Goal: Task Accomplishment & Management: Manage account settings

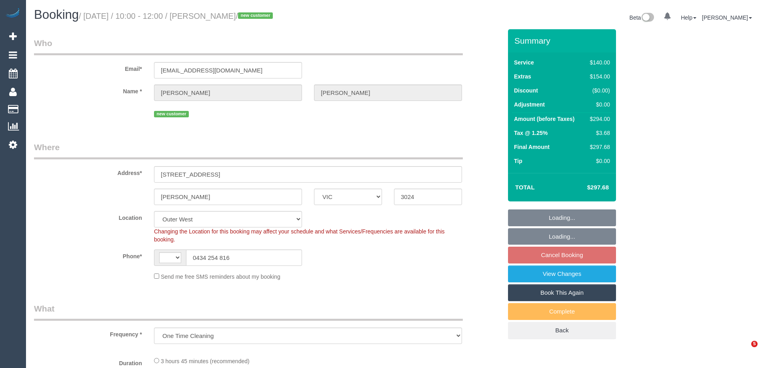
select select "VIC"
select select "object:878"
select select "string:AU"
select select "number:28"
select select "number:16"
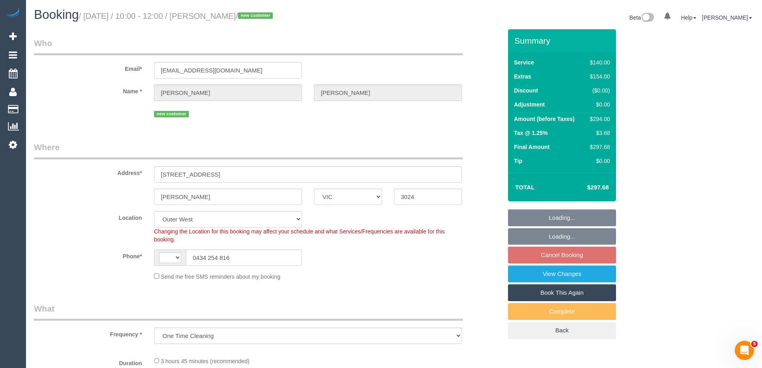
select select "number:18"
select select "number:22"
select select "number:33"
select select "number:11"
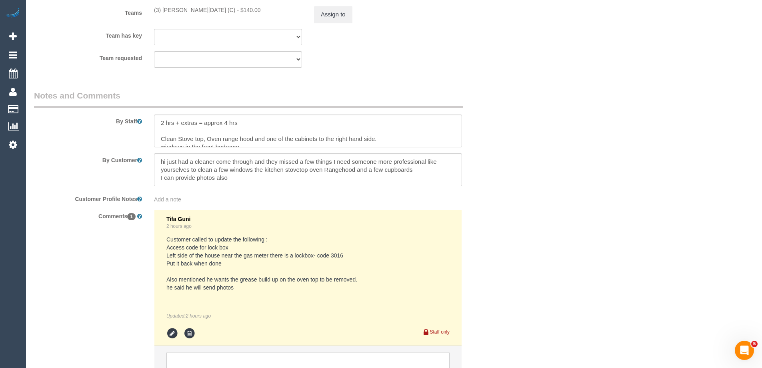
scroll to position [1280, 0]
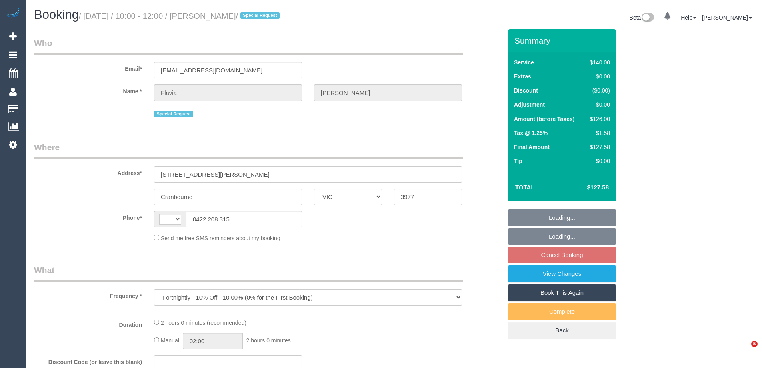
select select "VIC"
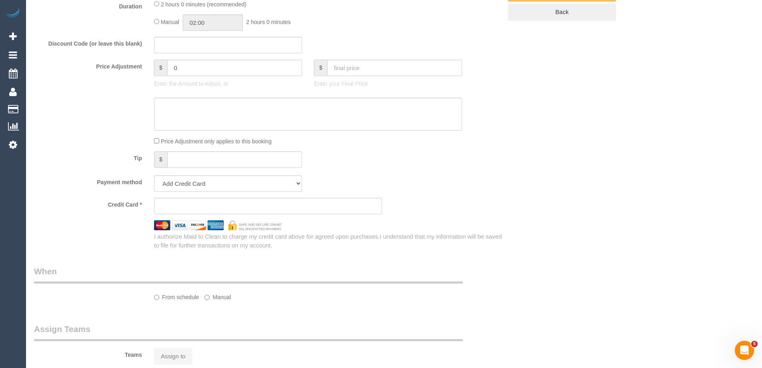
select select "string:AU"
select select "string:stripe-pm_1NELu12GScqysDRVCbSECFj2"
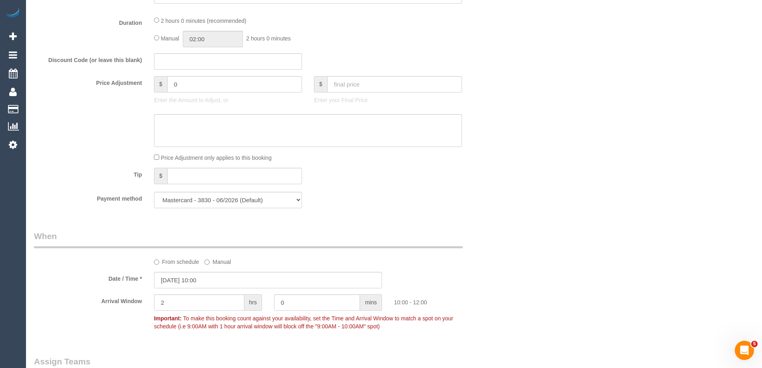
select select "object:944"
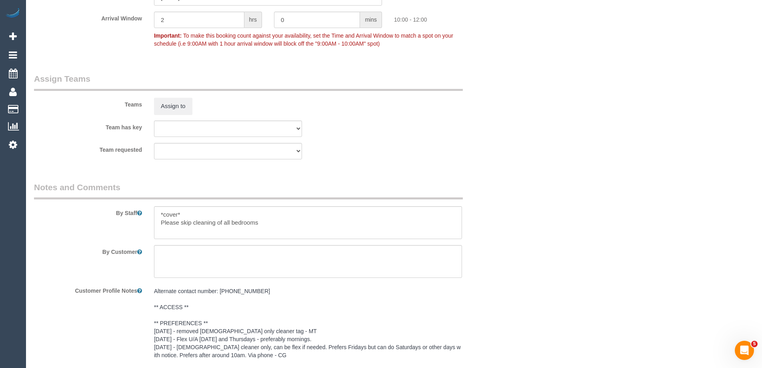
select select "number:27"
select select "number:14"
select select "number:19"
select select "number:36"
select select "number:34"
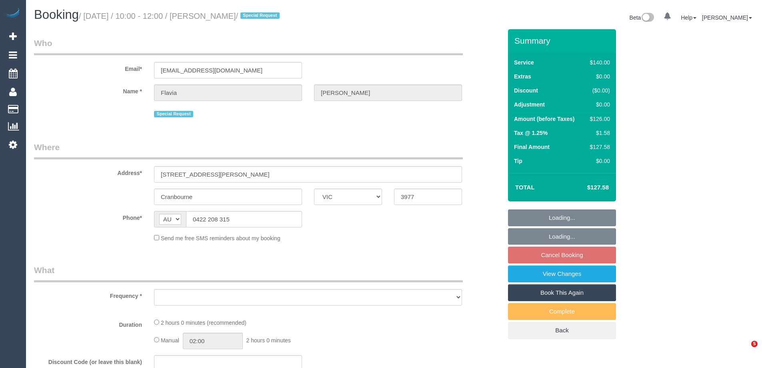
select select "VIC"
select select "object:612"
select select "string:stripe-pm_1NELu12GScqysDRVCbSECFj2"
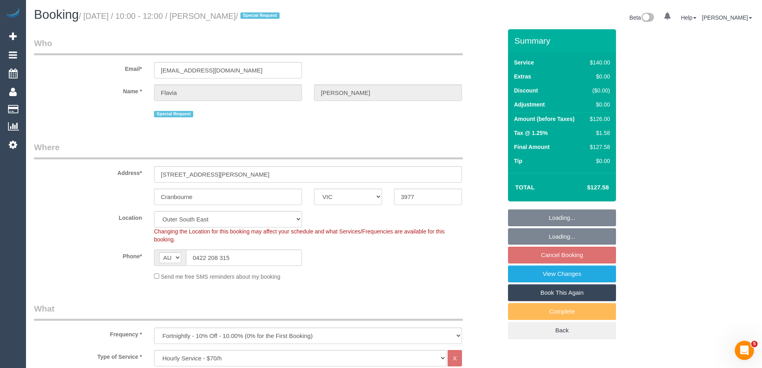
select select "object:1108"
select select "number:27"
select select "number:14"
select select "number:19"
select select "number:36"
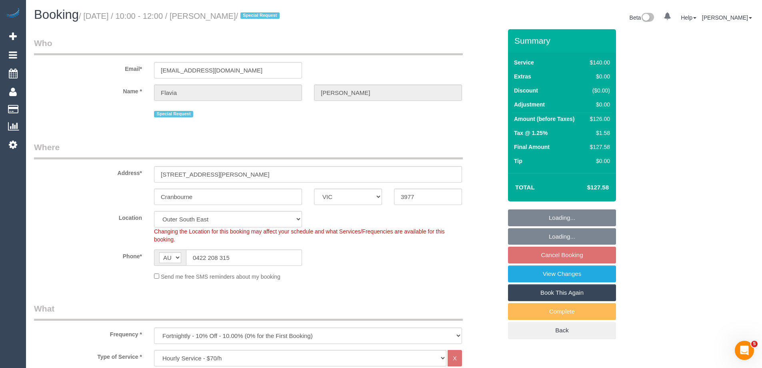
select select "number:34"
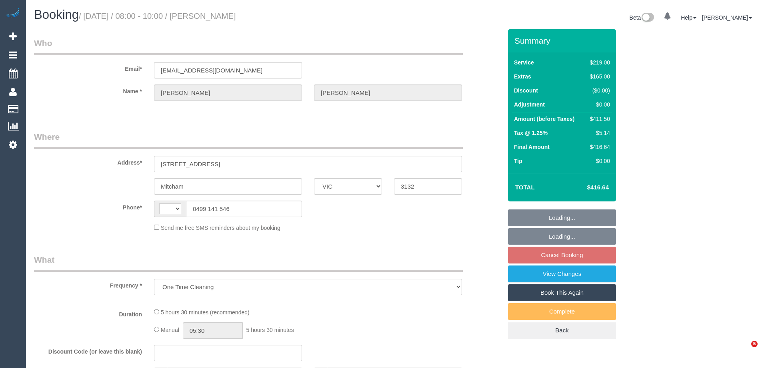
select select "VIC"
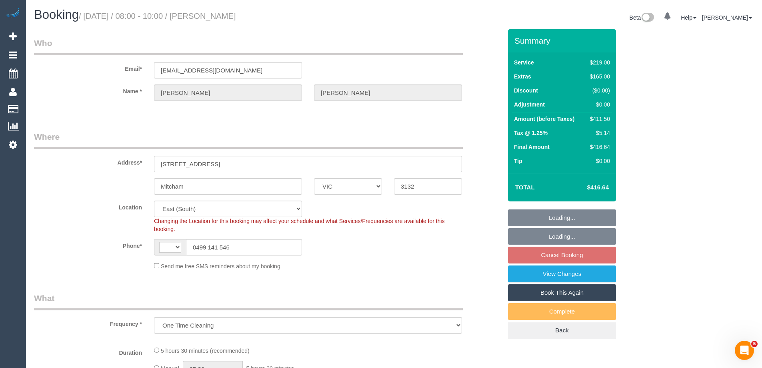
select select "string:AU"
select select "object:664"
select select "string:stripe-pm_1RrBSa2GScqysDRVC4zcnyQO"
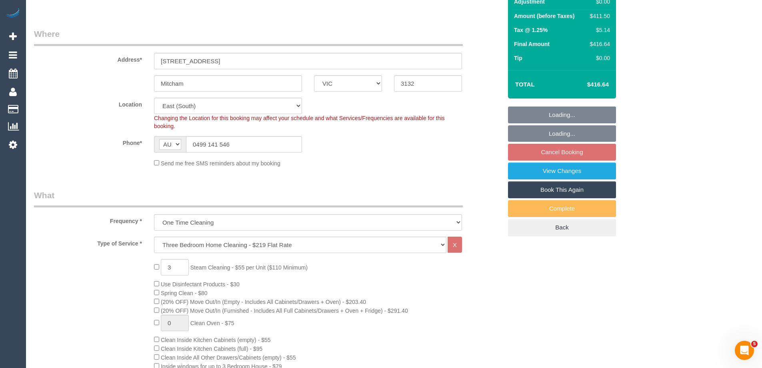
select select "number:28"
select select "number:14"
select select "number:19"
select select "number:25"
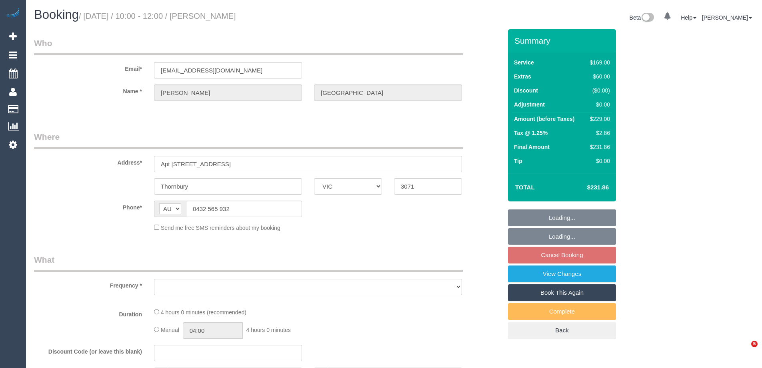
select select "VIC"
select select "object:811"
select select "string:stripe-pm_1R8SoF2GScqysDRVPToBlbHv"
select select "number:28"
select select "number:14"
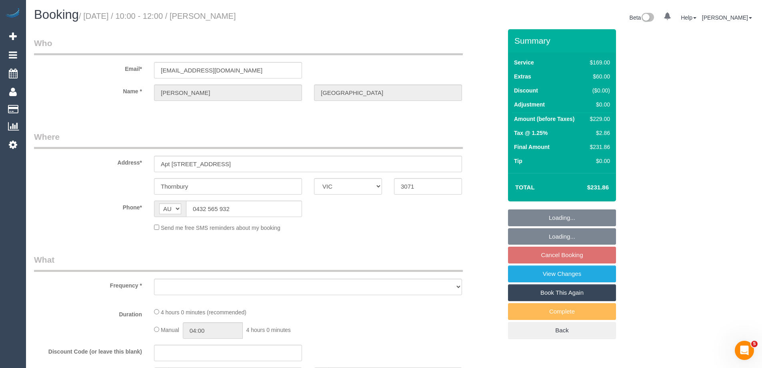
select select "number:19"
select select "number:25"
select select "number:35"
select select "number:26"
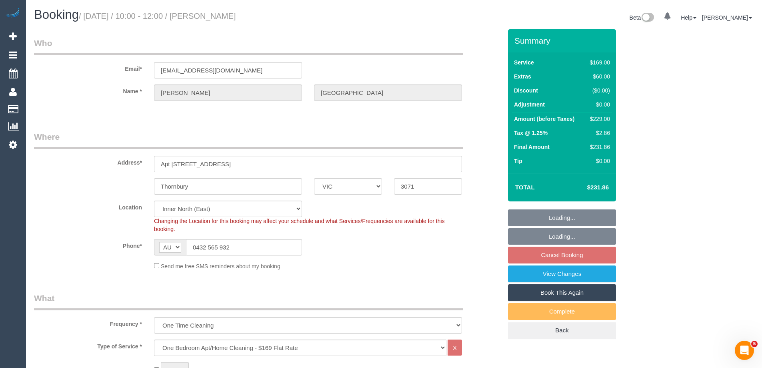
select select "object:816"
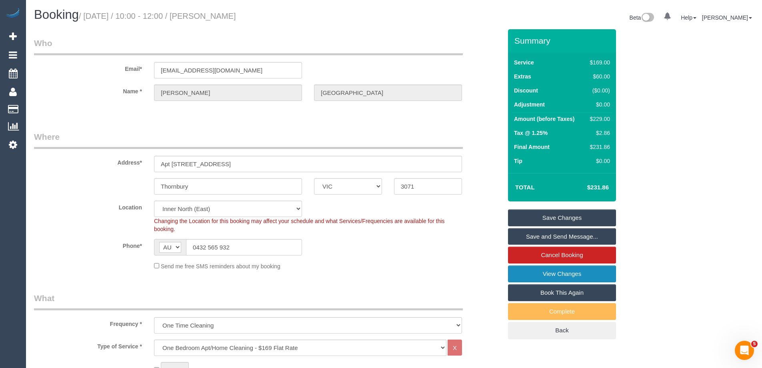
click at [541, 277] on link "View Changes" at bounding box center [562, 273] width 108 height 17
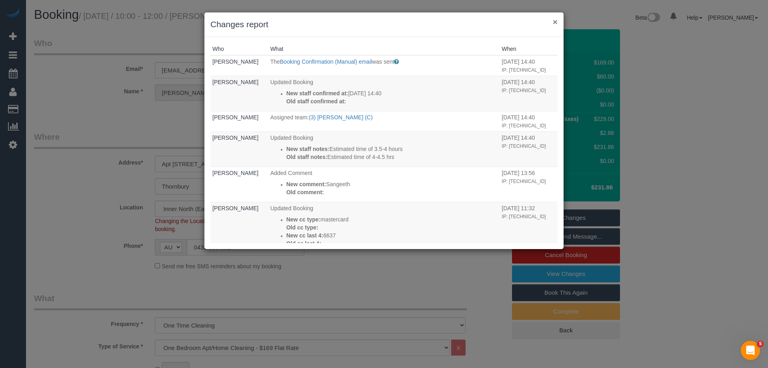
click at [555, 22] on button "×" at bounding box center [555, 22] width 5 height 8
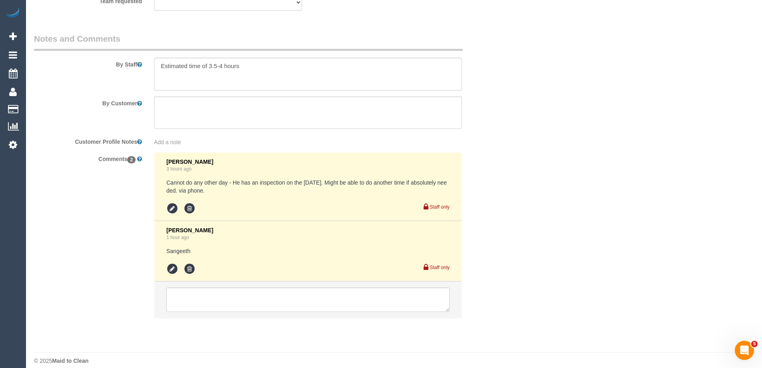
scroll to position [1341, 0]
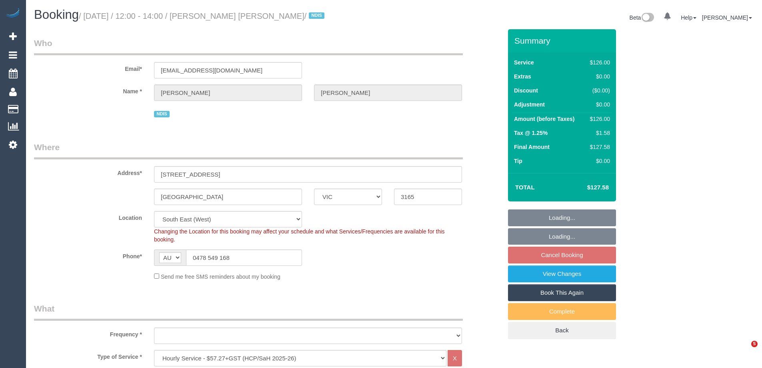
select select "VIC"
select select "120"
select select "object:590"
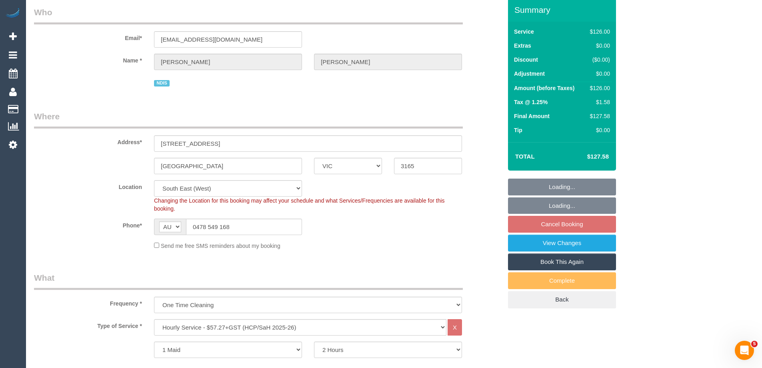
select select "number:28"
select select "number:14"
select select "number:19"
select select "number:25"
select select "object:815"
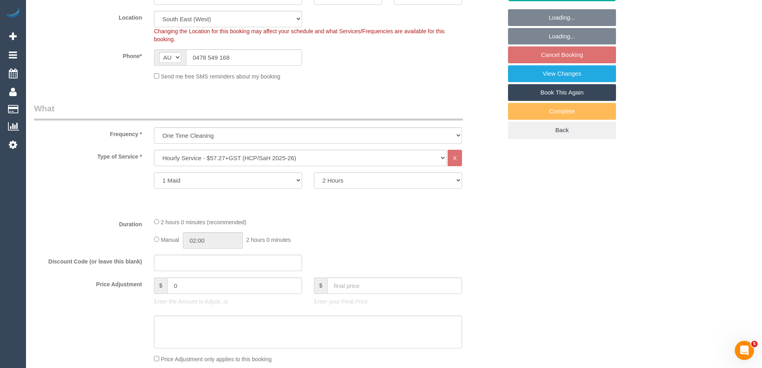
scroll to position [360, 0]
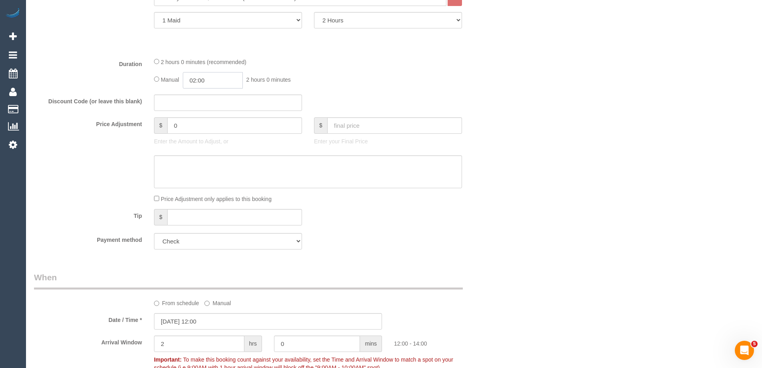
click at [200, 80] on input "02:00" at bounding box center [213, 80] width 60 height 16
type input "01:00"
click at [205, 95] on li "01:00" at bounding box center [204, 99] width 36 height 10
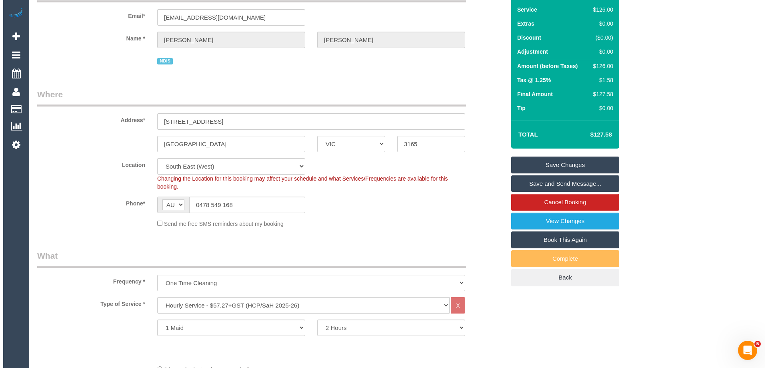
scroll to position [0, 0]
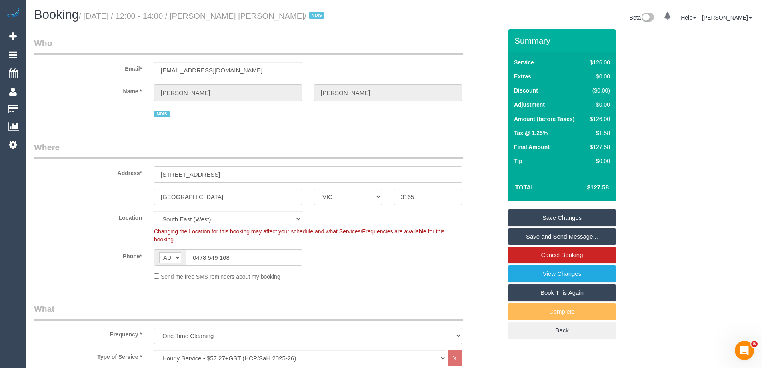
click at [522, 214] on link "Save Changes" at bounding box center [562, 217] width 108 height 17
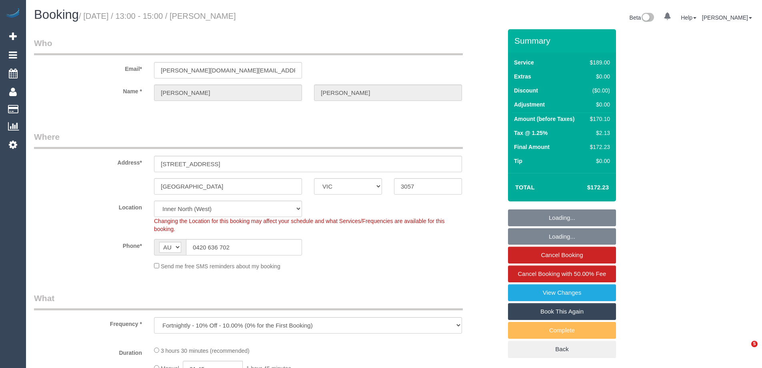
select select "VIC"
select select "number:28"
select select "number:16"
select select "number:19"
select select "number:23"
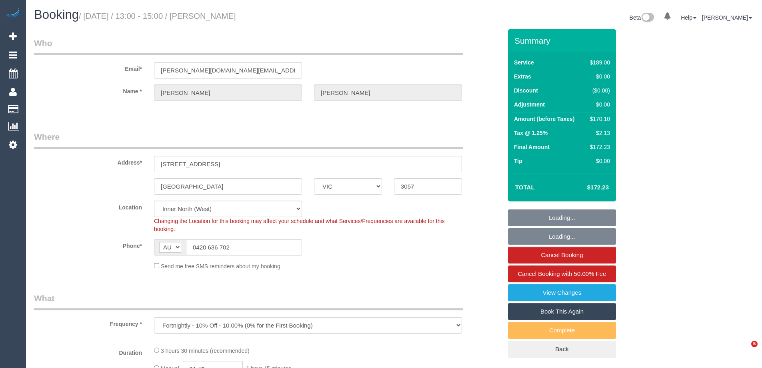
select select "number:35"
select select "number:26"
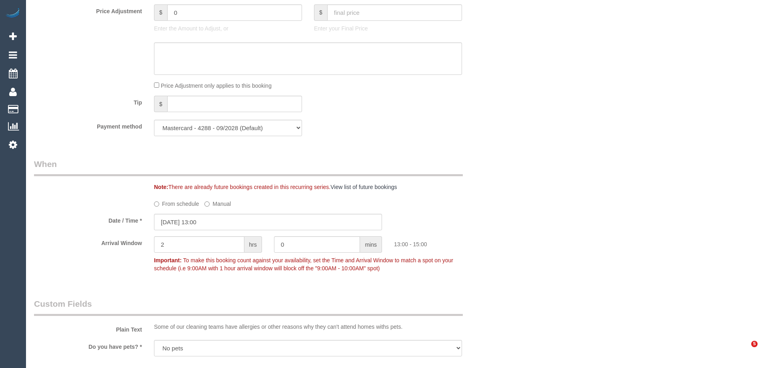
select select "object:1709"
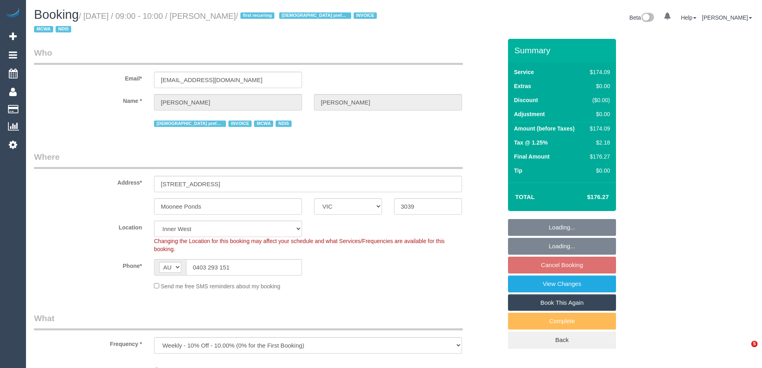
select select "VIC"
select select "object:1498"
select select "180"
select select "number:28"
select select "number:14"
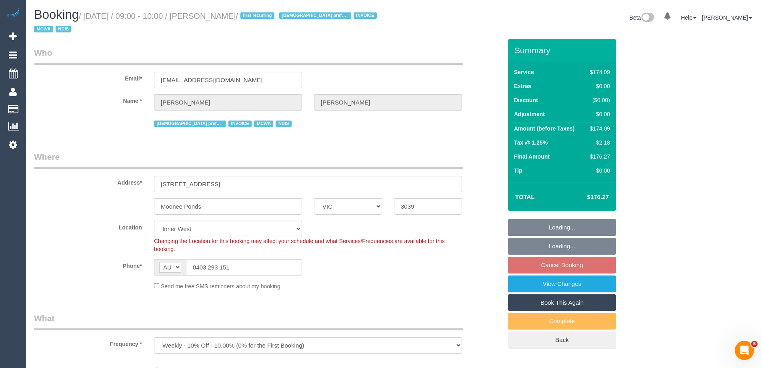
select select "number:19"
select select "number:36"
select select "number:35"
select select "number:11"
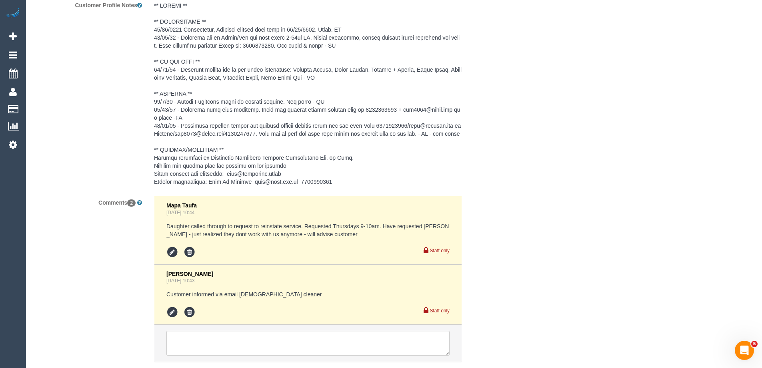
scroll to position [1280, 0]
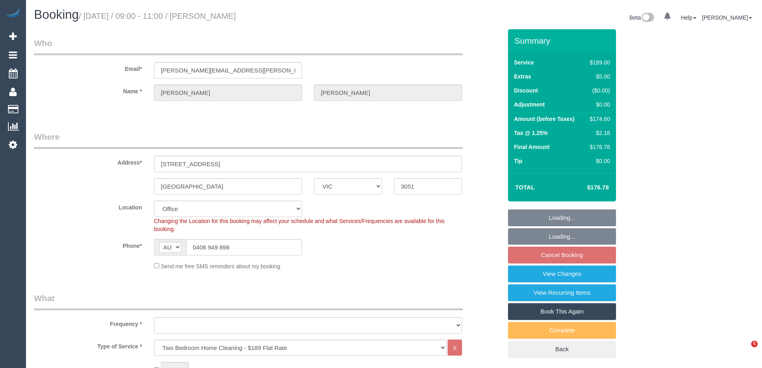
select select "VIC"
select select "object:699"
select select "string:stripe-pm_1RLCS42GScqysDRV7kGzCMJ3"
select select "object:853"
select select "number:29"
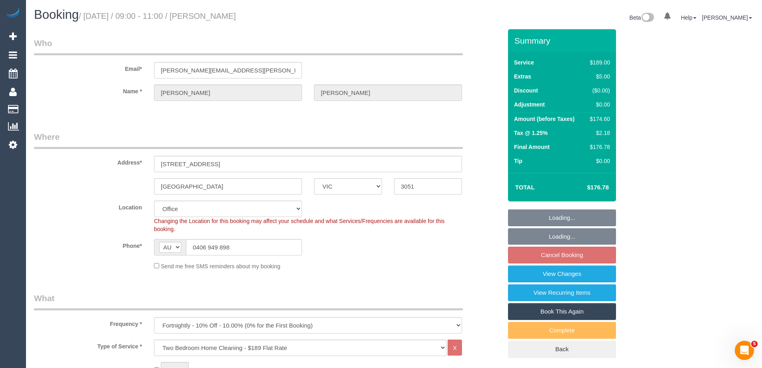
select select "number:14"
select select "number:19"
select select "number:24"
select select "number:34"
select select "number:12"
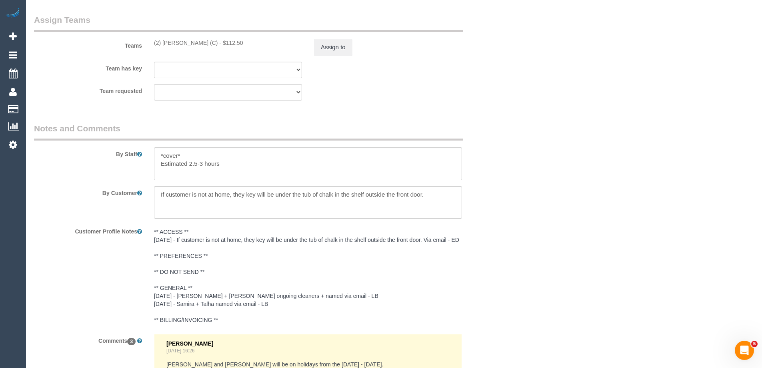
scroll to position [1188, 0]
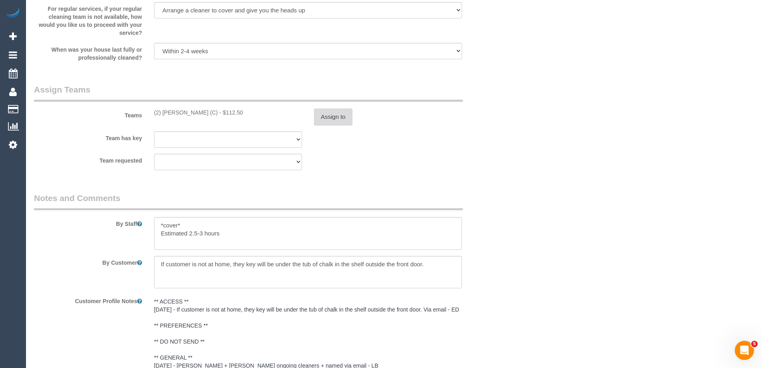
click at [333, 118] on button "Assign to" at bounding box center [333, 116] width 38 height 17
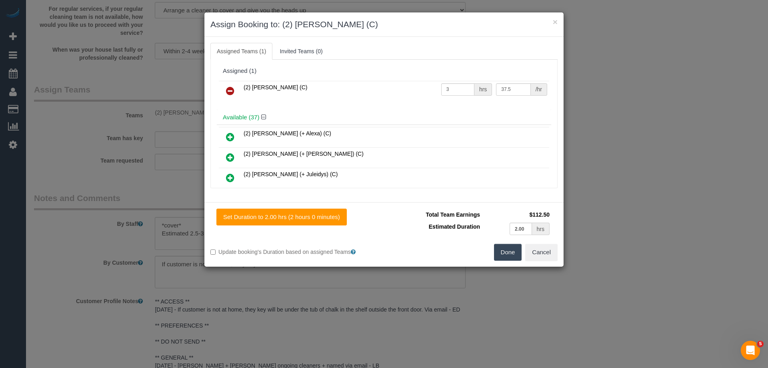
click at [233, 90] on icon at bounding box center [230, 91] width 8 height 10
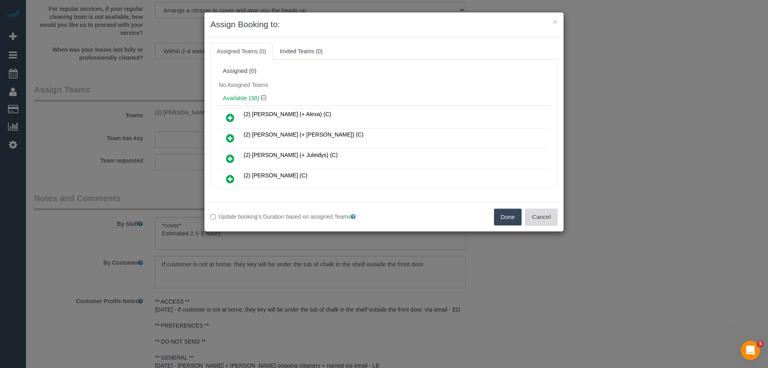
click at [531, 210] on button "Cancel" at bounding box center [541, 216] width 32 height 17
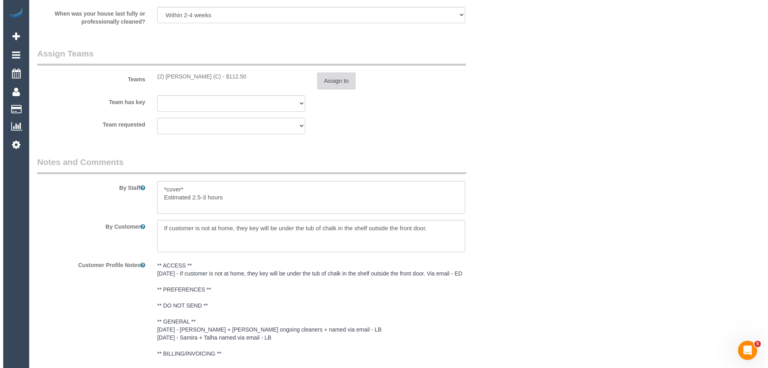
scroll to position [1275, 0]
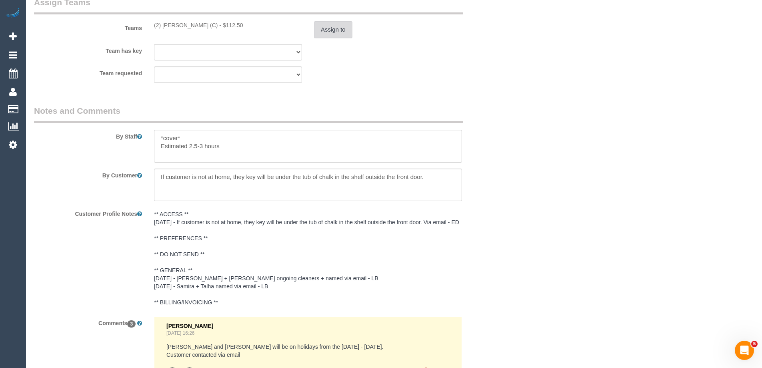
click at [341, 28] on button "Assign to" at bounding box center [333, 29] width 38 height 17
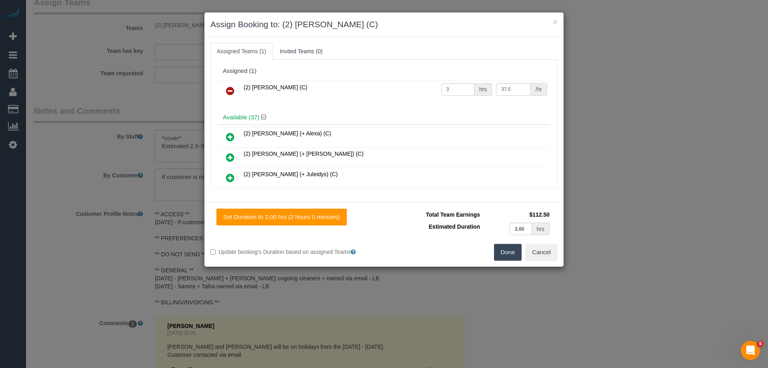
click at [231, 90] on icon at bounding box center [230, 91] width 8 height 10
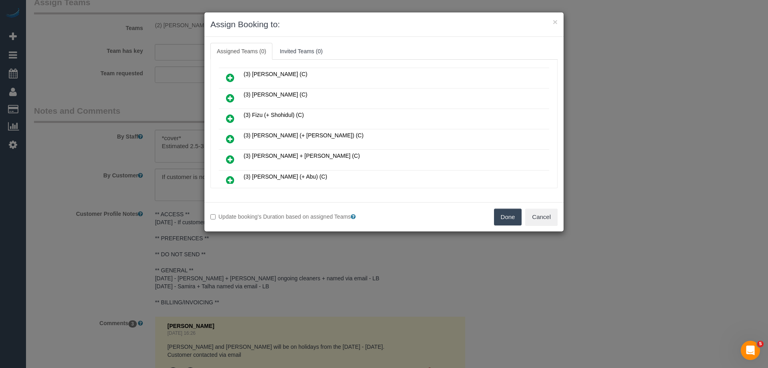
scroll to position [320, 0]
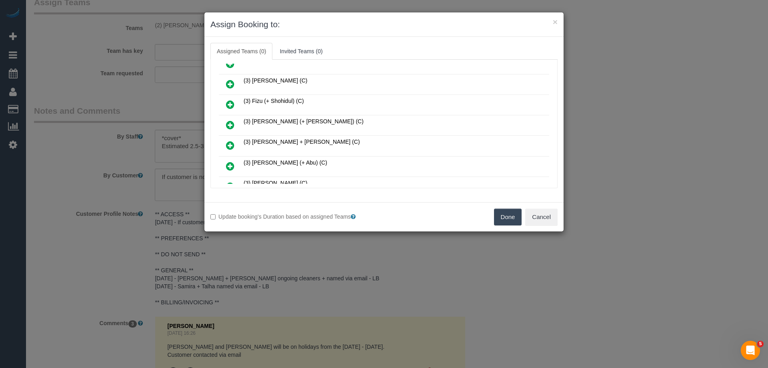
click at [232, 142] on icon at bounding box center [230, 145] width 8 height 10
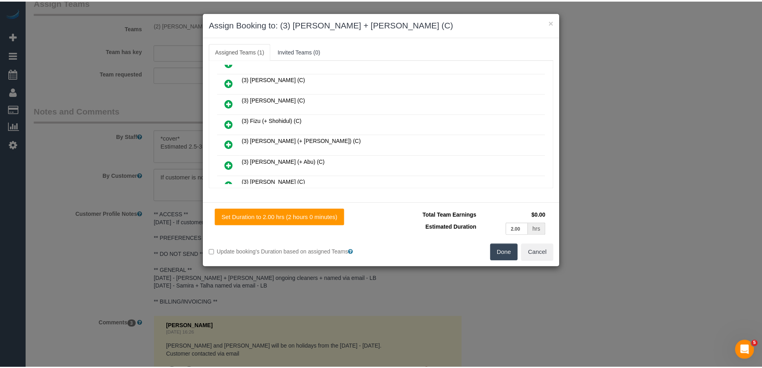
scroll to position [339, 0]
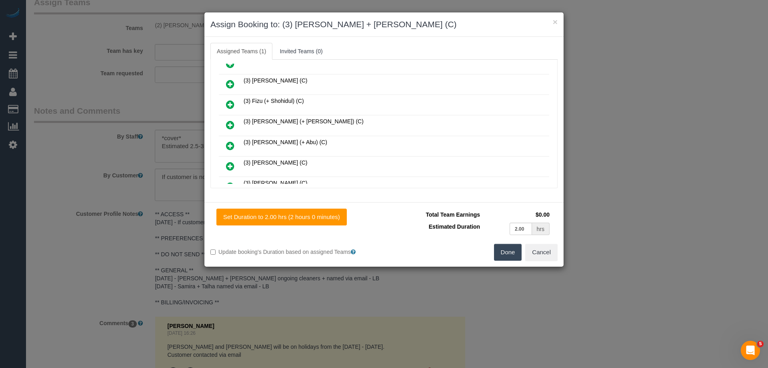
click at [511, 252] on button "Done" at bounding box center [508, 252] width 28 height 17
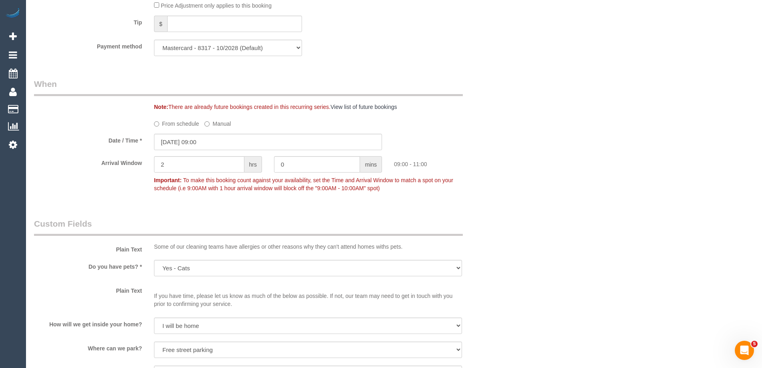
scroll to position [600, 0]
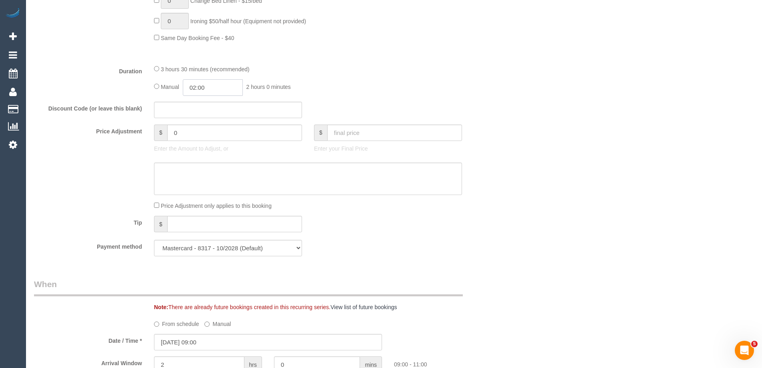
click at [213, 90] on input "02:00" at bounding box center [213, 87] width 60 height 16
click at [206, 100] on li "01:30" at bounding box center [204, 101] width 36 height 10
drag, startPoint x: 211, startPoint y: 85, endPoint x: 202, endPoint y: 84, distance: 8.5
click at [202, 84] on input "01:30" at bounding box center [213, 87] width 60 height 16
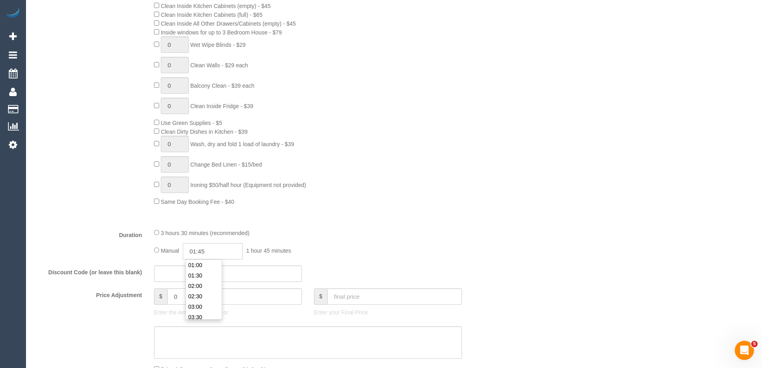
scroll to position [520, 0]
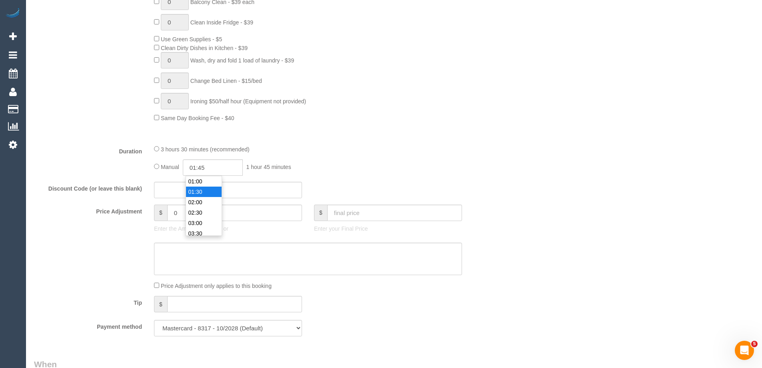
type input "01:30"
click at [201, 190] on li "01:30" at bounding box center [204, 191] width 36 height 10
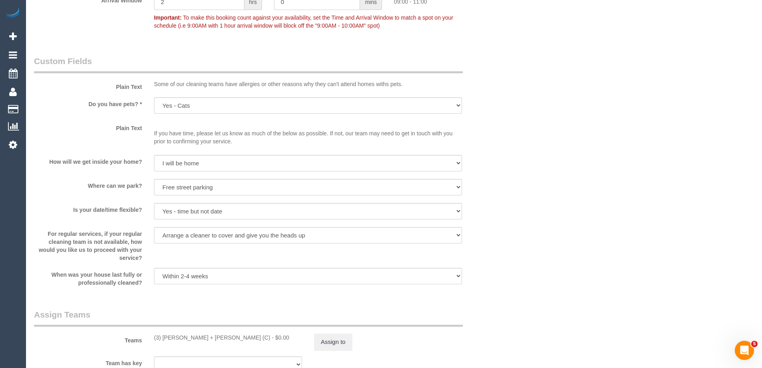
scroll to position [1080, 0]
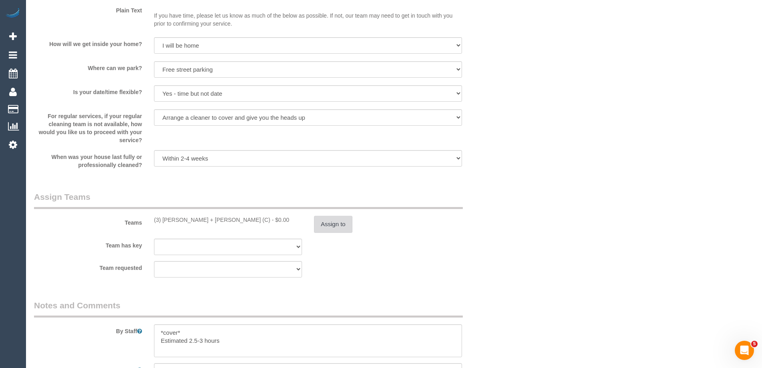
click at [343, 224] on button "Assign to" at bounding box center [333, 224] width 38 height 17
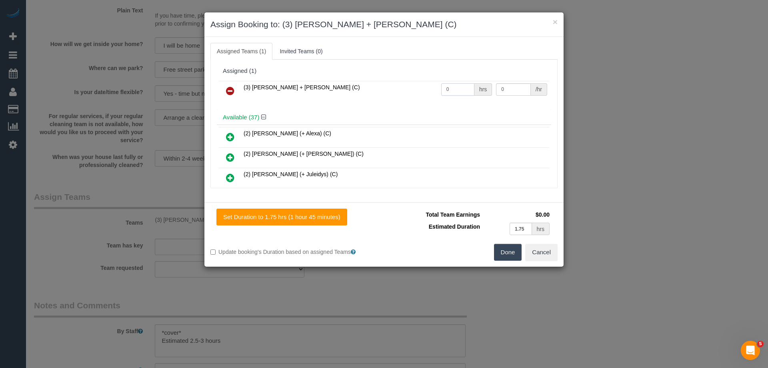
drag, startPoint x: 461, startPoint y: 88, endPoint x: 380, endPoint y: 84, distance: 80.9
click at [380, 84] on tr "(3) Gurdeep + Kamalpreet (C) 0 hrs 0 /hr" at bounding box center [384, 91] width 331 height 20
type input "1"
drag, startPoint x: 499, startPoint y: 89, endPoint x: 457, endPoint y: 84, distance: 41.4
click at [472, 87] on tr "(3) Gurdeep + Kamalpreet (C) 1 hrs 0 /hr" at bounding box center [384, 91] width 331 height 20
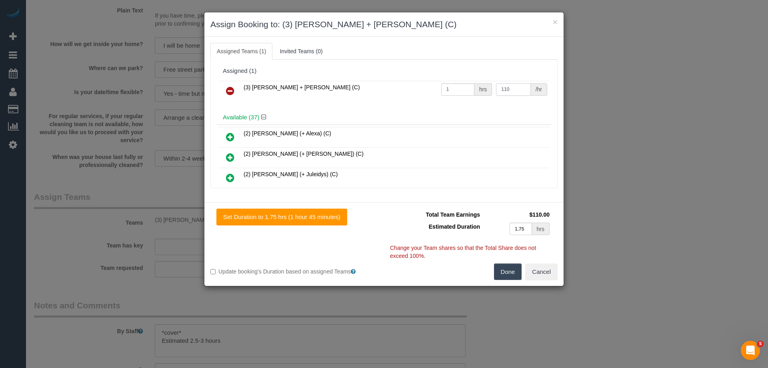
type input "110"
click at [506, 269] on button "Done" at bounding box center [508, 271] width 28 height 17
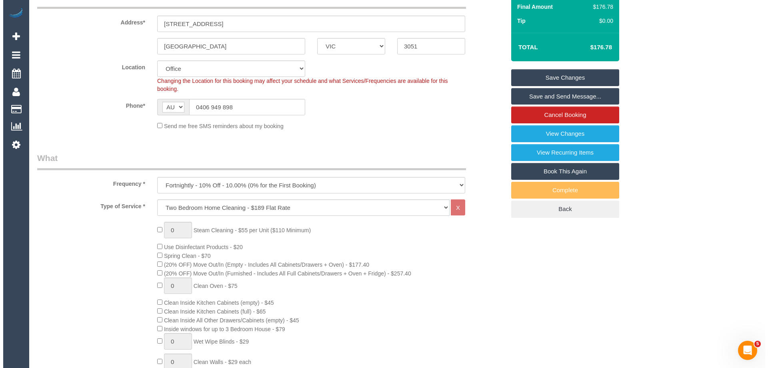
scroll to position [0, 0]
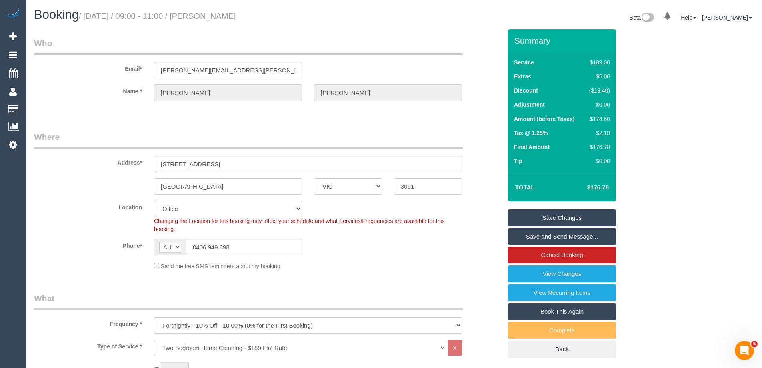
drag, startPoint x: 254, startPoint y: 17, endPoint x: 209, endPoint y: 13, distance: 45.0
click at [209, 13] on h1 "Booking / October 02, 2025 / 09:00 - 11:00 / Emily Rigby" at bounding box center [211, 15] width 354 height 14
copy small "Emily Rigby"
click at [529, 217] on link "Save Changes" at bounding box center [562, 217] width 108 height 17
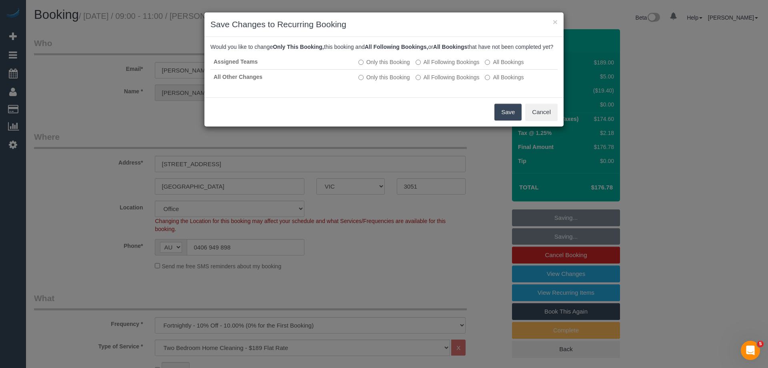
click at [508, 120] on button "Save" at bounding box center [508, 112] width 27 height 17
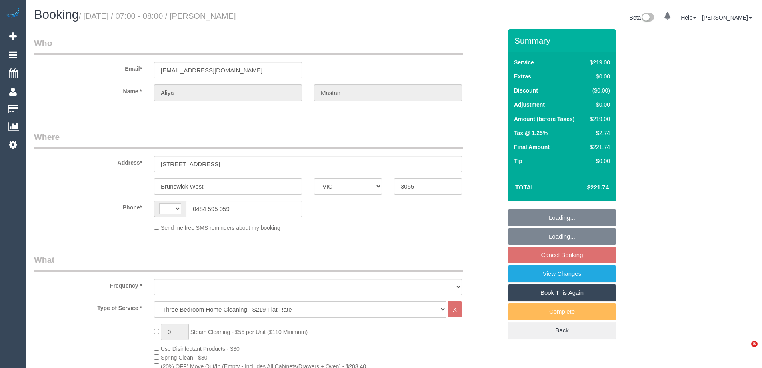
select select "VIC"
select select "string:stripe-pm_1RaVY52GScqysDRVpECGMi0S"
select select "string:AU"
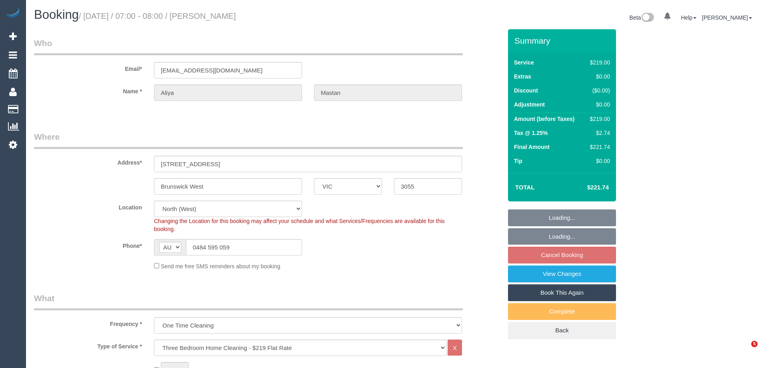
select select "object:1530"
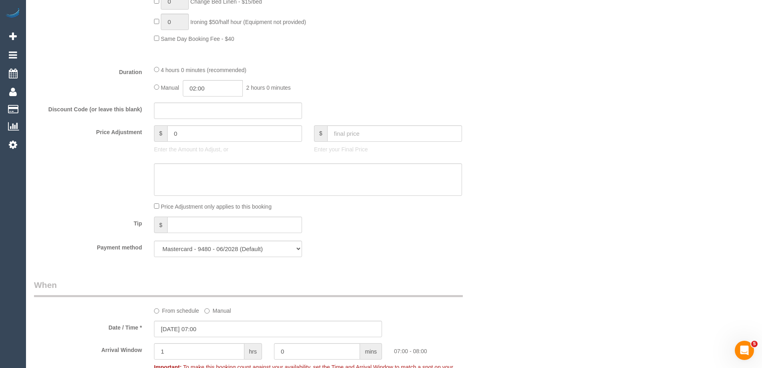
scroll to position [600, 0]
click at [199, 88] on input "02:00" at bounding box center [213, 87] width 60 height 16
drag, startPoint x: 200, startPoint y: 131, endPoint x: 206, endPoint y: 102, distance: 29.4
click at [200, 131] on li "03:00" at bounding box center [204, 132] width 36 height 10
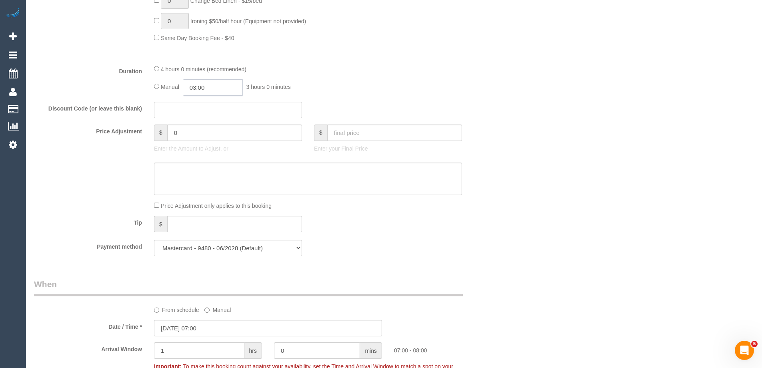
drag, startPoint x: 208, startPoint y: 85, endPoint x: 202, endPoint y: 84, distance: 5.8
click at [202, 84] on input "03:00" at bounding box center [213, 87] width 60 height 16
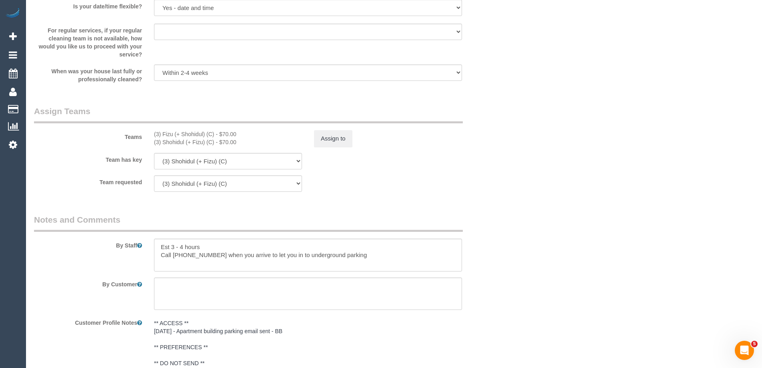
scroll to position [1160, 0]
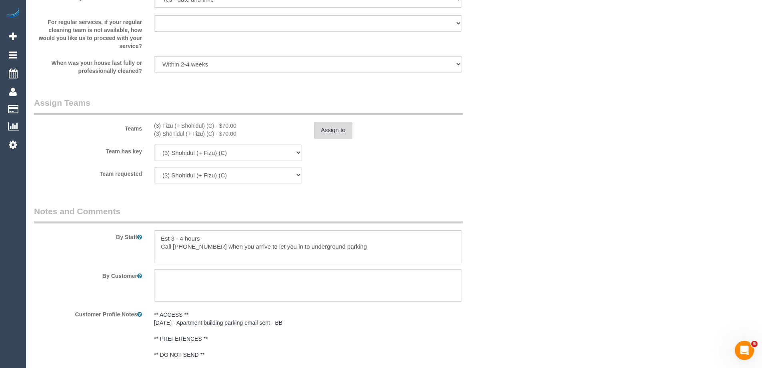
type input "03:15"
click at [328, 133] on button "Assign to" at bounding box center [333, 130] width 38 height 17
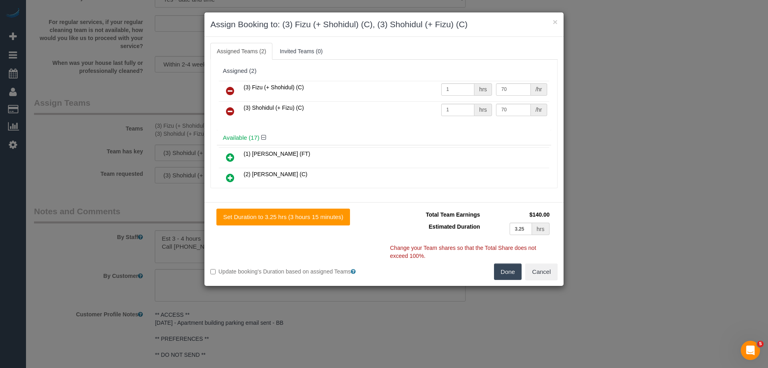
click at [515, 274] on button "Done" at bounding box center [508, 271] width 28 height 17
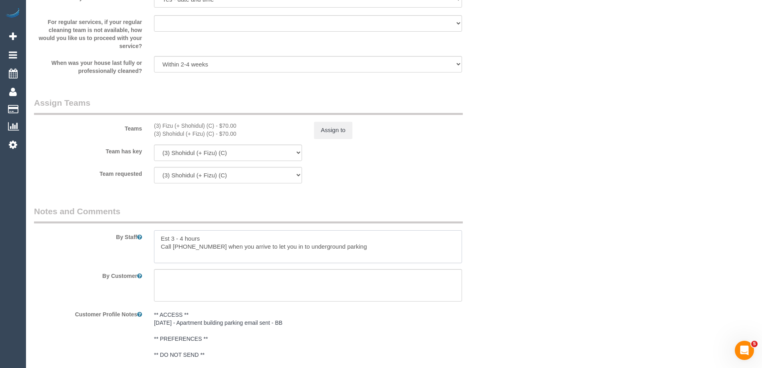
click at [158, 239] on textarea at bounding box center [308, 246] width 308 height 33
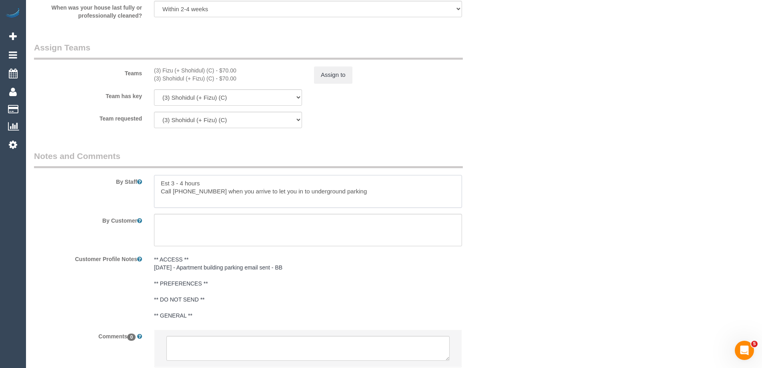
scroll to position [1273, 0]
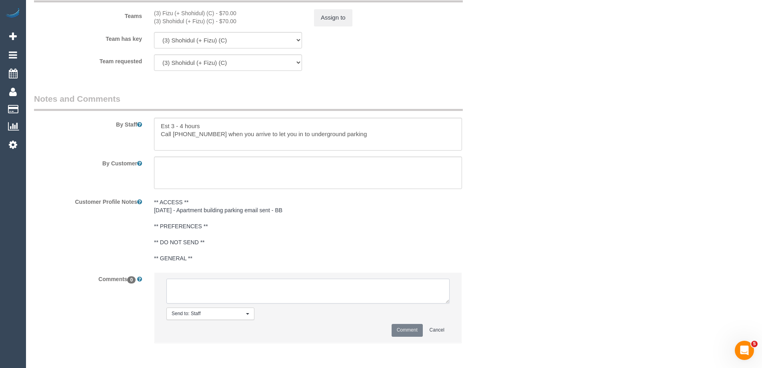
click at [179, 286] on textarea at bounding box center [307, 291] width 283 height 25
type textarea "U/A from F+S as needed for a larger booking. Not notified as is a one off"
click at [403, 329] on button "Comment" at bounding box center [407, 330] width 31 height 12
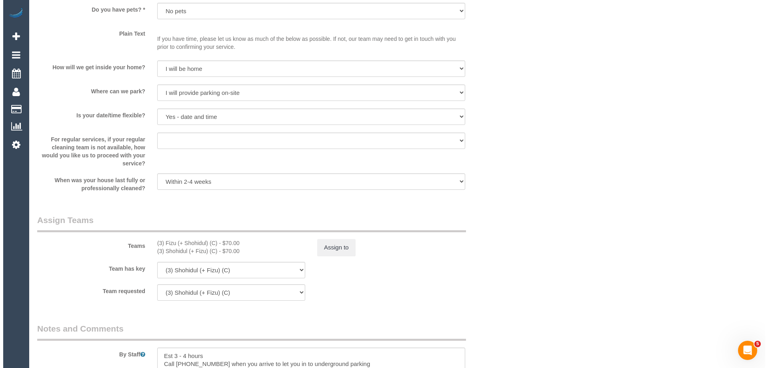
scroll to position [1113, 0]
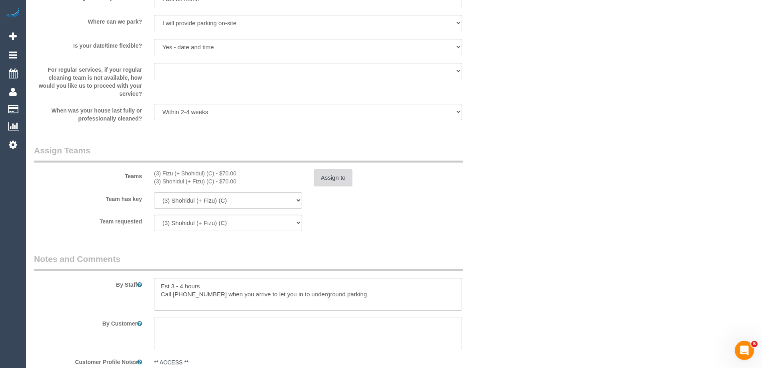
click at [329, 178] on button "Assign to" at bounding box center [333, 177] width 38 height 17
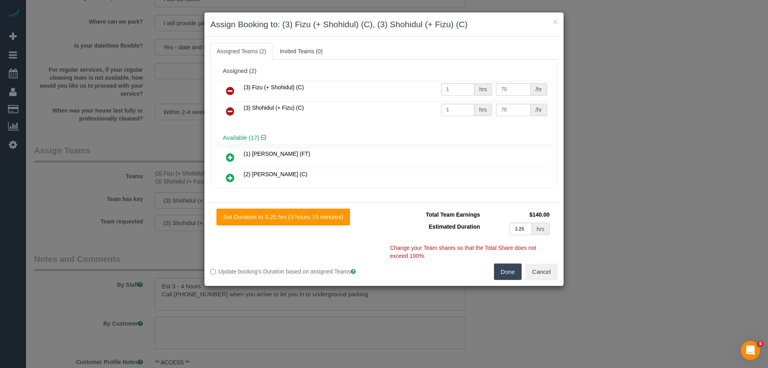
click at [225, 86] on link at bounding box center [230, 91] width 19 height 16
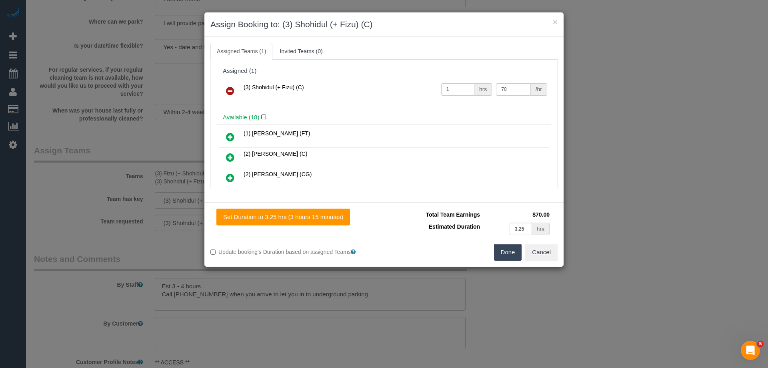
click at [225, 86] on link at bounding box center [230, 91] width 19 height 16
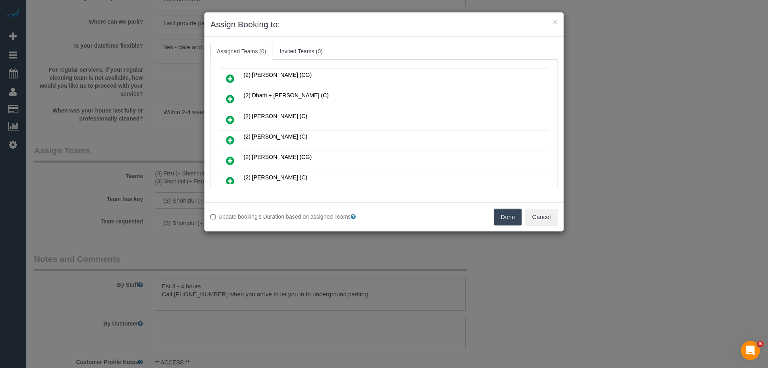
click at [232, 141] on icon at bounding box center [230, 140] width 8 height 10
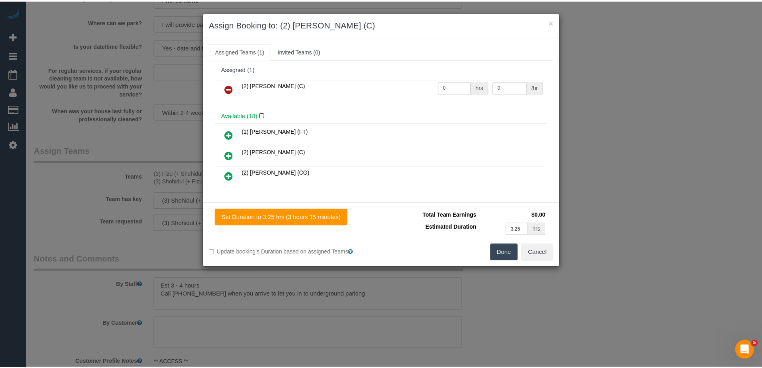
scroll to position [0, 0]
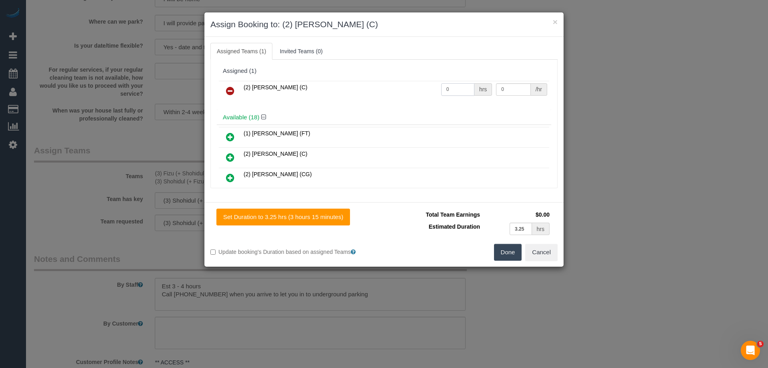
drag, startPoint x: 451, startPoint y: 92, endPoint x: 425, endPoint y: 90, distance: 26.0
click at [425, 90] on tr "(2) Joanne Power (C) 0 hrs 0 /hr" at bounding box center [384, 91] width 331 height 20
type input "1"
drag, startPoint x: 506, startPoint y: 90, endPoint x: 450, endPoint y: 82, distance: 56.3
click at [450, 82] on tr "(2) Joanne Power (C) 1 hrs 0 /hr" at bounding box center [384, 91] width 331 height 20
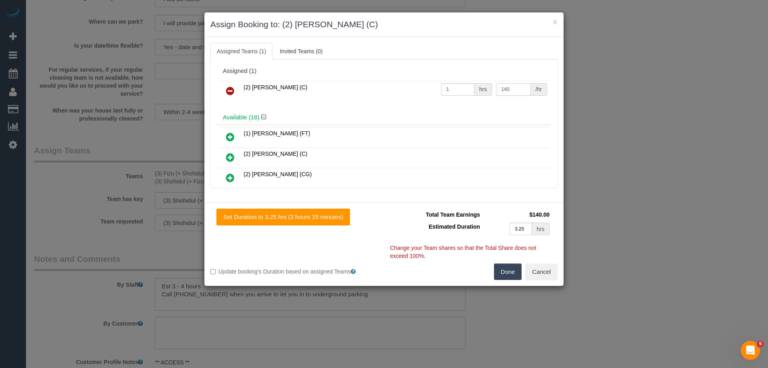
type input "140"
click at [507, 279] on button "Done" at bounding box center [508, 271] width 28 height 17
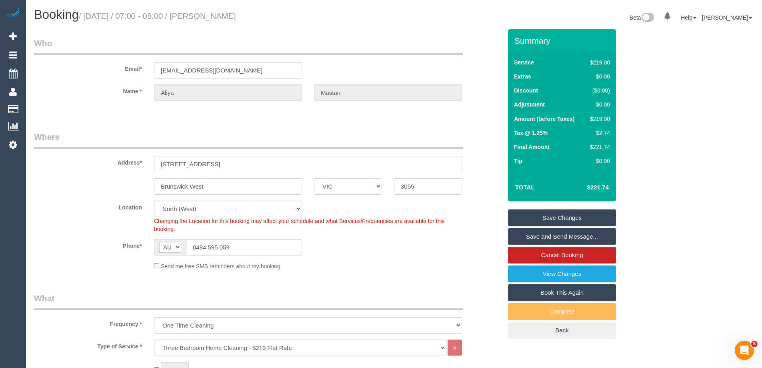
drag, startPoint x: 269, startPoint y: 16, endPoint x: 210, endPoint y: 14, distance: 58.9
click at [210, 14] on h1 "Booking / October 02, 2025 / 07:00 - 08:00 / Aliya Mastan" at bounding box center [211, 15] width 354 height 14
copy small "Aliya Mastan"
click at [527, 216] on link "Save Changes" at bounding box center [562, 217] width 108 height 17
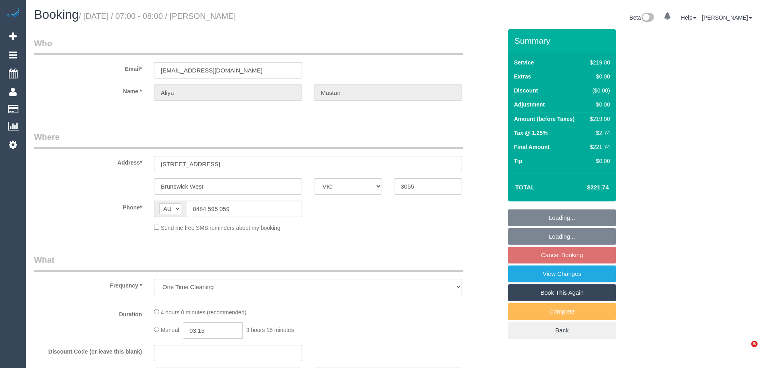
select select "VIC"
select select "string:stripe-pm_1RaVY52GScqysDRVpECGMi0S"
select select "number:28"
select select "number:14"
select select "number:18"
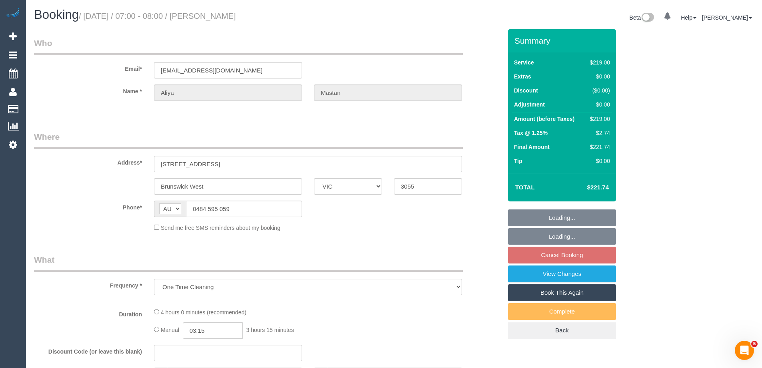
select select "number:22"
select select "number:12"
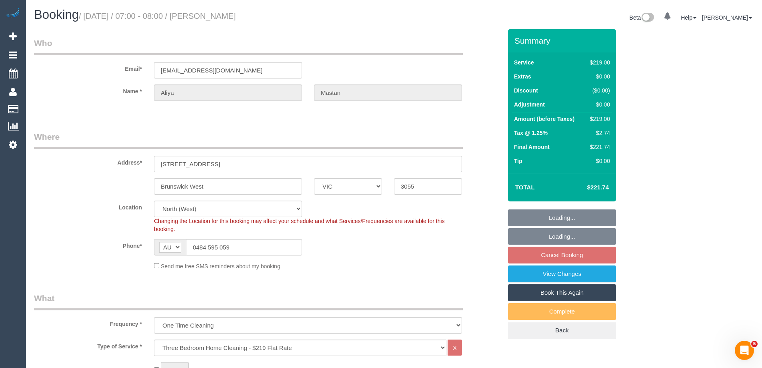
select select "object:1545"
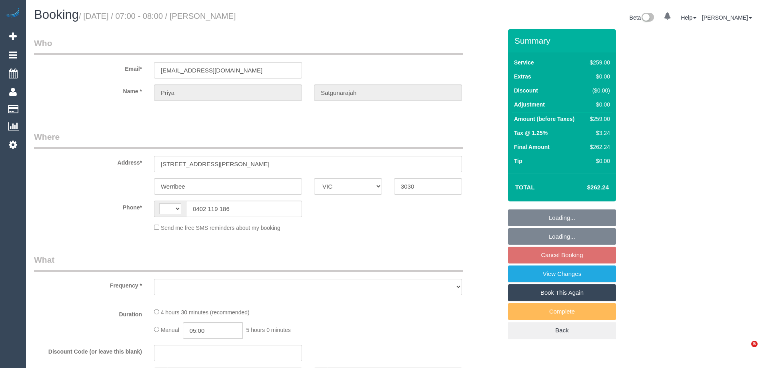
select select "VIC"
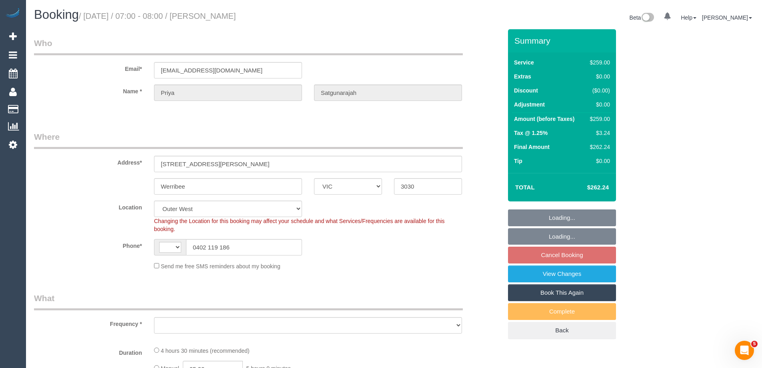
select select "string:AU"
select select "object:563"
select select "string:stripe-pm_1NwbtY2GScqysDRVmESr2SWd"
select select "number:28"
select select "number:14"
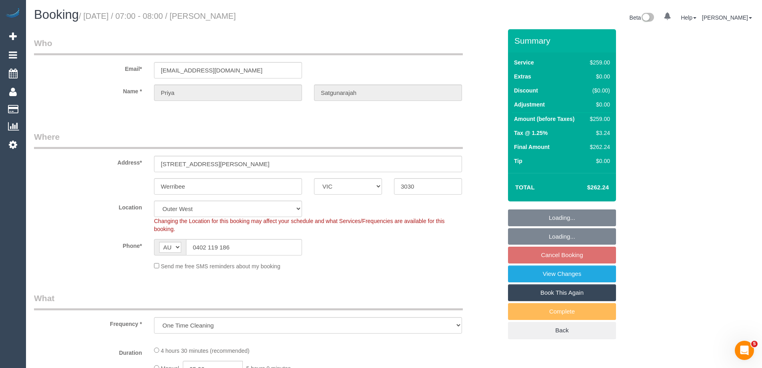
select select "number:19"
select select "number:25"
select select "object:810"
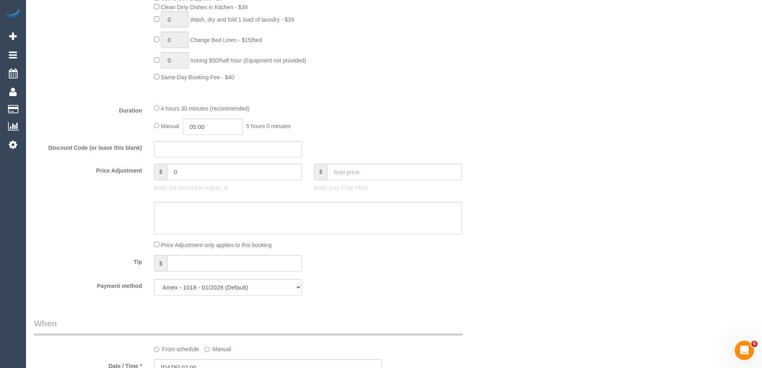
scroll to position [600, 0]
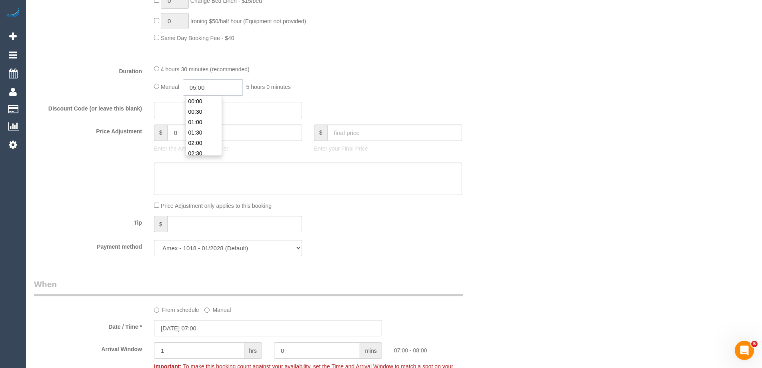
click at [221, 91] on input "05:00" at bounding box center [213, 87] width 60 height 16
type input "02:30"
click at [204, 105] on li "02:30" at bounding box center [204, 107] width 36 height 10
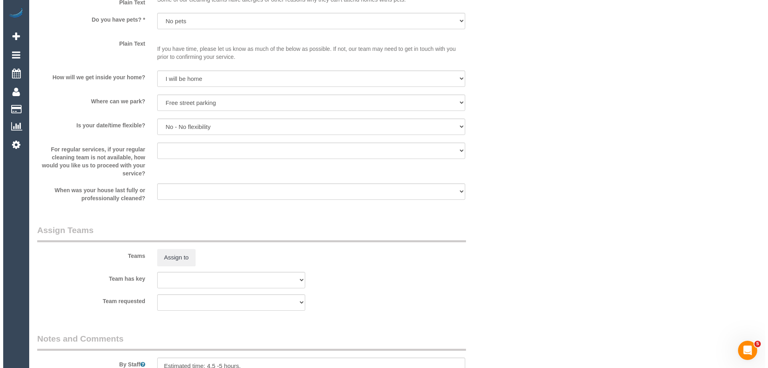
scroll to position [1160, 0]
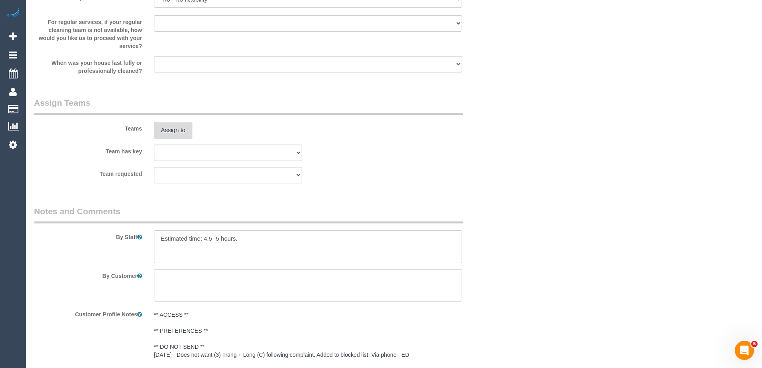
click at [178, 122] on button "Assign to" at bounding box center [173, 130] width 38 height 17
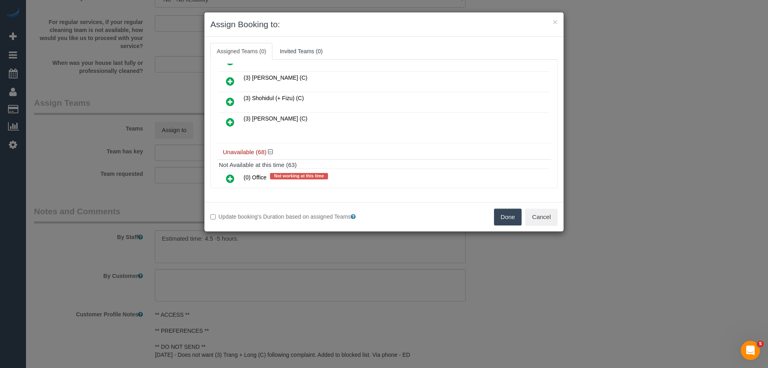
click at [230, 101] on icon at bounding box center [230, 102] width 8 height 10
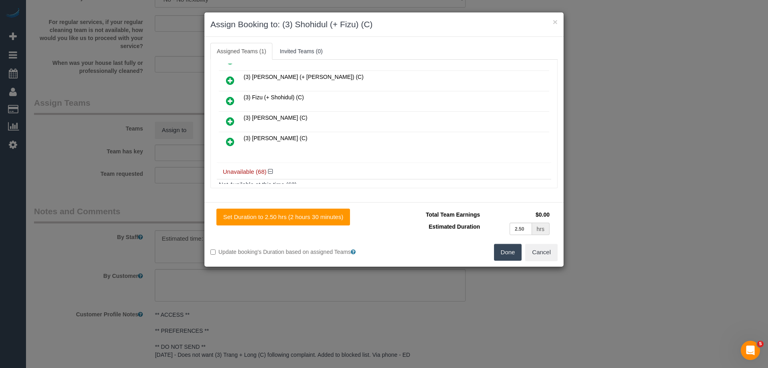
click at [233, 101] on icon at bounding box center [230, 101] width 8 height 10
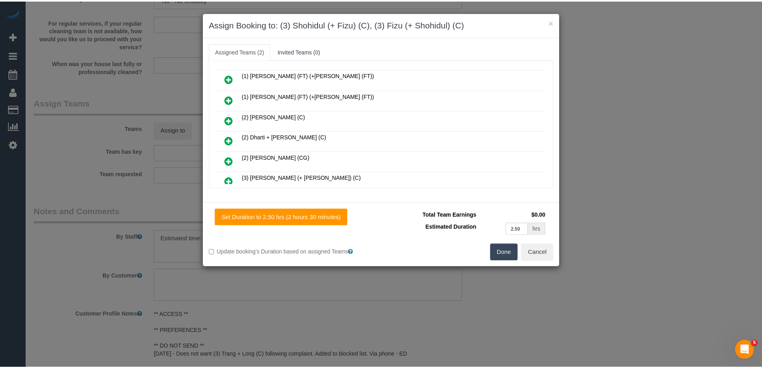
scroll to position [0, 0]
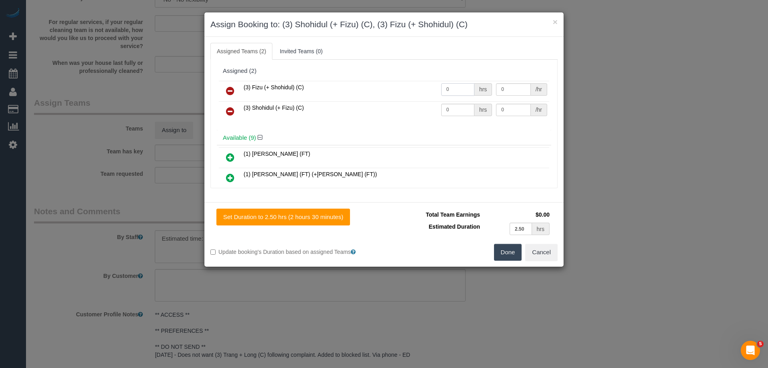
drag, startPoint x: 455, startPoint y: 88, endPoint x: 434, endPoint y: 96, distance: 21.8
click at [427, 89] on tr "(3) Fizu (+ Shohidul) (C) 0 hrs 0 /hr" at bounding box center [384, 91] width 331 height 20
type input "1"
drag, startPoint x: 451, startPoint y: 106, endPoint x: 428, endPoint y: 105, distance: 22.8
click at [417, 107] on tr "(3) Shohidul (+ Fizu) (C) 0 hrs 0 /hr" at bounding box center [384, 111] width 331 height 20
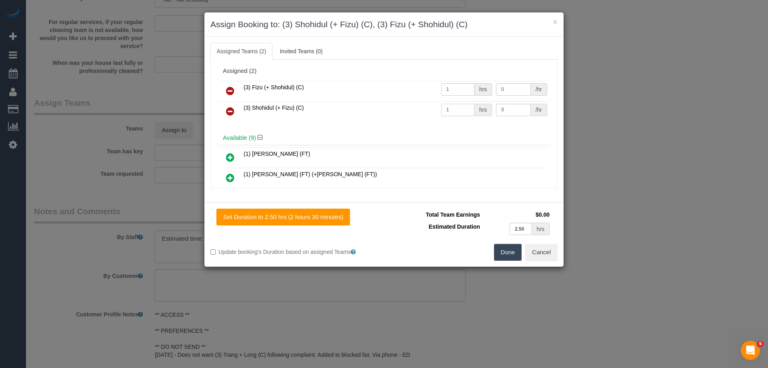
type input "1"
drag, startPoint x: 510, startPoint y: 86, endPoint x: 478, endPoint y: 89, distance: 32.1
click at [478, 89] on tr "(3) Fizu (+ Shohidul) (C) 1 hrs 0 /hr" at bounding box center [384, 91] width 331 height 20
type input "82.5"
drag, startPoint x: 516, startPoint y: 112, endPoint x: 474, endPoint y: 107, distance: 42.7
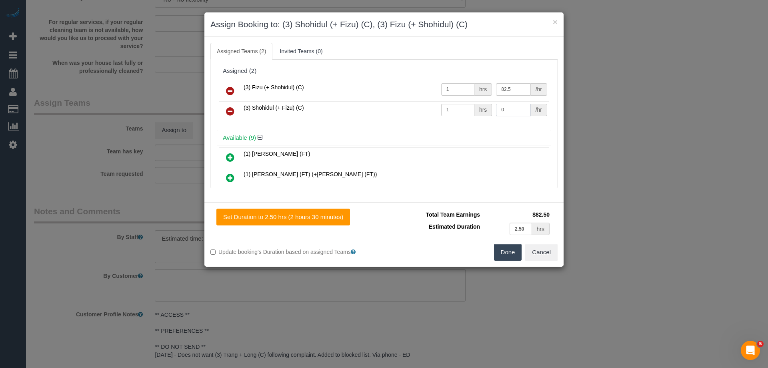
click at [474, 107] on tr "(3) Shohidul (+ Fizu) (C) 1 hrs 0 /hr" at bounding box center [384, 111] width 331 height 20
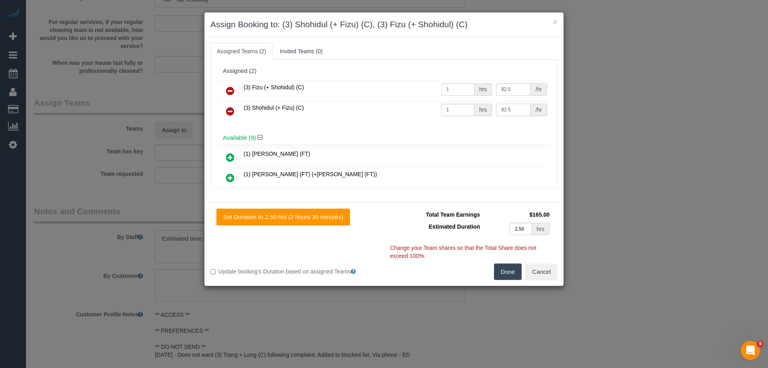
type input "82.5"
click at [499, 265] on button "Done" at bounding box center [508, 271] width 28 height 17
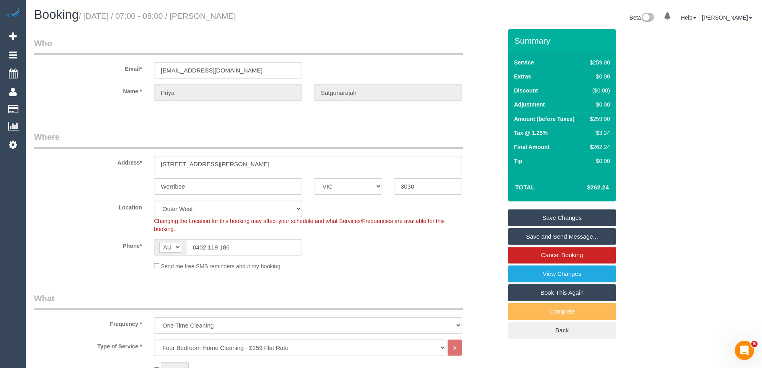
drag, startPoint x: 283, startPoint y: 18, endPoint x: 212, endPoint y: 16, distance: 71.7
click at [212, 16] on h1 "Booking / October 02, 2025 / 07:00 - 08:00 / Priya Satgunarajah" at bounding box center [211, 15] width 354 height 14
copy small "Priya Satgunarajah"
click at [536, 214] on link "Save Changes" at bounding box center [562, 217] width 108 height 17
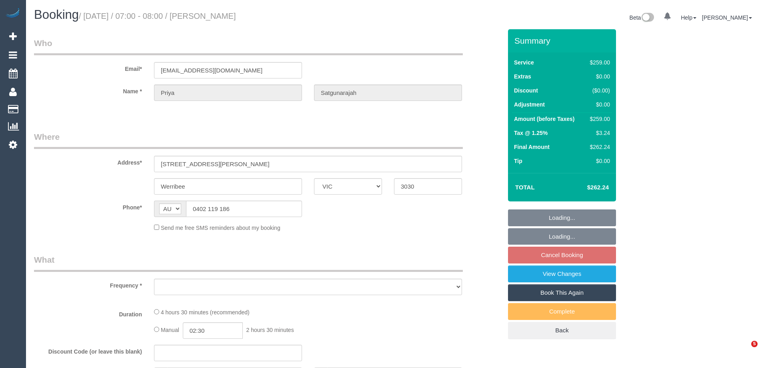
select select "VIC"
select select "object:571"
select select "string:stripe-pm_1NwbtY2GScqysDRVmESr2SWd"
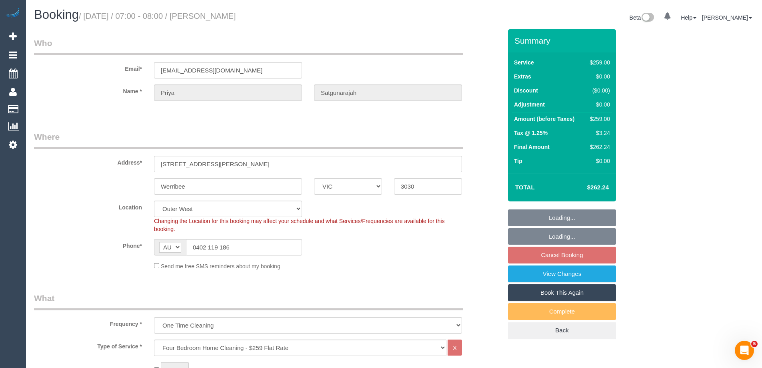
select select "number:28"
select select "number:14"
select select "number:19"
select select "number:25"
select select "object:820"
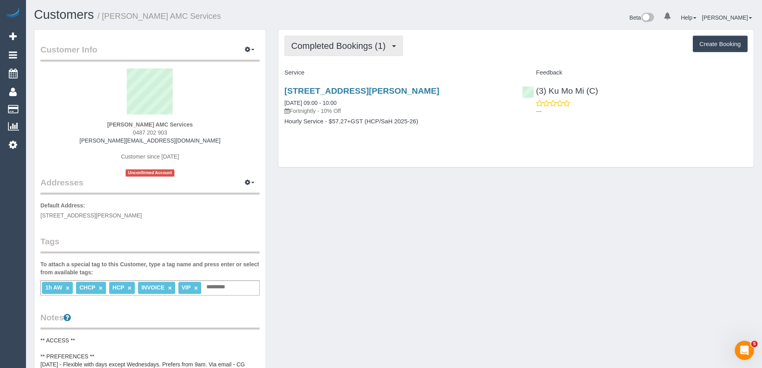
click at [327, 45] on span "Completed Bookings (1)" at bounding box center [340, 46] width 98 height 10
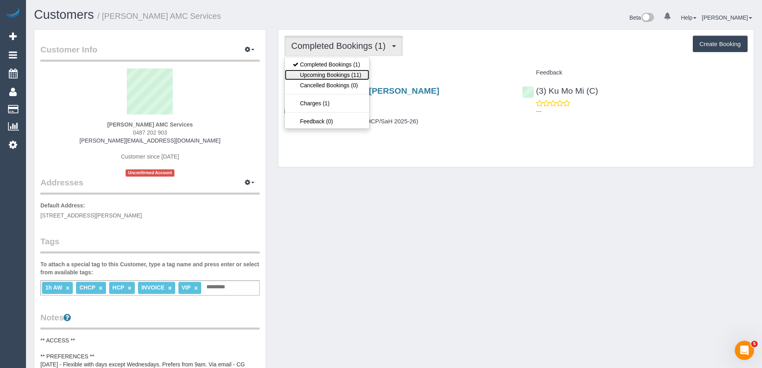
click at [343, 73] on link "Upcoming Bookings (11)" at bounding box center [327, 75] width 84 height 10
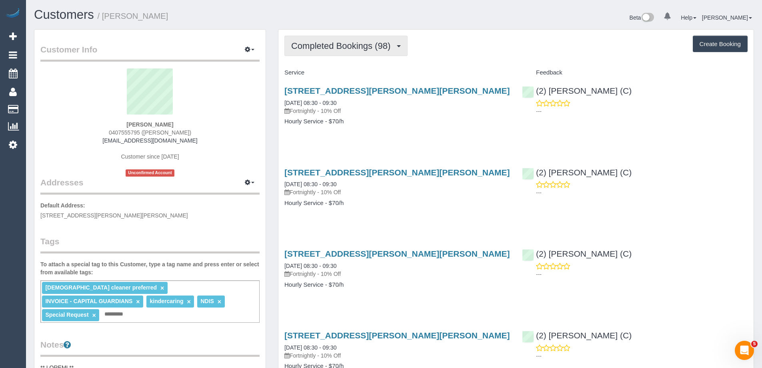
click at [346, 45] on span "Completed Bookings (98)" at bounding box center [342, 46] width 103 height 10
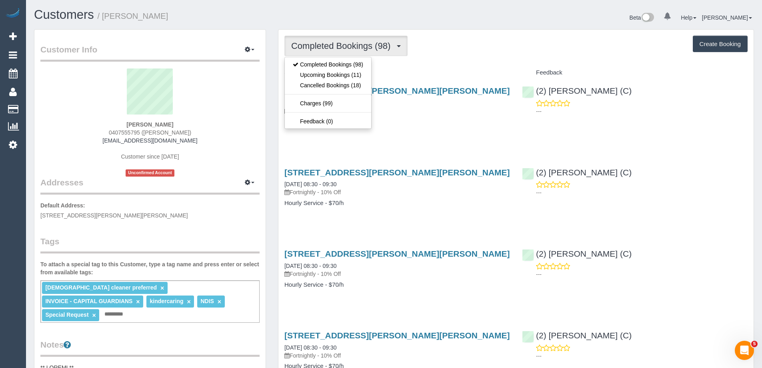
click at [448, 68] on div "Service" at bounding box center [398, 73] width 238 height 14
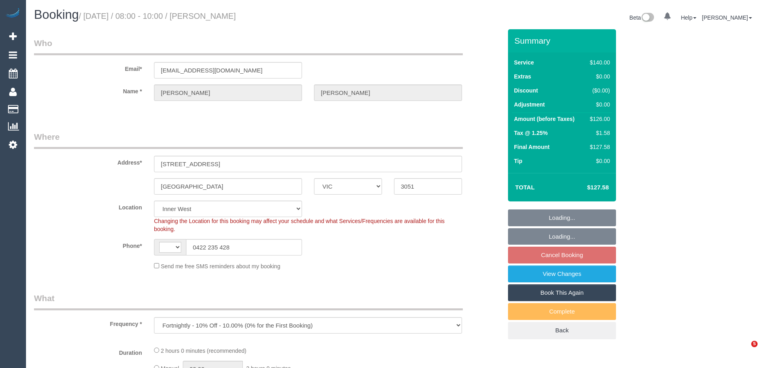
select select "VIC"
select select "string:stripe-pm_1ObBgM2GScqysDRVyxUhc63c"
select select "string:AU"
select select "object:1411"
select select "number:27"
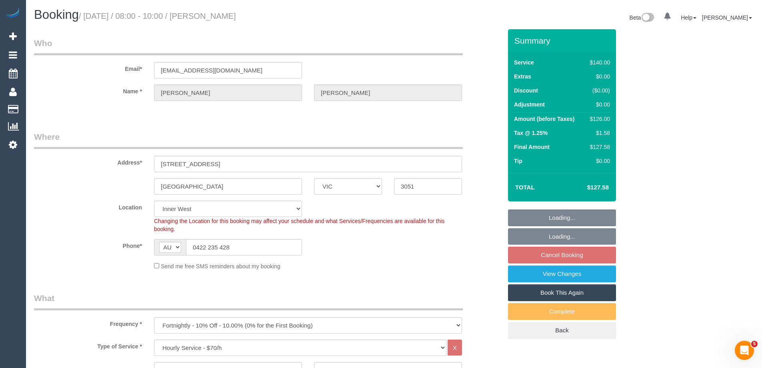
select select "number:14"
select select "number:19"
select select "number:36"
select select "number:35"
select select "number:12"
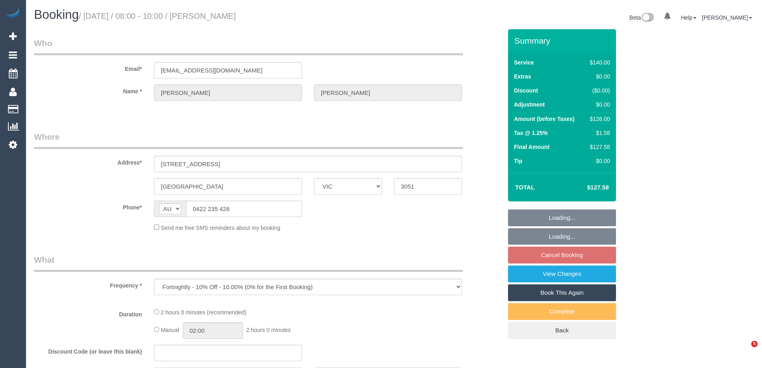
select select "VIC"
select select "string:stripe-pm_1ObBgM2GScqysDRVyxUhc63c"
select select "number:27"
select select "number:14"
select select "number:19"
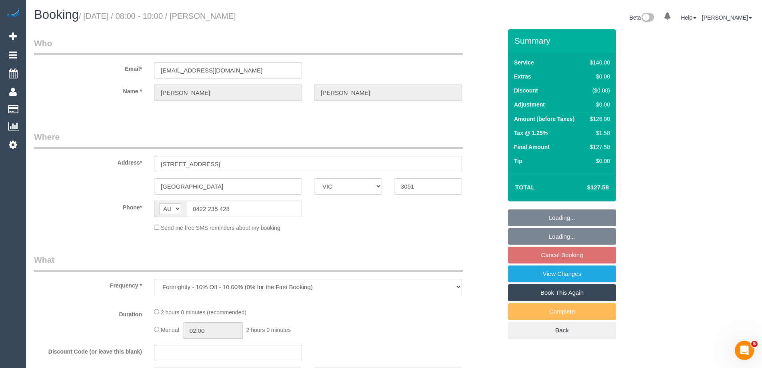
select select "number:36"
select select "number:35"
select select "number:12"
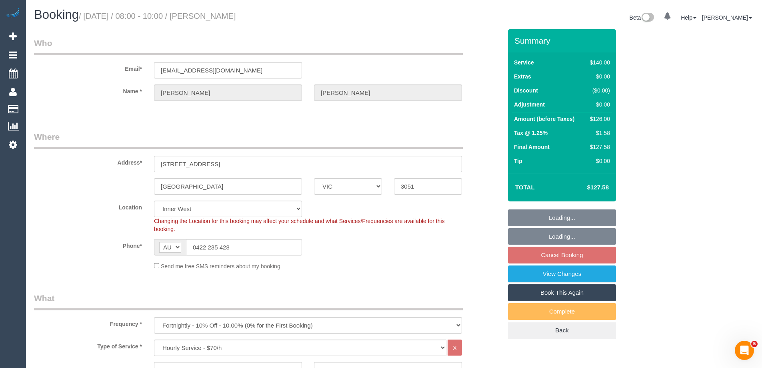
select select "object:859"
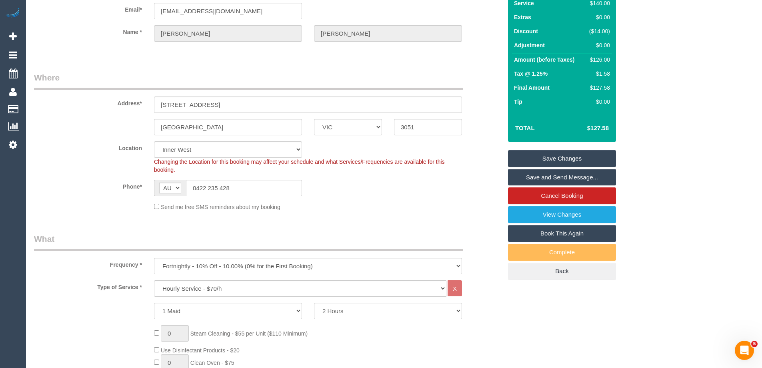
scroll to position [40, 0]
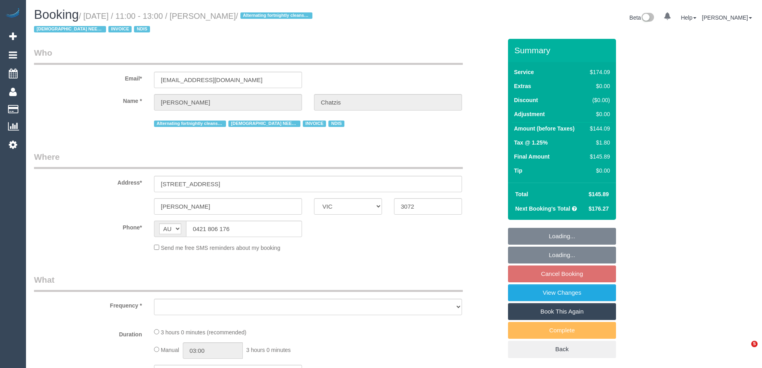
select select "VIC"
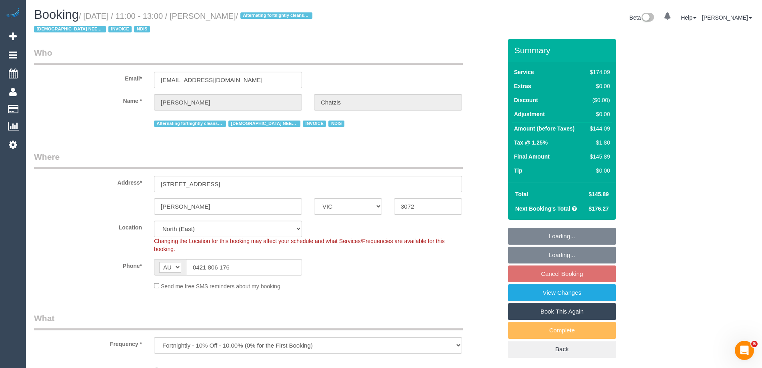
select select "object:1224"
select select "180"
select select "number:28"
select select "number:14"
select select "number:19"
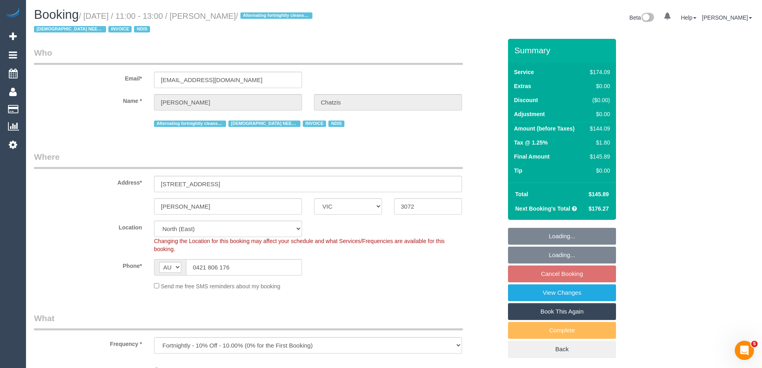
select select "number:36"
select select "number:35"
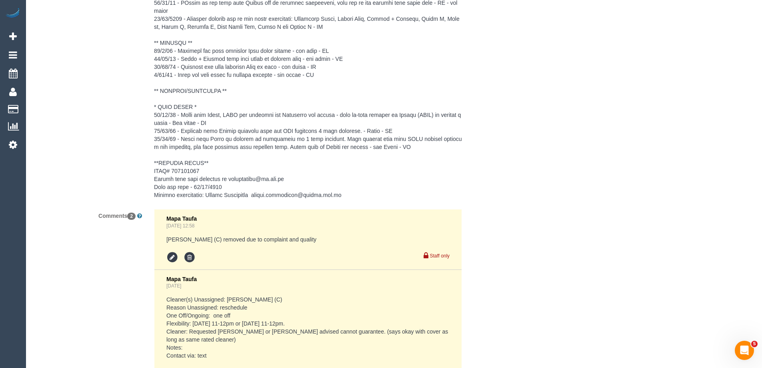
scroll to position [1401, 0]
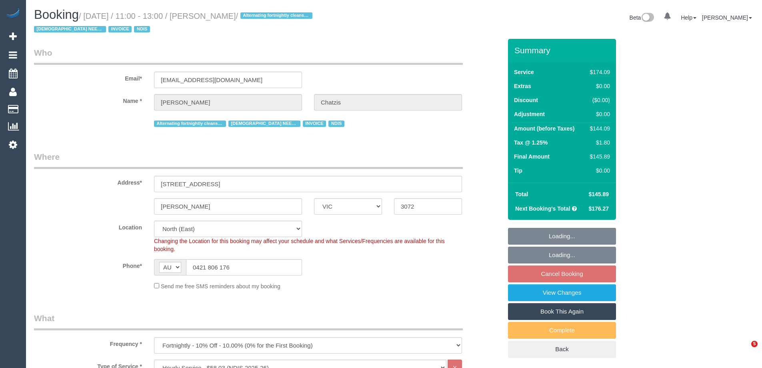
select select "VIC"
select select "180"
select select "number:28"
select select "number:14"
select select "number:19"
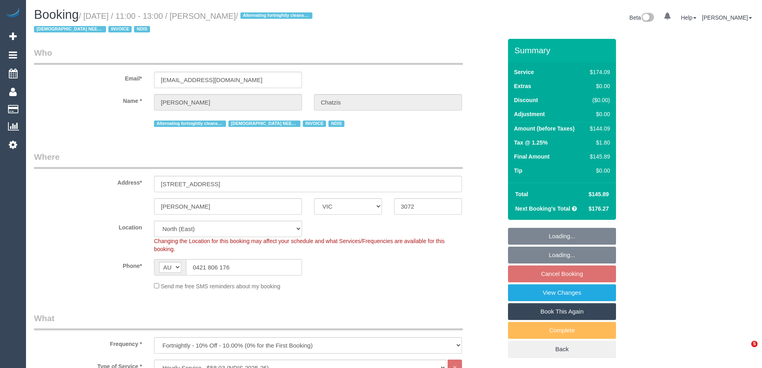
select select "number:36"
select select "number:35"
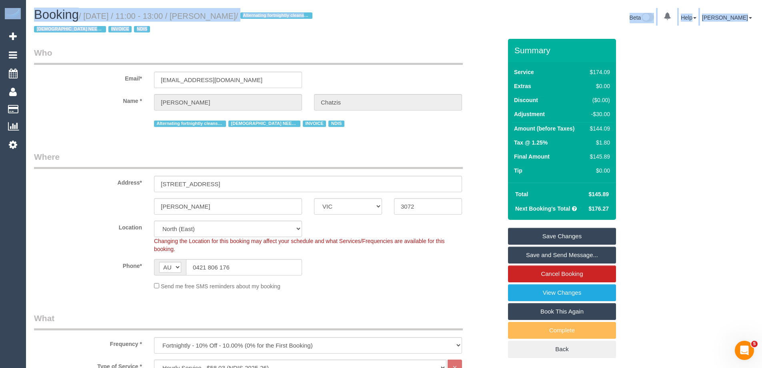
scroll to position [35, 0]
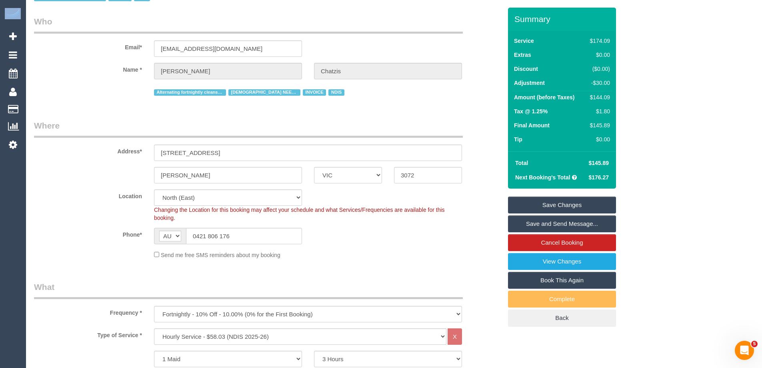
drag, startPoint x: 761, startPoint y: 58, endPoint x: 734, endPoint y: 269, distance: 212.5
click at [762, 337] on html "0 Beta Your Notifications You have 0 alerts Add Booking Bookings Active Booking…" at bounding box center [381, 153] width 762 height 368
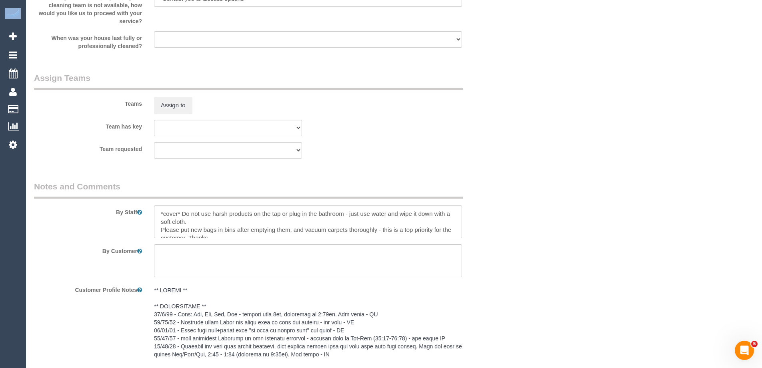
scroll to position [1567, 0]
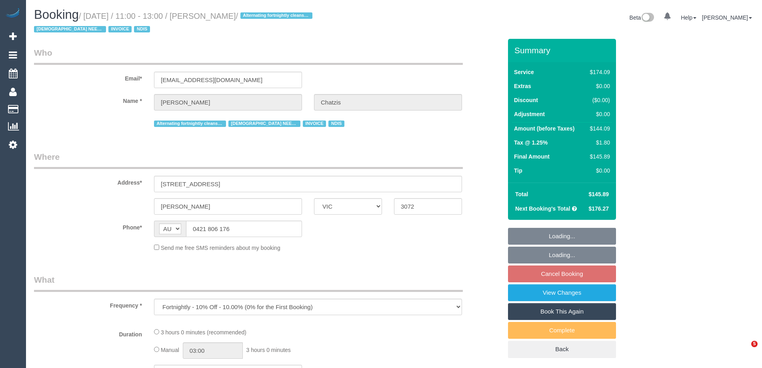
select select "VIC"
select select "180"
select select "number:28"
select select "number:14"
select select "number:19"
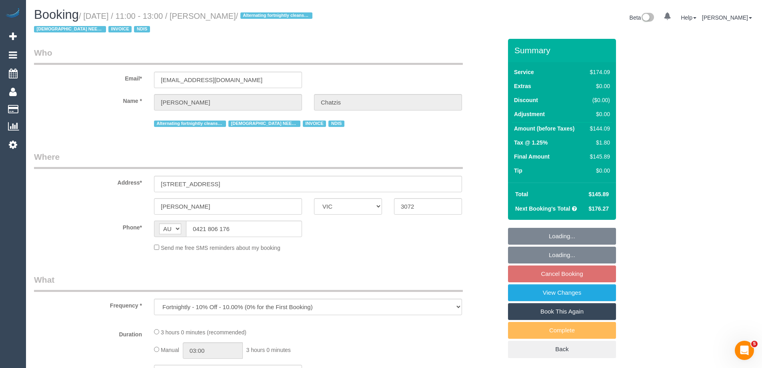
select select "number:36"
select select "number:35"
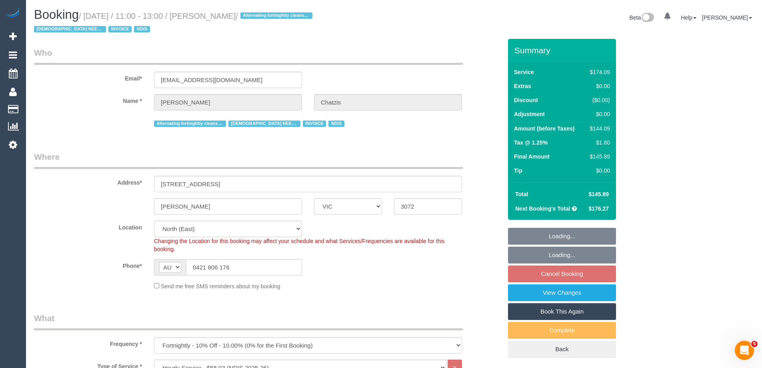
select select "object:799"
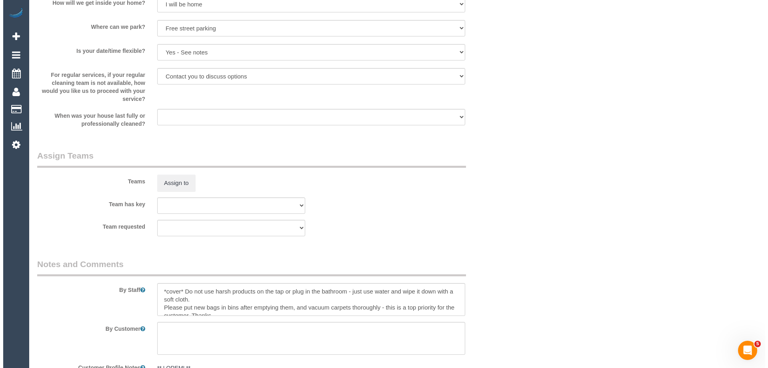
scroll to position [1040, 0]
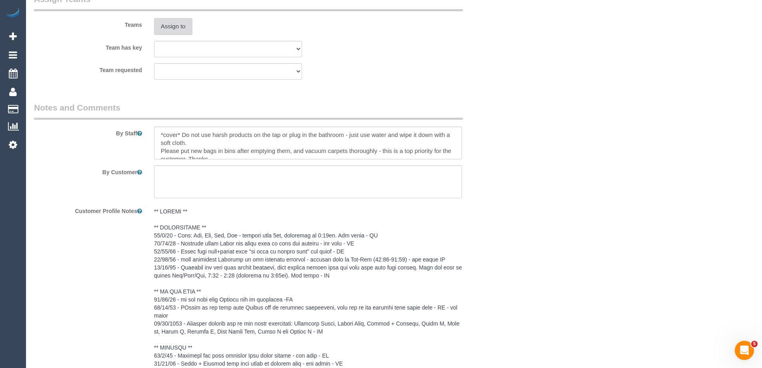
click at [174, 26] on button "Assign to" at bounding box center [173, 26] width 38 height 17
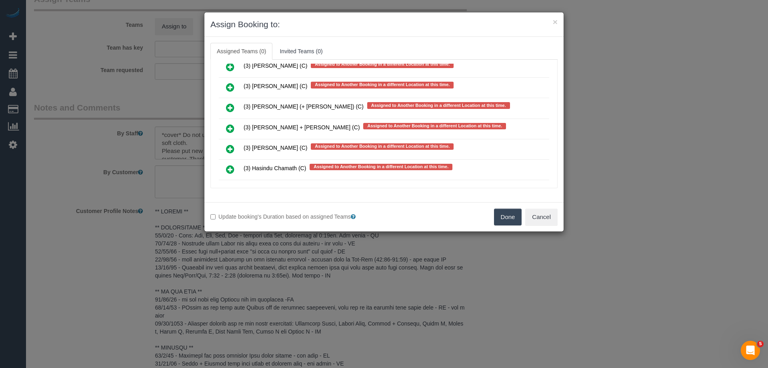
scroll to position [2207, 0]
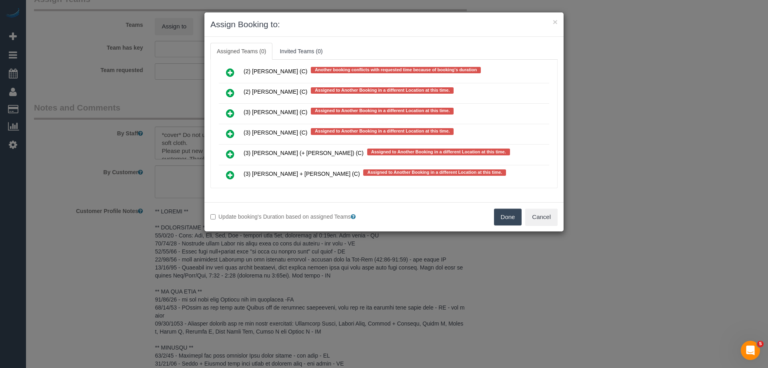
click at [228, 108] on icon at bounding box center [230, 113] width 8 height 10
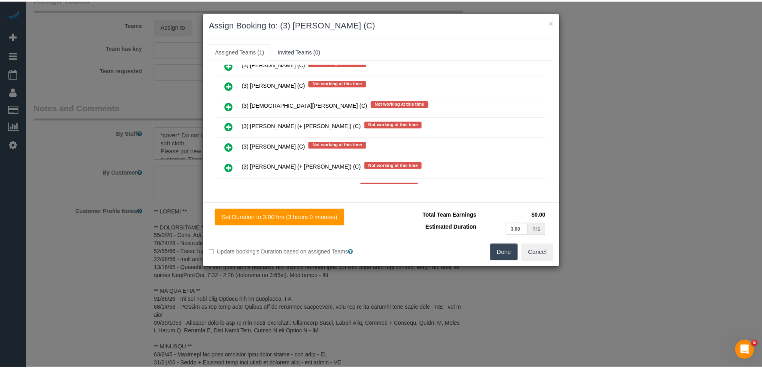
scroll to position [0, 0]
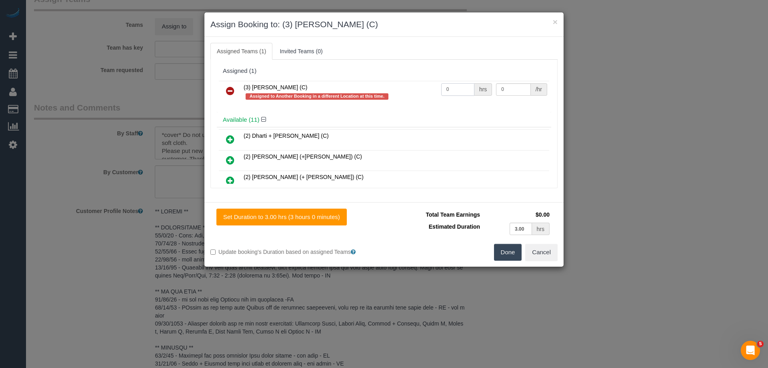
drag, startPoint x: 456, startPoint y: 88, endPoint x: 420, endPoint y: 87, distance: 36.0
click at [420, 87] on tr "(3) Afzaal Ahmad (C) Assigned to Another Booking in a different Location at thi…" at bounding box center [384, 92] width 331 height 23
type input "3"
drag, startPoint x: 513, startPoint y: 89, endPoint x: 471, endPoint y: 85, distance: 42.2
click at [472, 85] on tr "(3) Afzaal Ahmad (C) Assigned to Another Booking in a different Location at thi…" at bounding box center [384, 92] width 331 height 23
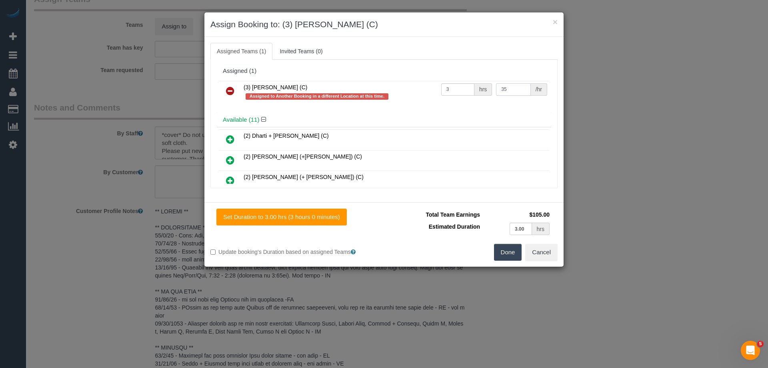
type input "35"
click at [504, 252] on button "Done" at bounding box center [508, 252] width 28 height 17
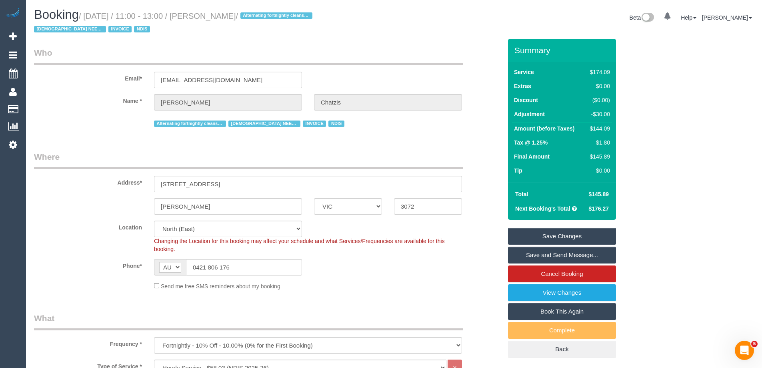
drag, startPoint x: 257, startPoint y: 14, endPoint x: 210, endPoint y: 15, distance: 47.2
click at [210, 15] on small "/ October 02, 2025 / 11:00 - 13:00 / Maria Chatzis / Alternating fortnightly cl…" at bounding box center [174, 23] width 281 height 22
drag, startPoint x: 220, startPoint y: 185, endPoint x: 83, endPoint y: 177, distance: 137.9
click at [83, 177] on div "Address* 26 Hope Street" at bounding box center [268, 171] width 480 height 41
drag, startPoint x: 259, startPoint y: 15, endPoint x: 211, endPoint y: 17, distance: 48.1
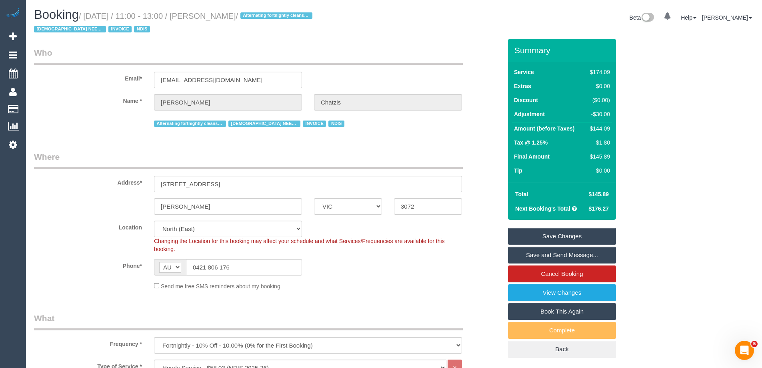
click at [211, 17] on small "/ October 02, 2025 / 11:00 - 13:00 / Maria Chatzis / Alternating fortnightly cl…" at bounding box center [174, 23] width 281 height 22
copy small "Maria Chatzis"
click at [536, 234] on link "Save Changes" at bounding box center [562, 236] width 108 height 17
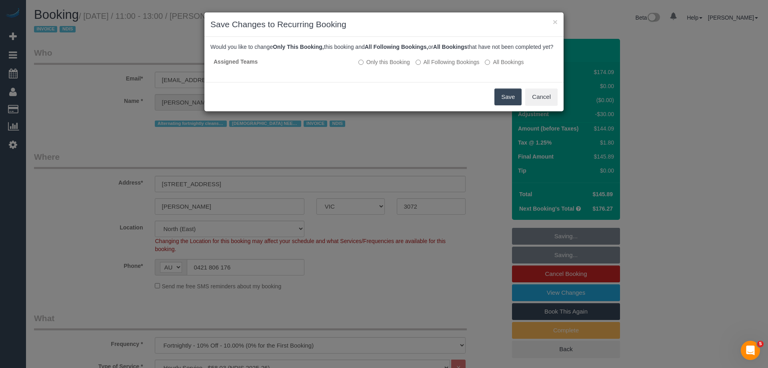
click at [511, 104] on button "Save" at bounding box center [508, 96] width 27 height 17
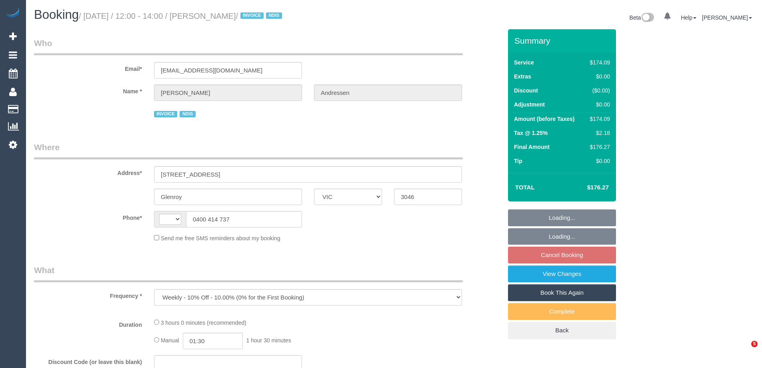
select select "VIC"
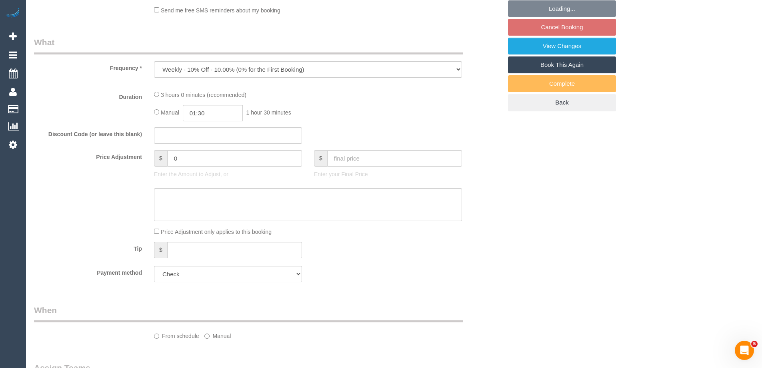
scroll to position [280, 0]
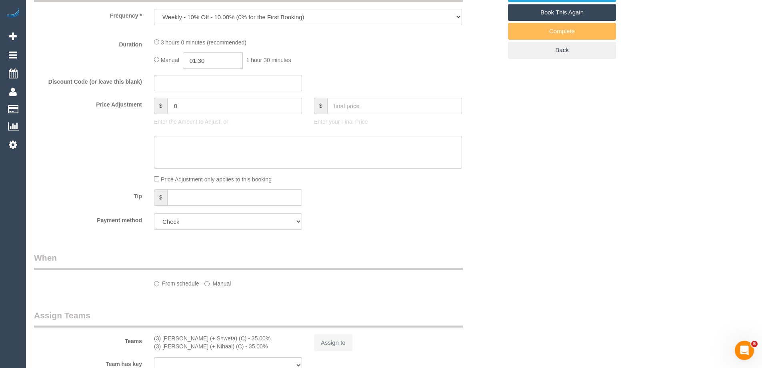
select select "string:AU"
select select "180"
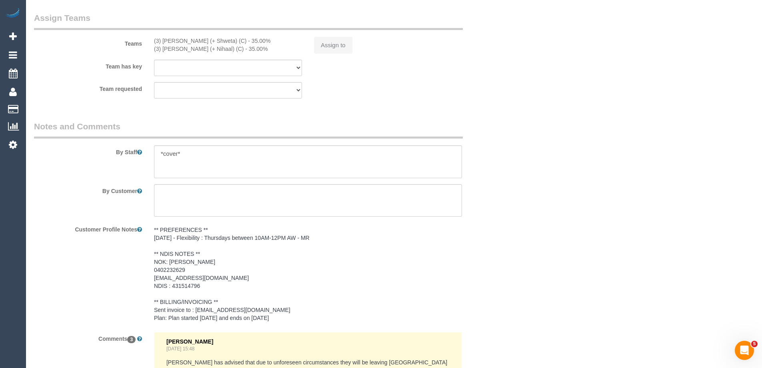
select select "number:29"
select select "number:14"
select select "number:18"
select select "number:25"
select select "number:33"
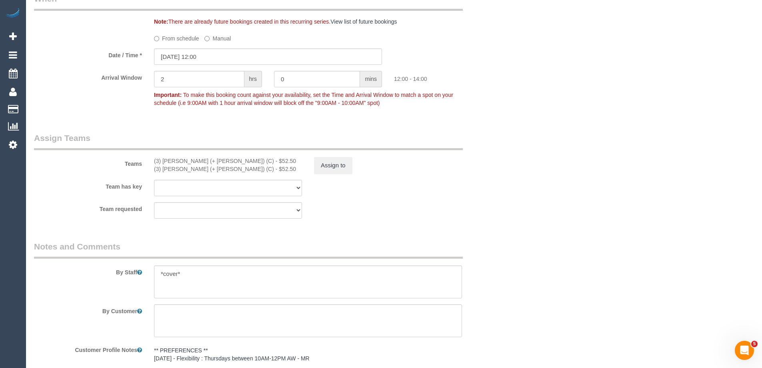
select select "object:2012"
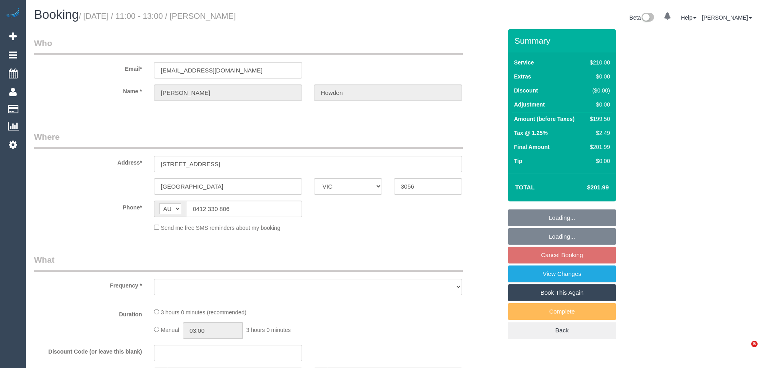
select select "VIC"
select select "object:528"
select select "string:stripe-pm_1Qzvah2GScqysDRVt15k39qE"
select select "180"
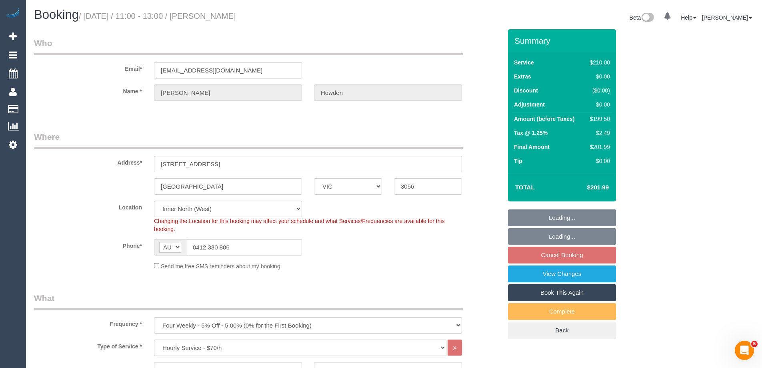
select select "object:734"
select select "number:27"
select select "number:14"
select select "number:19"
select select "number:36"
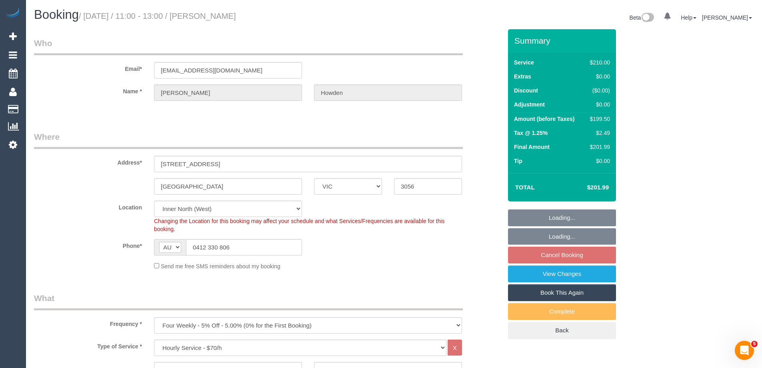
select select "number:35"
select select "number:12"
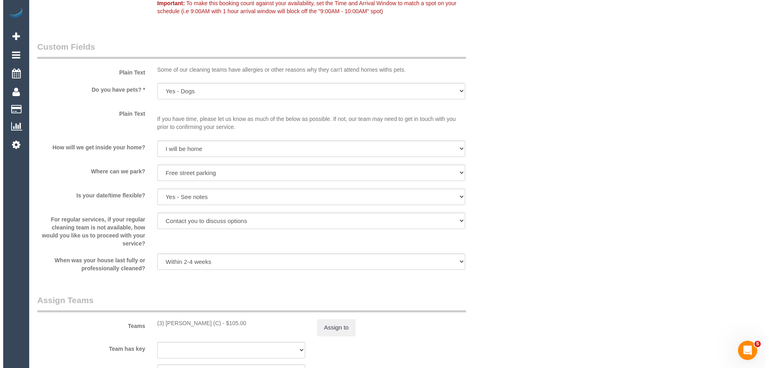
scroll to position [1160, 0]
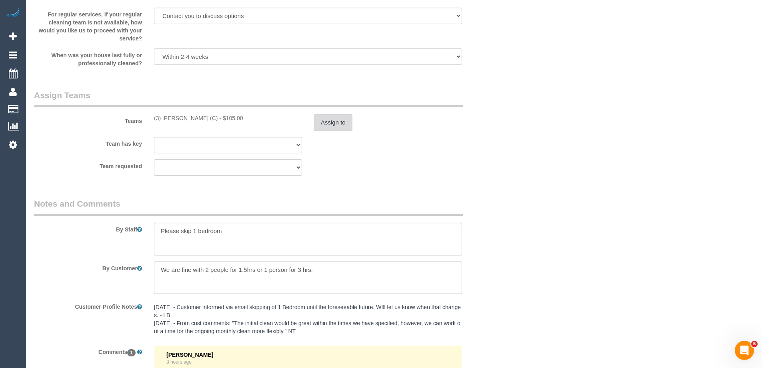
click at [331, 120] on button "Assign to" at bounding box center [333, 122] width 38 height 17
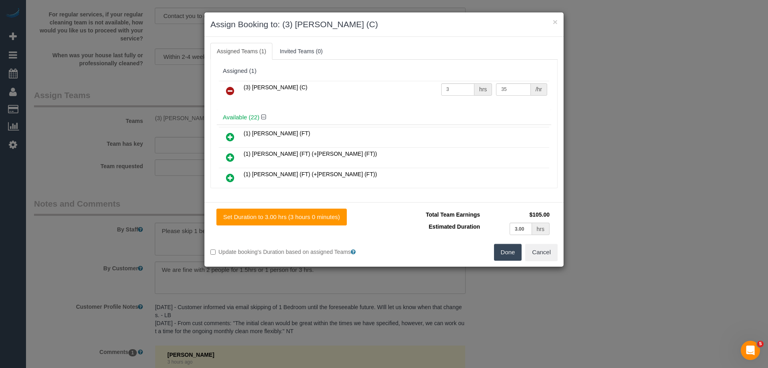
click at [226, 88] on link at bounding box center [230, 91] width 19 height 16
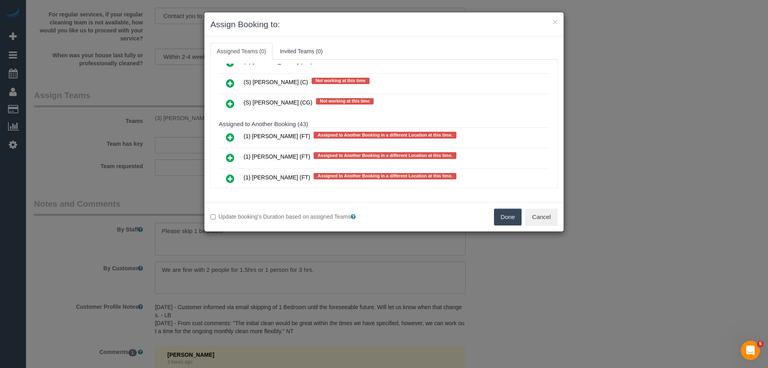
click at [229, 137] on icon at bounding box center [230, 137] width 8 height 10
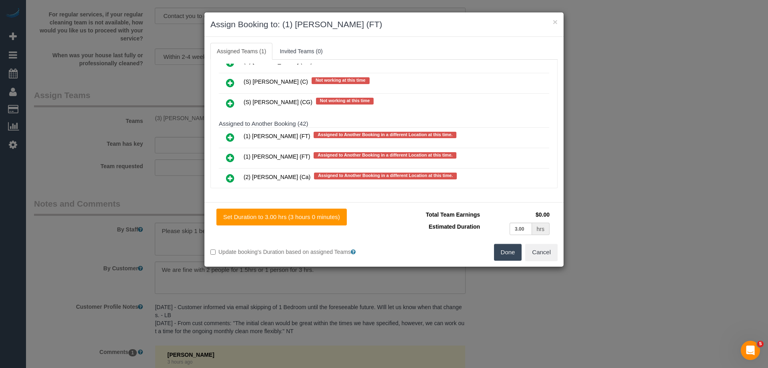
click at [515, 250] on button "Done" at bounding box center [508, 252] width 28 height 17
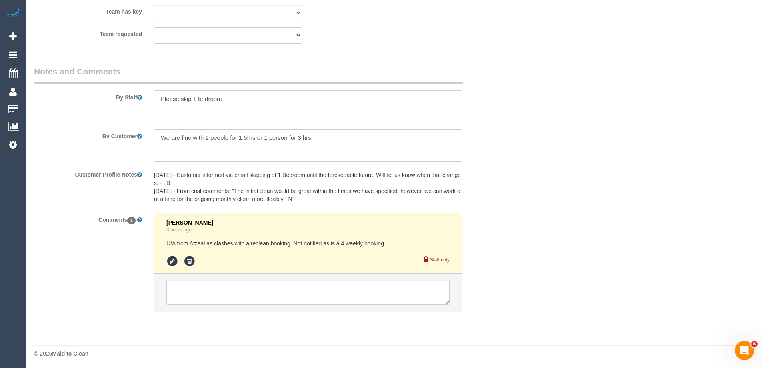
scroll to position [1294, 0]
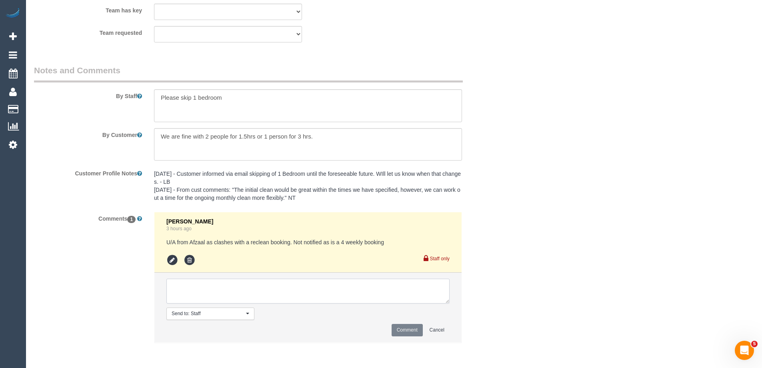
click at [193, 282] on textarea at bounding box center [307, 291] width 283 height 25
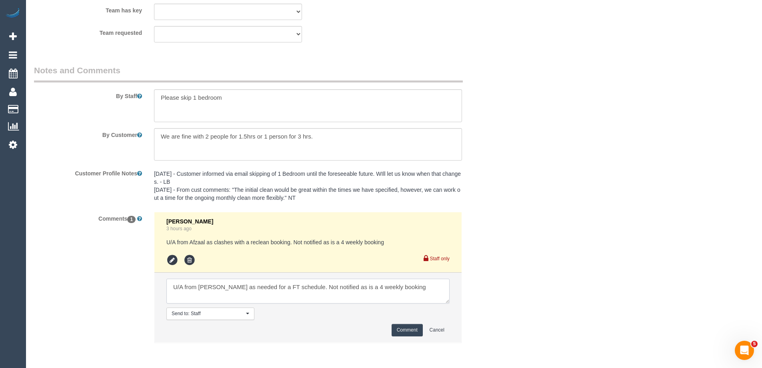
type textarea "U/A from Jonathan as needed for a FT schedule. Not notified as is a 4 weekly bo…"
click at [403, 328] on button "Comment" at bounding box center [407, 330] width 31 height 12
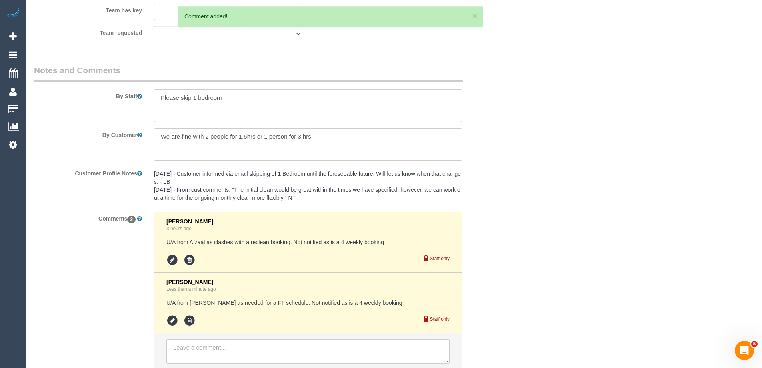
scroll to position [0, 0]
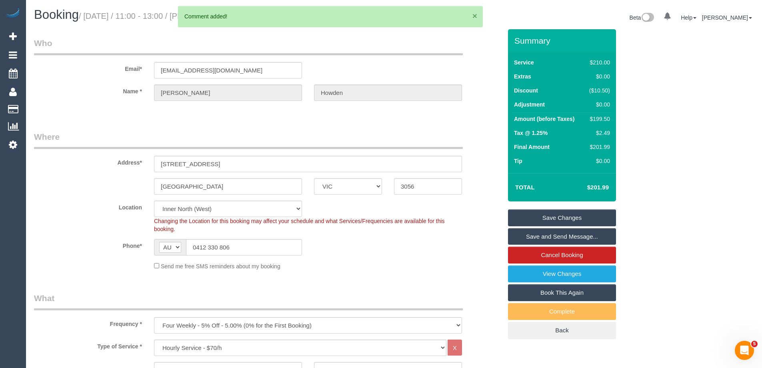
click at [473, 14] on button "×" at bounding box center [475, 16] width 5 height 8
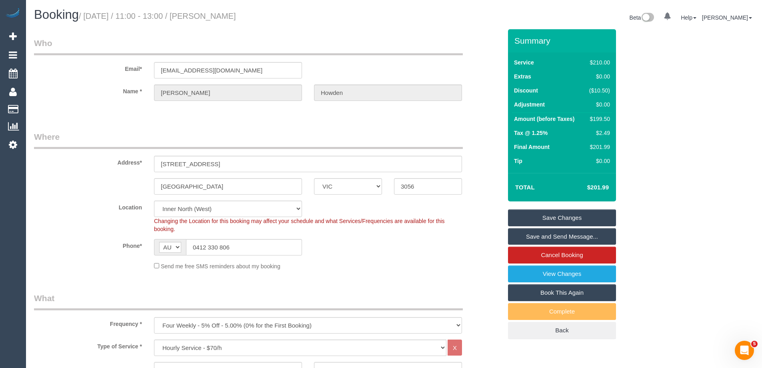
drag, startPoint x: 277, startPoint y: 18, endPoint x: 210, endPoint y: 15, distance: 66.1
click at [210, 15] on h1 "Booking / October 02, 2025 / 11:00 - 13:00 / Nick Howden" at bounding box center [211, 15] width 354 height 14
copy small "Nick Howden"
drag, startPoint x: 239, startPoint y: 164, endPoint x: 83, endPoint y: 149, distance: 156.8
click at [83, 149] on div "Address* 35 Glenlyon Road" at bounding box center [268, 151] width 480 height 41
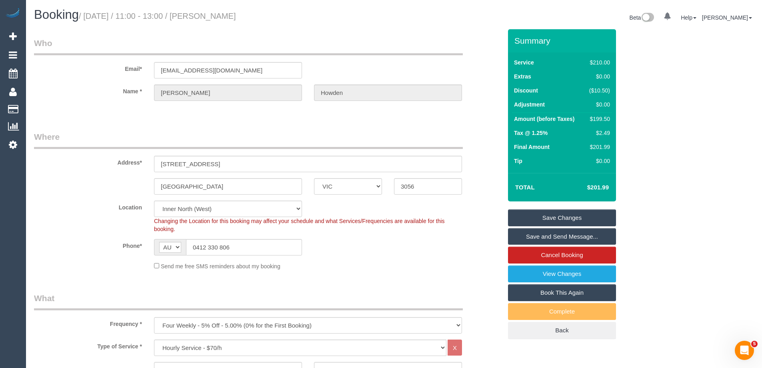
drag, startPoint x: 269, startPoint y: 20, endPoint x: 210, endPoint y: 15, distance: 59.4
click at [210, 15] on h1 "Booking / October 02, 2025 / 11:00 - 13:00 / Nick Howden" at bounding box center [211, 15] width 354 height 14
copy small "Nick Howden"
click at [533, 214] on link "Save Changes" at bounding box center [562, 217] width 108 height 17
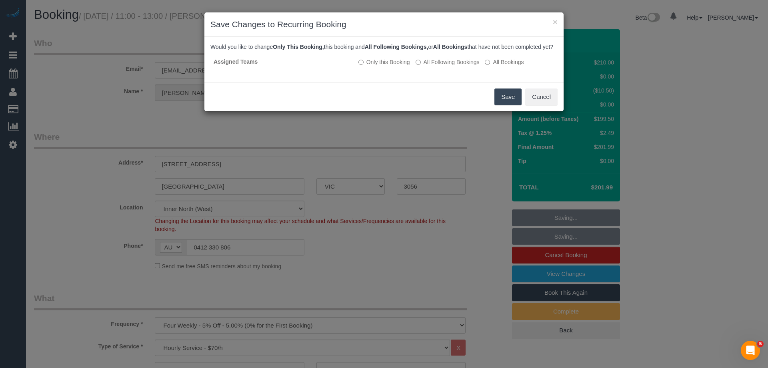
click at [502, 100] on button "Save" at bounding box center [508, 96] width 27 height 17
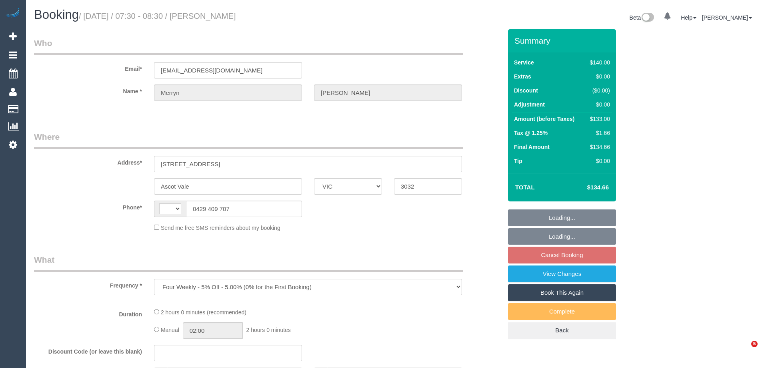
select select "VIC"
select select "string:AU"
select select "number:27"
select select "number:14"
select select "number:19"
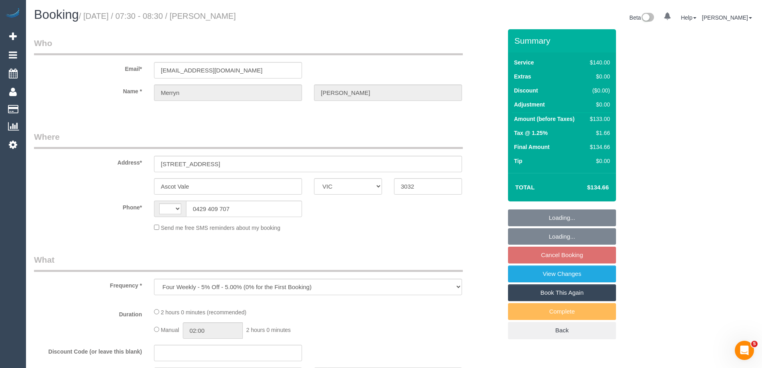
select select "number:22"
select select "number:33"
select select "number:26"
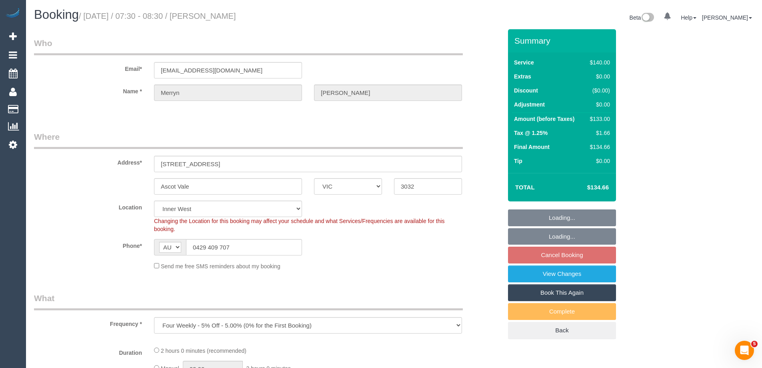
select select "object:702"
select select "string:stripe-card_1EOFL62GScqysDRVRJRfyJ1P"
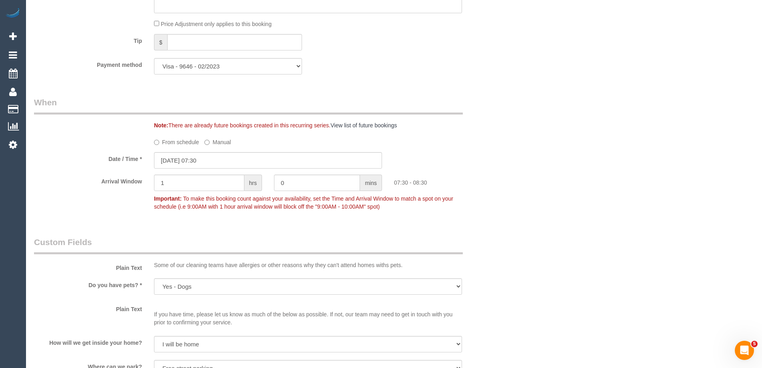
scroll to position [1000, 0]
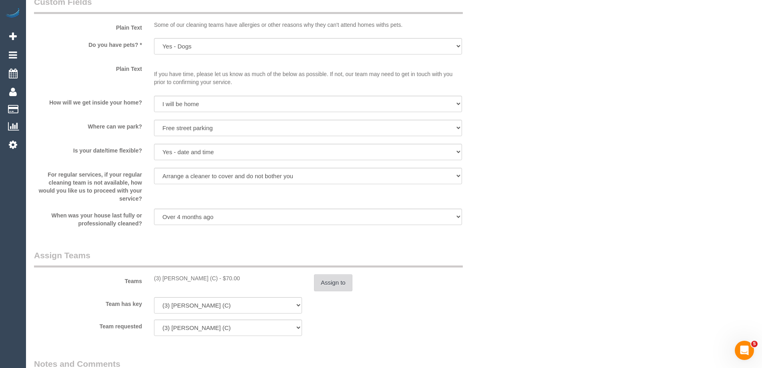
click at [331, 281] on button "Assign to" at bounding box center [333, 282] width 38 height 17
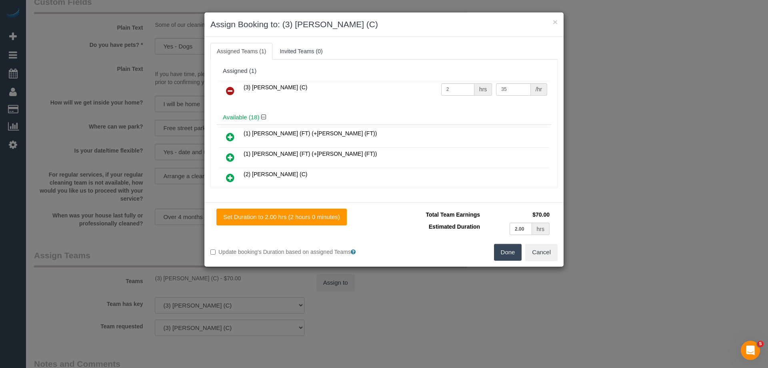
click at [232, 88] on icon at bounding box center [230, 91] width 8 height 10
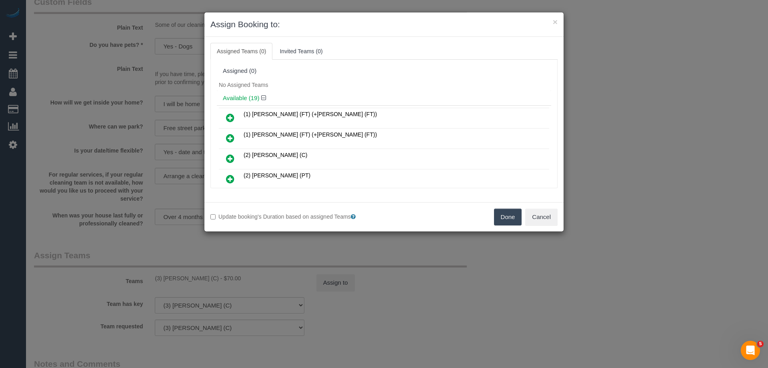
click at [501, 217] on button "Done" at bounding box center [508, 216] width 28 height 17
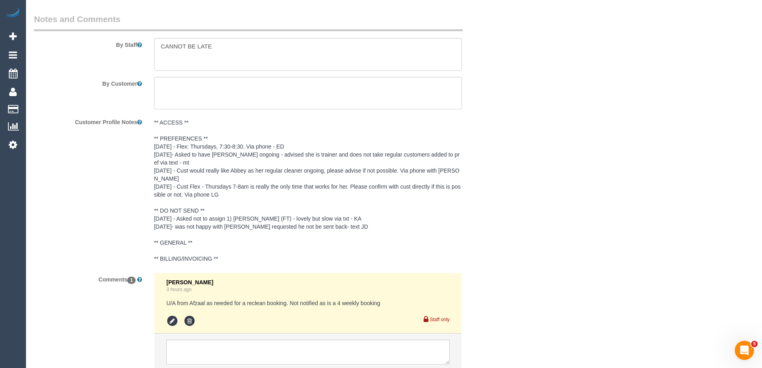
scroll to position [1398, 0]
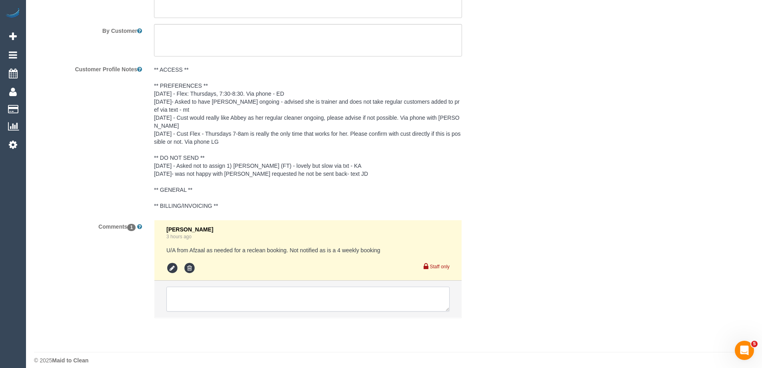
click at [186, 287] on textarea at bounding box center [307, 299] width 283 height 25
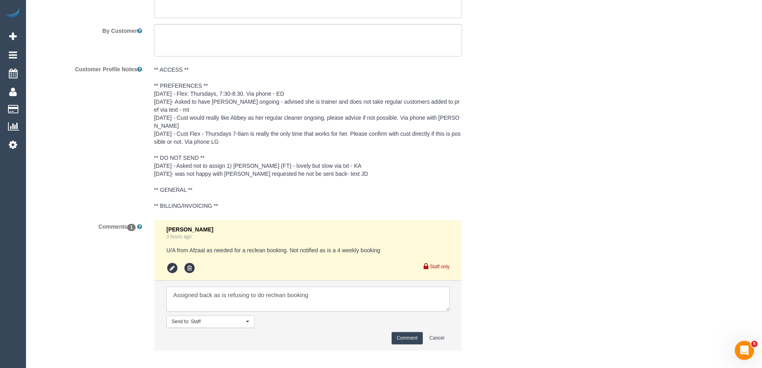
type textarea "Assigned back as is refusing to do reclean booking"
click at [413, 332] on button "Comment" at bounding box center [407, 338] width 31 height 12
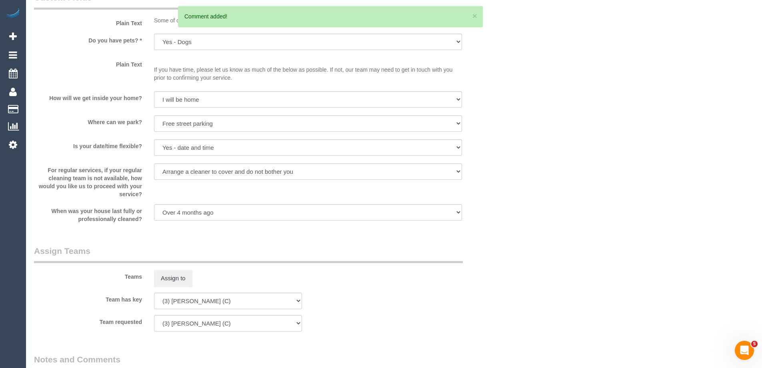
scroll to position [1011, 0]
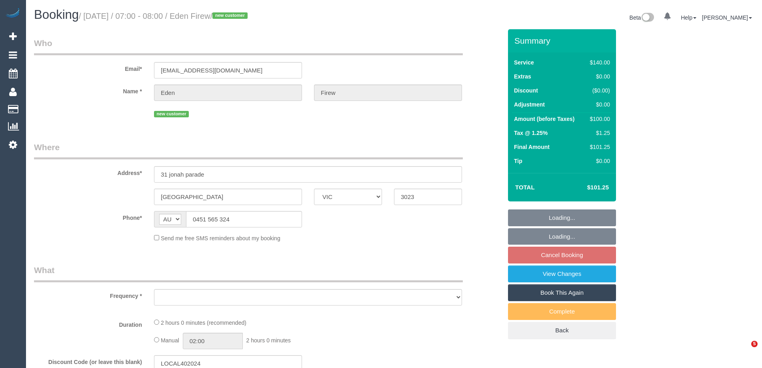
select select "VIC"
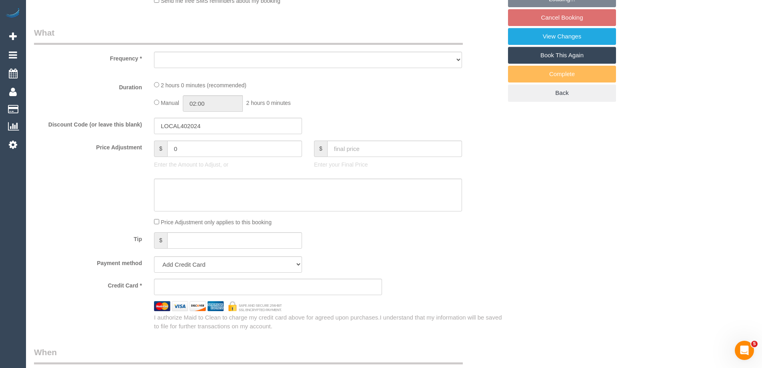
select select "object:576"
select select "string:stripe-pm_1SB2fH2GScqysDRV6yVXZcnq"
select select "number:28"
select select "number:14"
select select "number:19"
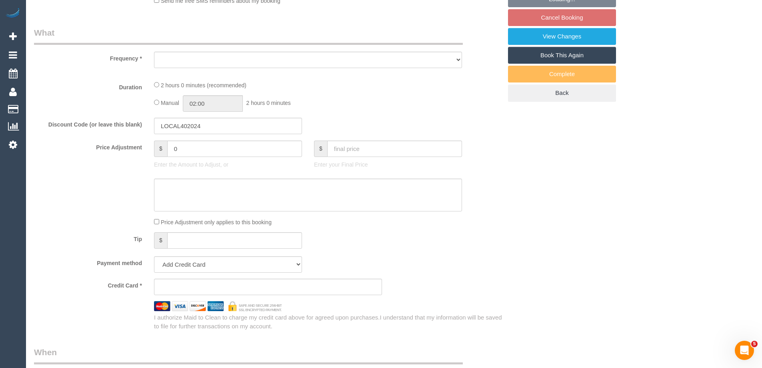
select select "number:25"
select select "number:35"
select select "number:26"
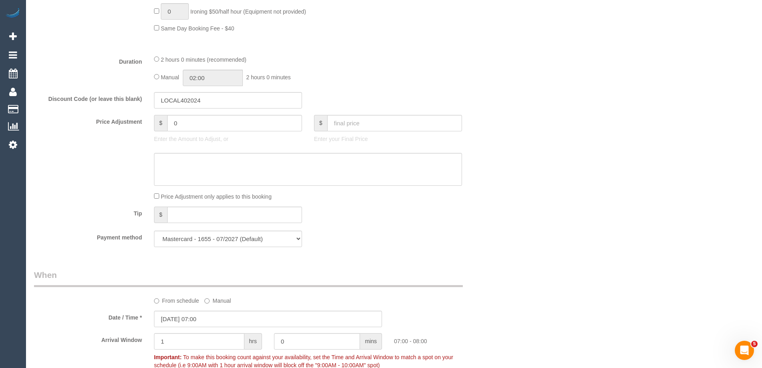
select select "object:1465"
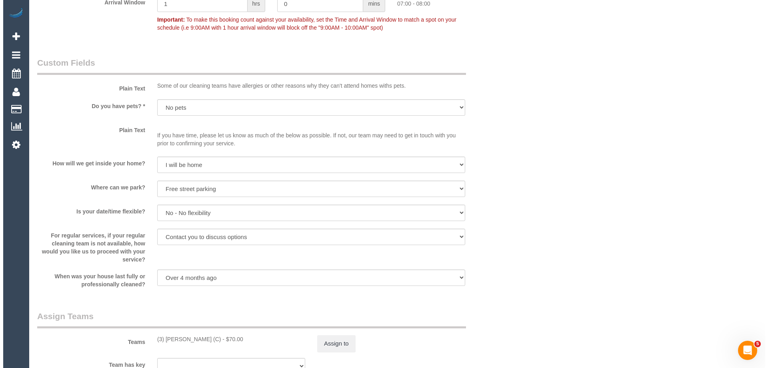
scroll to position [1039, 0]
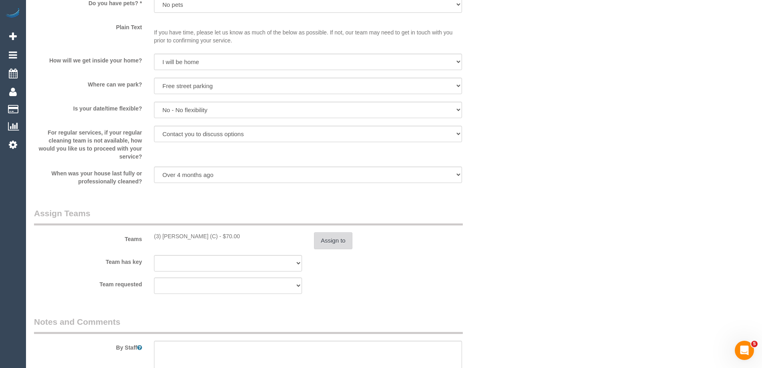
click at [321, 238] on button "Assign to" at bounding box center [333, 240] width 38 height 17
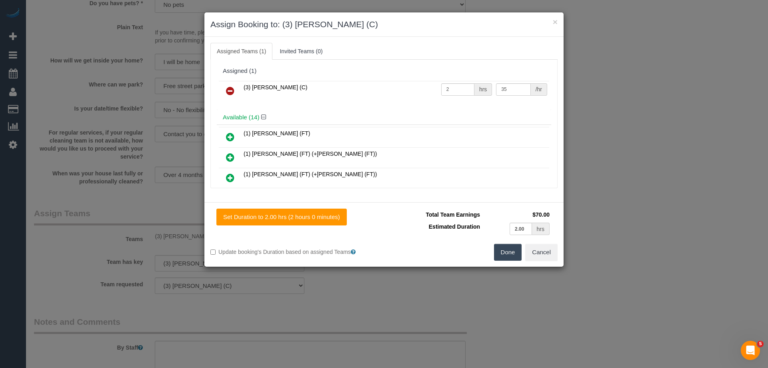
click at [225, 88] on link at bounding box center [230, 91] width 19 height 16
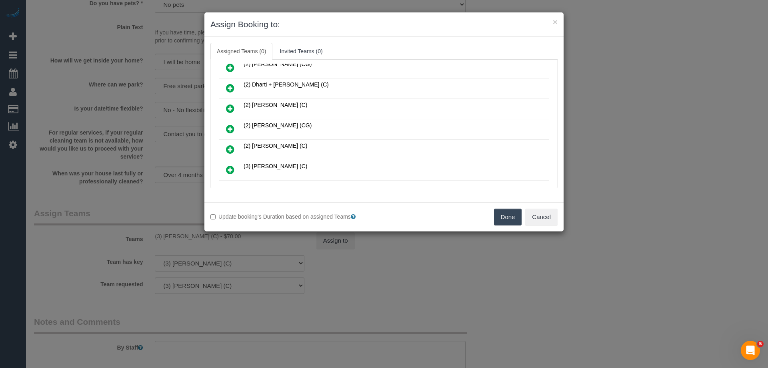
scroll to position [200, 0]
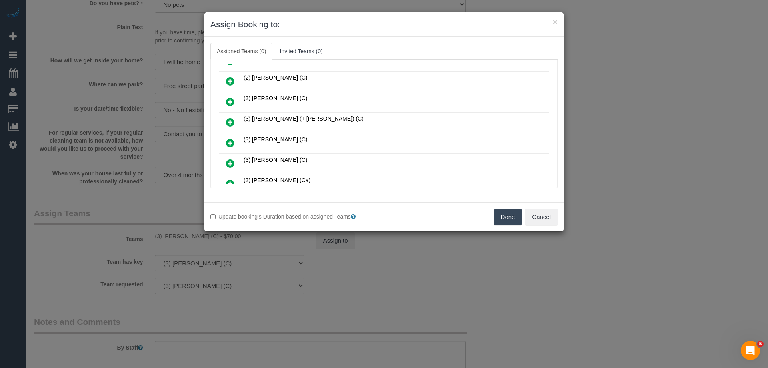
click at [229, 142] on icon at bounding box center [230, 143] width 8 height 10
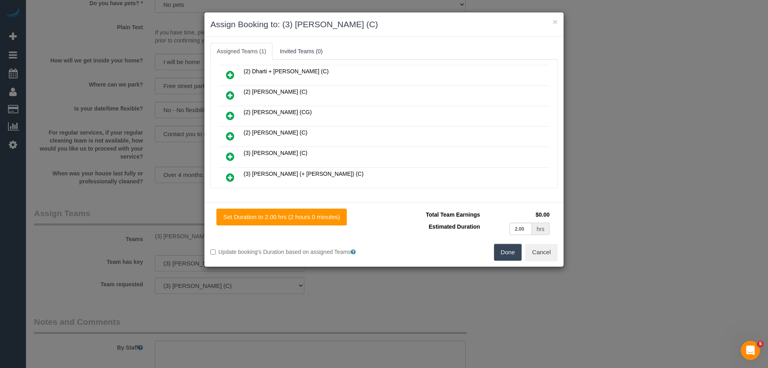
scroll to position [0, 0]
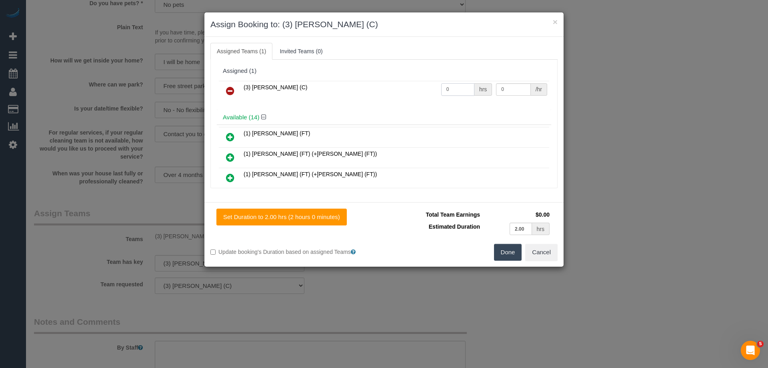
drag, startPoint x: 449, startPoint y: 85, endPoint x: 427, endPoint y: 86, distance: 22.0
click at [431, 86] on tr "(3) Jonathan Canchila (C) 0 hrs 0 /hr" at bounding box center [384, 91] width 331 height 20
type input "2"
drag, startPoint x: 518, startPoint y: 89, endPoint x: 415, endPoint y: 86, distance: 103.7
click at [430, 87] on tr "(3) Jonathan Canchila (C) 2 hrs 0 /hr" at bounding box center [384, 91] width 331 height 20
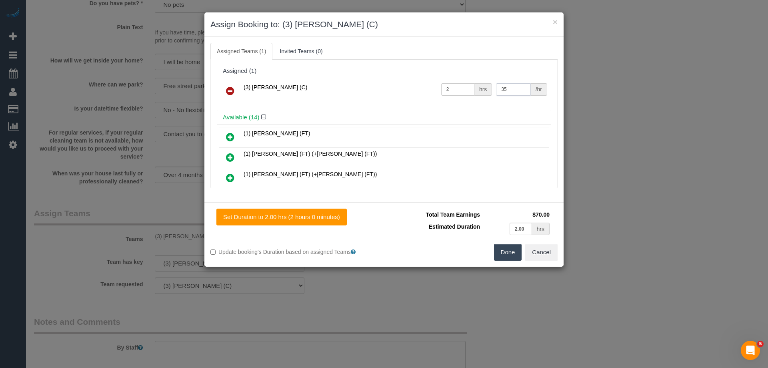
type input "35"
click at [503, 254] on button "Done" at bounding box center [508, 252] width 28 height 17
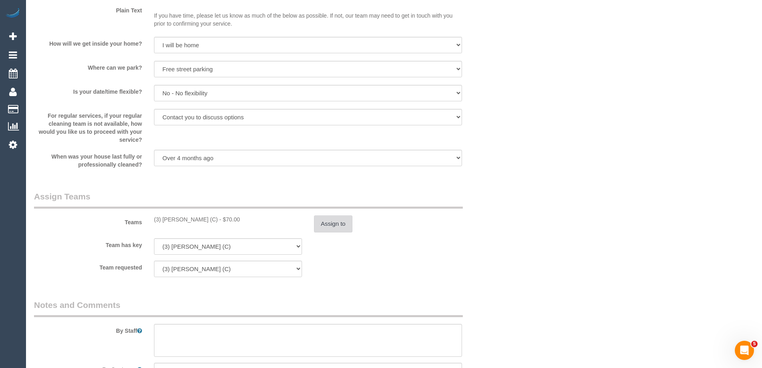
scroll to position [1319, 0]
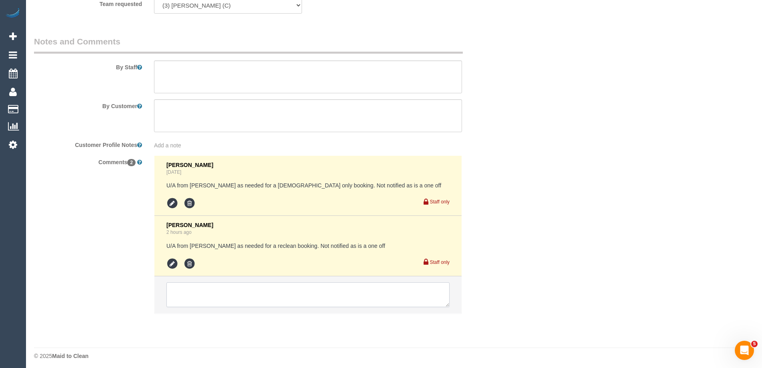
click at [182, 294] on textarea at bounding box center [307, 294] width 283 height 25
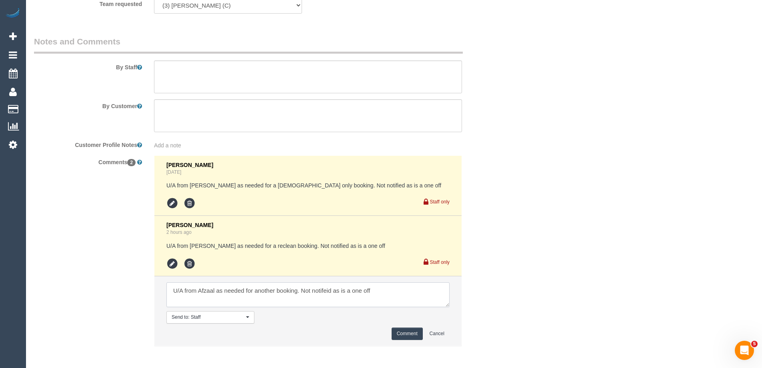
type textarea "U/A from Afzaal as needed for another booking. Not notifeid as is a one off"
click at [402, 339] on button "Comment" at bounding box center [407, 333] width 31 height 12
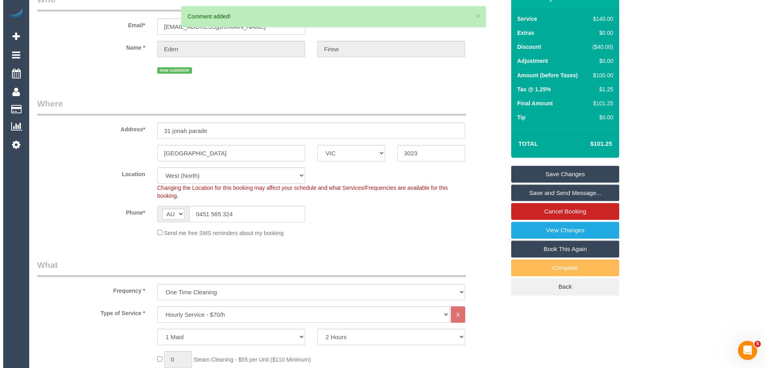
scroll to position [0, 0]
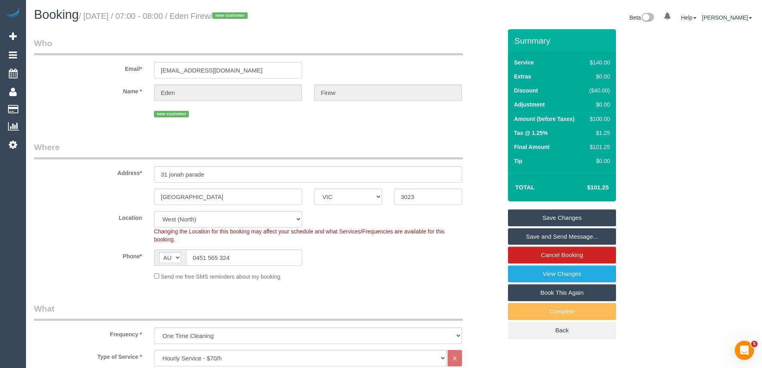
drag, startPoint x: 249, startPoint y: 16, endPoint x: 210, endPoint y: 16, distance: 38.8
click at [210, 16] on small "/ October 02, 2025 / 07:00 - 08:00 / Eden Firew / new customer" at bounding box center [164, 16] width 171 height 9
copy small "Eden Firew"
click at [523, 216] on link "Save Changes" at bounding box center [562, 217] width 108 height 17
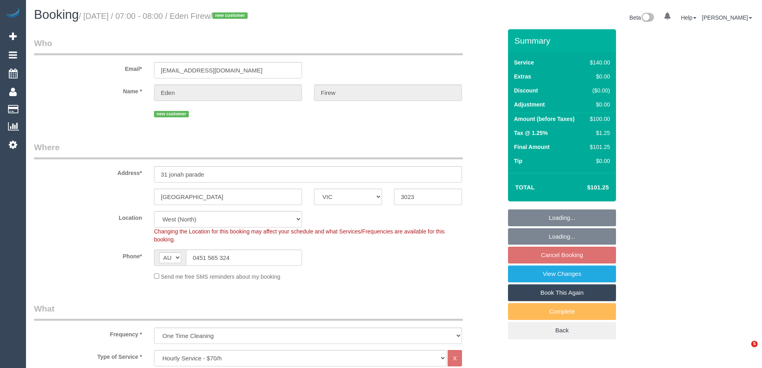
select select "VIC"
select select "string:stripe-pm_1SB2fH2GScqysDRV6yVXZcnq"
select select "number:28"
select select "number:14"
select select "number:19"
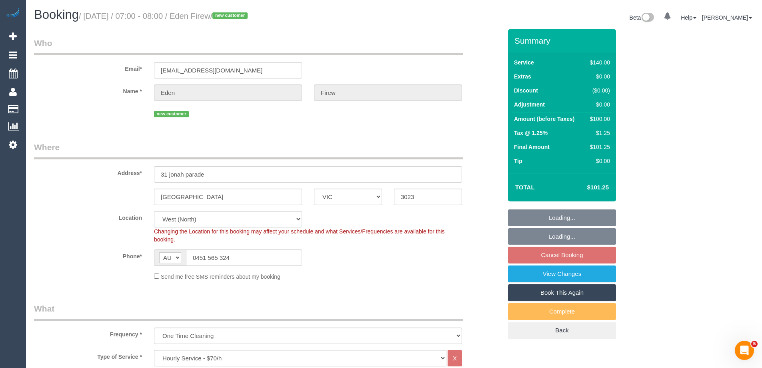
select select "number:25"
select select "number:35"
select select "number:26"
select select "object:1483"
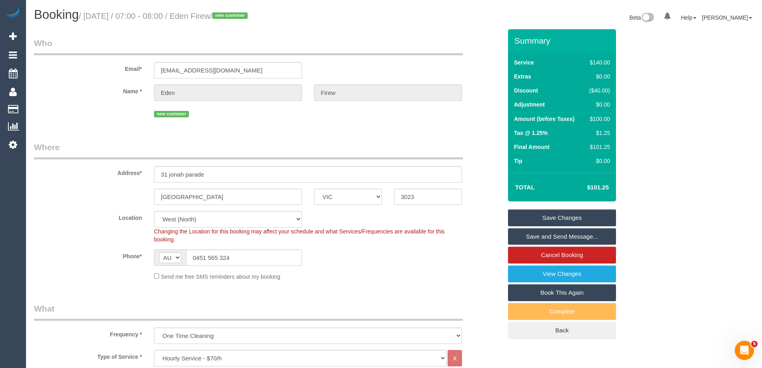
click at [554, 214] on link "Save Changes" at bounding box center [562, 217] width 108 height 17
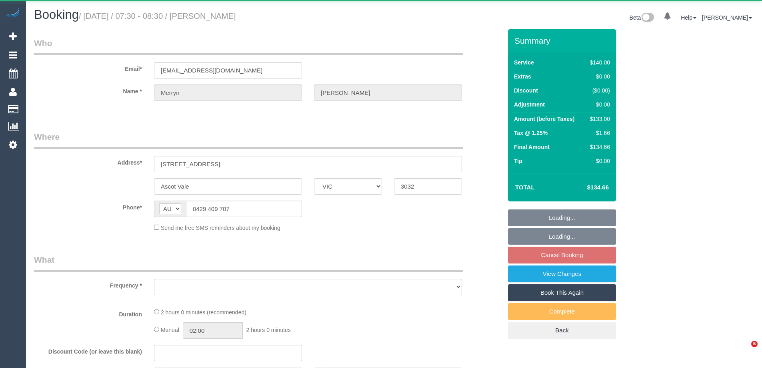
select select "VIC"
select select "object:567"
select select "string:stripe-card_1EOFL62GScqysDRVRJRfyJ1P"
select select "number:27"
select select "number:14"
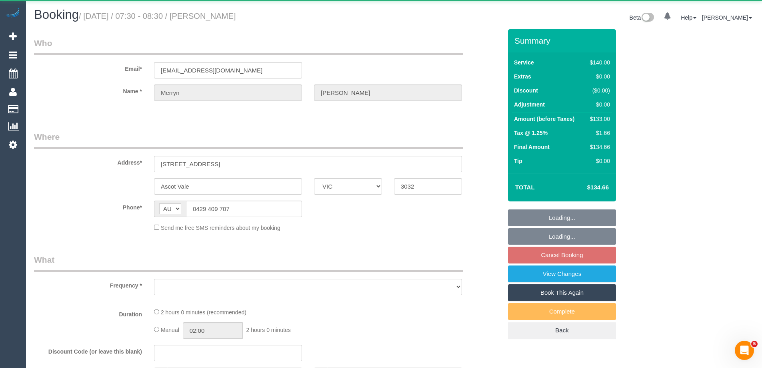
select select "number:19"
select select "number:22"
select select "number:33"
select select "number:26"
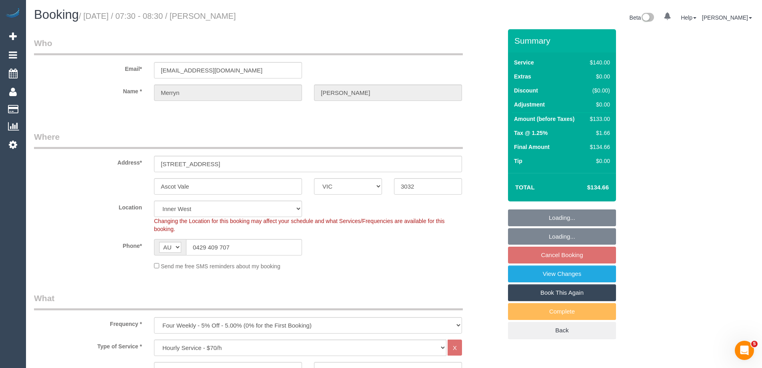
select select "object:898"
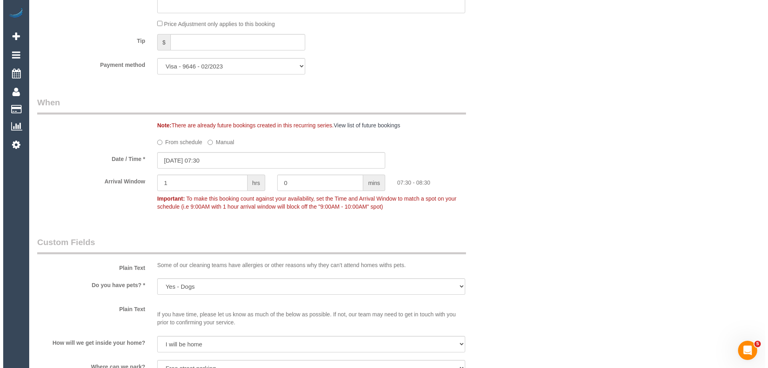
scroll to position [1000, 0]
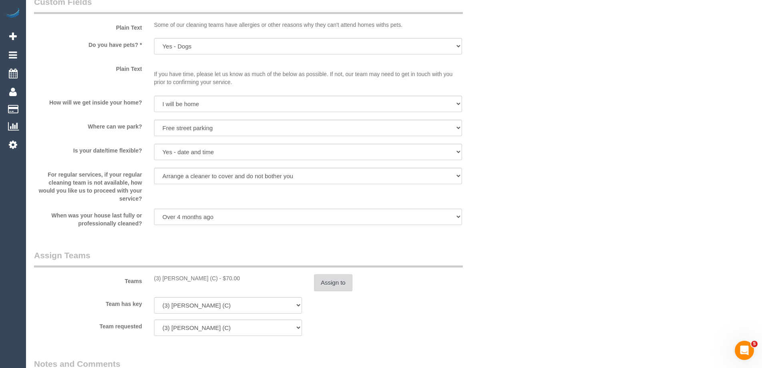
click at [327, 277] on button "Assign to" at bounding box center [333, 282] width 38 height 17
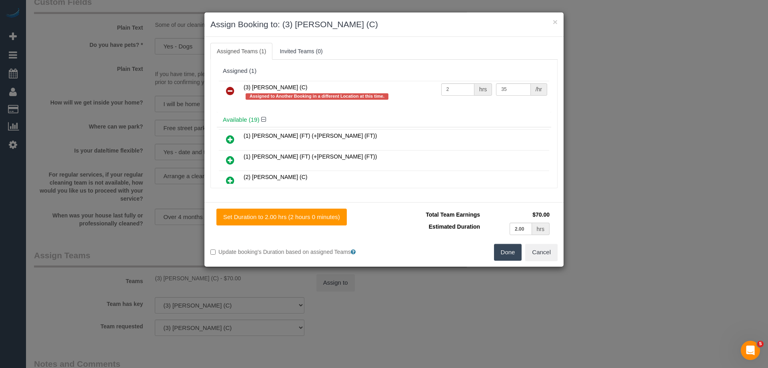
click at [231, 87] on icon at bounding box center [230, 91] width 8 height 10
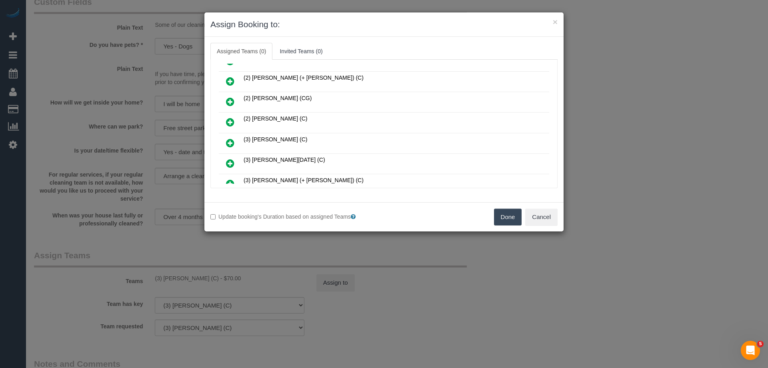
click at [230, 140] on icon at bounding box center [230, 143] width 8 height 10
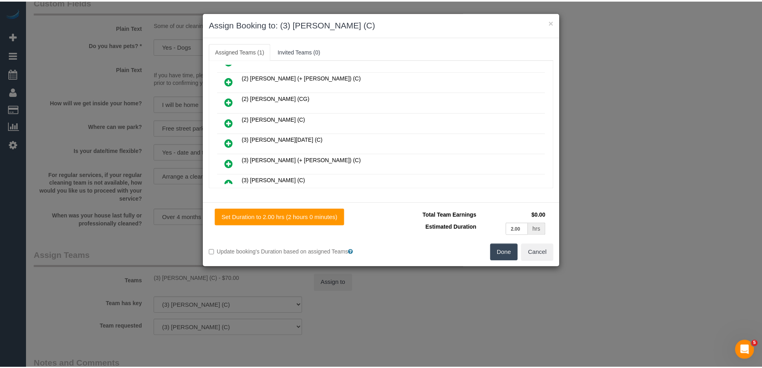
scroll to position [0, 0]
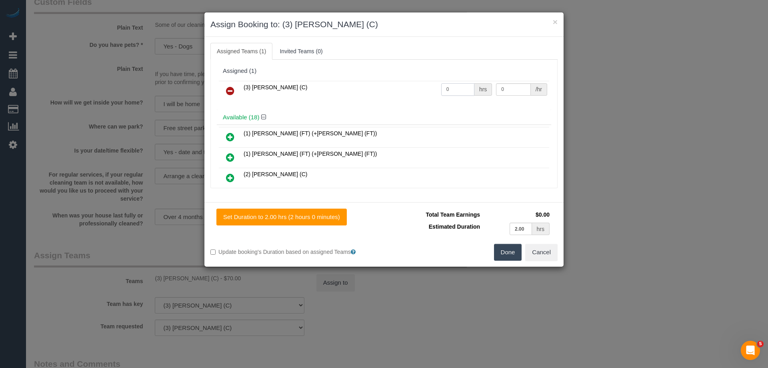
drag, startPoint x: 455, startPoint y: 88, endPoint x: 403, endPoint y: 84, distance: 52.2
click at [402, 84] on tr "(3) Afzaal Ahmad (C) 0 hrs 0 /hr" at bounding box center [384, 91] width 331 height 20
type input "2"
drag, startPoint x: 501, startPoint y: 89, endPoint x: 431, endPoint y: 87, distance: 70.0
click at [431, 87] on tr "(3) Afzaal Ahmad (C) 2 hrs 0 /hr" at bounding box center [384, 91] width 331 height 20
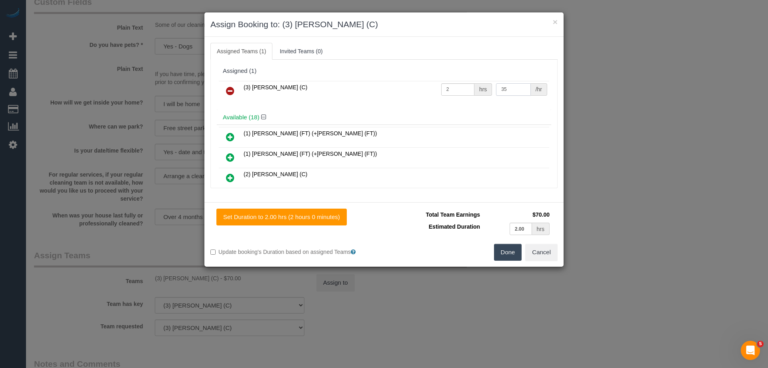
type input "35"
click at [504, 250] on button "Done" at bounding box center [508, 252] width 28 height 17
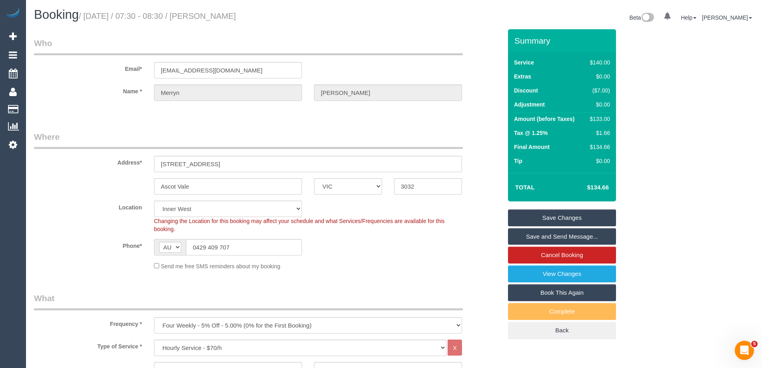
drag, startPoint x: 266, startPoint y: 17, endPoint x: 212, endPoint y: 16, distance: 53.6
click at [212, 16] on h1 "Booking / October 02, 2025 / 07:30 - 08:30 / Merryn Skehan" at bounding box center [211, 15] width 354 height 14
copy small "Merryn Skehan"
click at [530, 218] on link "Save Changes" at bounding box center [562, 217] width 108 height 17
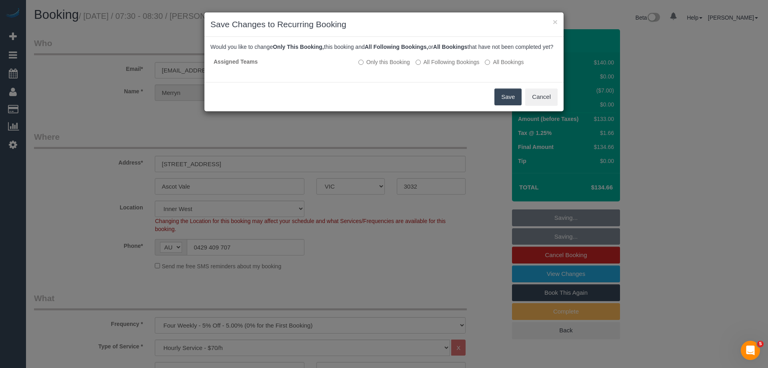
click at [504, 100] on button "Save" at bounding box center [508, 96] width 27 height 17
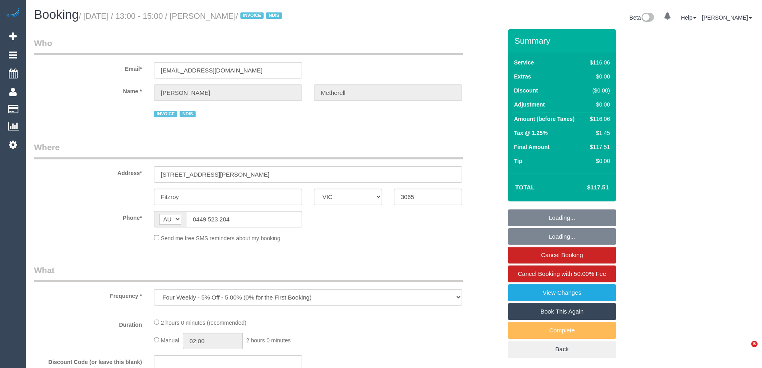
select select "VIC"
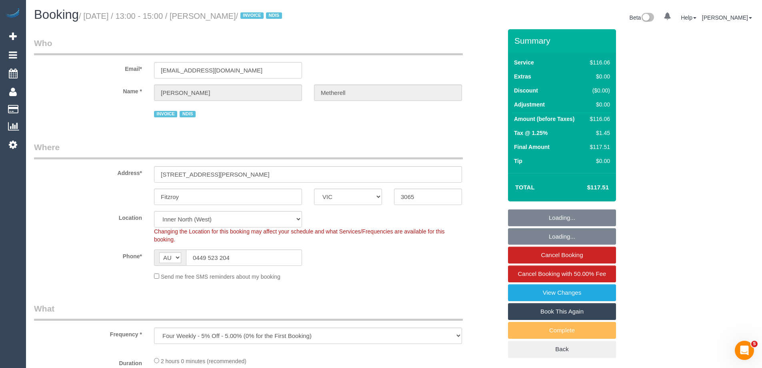
select select "object:551"
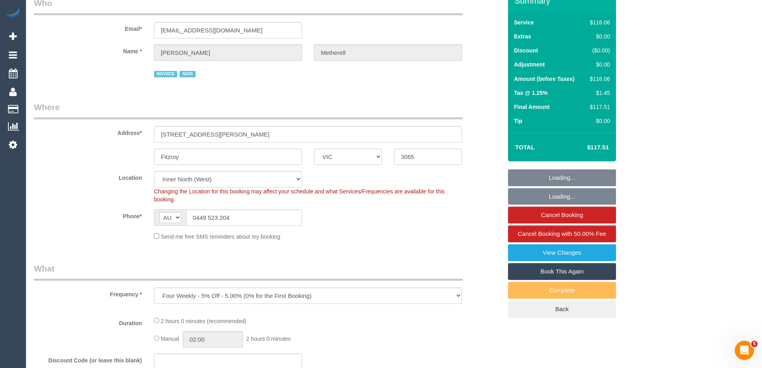
select select "number:29"
select select "number:14"
select select "number:20"
select select "number:36"
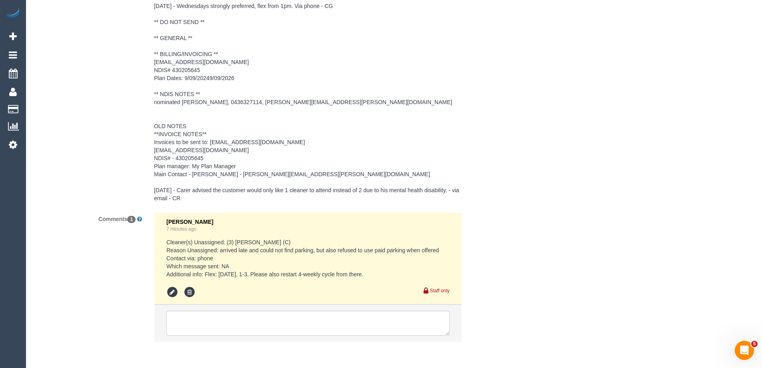
scroll to position [1292, 0]
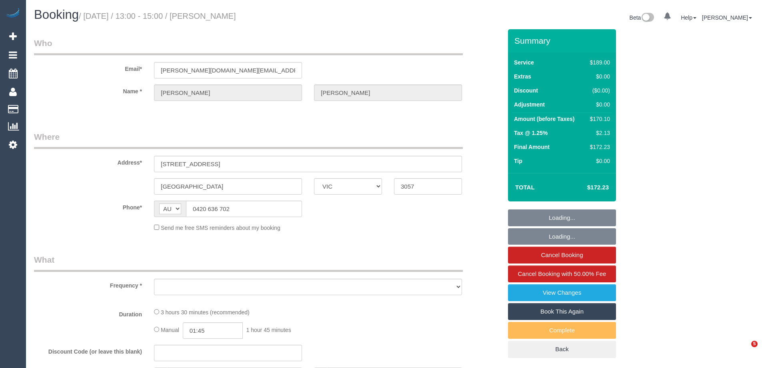
select select "VIC"
select select "object:565"
select select "string:stripe-pm_1Ljd4p2GScqysDRVO7uyB0E7"
select select "number:28"
select select "number:16"
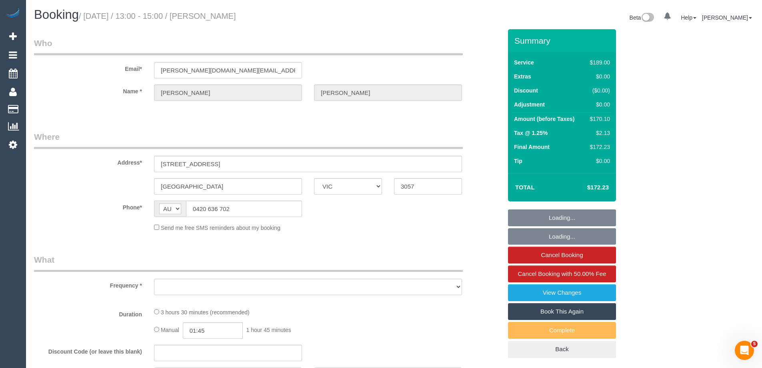
select select "number:19"
select select "number:23"
select select "number:35"
select select "number:26"
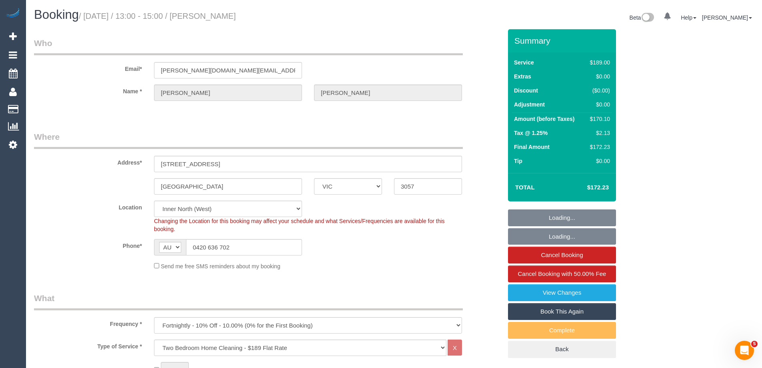
select select "object:828"
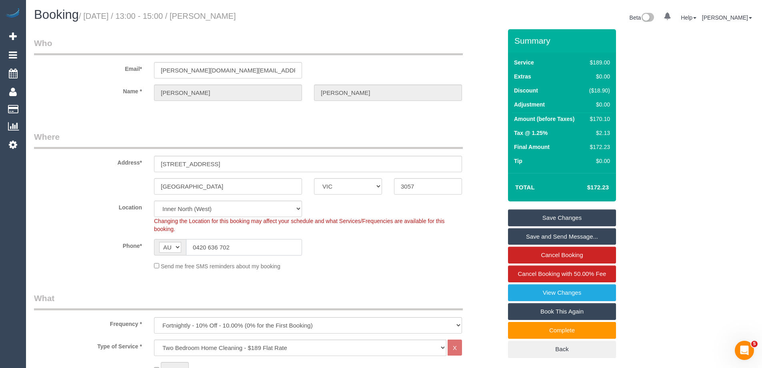
drag, startPoint x: 241, startPoint y: 244, endPoint x: 23, endPoint y: 210, distance: 220.8
click at [53, 224] on sui-booking-location "Location Office City East (North) East (South) Inner East Inner North (East) In…" at bounding box center [268, 235] width 468 height 70
click at [542, 294] on link "View Changes" at bounding box center [562, 292] width 108 height 17
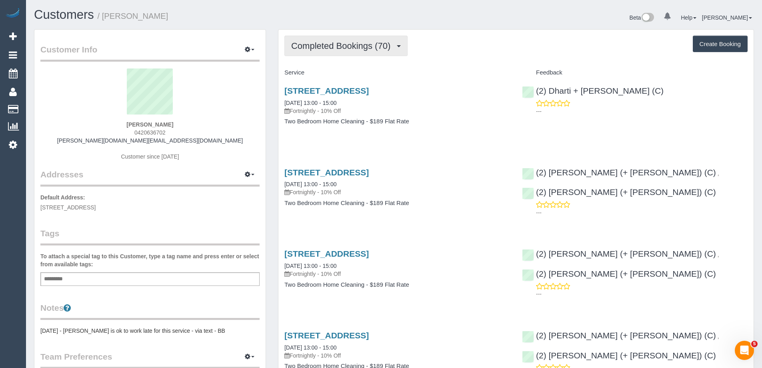
click at [353, 44] on span "Completed Bookings (70)" at bounding box center [342, 46] width 103 height 10
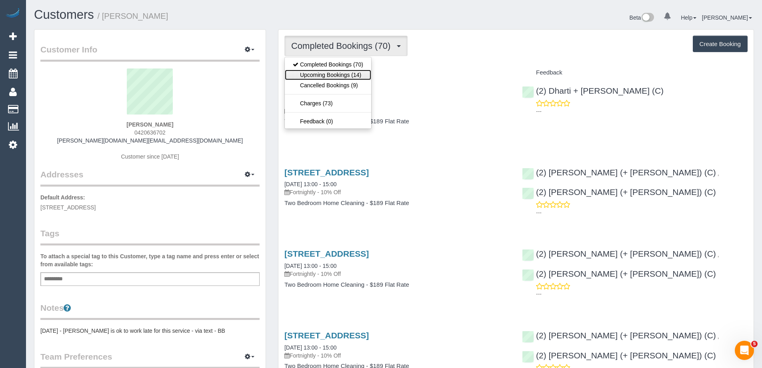
click at [351, 71] on link "Upcoming Bookings (14)" at bounding box center [328, 75] width 86 height 10
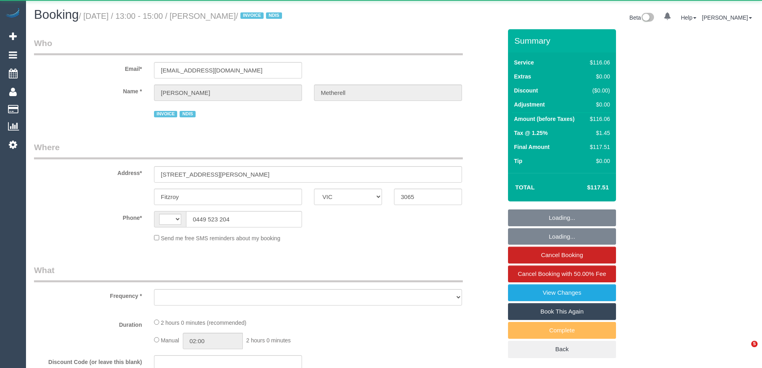
select select "VIC"
select select "string:AU"
select select "object:276"
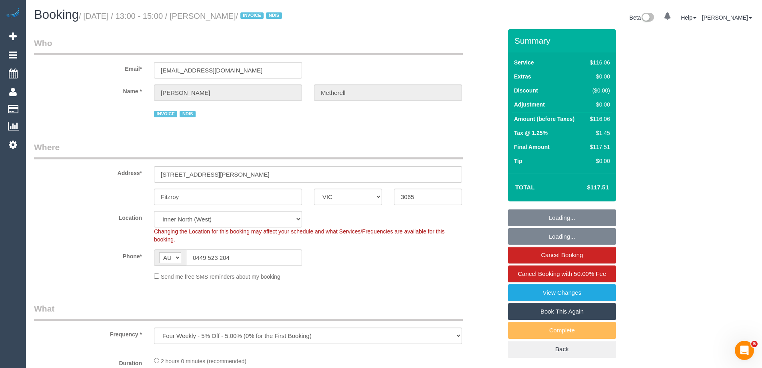
select select "number:29"
select select "number:14"
select select "number:20"
select select "number:36"
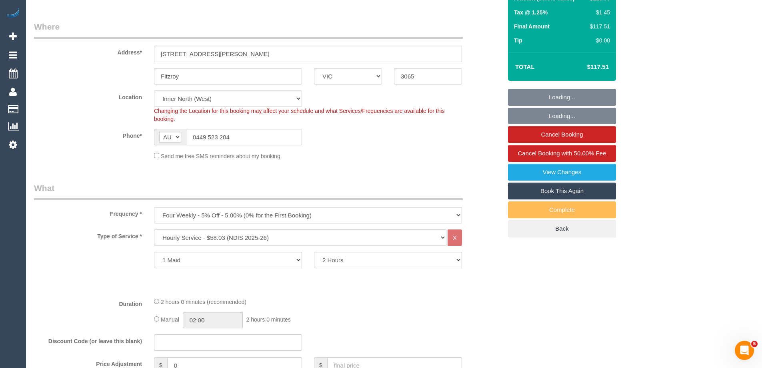
select select "object:770"
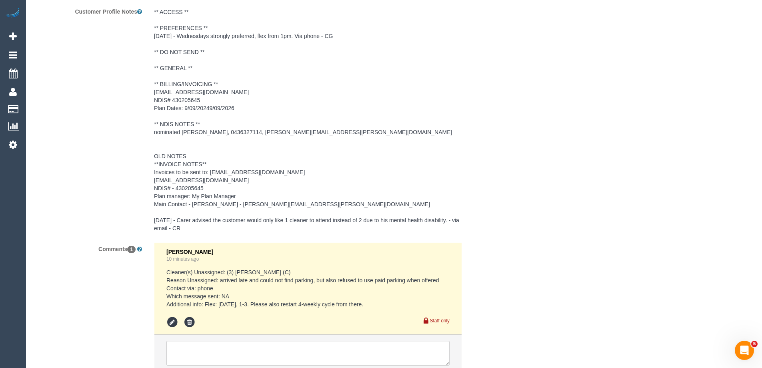
scroll to position [1240, 0]
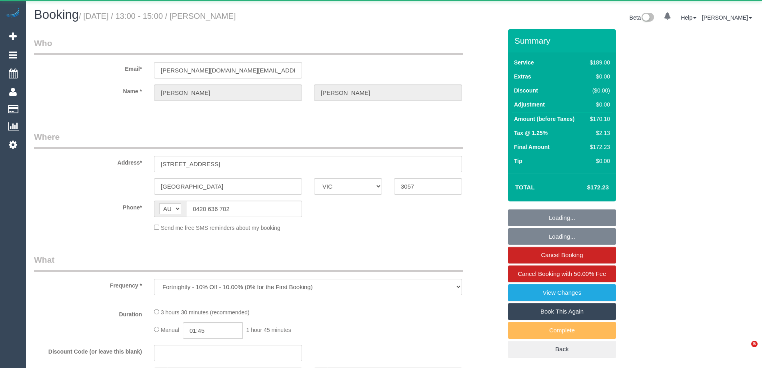
select select "VIC"
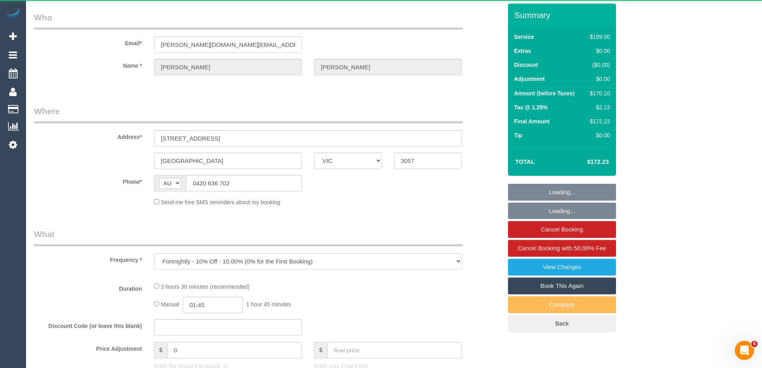
select select "string:stripe-pm_1Ljd4p2GScqysDRVO7uyB0E7"
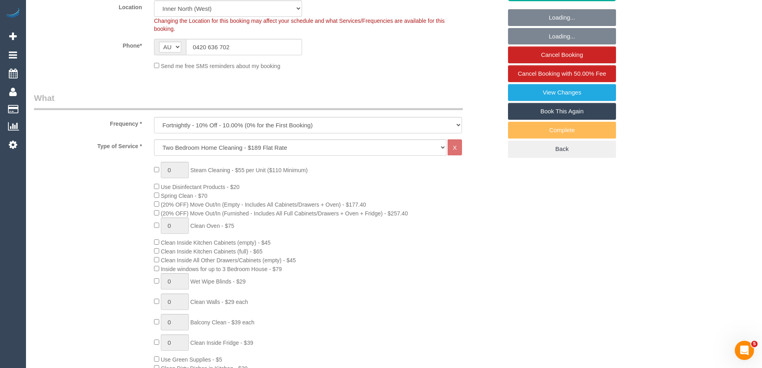
select select "object:682"
select select "number:28"
select select "number:16"
select select "number:19"
select select "number:23"
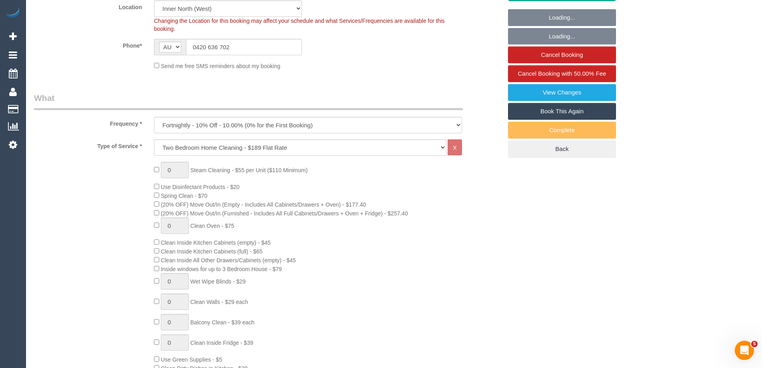
select select "number:35"
select select "number:26"
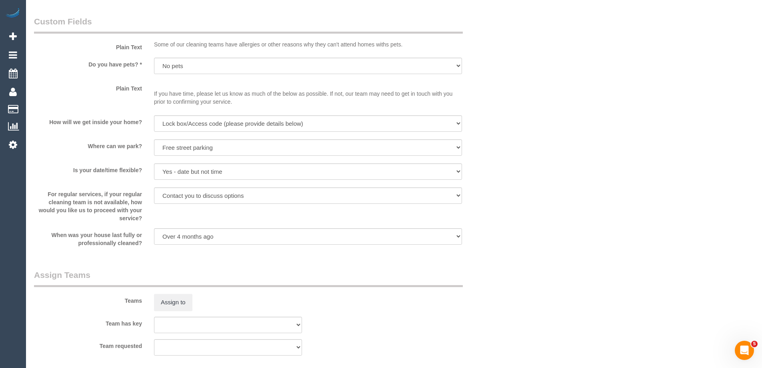
scroll to position [1000, 0]
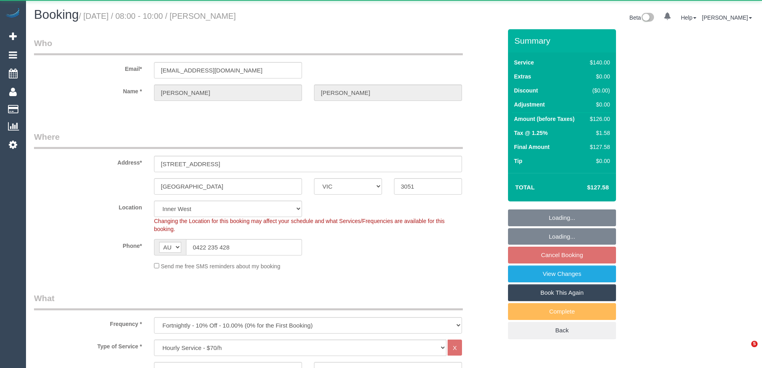
select select "VIC"
select select "object:845"
select select "string:stripe-pm_1ObBgM2GScqysDRVyxUhc63c"
select select "number:27"
select select "number:14"
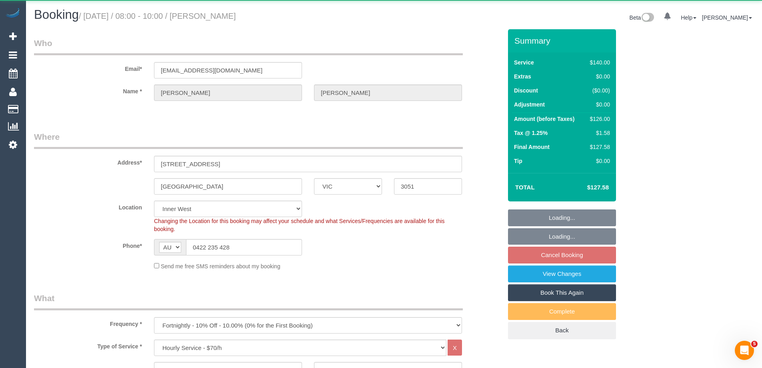
select select "number:19"
select select "number:36"
select select "number:35"
select select "number:12"
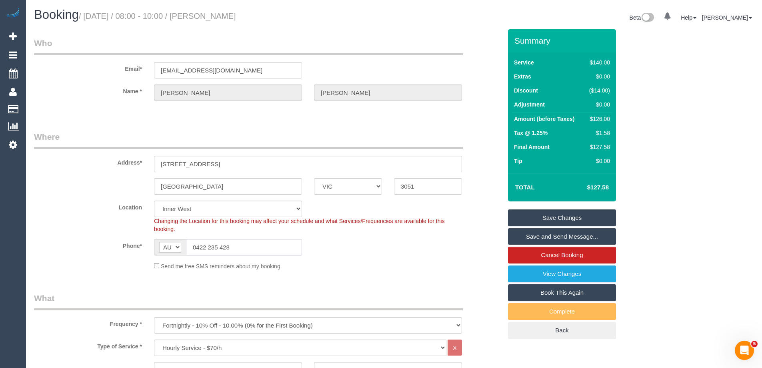
drag, startPoint x: 246, startPoint y: 248, endPoint x: 90, endPoint y: 236, distance: 157.3
click at [90, 236] on sui-booking-location "Location [GEOGRAPHIC_DATA] (North) East (South) [GEOGRAPHIC_DATA] (East) [GEOGR…" at bounding box center [268, 235] width 468 height 70
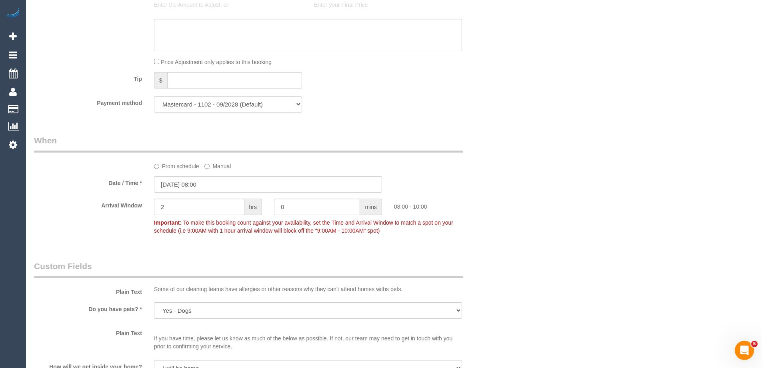
scroll to position [800, 0]
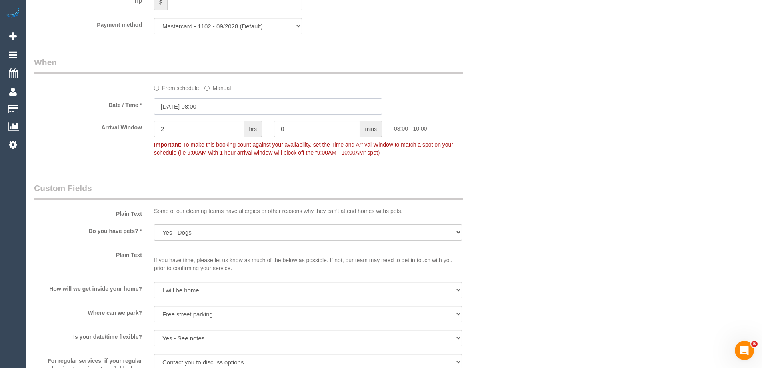
click at [186, 105] on input "[DATE] 08:00" at bounding box center [268, 106] width 228 height 16
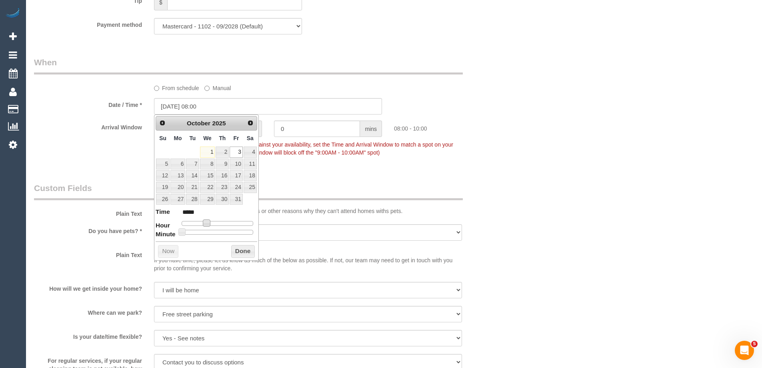
type input "[DATE] 09:00"
type input "*****"
type input "[DATE] 10:00"
type input "*****"
type input "[DATE] 11:00"
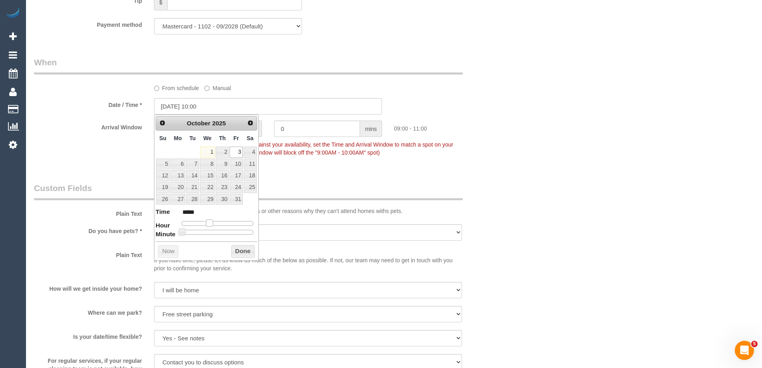
type input "*****"
type input "[DATE] 10:00"
type input "*****"
drag, startPoint x: 207, startPoint y: 222, endPoint x: 214, endPoint y: 222, distance: 6.8
click at [214, 222] on span at bounding box center [212, 222] width 7 height 7
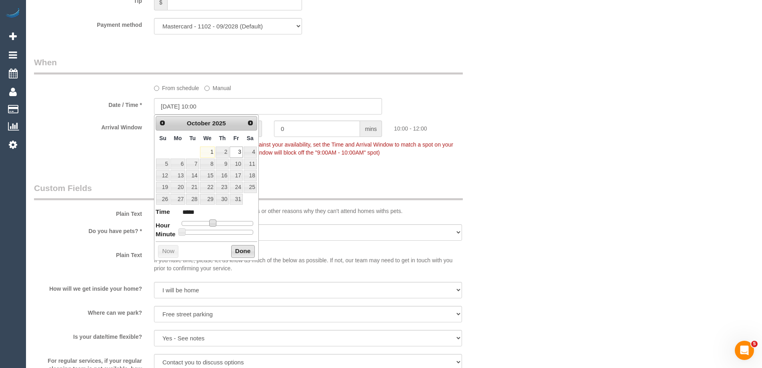
click at [240, 249] on button "Done" at bounding box center [243, 251] width 24 height 13
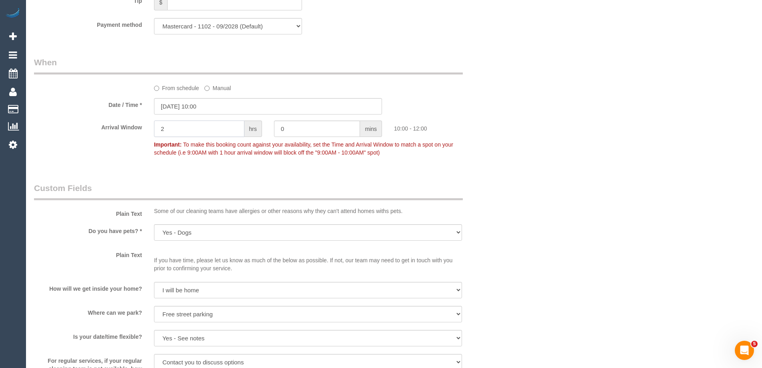
click at [118, 127] on div "Arrival Window 2 hrs 0 mins 10:00 - 12:00 Important: To make this booking count…" at bounding box center [268, 140] width 480 height 40
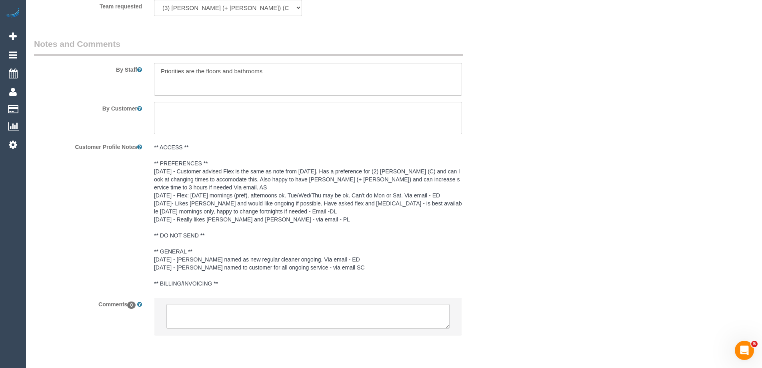
scroll to position [1331, 0]
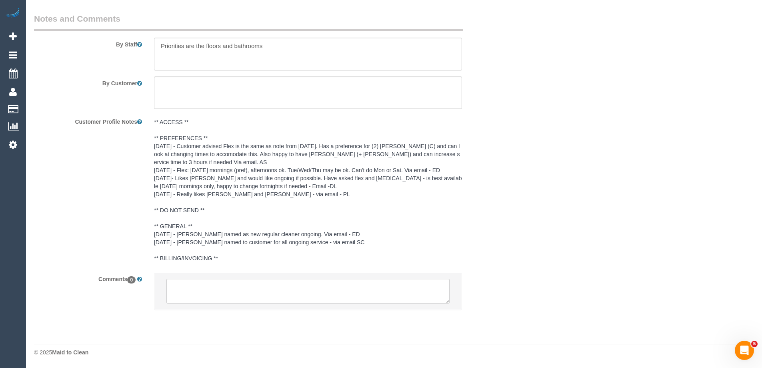
type input "1"
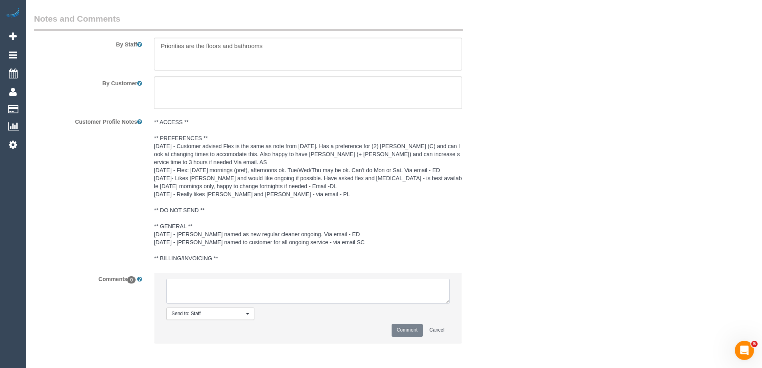
click at [189, 291] on textarea at bounding box center [307, 291] width 283 height 25
type textarea "Customer confirmed later AW as a once off - via phone"
click at [409, 330] on button "Comment" at bounding box center [407, 330] width 31 height 12
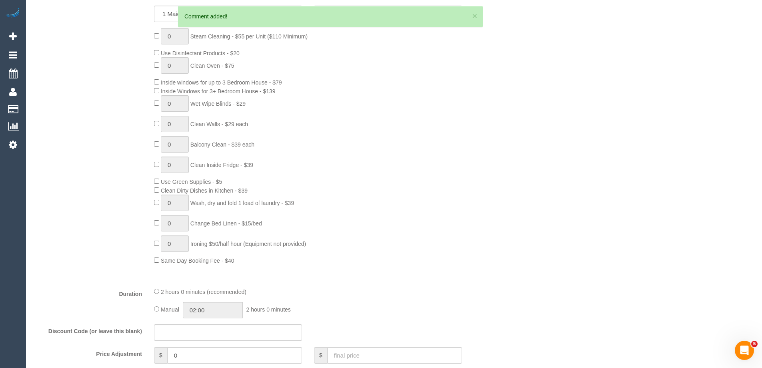
scroll to position [0, 0]
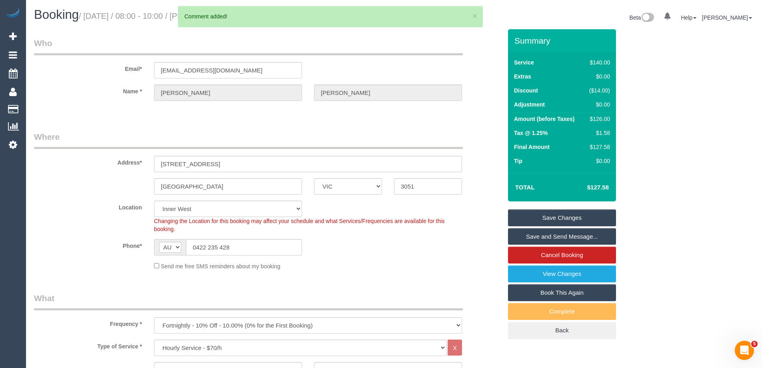
click at [553, 234] on link "Save and Send Message..." at bounding box center [562, 236] width 108 height 17
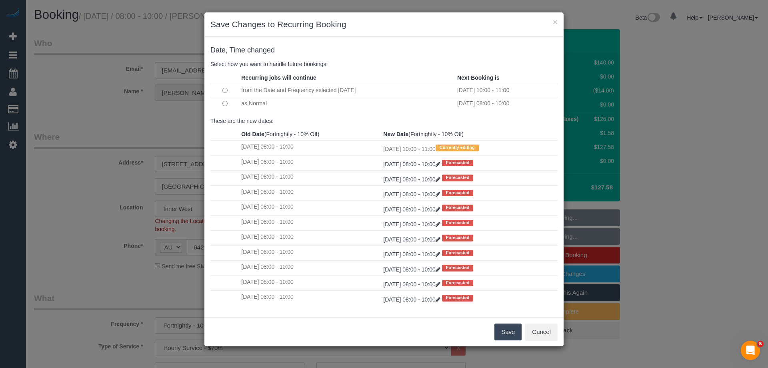
click at [500, 329] on button "Save" at bounding box center [508, 331] width 27 height 17
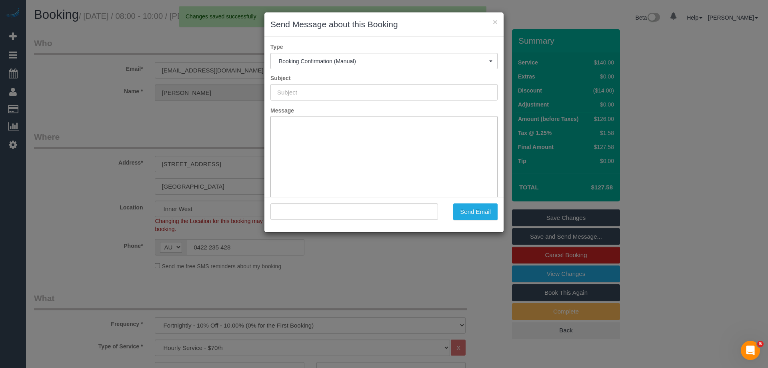
type input "Booking Confirmed"
type input ""[PERSON_NAME]" <[EMAIL_ADDRESS][DOMAIN_NAME]>"
click at [473, 213] on button "Send Email" at bounding box center [475, 211] width 44 height 17
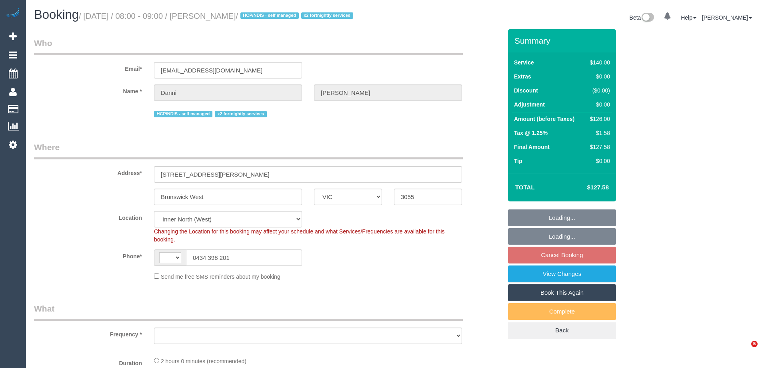
select select "VIC"
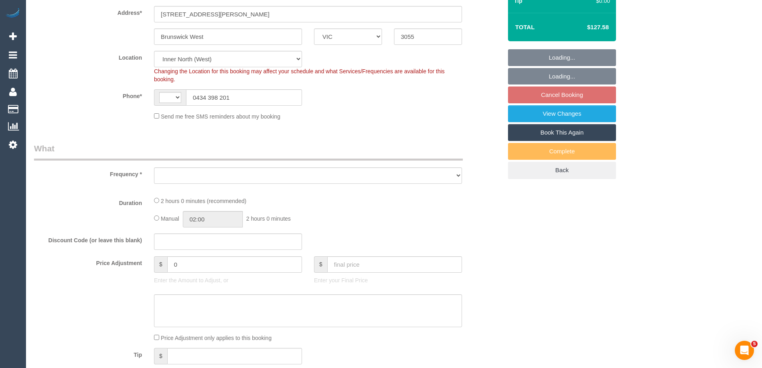
select select "string:AU"
select select "string:stripe-pm_1NhQhj2GScqysDRV3M74oO9l"
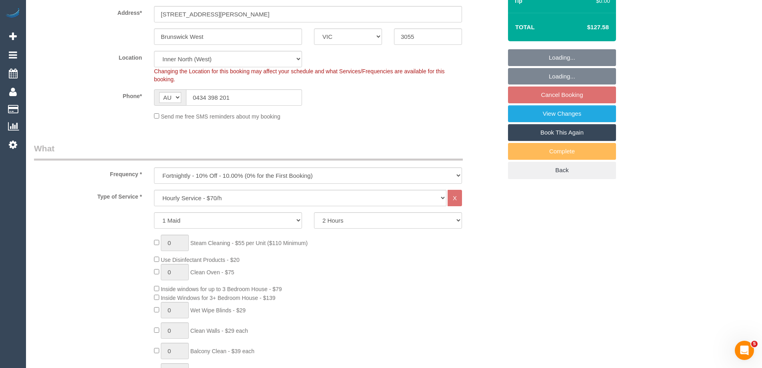
select select "object:1619"
select select "number:27"
select select "number:14"
select select "number:19"
select select "number:25"
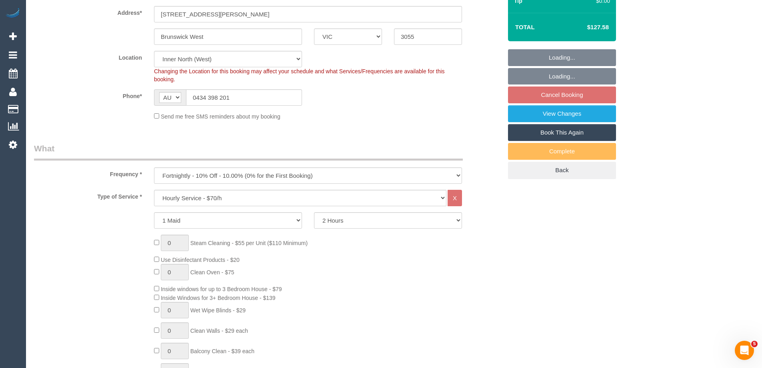
select select "number:35"
select select "number:11"
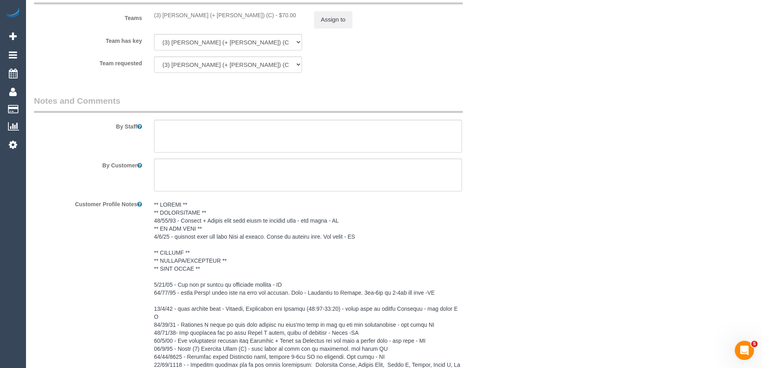
scroll to position [1256, 0]
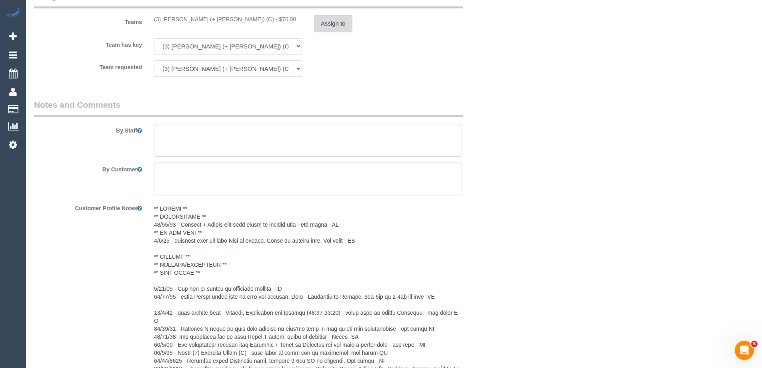
click at [323, 30] on button "Assign to" at bounding box center [333, 23] width 38 height 17
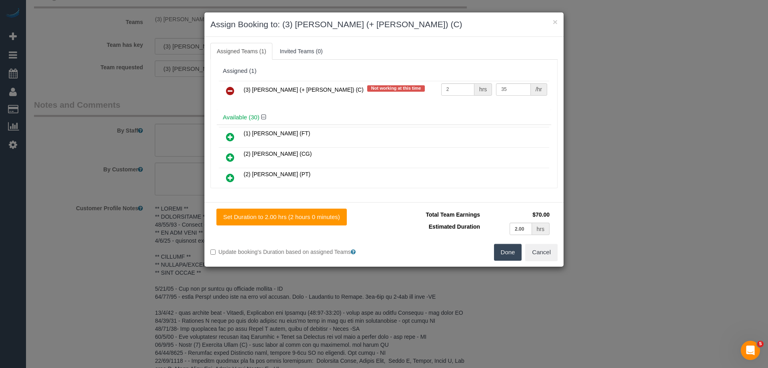
click at [232, 88] on icon at bounding box center [230, 91] width 8 height 10
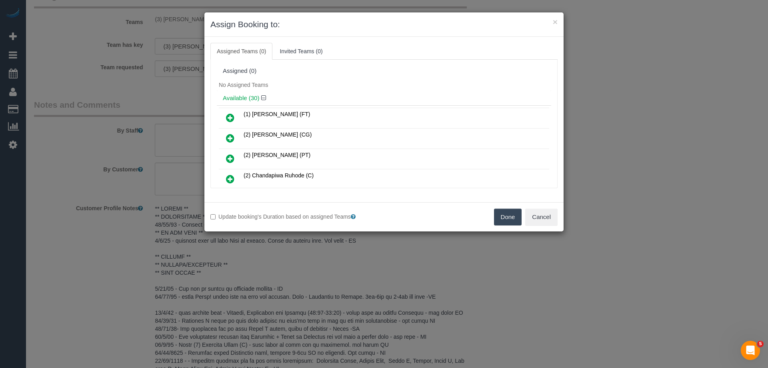
click at [512, 214] on button "Done" at bounding box center [508, 216] width 28 height 17
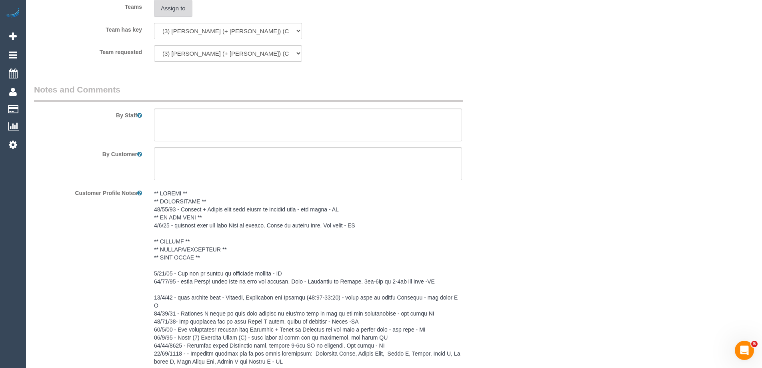
scroll to position [1216, 0]
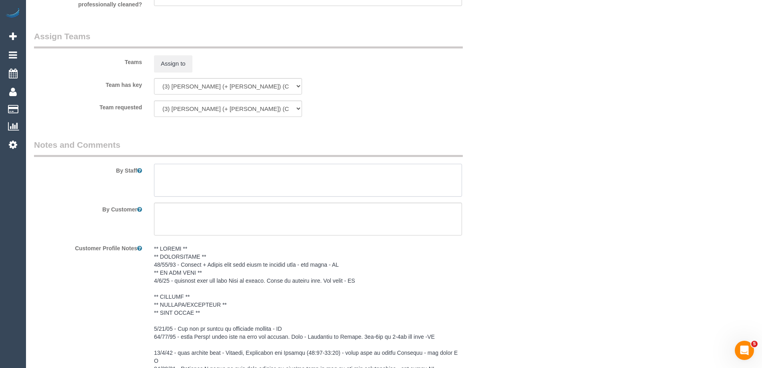
click at [199, 188] on textarea at bounding box center [308, 180] width 308 height 33
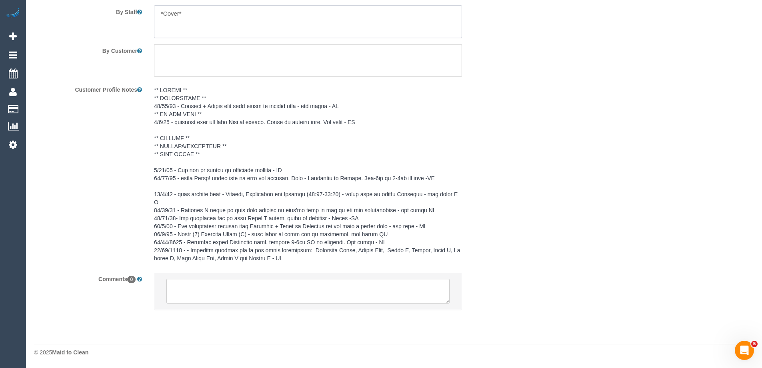
type textarea "*Cover*"
click at [178, 295] on textarea at bounding box center [307, 291] width 283 height 25
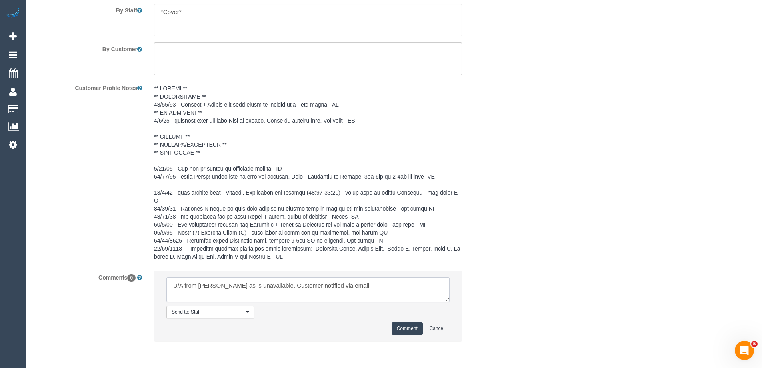
type textarea "U/A from Tatiana as is unavailable. Customer notified via email"
click at [411, 330] on button "Comment" at bounding box center [407, 328] width 31 height 12
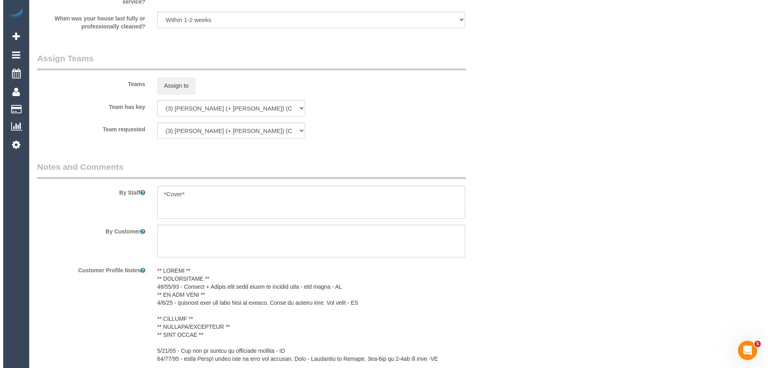
scroll to position [1096, 0]
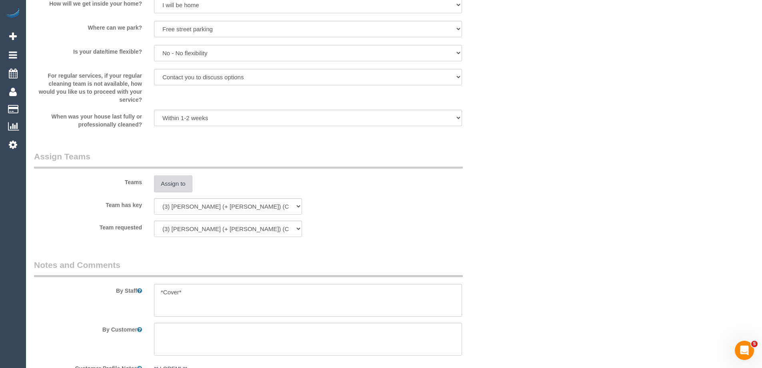
click at [162, 192] on button "Assign to" at bounding box center [173, 183] width 38 height 17
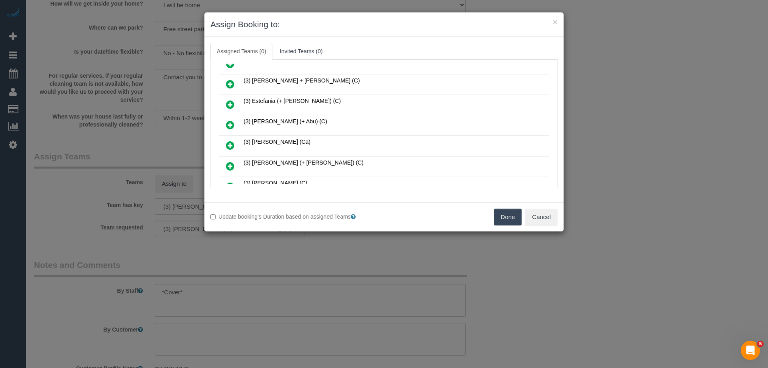
click at [235, 143] on link at bounding box center [230, 146] width 19 height 16
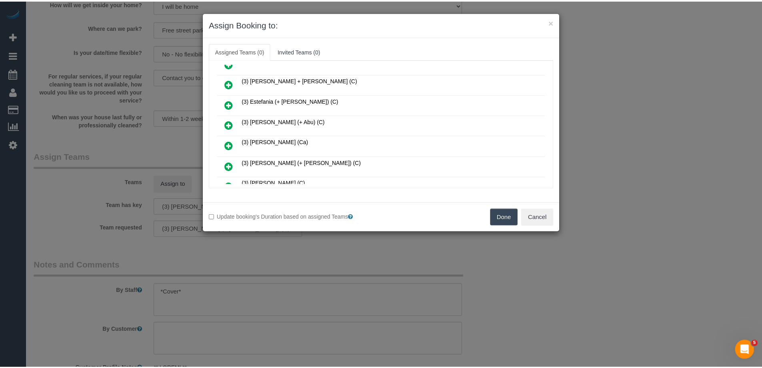
scroll to position [339, 0]
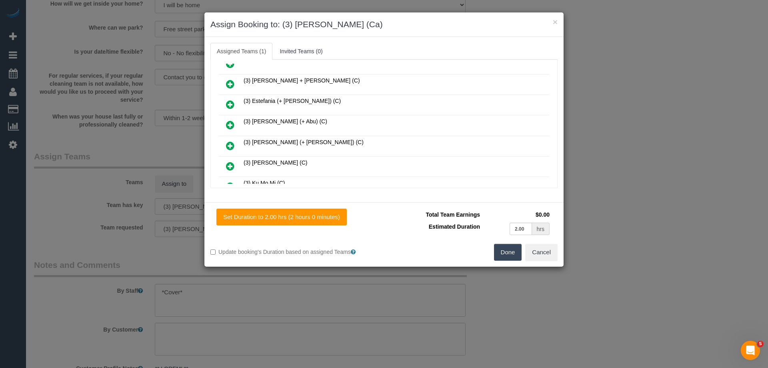
click at [515, 254] on button "Done" at bounding box center [508, 252] width 28 height 17
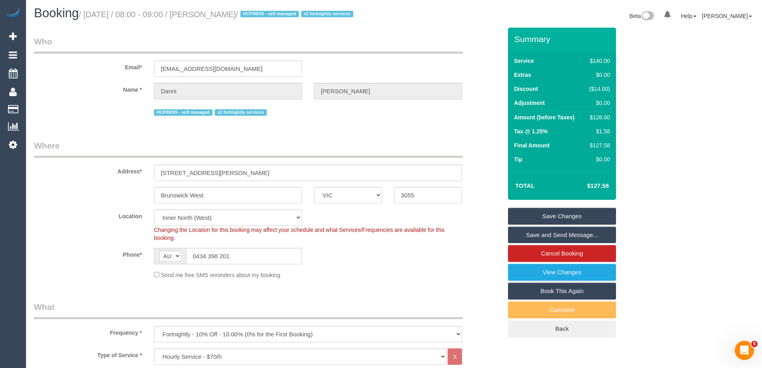
scroll to position [0, 0]
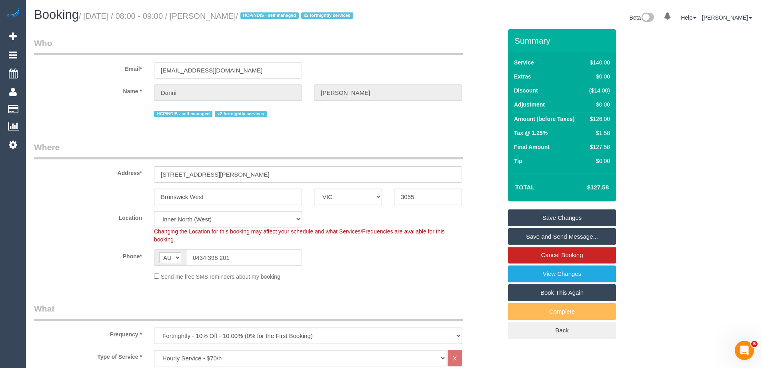
drag, startPoint x: 263, startPoint y: 76, endPoint x: -32, endPoint y: 80, distance: 295.3
click at [0, 80] on html "0 Beta Your Notifications You have 0 alerts Add Booking Bookings Active Booking…" at bounding box center [381, 184] width 762 height 368
drag, startPoint x: 278, startPoint y: 16, endPoint x: 212, endPoint y: 19, distance: 66.5
click at [212, 19] on small "/ October 06, 2025 / 08:00 - 09:00 / Danni Poulopoulos / HCP/NDIS - self manage…" at bounding box center [217, 16] width 277 height 9
copy small "Danni Poulopoulos"
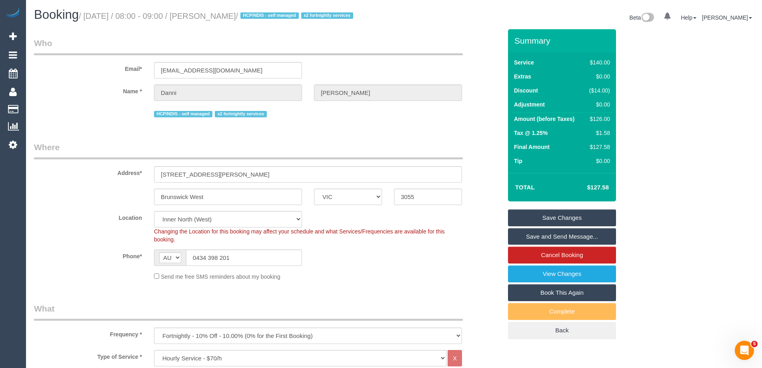
click at [528, 244] on link "Save and Send Message..." at bounding box center [562, 236] width 108 height 17
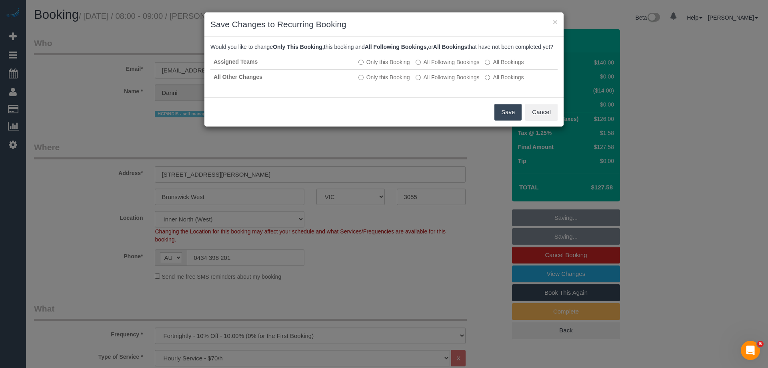
click at [506, 120] on button "Save" at bounding box center [508, 112] width 27 height 17
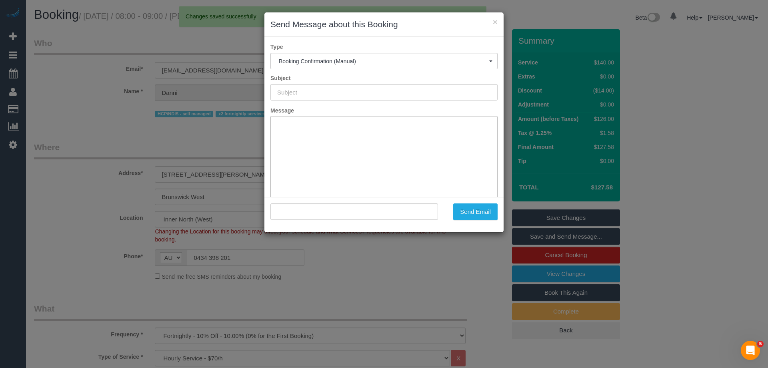
type input "Booking Confirmed"
type input ""Danni Poulopoulos" <daniellemccorma@gmail.com>"
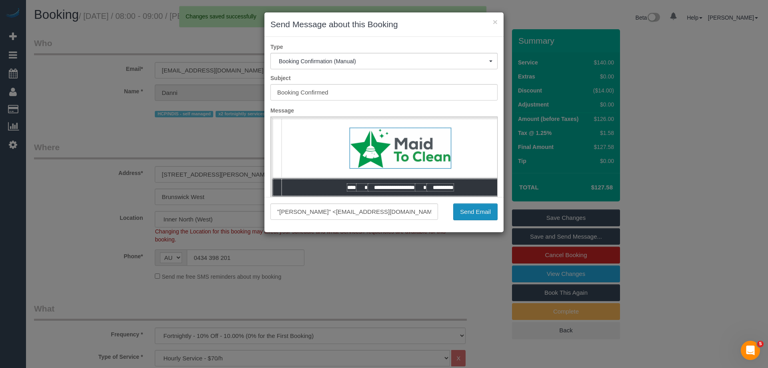
click at [480, 210] on button "Send Email" at bounding box center [475, 211] width 44 height 17
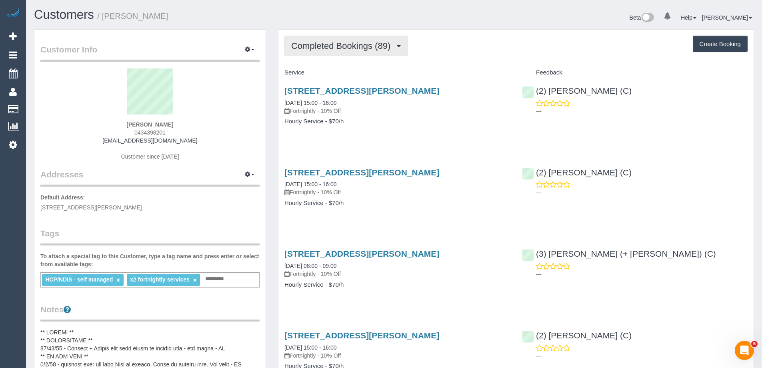
click at [345, 46] on span "Completed Bookings (89)" at bounding box center [342, 46] width 103 height 10
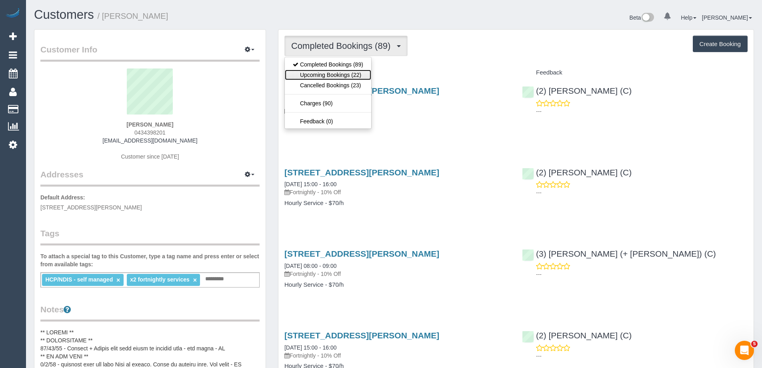
click at [322, 72] on link "Upcoming Bookings (22)" at bounding box center [328, 75] width 86 height 10
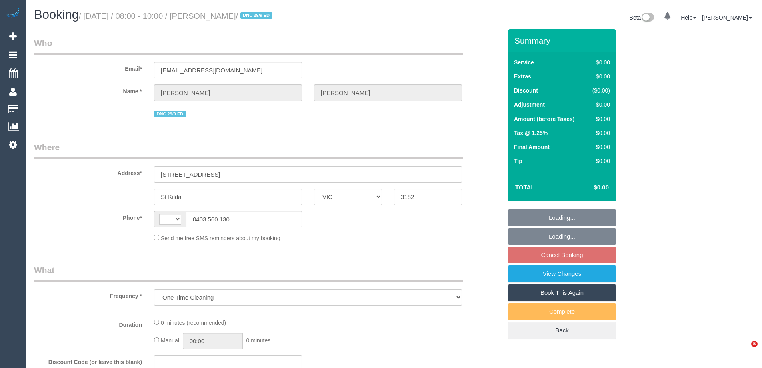
select select "VIC"
select select "string:AU"
select select "string:stripe-pm_1RnG672GScqysDRV0be2gRkd"
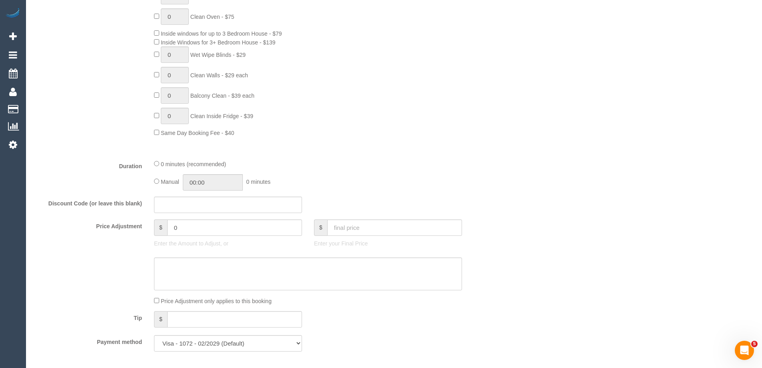
select select "object:630"
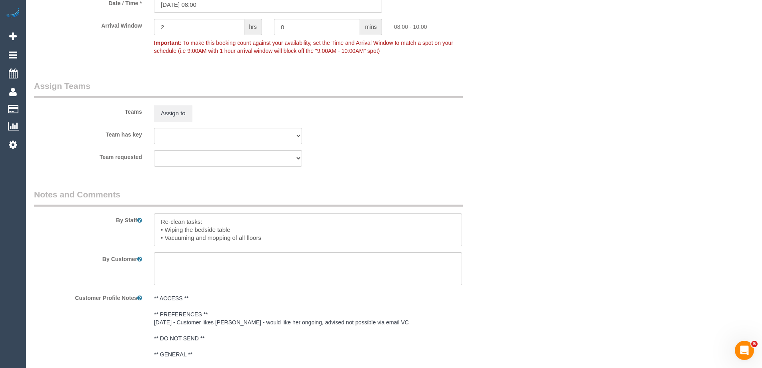
select select "number:27"
select select "number:14"
select select "number:20"
select select "number:24"
select select "number:34"
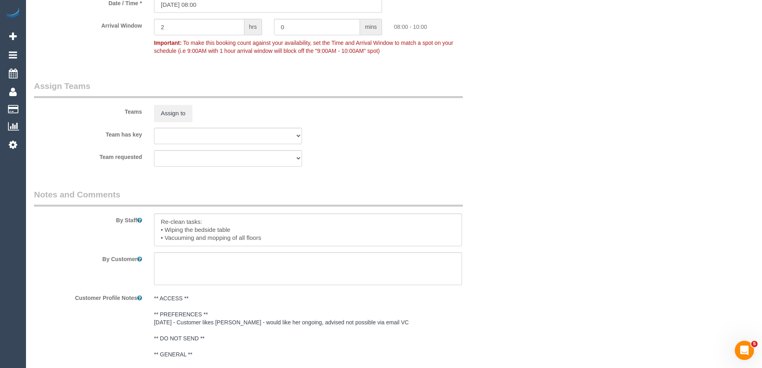
select select "number:12"
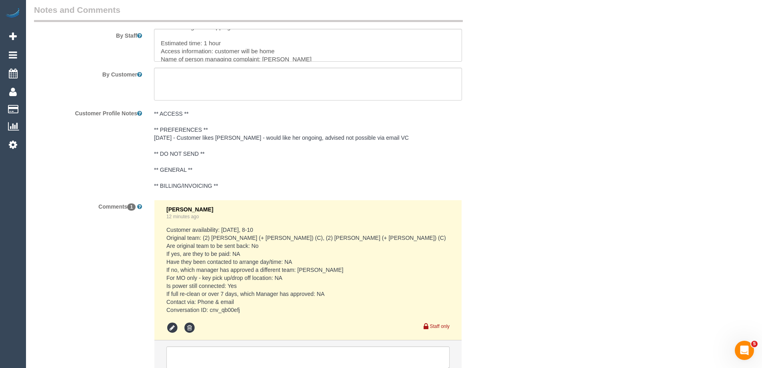
scroll to position [40, 0]
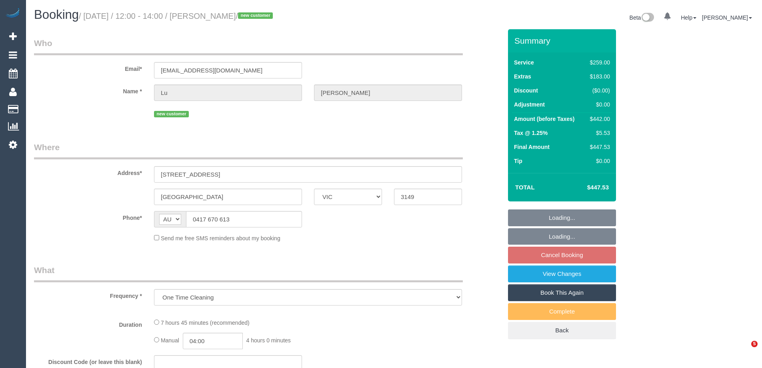
select select "VIC"
select select "string:stripe-pm_1SCGJL2GScqysDRVbs3jMqIj"
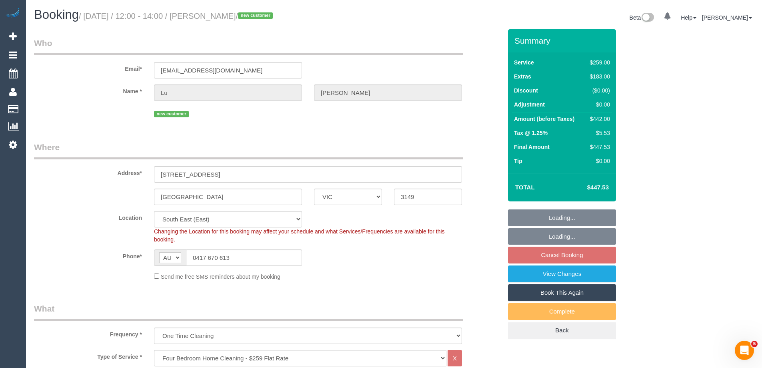
select select "object:682"
select select "number:28"
select select "number:14"
select select "number:19"
select select "number:25"
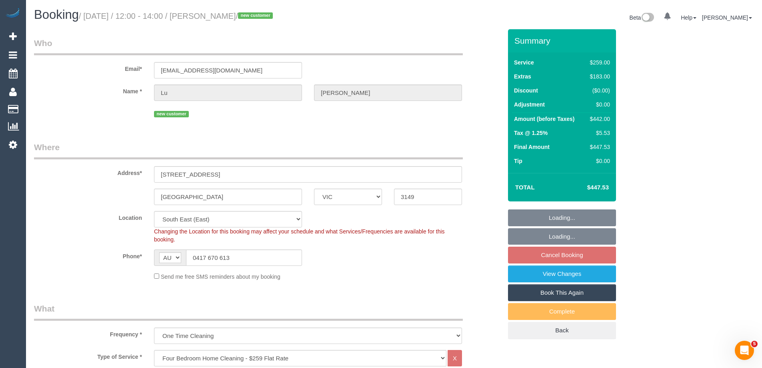
select select "number:13"
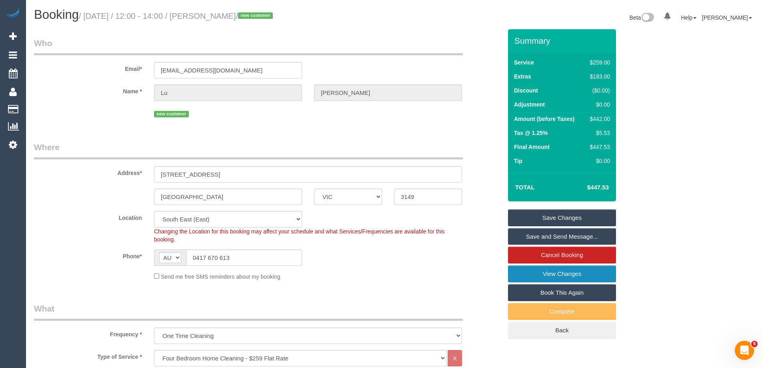
click at [521, 273] on link "View Changes" at bounding box center [562, 273] width 108 height 17
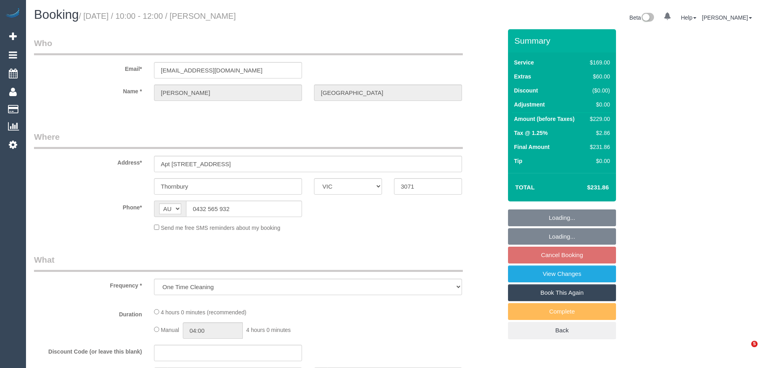
select select "VIC"
select select "string:stripe-pm_1R8SoF2GScqysDRVPToBlbHv"
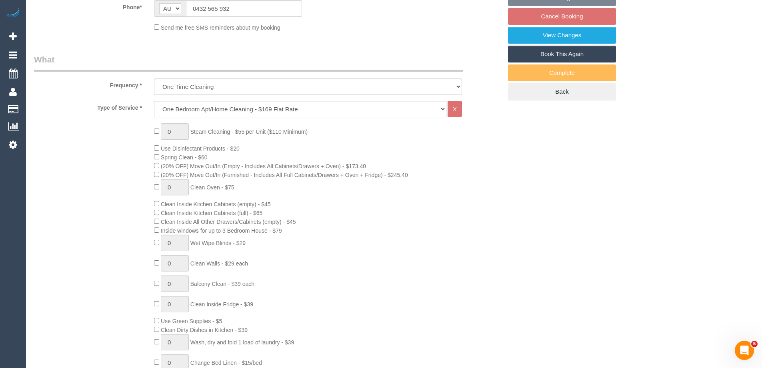
select select "object:670"
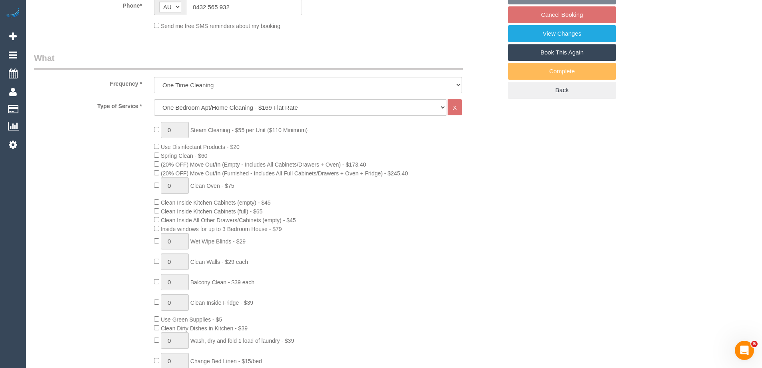
select select "number:28"
select select "number:14"
select select "number:19"
select select "number:25"
select select "number:35"
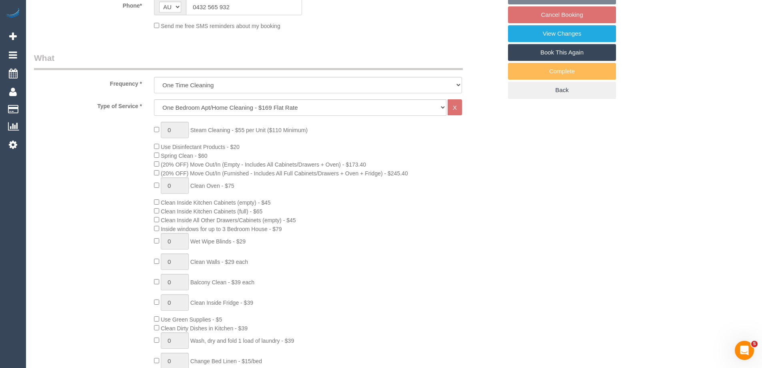
select select "number:26"
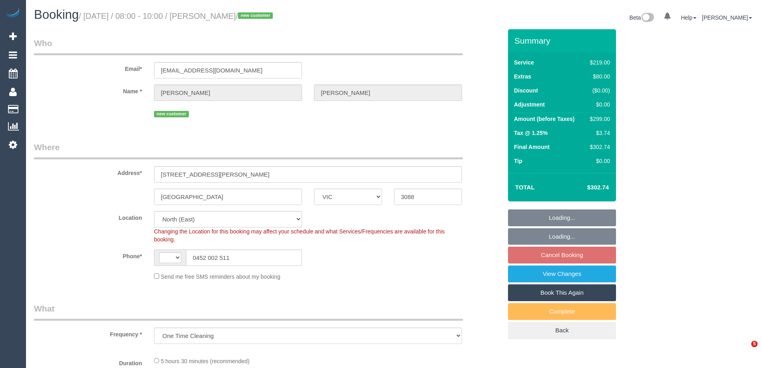
select select "VIC"
select select "object:704"
select select "string:AU"
select select "number:27"
select select "number:14"
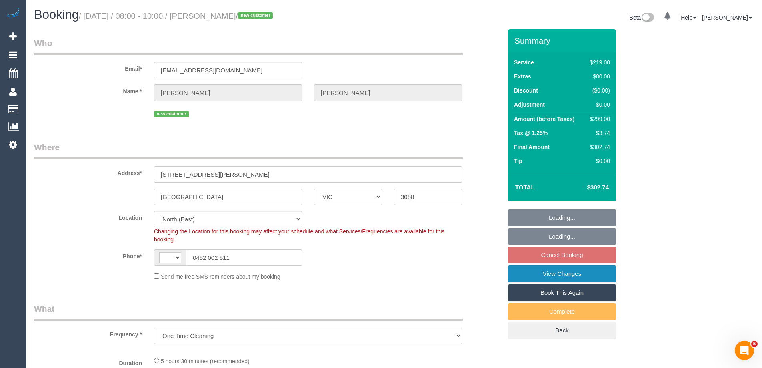
select select "number:19"
select select "number:24"
click at [555, 276] on link "View Changes" at bounding box center [562, 273] width 108 height 17
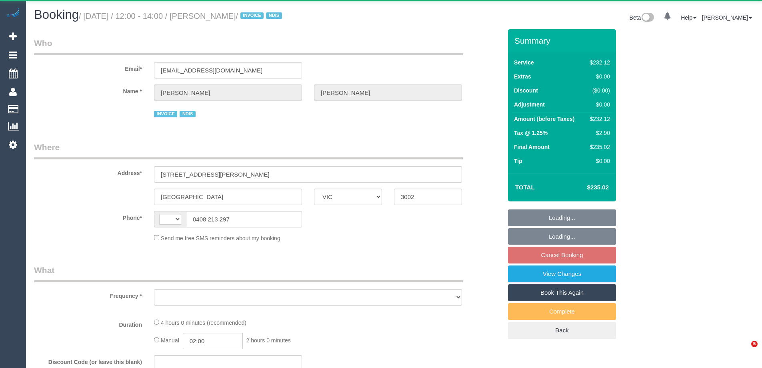
select select "VIC"
select select "240"
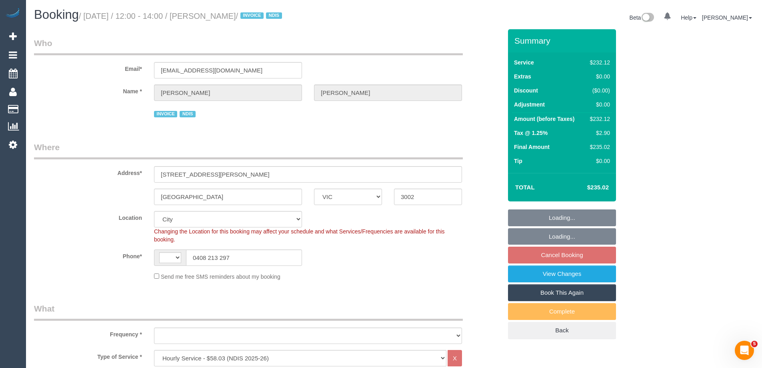
select select "string:AU"
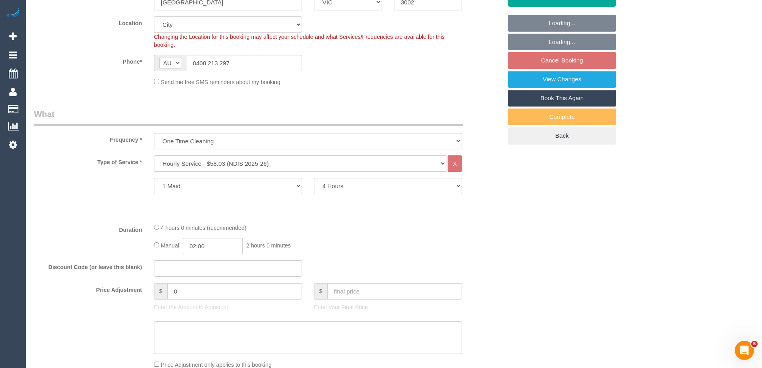
select select "object:1079"
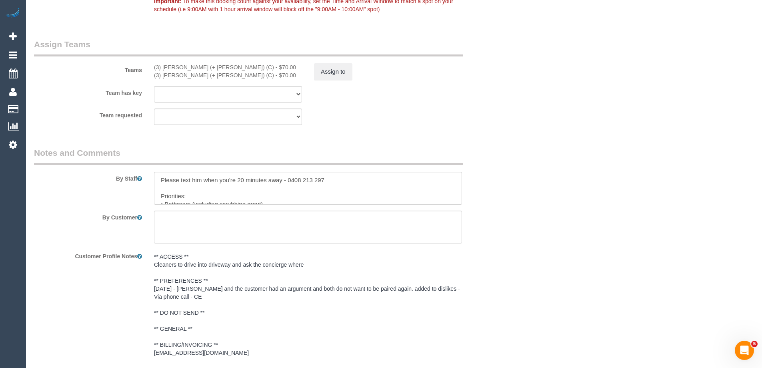
select select "number:28"
select select "number:14"
select select "number:19"
select select "number:23"
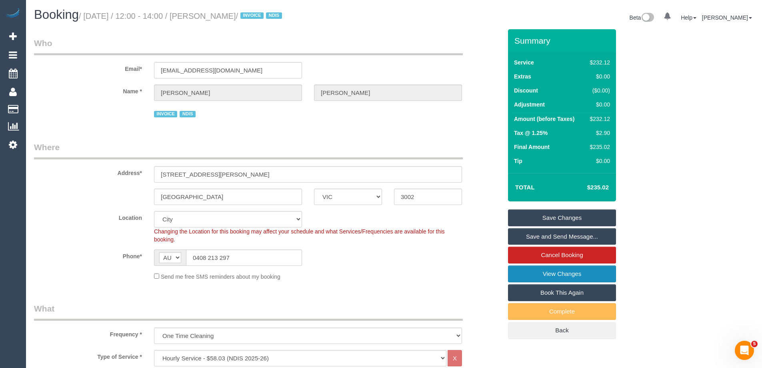
click at [527, 270] on link "View Changes" at bounding box center [562, 273] width 108 height 17
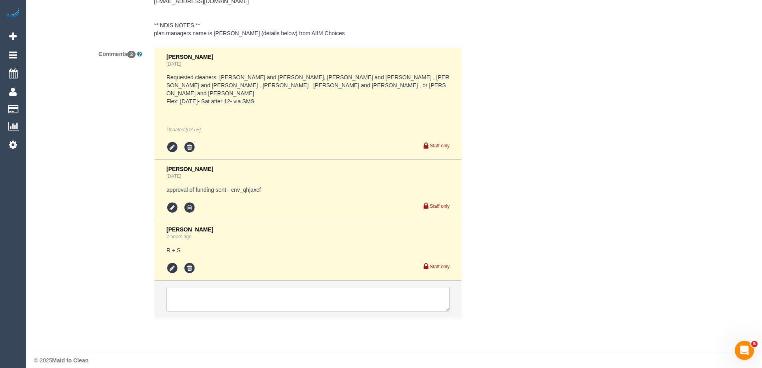
scroll to position [1283, 0]
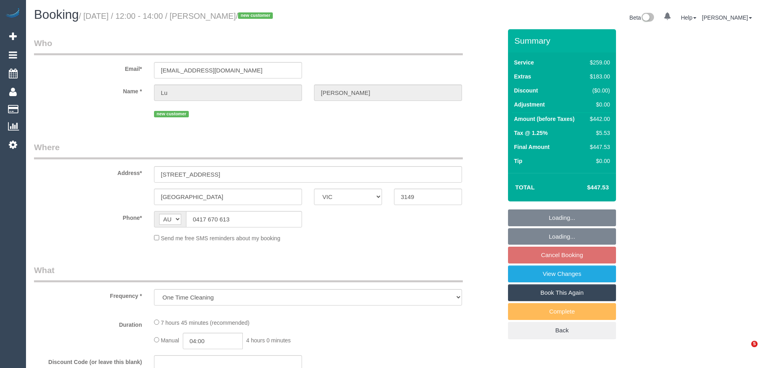
select select "VIC"
select select "string:stripe-pm_1SCGJL2GScqysDRVbs3jMqIj"
select select "number:28"
select select "number:14"
select select "number:19"
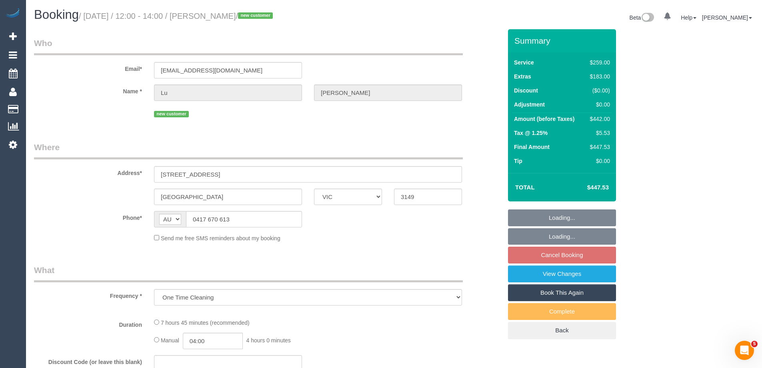
select select "number:25"
select select "number:13"
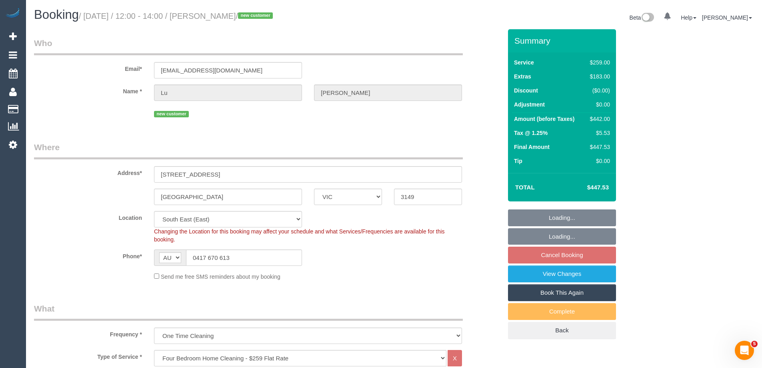
select select "object:828"
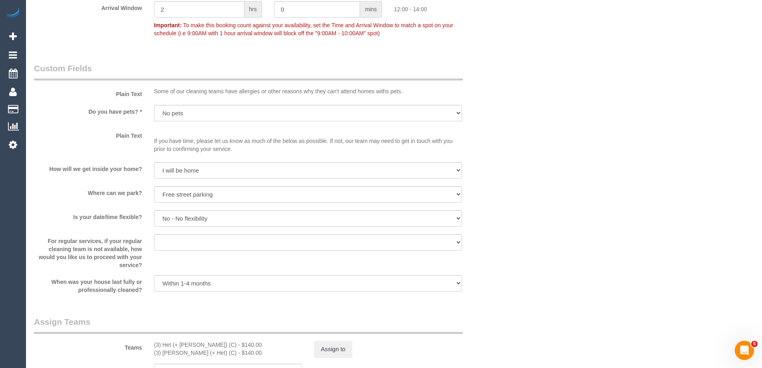
scroll to position [952, 0]
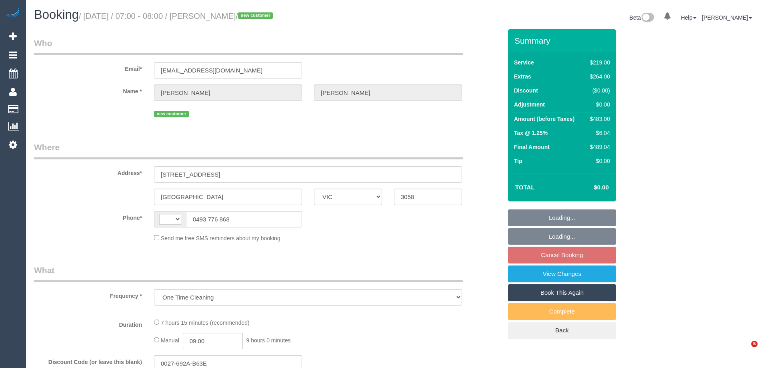
select select "VIC"
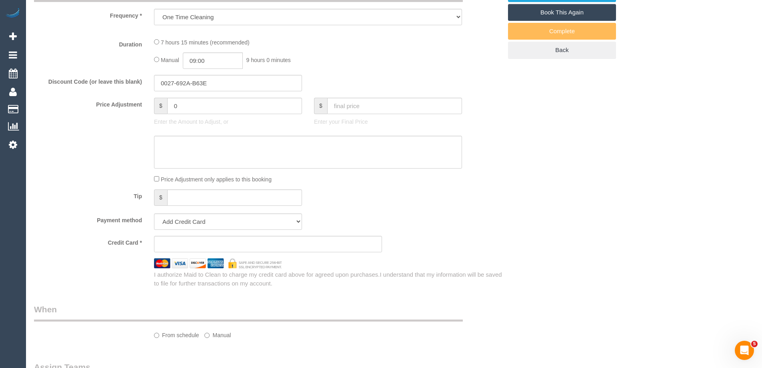
select select "number:29"
select select "number:14"
select select "number:18"
select select "number:24"
select select "number:35"
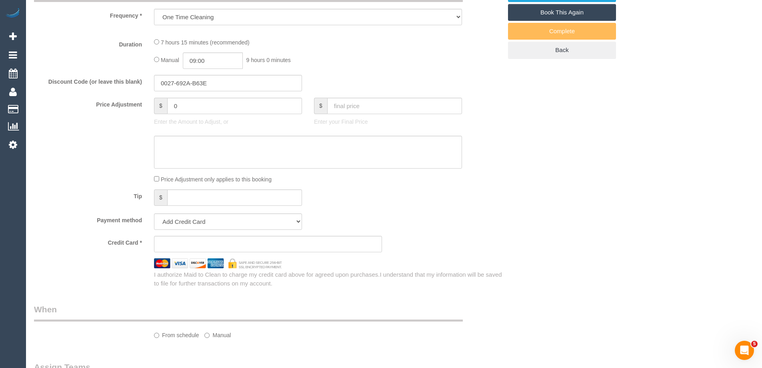
select select "number:13"
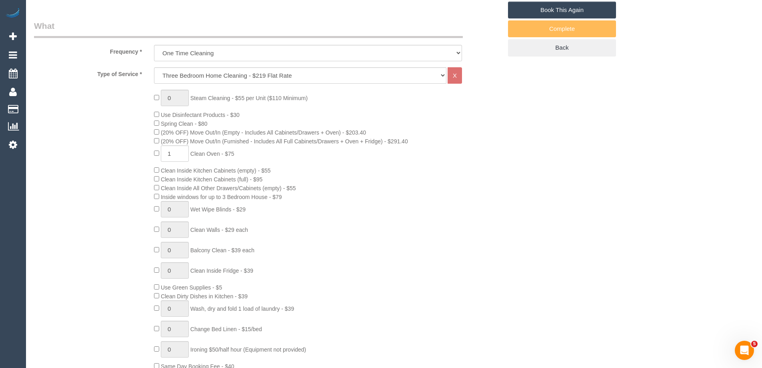
select select "string:AU"
select select "object:1557"
select select "string:stripe-pm_1SCTUS2GScqysDRV66MxXp6k"
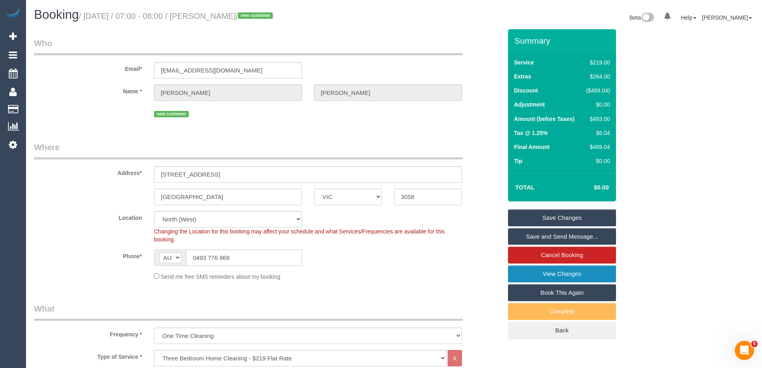
click at [530, 275] on link "View Changes" at bounding box center [562, 273] width 108 height 17
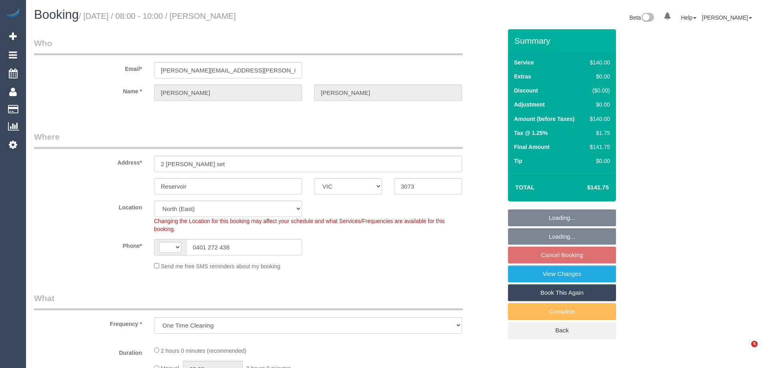
select select "VIC"
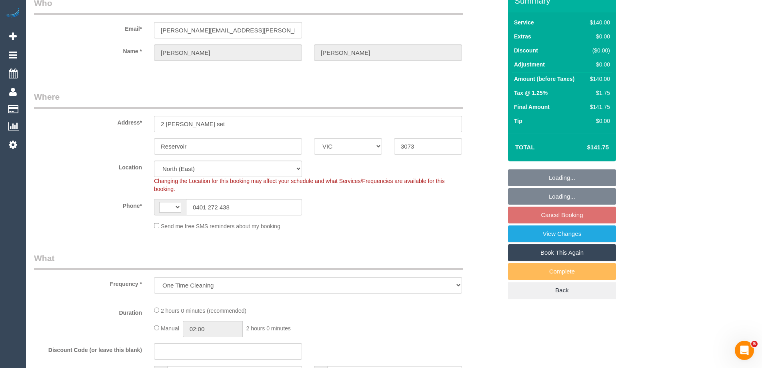
select select "string:AU"
select select "number:27"
select select "number:14"
select select "number:19"
select select "number:25"
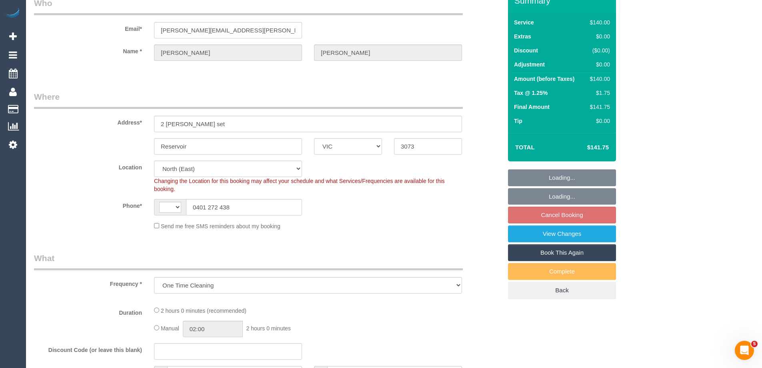
select select "number:13"
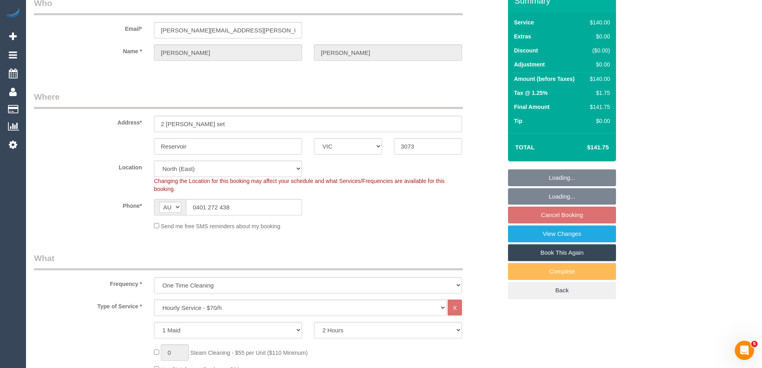
select select "object:839"
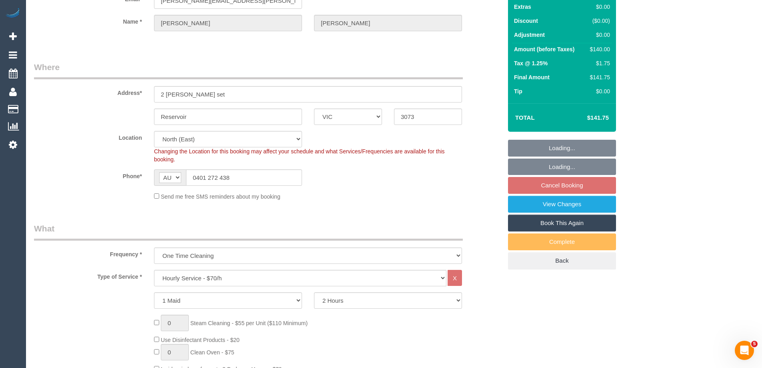
select select "string:stripe-pm_1Rv7yG2GScqysDRVG2vPtocA"
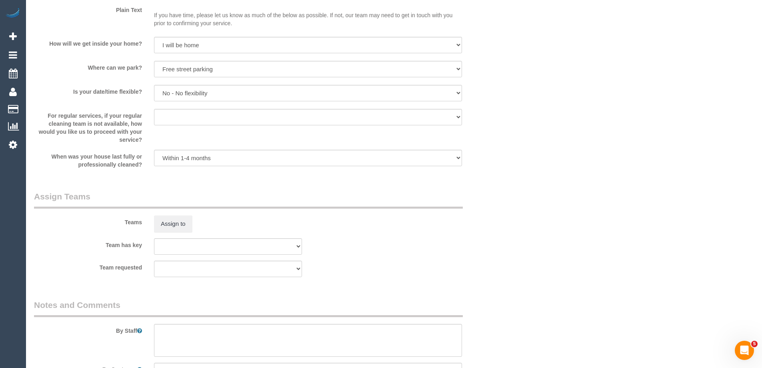
scroll to position [1320, 0]
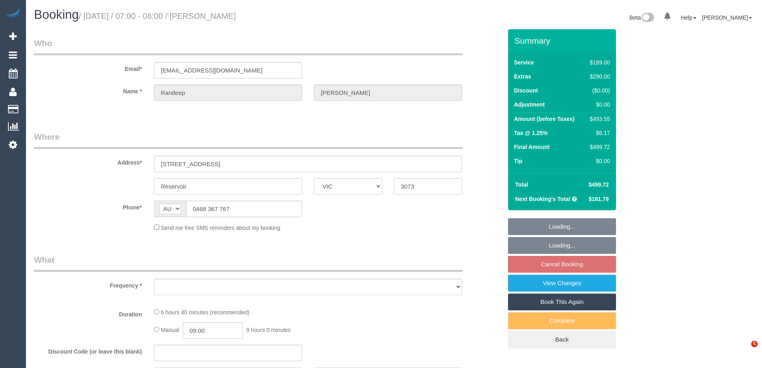
select select "VIC"
select select "string:stripe-pm_1R0yS72GScqysDRVHi2NzX7q"
select select "number:27"
select select "number:14"
select select "number:19"
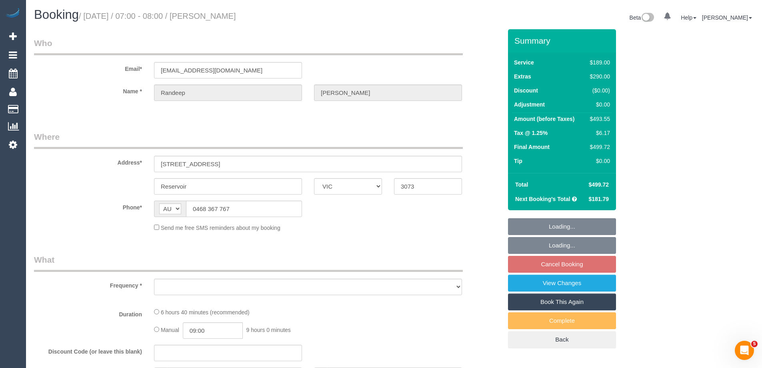
select select "number:23"
select select "number:35"
select select "number:26"
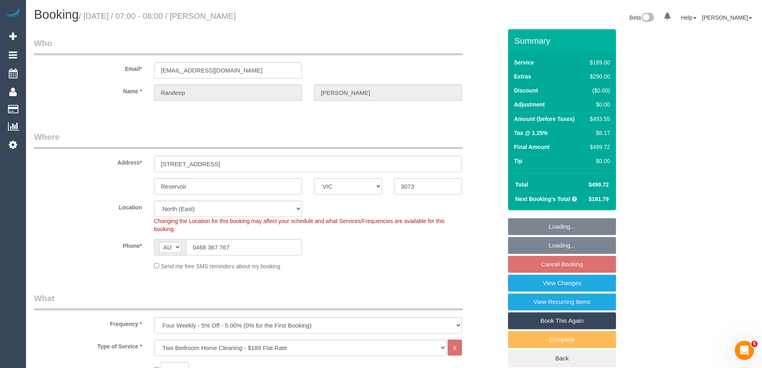
select select "object:1553"
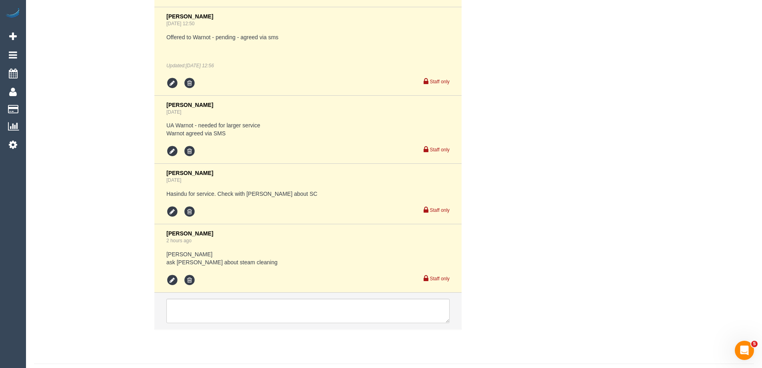
scroll to position [1761, 0]
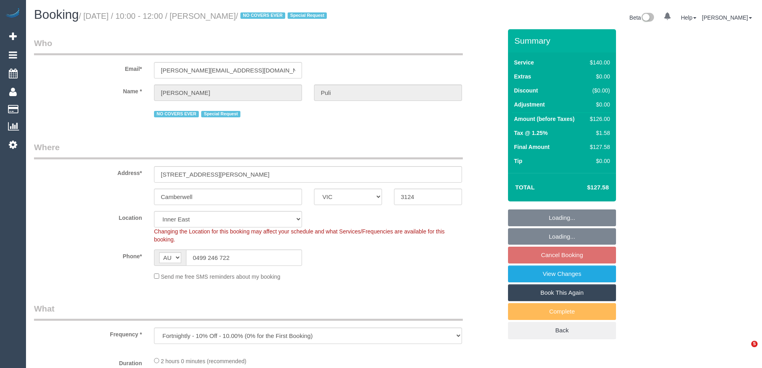
select select "VIC"
select select "string:stripe-pm_1Oz9OZ2GScqysDRVIPqxEaCB"
select select "number:27"
select select "number:14"
select select "number:18"
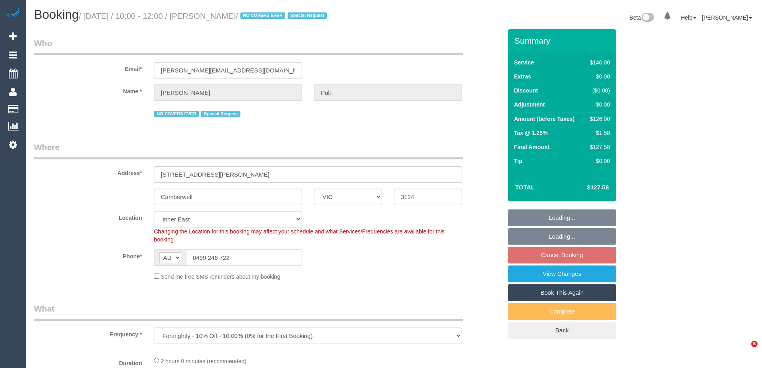
select select "number:22"
select select "number:35"
select select "number:13"
select select "object:862"
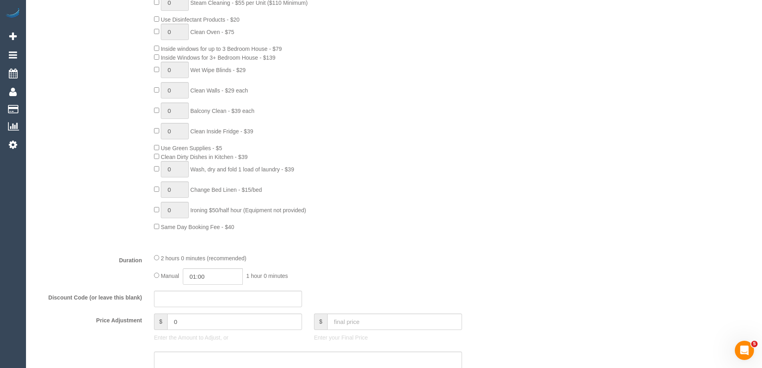
select select "spot3"
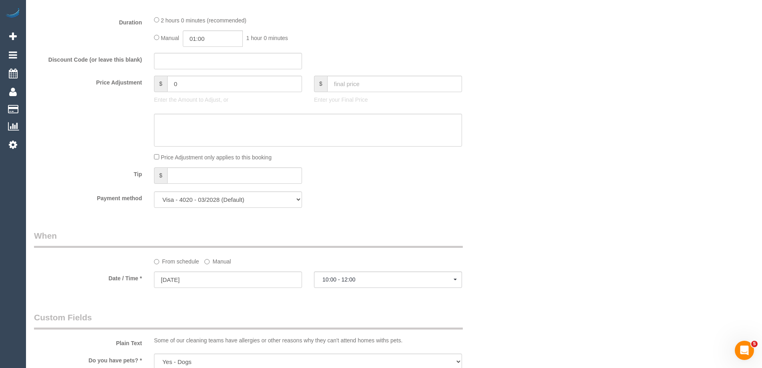
scroll to position [640, 0]
click at [154, 17] on div "2 hours 0 minutes (recommended) Manual 01:00 1 hour 0 minutes" at bounding box center [308, 28] width 320 height 31
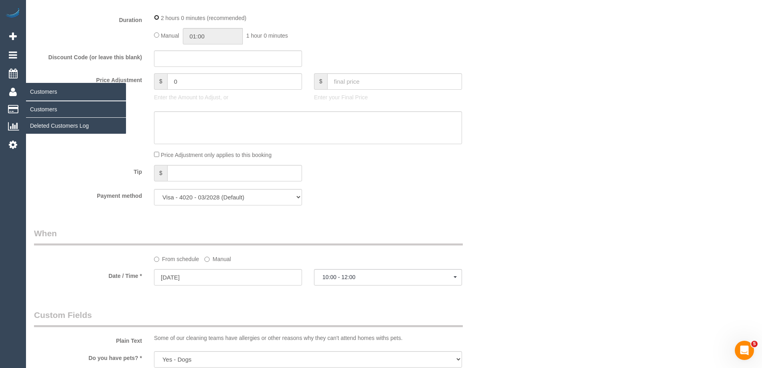
select select "spot28"
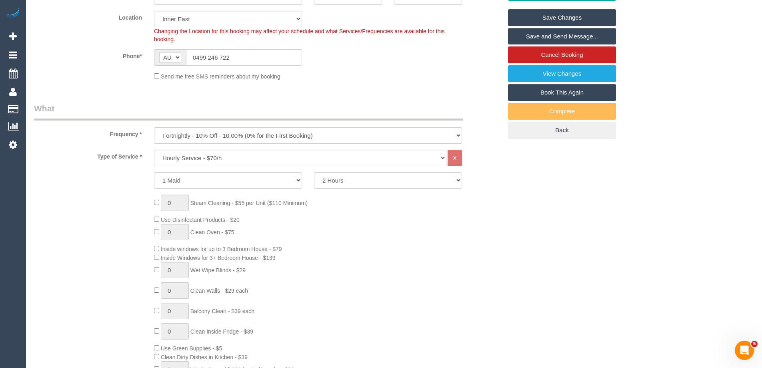
scroll to position [0, 0]
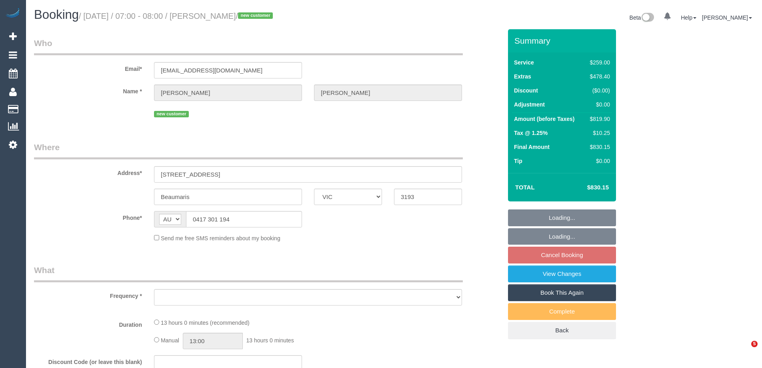
select select "VIC"
select select "string:stripe-pm_1S5xAE2GScqysDRVEWALdEL2"
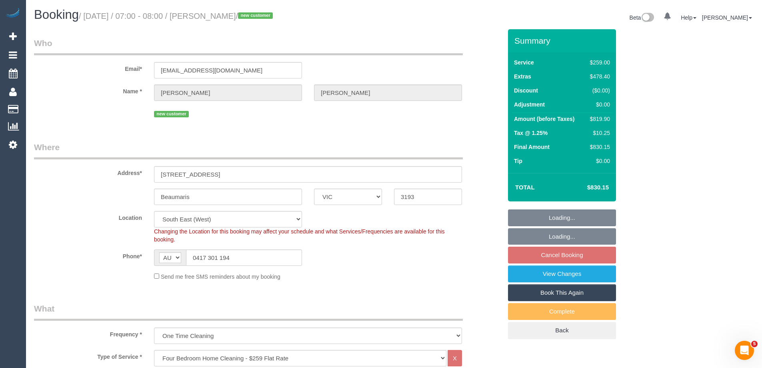
select select "object:806"
select select "spot1"
select select "number:27"
select select "number:16"
select select "number:18"
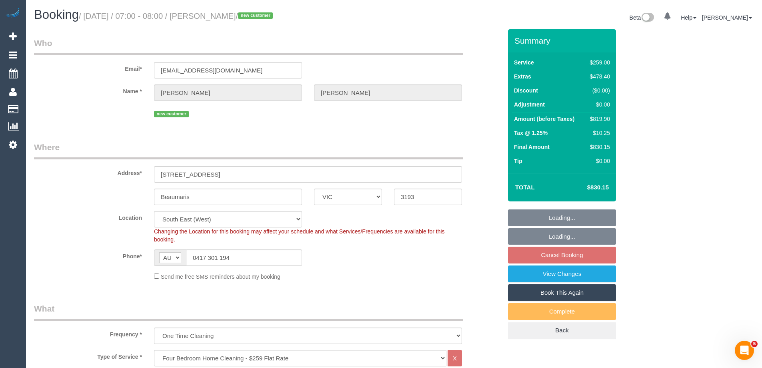
select select "number:24"
select select "number:12"
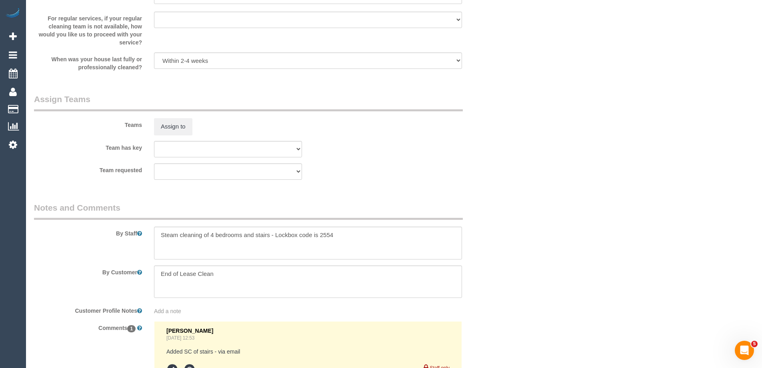
scroll to position [1240, 0]
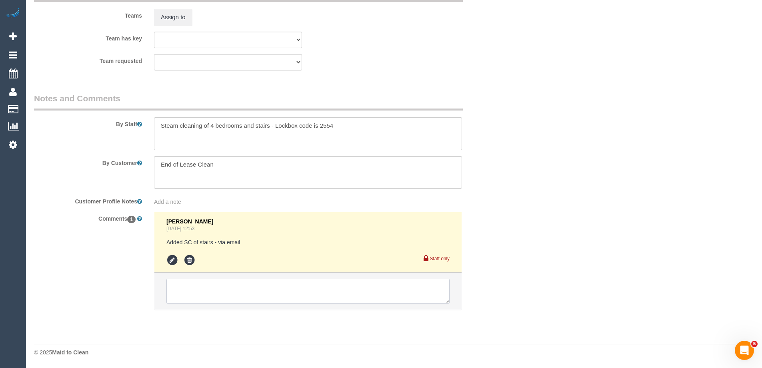
click at [189, 288] on textarea at bounding box center [307, 291] width 283 height 25
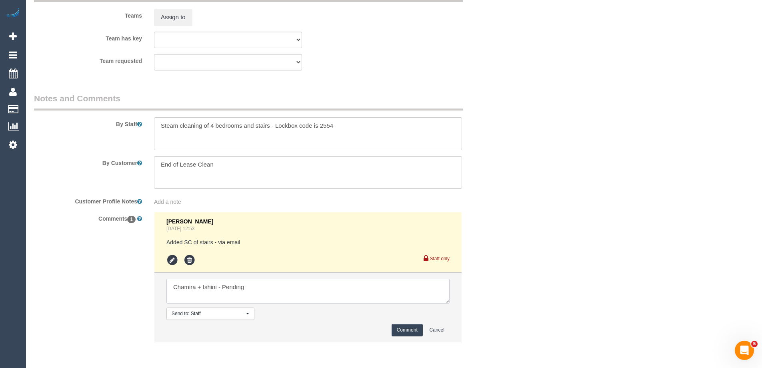
type textarea "Chamira + Ishini - Pending"
click at [405, 332] on button "Comment" at bounding box center [407, 330] width 31 height 12
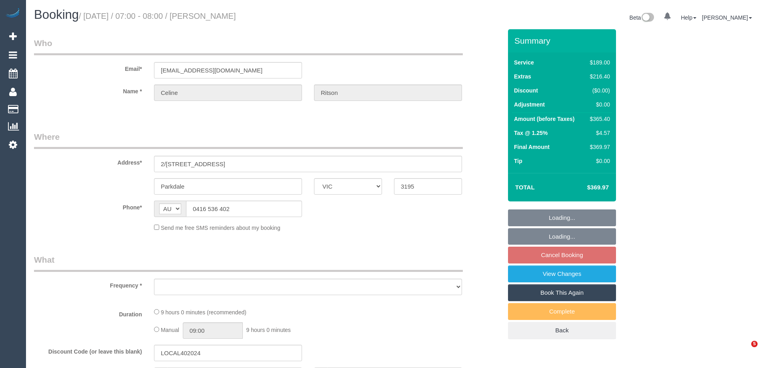
select select "VIC"
select select "object:764"
select select "string:stripe-pm_1S8sNI2GScqysDRV4MB3FaKZ"
select select "number:28"
select select "number:14"
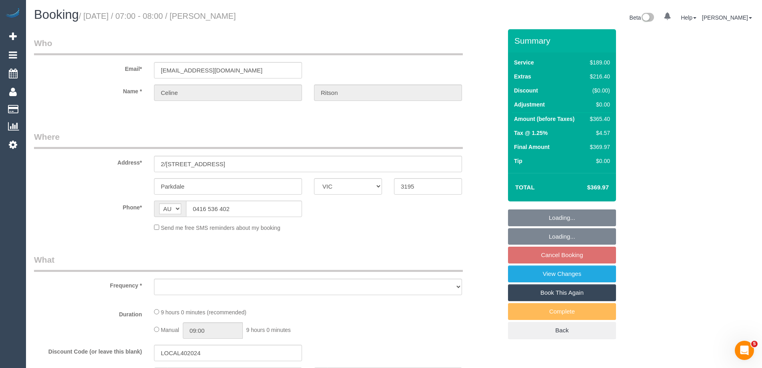
select select "number:19"
select select "number:25"
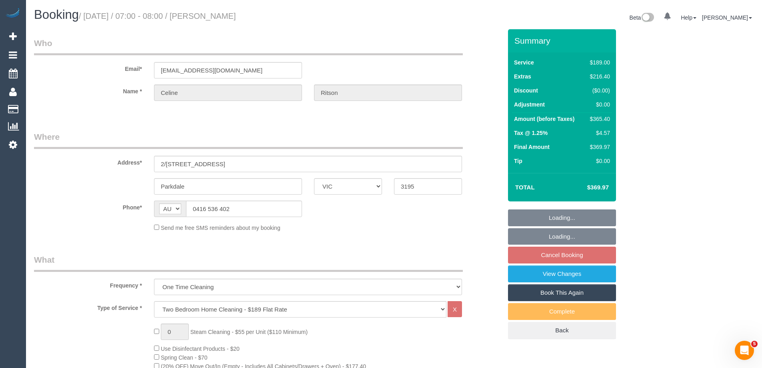
select select "spot1"
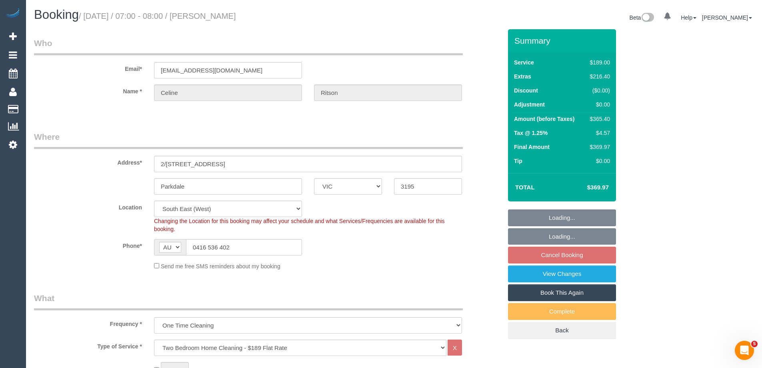
select select "object:1312"
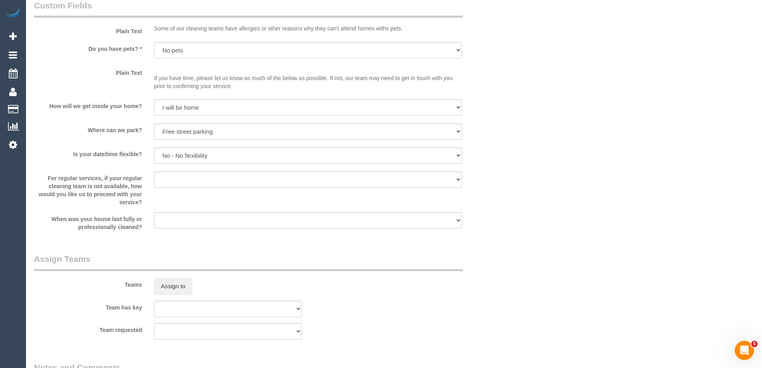
scroll to position [1169, 0]
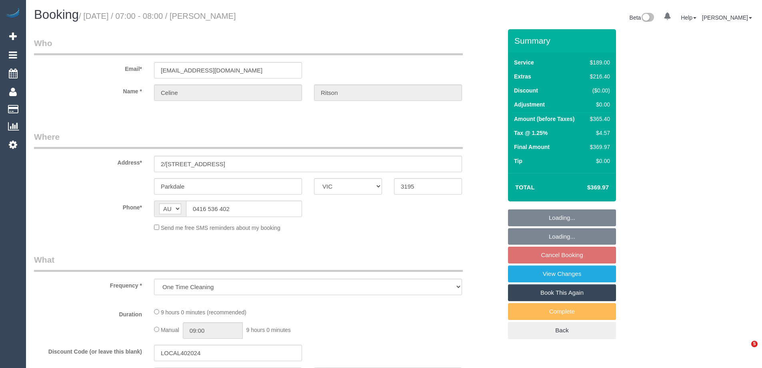
select select "VIC"
select select "string:stripe-pm_1S8sNI2GScqysDRV4MB3FaKZ"
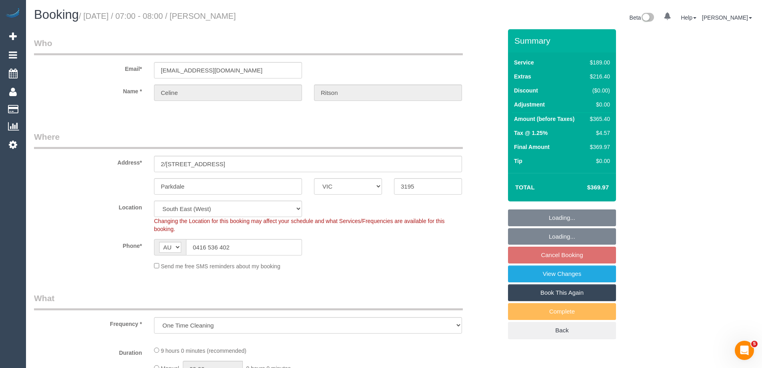
select select "object:771"
select select "number:28"
select select "number:14"
select select "number:19"
select select "number:25"
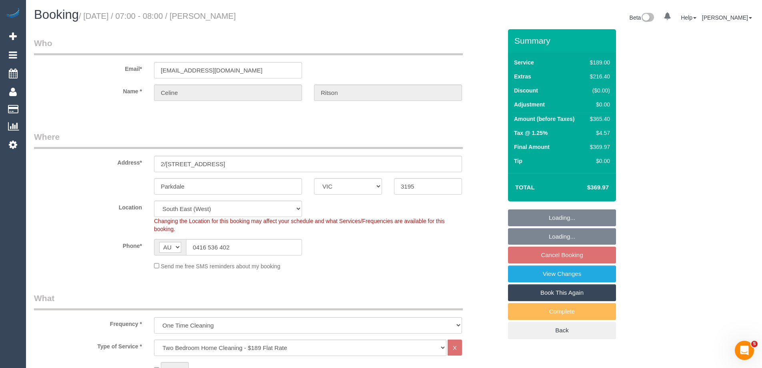
select select "spot1"
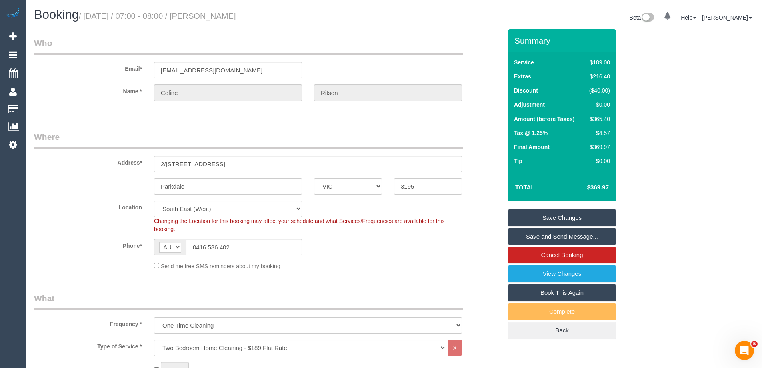
scroll to position [1169, 0]
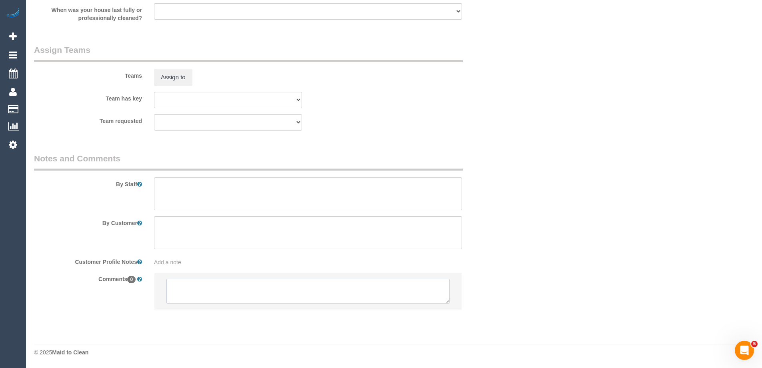
click at [184, 288] on textarea at bounding box center [307, 291] width 283 height 25
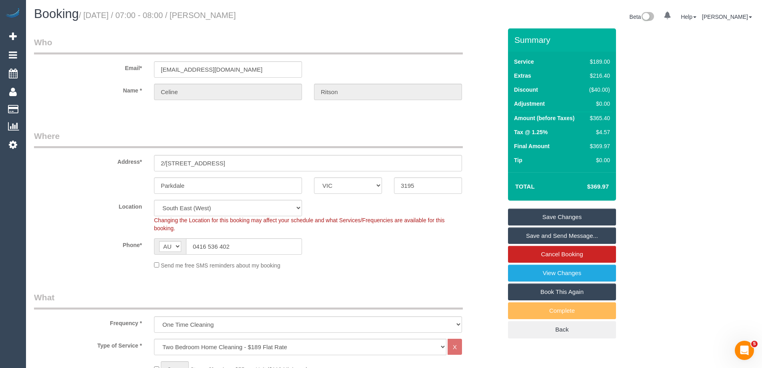
scroll to position [0, 0]
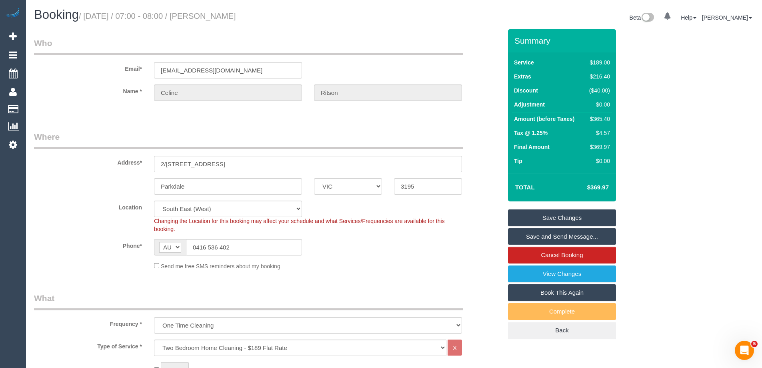
type textarea "Angelica D - Pending"
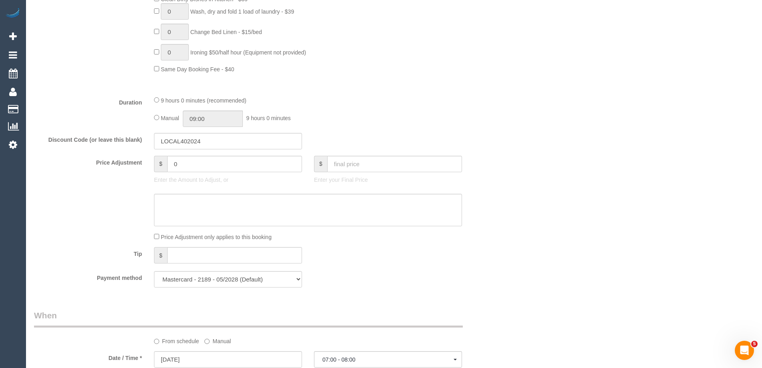
scroll to position [1202, 0]
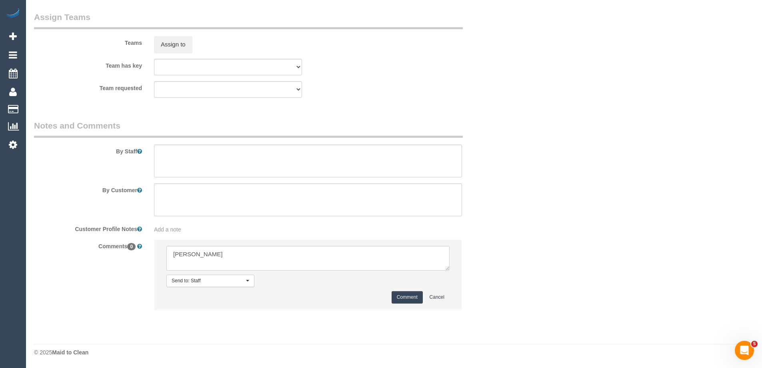
click at [401, 289] on li "Send to: Staff Nothing selected Send to: Staff Send to: Customer Send to: Team …" at bounding box center [307, 275] width 307 height 70
click at [408, 297] on button "Comment" at bounding box center [407, 297] width 31 height 12
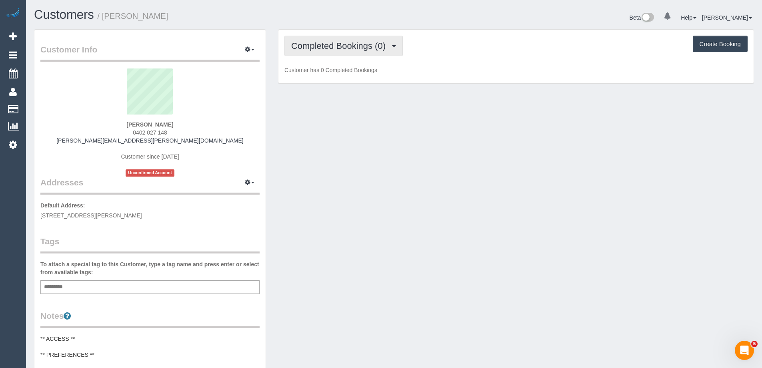
click at [349, 47] on span "Completed Bookings (0)" at bounding box center [340, 46] width 98 height 10
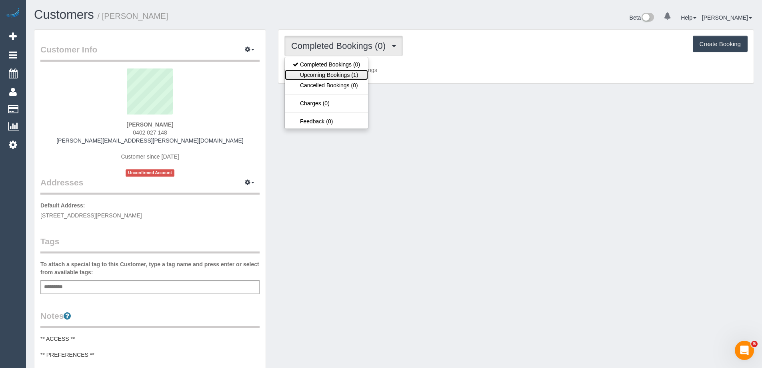
click at [345, 76] on link "Upcoming Bookings (1)" at bounding box center [326, 75] width 83 height 10
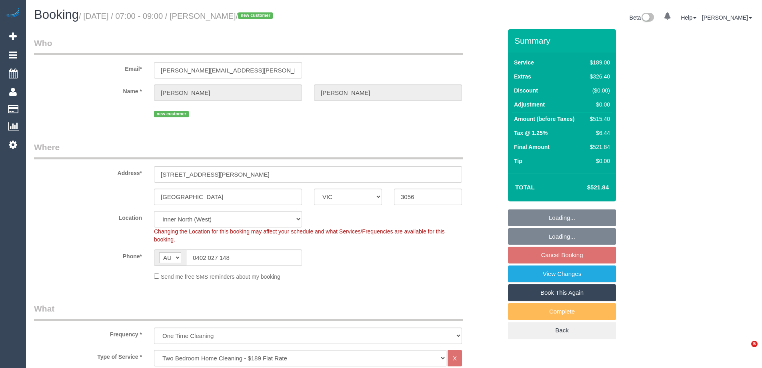
select select "VIC"
select select "spot1"
select select "number:28"
select select "number:14"
select select "number:19"
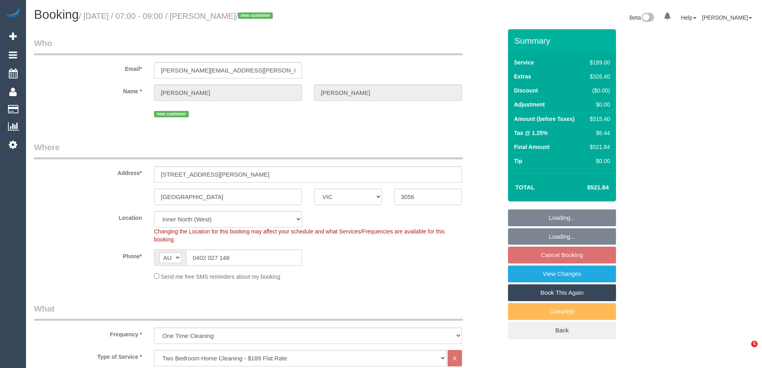
select select "number:24"
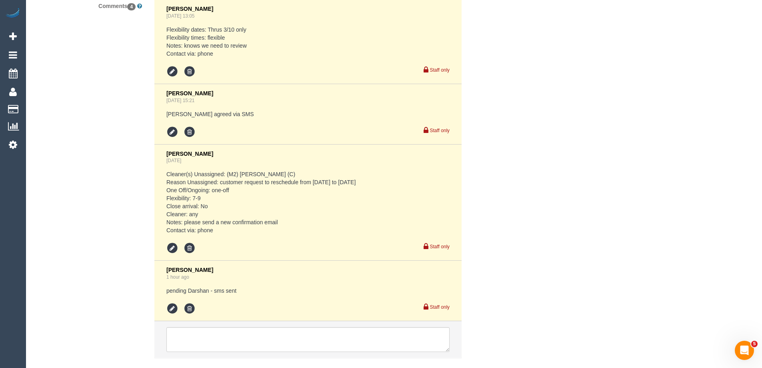
scroll to position [1561, 0]
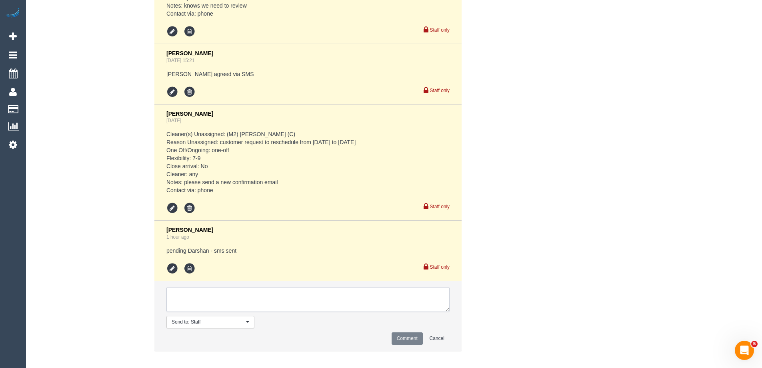
click at [199, 300] on textarea at bounding box center [307, 299] width 283 height 25
type textarea "Daniel + Pecky - Pending"
click at [405, 338] on button "Comment" at bounding box center [407, 338] width 31 height 12
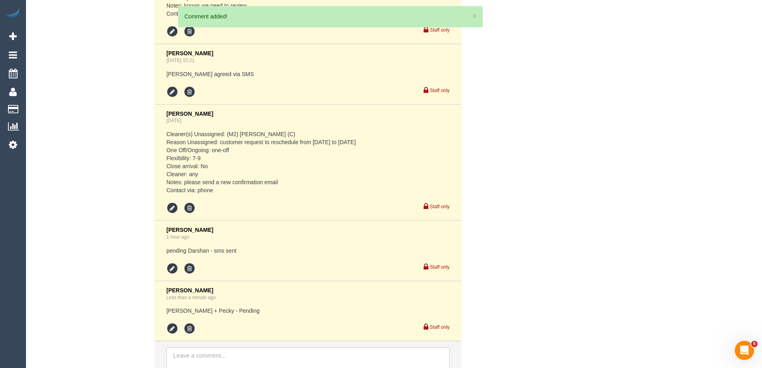
scroll to position [1621, 0]
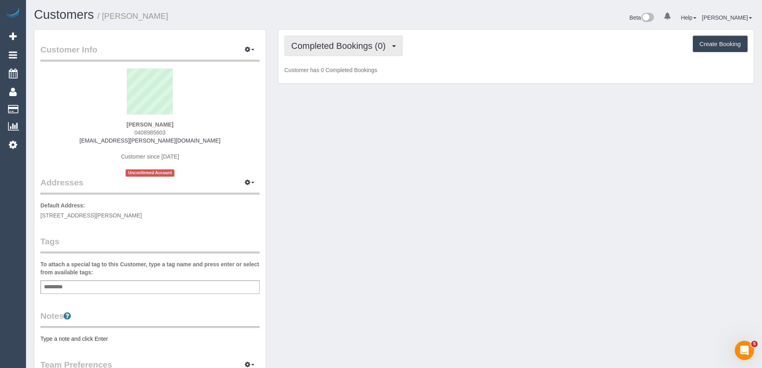
click at [351, 46] on span "Completed Bookings (0)" at bounding box center [340, 46] width 98 height 10
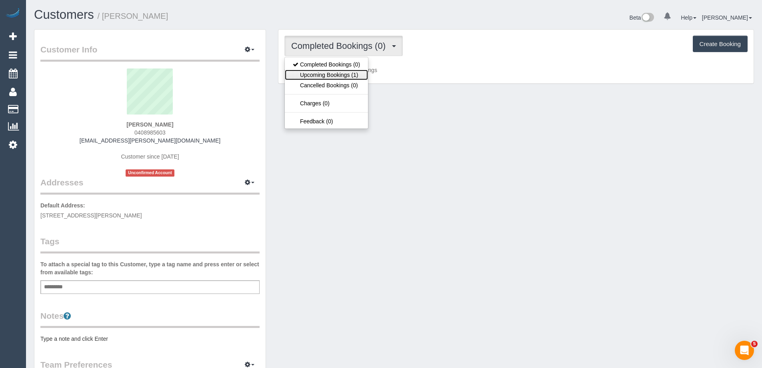
click at [351, 72] on link "Upcoming Bookings (1)" at bounding box center [326, 75] width 83 height 10
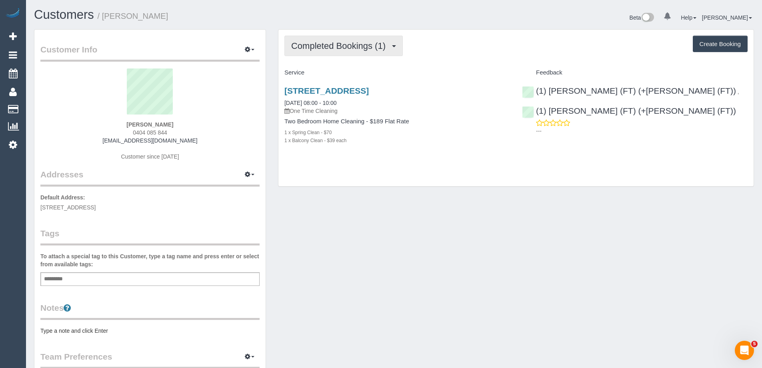
click at [331, 52] on button "Completed Bookings (1)" at bounding box center [344, 46] width 118 height 20
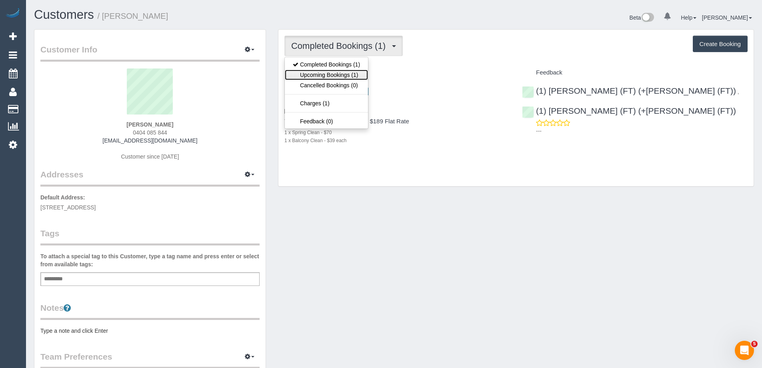
click at [325, 70] on link "Upcoming Bookings (1)" at bounding box center [326, 75] width 83 height 10
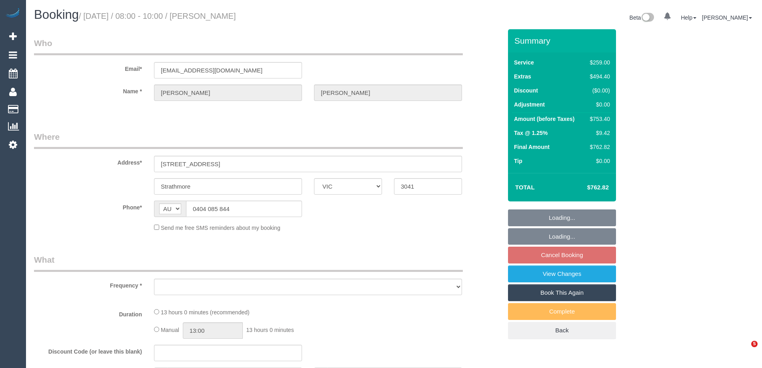
select select "VIC"
select select "object:561"
select select "string:stripe-pm_1SCf7r2GScqysDRVEyQYtjF6"
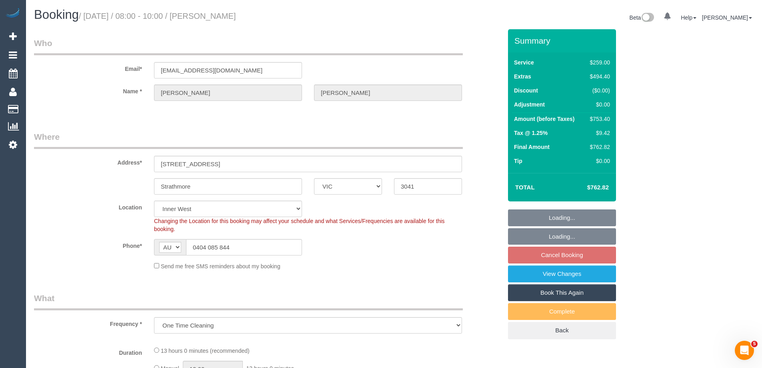
select select "object:568"
select select "spot2"
select select "number:28"
select select "number:14"
select select "number:18"
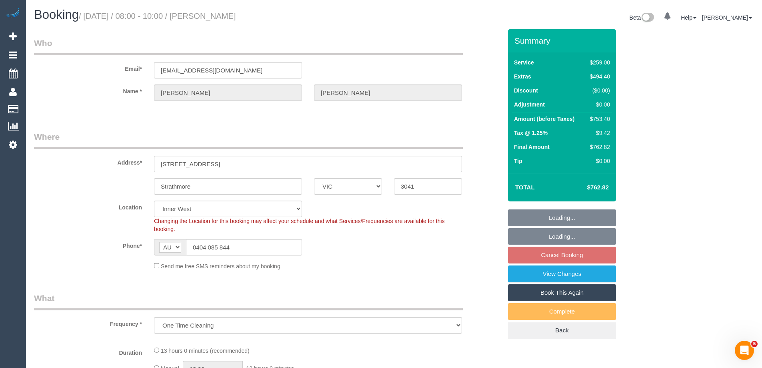
select select "number:24"
select select "number:26"
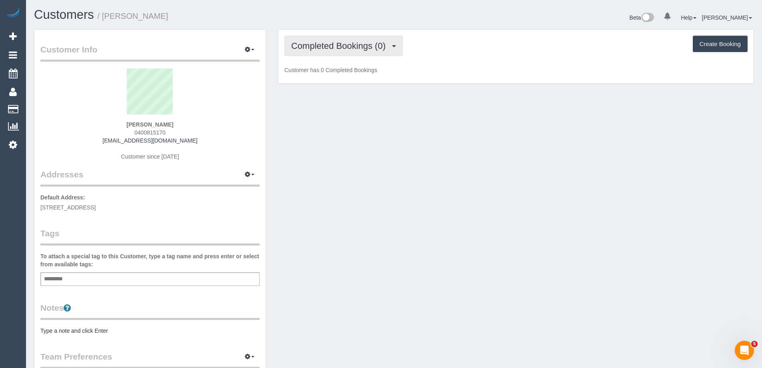
click at [346, 49] on span "Completed Bookings (0)" at bounding box center [340, 46] width 98 height 10
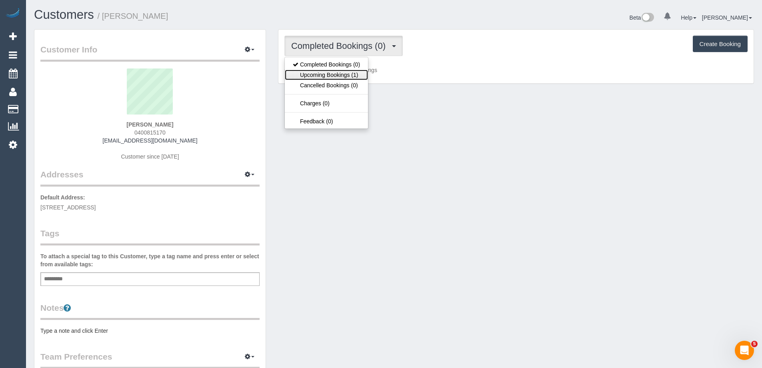
click at [353, 72] on link "Upcoming Bookings (1)" at bounding box center [326, 75] width 83 height 10
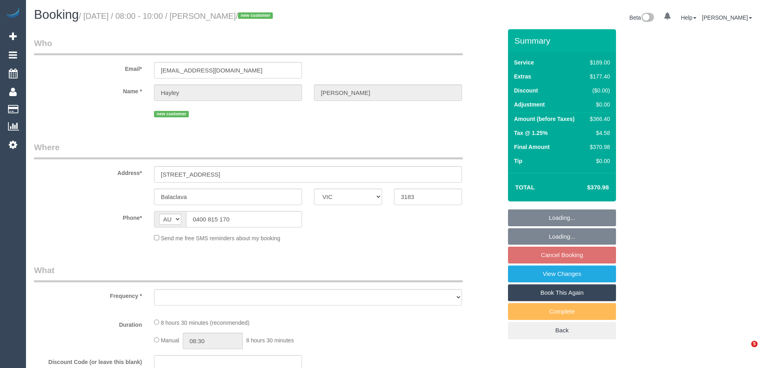
select select "VIC"
select select "string:stripe-pm_1SCved2GScqysDRV8dqro8AY"
select select "object:531"
select select "spot2"
select select "number:28"
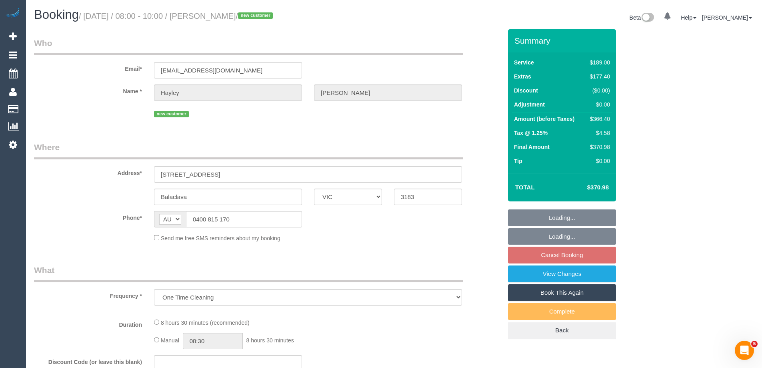
select select "number:14"
select select "number:19"
select select "number:24"
select select "number:26"
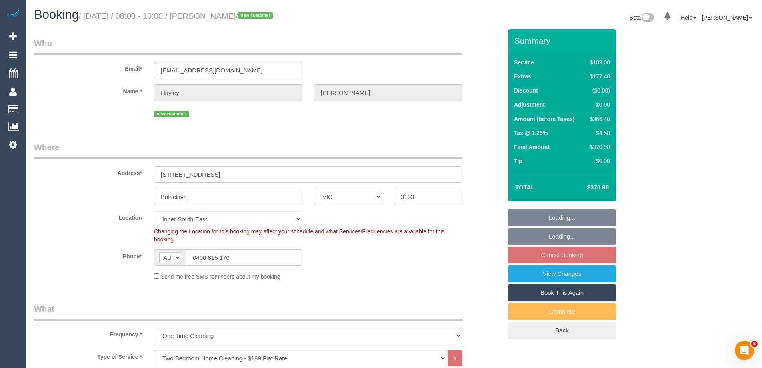
select select "object:1396"
select select "spot26"
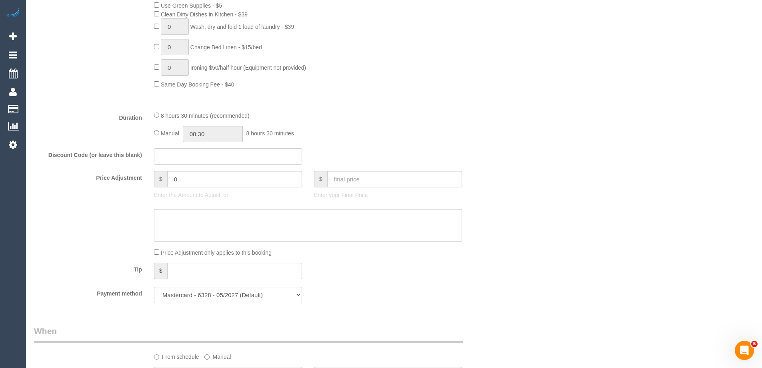
scroll to position [1180, 0]
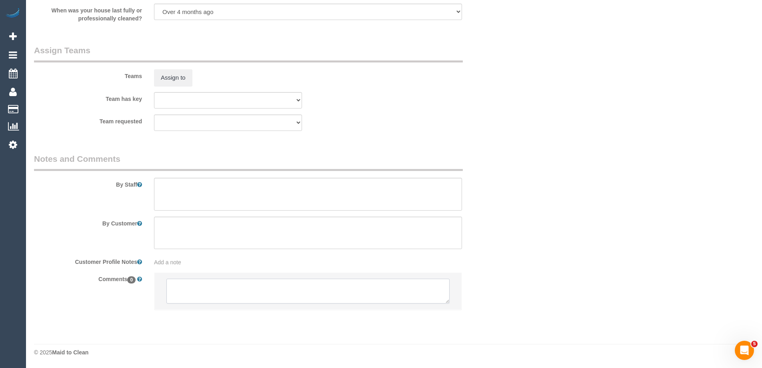
click at [195, 295] on textarea at bounding box center [307, 291] width 283 height 25
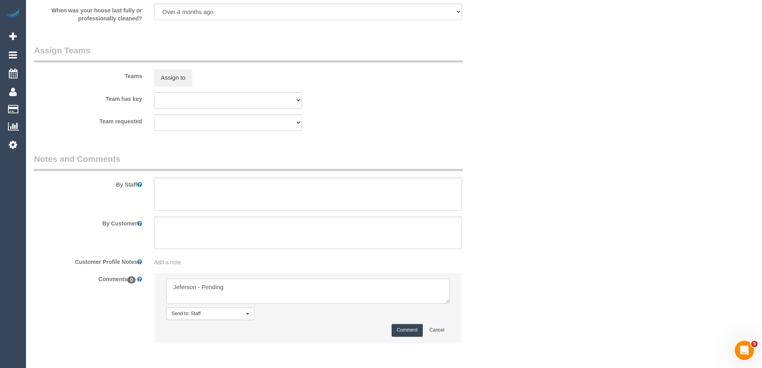
type textarea "Jeferson - Pending"
click at [399, 331] on button "Comment" at bounding box center [407, 330] width 31 height 12
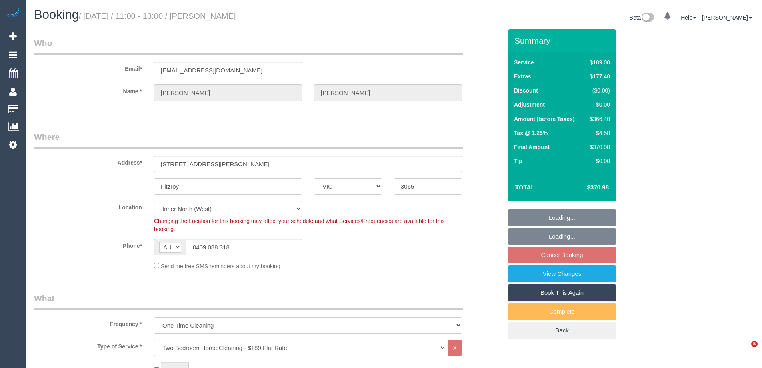
select select "VIC"
select select "string:stripe-pm_1RyN9A2GScqysDRVcs6Cp3lG"
select select "number:29"
select select "number:15"
select select "number:18"
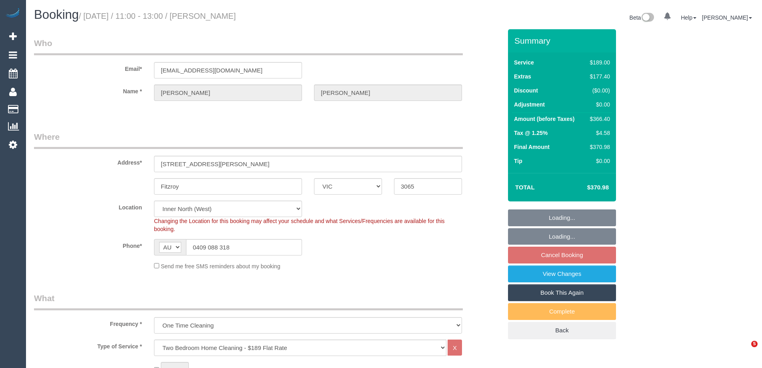
select select "number:24"
select select "number:35"
select select "number:11"
select select "spot4"
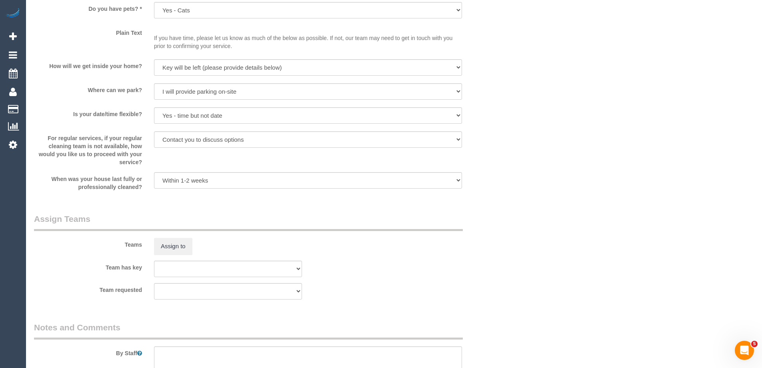
scroll to position [1169, 0]
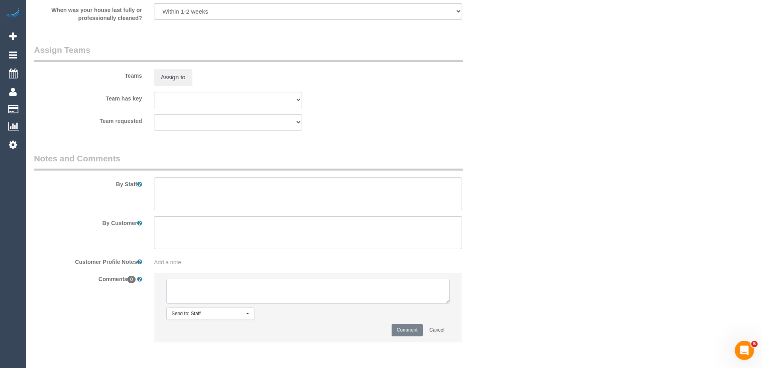
click at [183, 293] on textarea at bounding box center [307, 291] width 283 height 25
type textarea "[PERSON_NAME] + Pecky - Pending"
click at [398, 326] on button "Comment" at bounding box center [407, 330] width 31 height 12
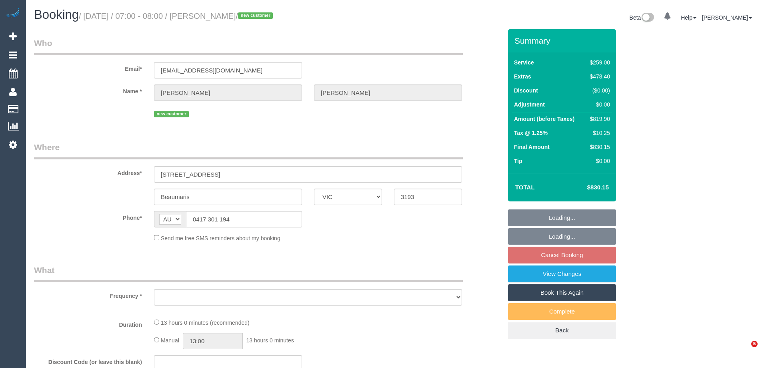
select select "VIC"
select select "object:570"
select select "string:stripe-pm_1S5xAE2GScqysDRVEWALdEL2"
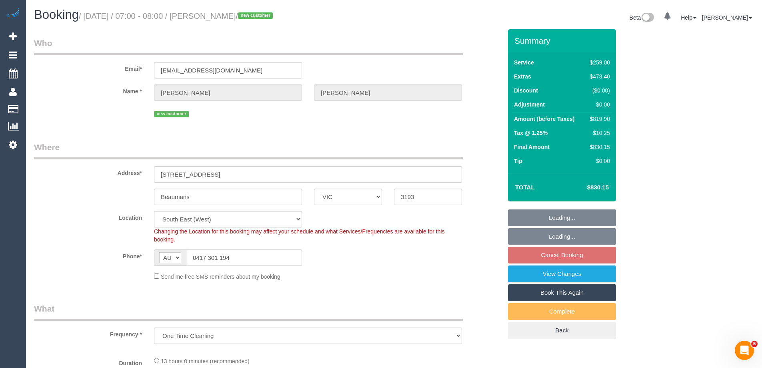
select select "object:819"
select select "number:27"
select select "number:16"
select select "number:18"
select select "number:24"
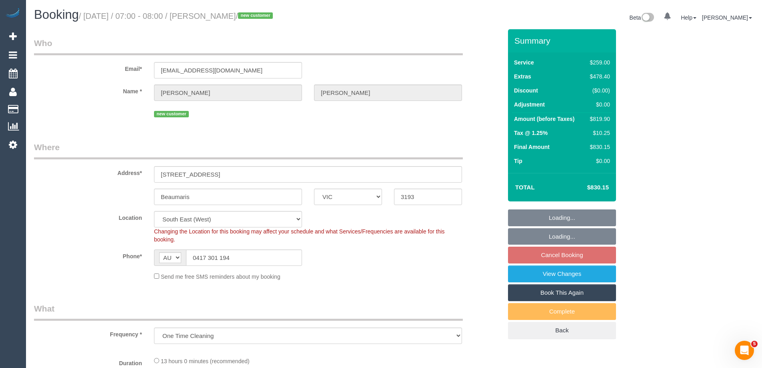
select select "number:12"
select select "spot1"
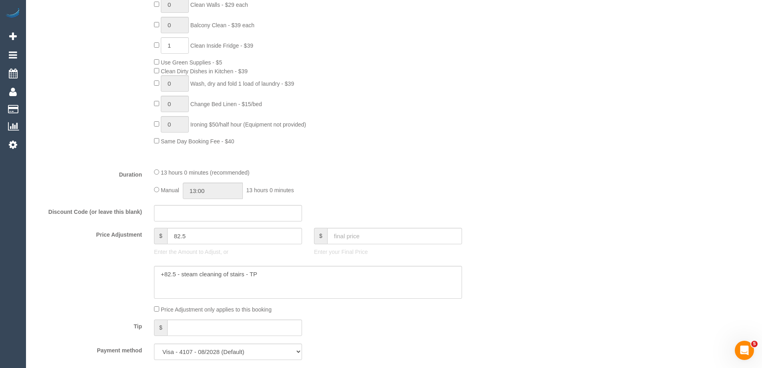
scroll to position [560, 0]
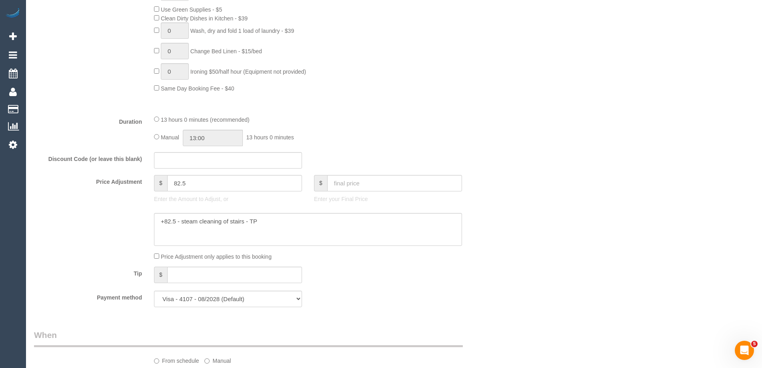
click at [152, 137] on div "13 hours 0 minutes (recommended) Manual 13:00 13 hours 0 minutes" at bounding box center [308, 130] width 320 height 31
click at [156, 137] on div "13 hours 0 minutes (recommended) Manual 13:00 13 hours 0 minutes" at bounding box center [308, 130] width 320 height 31
click at [198, 136] on input "13:00" at bounding box center [213, 138] width 60 height 16
type input "04:30"
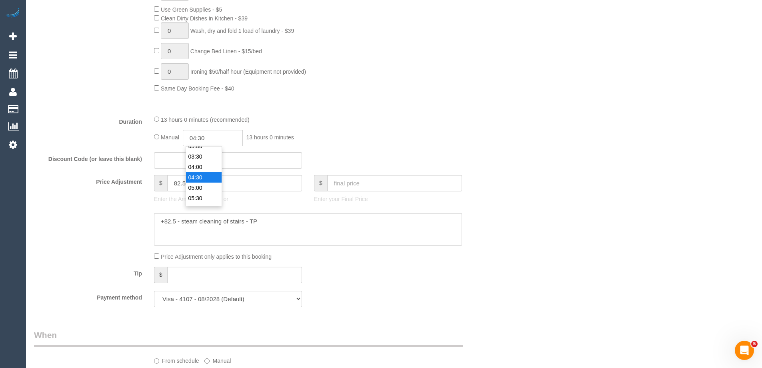
click at [198, 172] on li "04:30" at bounding box center [204, 177] width 36 height 10
select select "spot25"
drag, startPoint x: 210, startPoint y: 136, endPoint x: 202, endPoint y: 136, distance: 7.2
click at [202, 136] on input "04:30" at bounding box center [213, 138] width 60 height 16
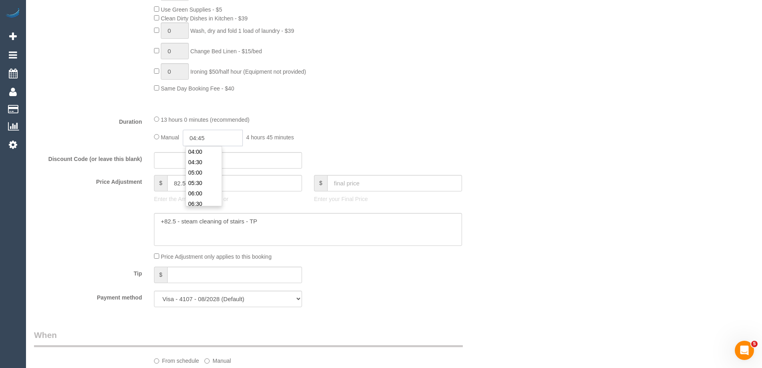
type input "04:45"
select select "spot49"
select select "spot73"
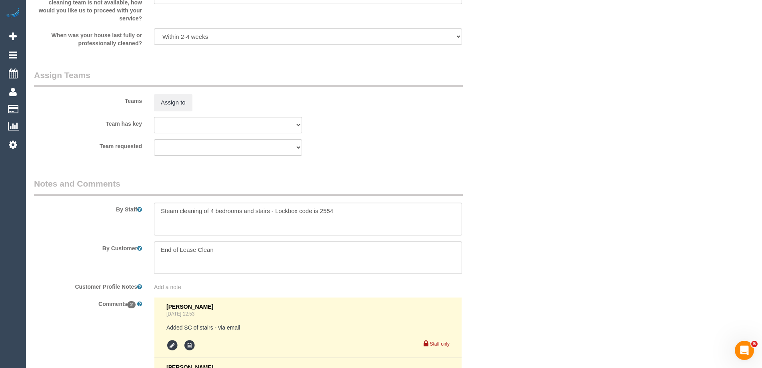
scroll to position [1200, 0]
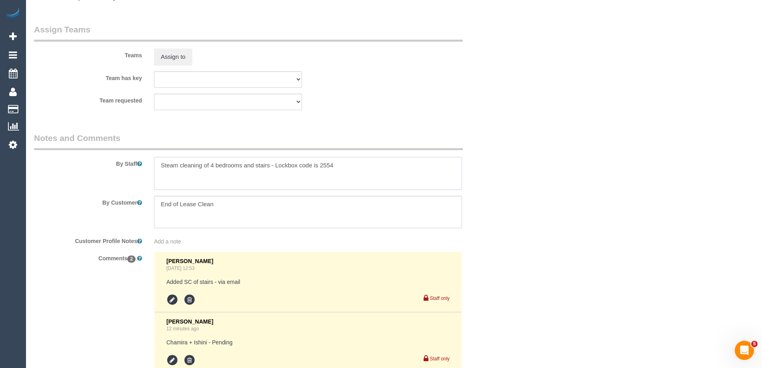
click at [160, 166] on textarea at bounding box center [308, 173] width 308 height 33
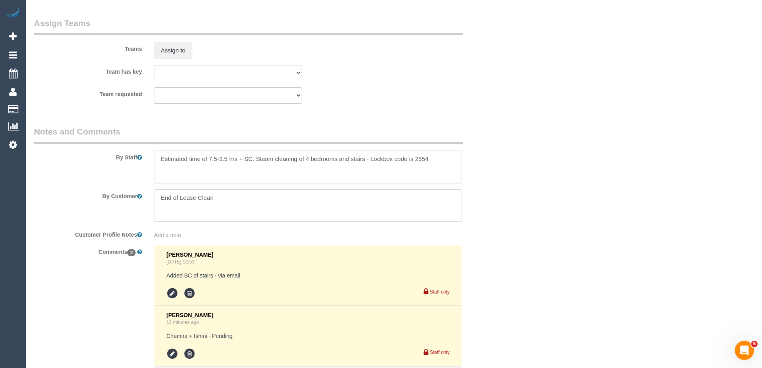
scroll to position [1300, 0]
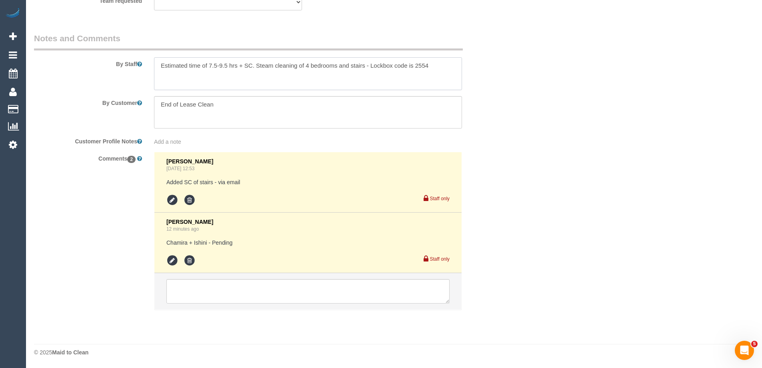
type textarea "Estimated time of 7.5-9.5 hrs + SC. Steam cleaning of 4 bedrooms and stairs - L…"
click at [170, 260] on icon at bounding box center [172, 260] width 12 height 12
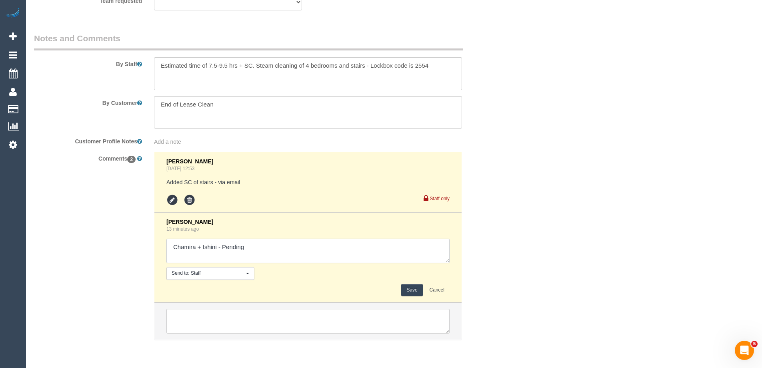
drag, startPoint x: 220, startPoint y: 245, endPoint x: 285, endPoint y: 246, distance: 65.6
click at [285, 246] on textarea at bounding box center [307, 250] width 283 height 25
type textarea "Chamira + Ishini - confirmed"
click at [405, 291] on button "Save" at bounding box center [411, 290] width 21 height 12
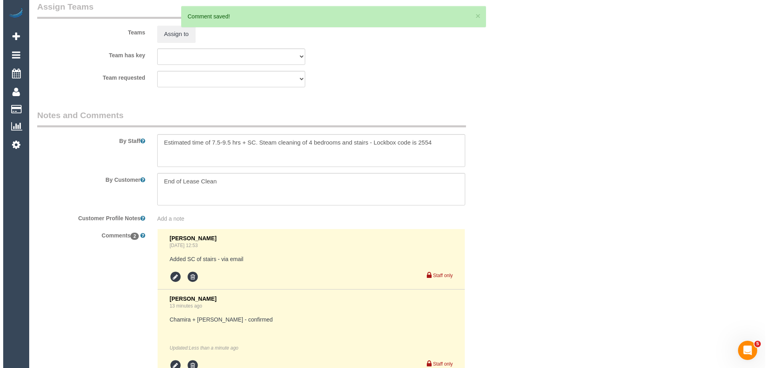
scroll to position [1100, 0]
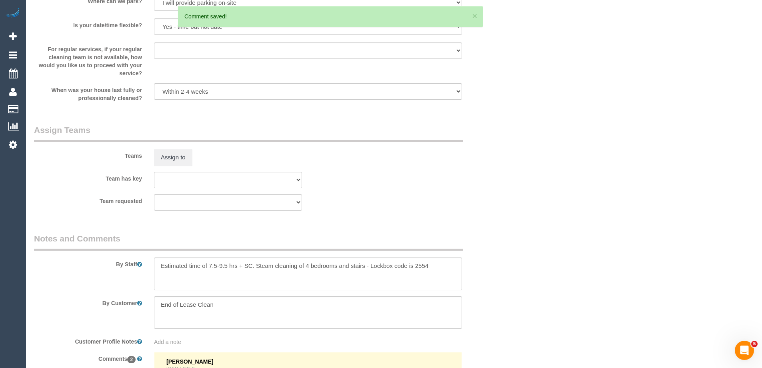
click at [181, 147] on div "Teams Assign to" at bounding box center [268, 145] width 480 height 42
click at [175, 156] on button "Assign to" at bounding box center [173, 157] width 38 height 17
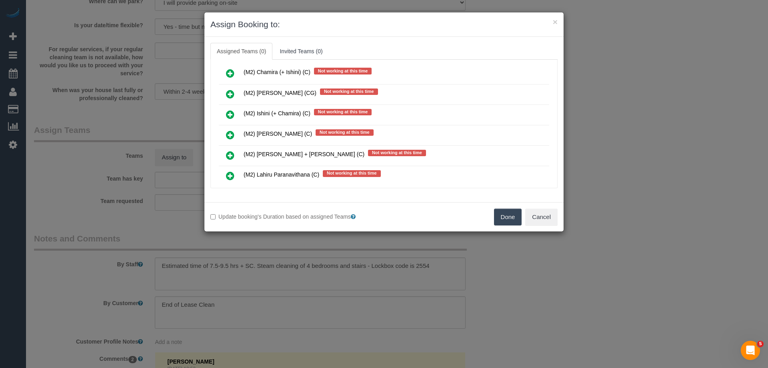
click at [229, 115] on icon at bounding box center [230, 115] width 8 height 10
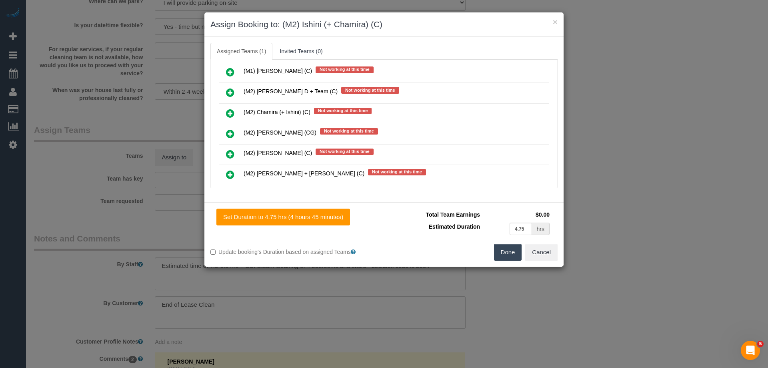
click at [231, 112] on icon at bounding box center [230, 113] width 8 height 10
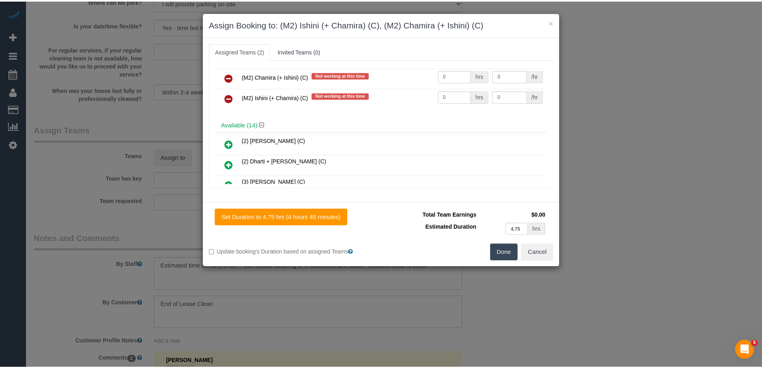
scroll to position [0, 0]
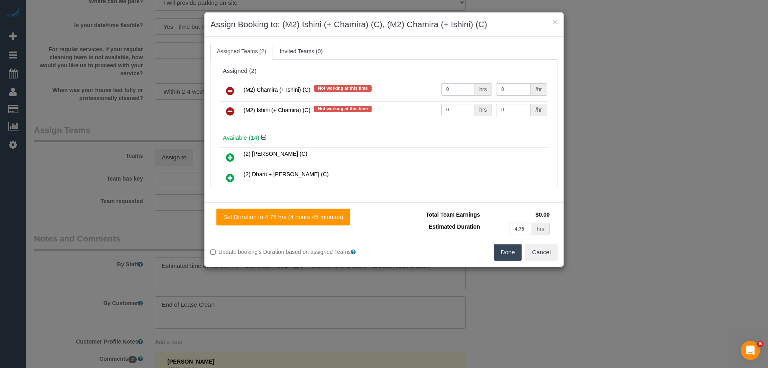
drag, startPoint x: 452, startPoint y: 86, endPoint x: 431, endPoint y: 86, distance: 20.8
click at [431, 86] on tr "(M2) Chamira (+ Ishini) (C) Not working at this time 0 hrs 0 /hr" at bounding box center [384, 91] width 331 height 20
type input "1"
drag, startPoint x: 458, startPoint y: 108, endPoint x: 404, endPoint y: 103, distance: 53.9
click at [418, 106] on tr "(M2) Ishini (+ Chamira) (C) Not working at this time 0 hrs 0 /hr" at bounding box center [384, 111] width 331 height 20
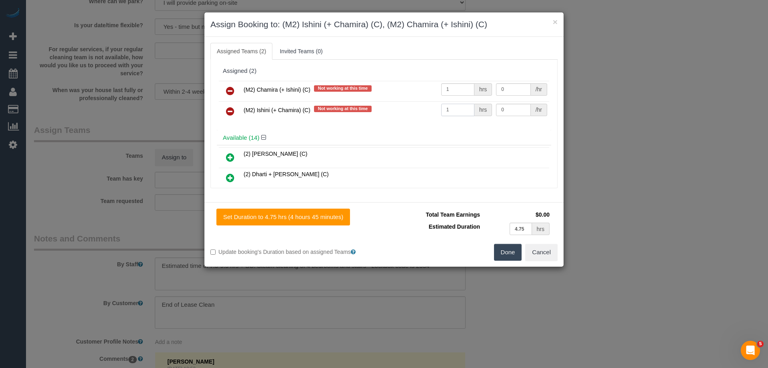
type input "1"
drag, startPoint x: 504, startPoint y: 89, endPoint x: 459, endPoint y: 87, distance: 44.5
click at [460, 87] on tr "(M2) Chamira (+ Ishini) (C) Not working at this time 1 hrs 0 /hr" at bounding box center [384, 91] width 331 height 20
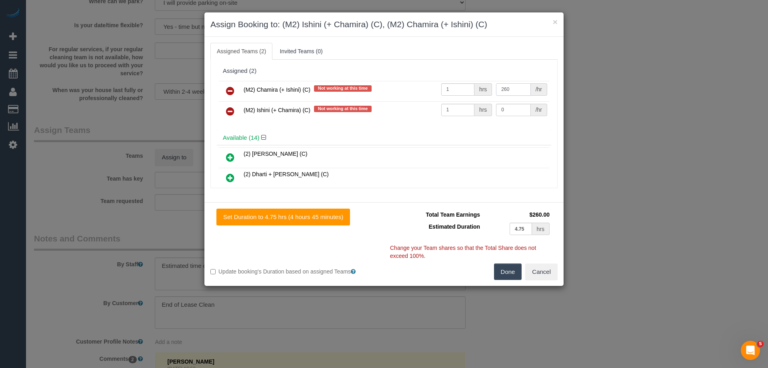
type input "260"
drag, startPoint x: 509, startPoint y: 109, endPoint x: 465, endPoint y: 105, distance: 43.4
click at [481, 107] on tr "(M2) Ishini (+ Chamira) (C) Not working at this time 1 hrs 0 /hr" at bounding box center [384, 111] width 331 height 20
type input "260"
click at [503, 268] on button "Done" at bounding box center [508, 271] width 28 height 17
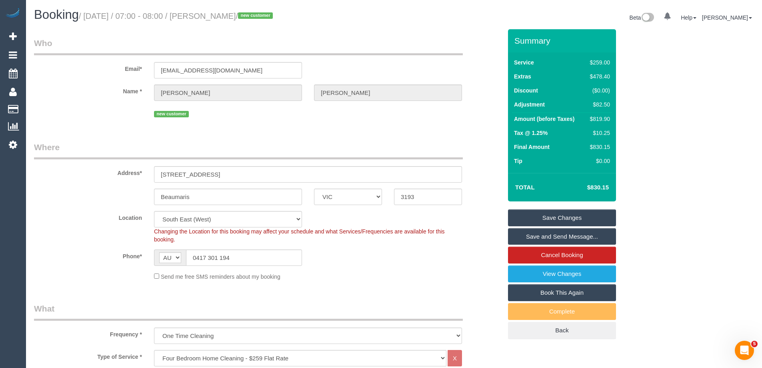
drag, startPoint x: 264, startPoint y: 14, endPoint x: 209, endPoint y: 15, distance: 55.2
click at [209, 15] on small "/ October 06, 2025 / 07:00 - 08:00 / Belinda Worrell / new customer" at bounding box center [177, 16] width 196 height 9
copy small "Belinda Worrell"
click at [527, 242] on link "Save and Send Message..." at bounding box center [562, 236] width 108 height 17
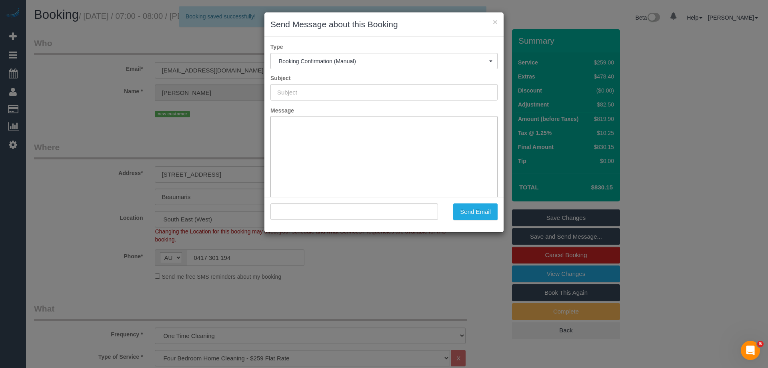
type input "Booking Confirmed"
type input ""Belinda Worrell" <belindamwo@outlook.com>"
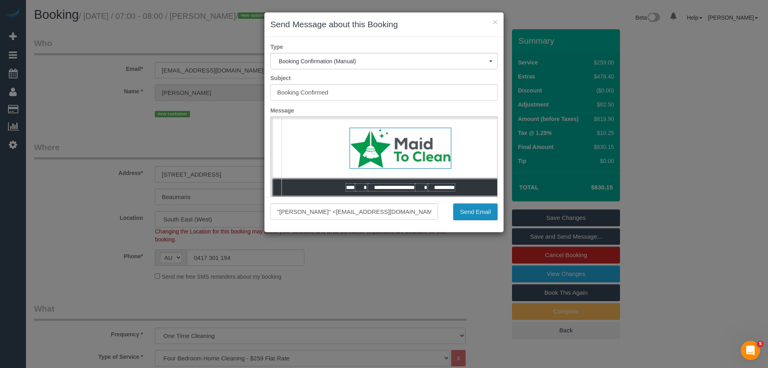
click at [469, 215] on button "Send Email" at bounding box center [475, 211] width 44 height 17
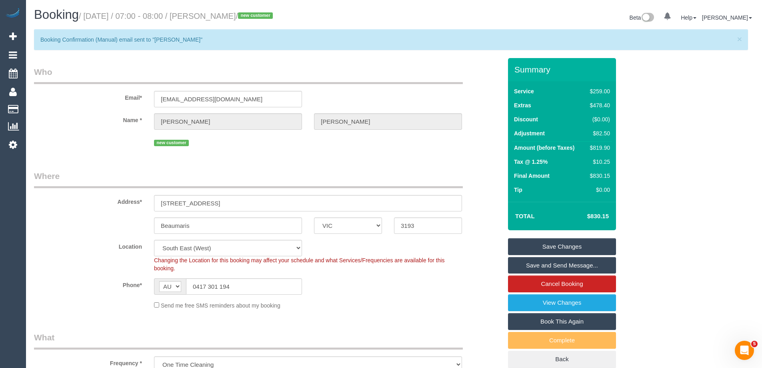
click at [242, 56] on div "× Booking Confirmation (Manual) email sent to "Belinda Worrell"" at bounding box center [394, 43] width 720 height 29
drag, startPoint x: 264, startPoint y: 16, endPoint x: 210, endPoint y: 16, distance: 54.4
click at [210, 16] on small "/ October 06, 2025 / 07:00 - 08:00 / Belinda Worrell / new customer" at bounding box center [177, 16] width 196 height 9
copy small "Belinda Worrell"
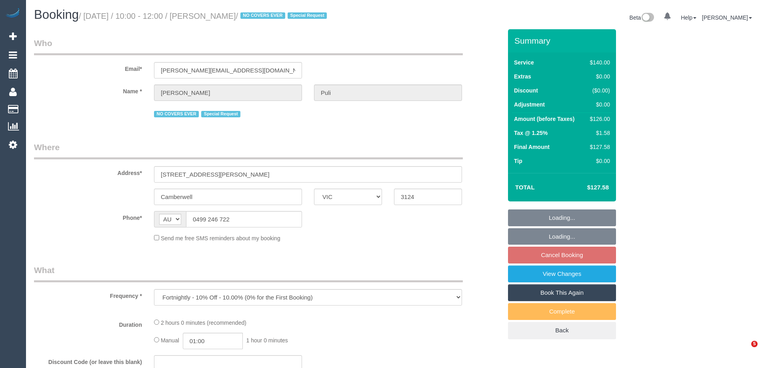
select select "VIC"
select select "string:stripe-pm_1Oz9OZ2GScqysDRVIPqxEaCB"
select select "number:27"
select select "number:14"
select select "number:18"
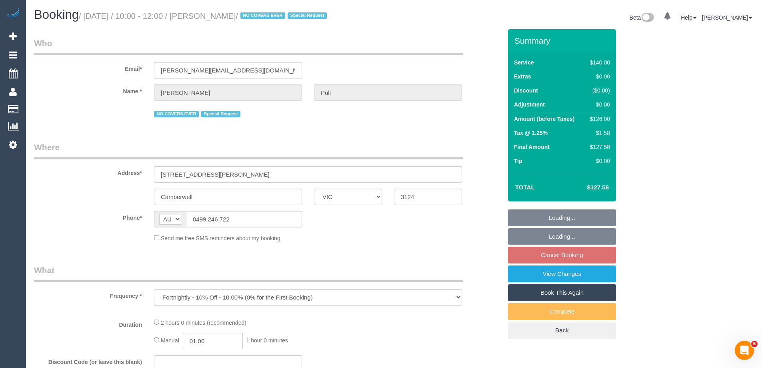
select select "number:22"
select select "number:35"
select select "number:13"
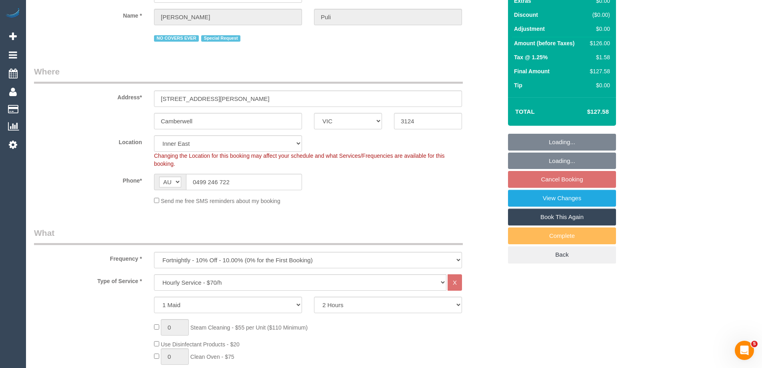
select select "object:862"
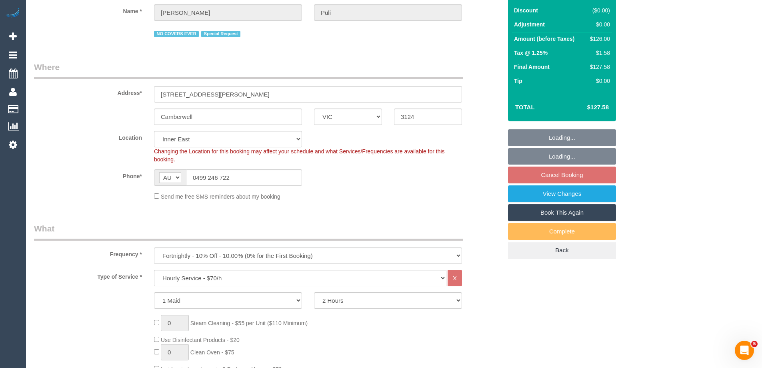
select select "spot3"
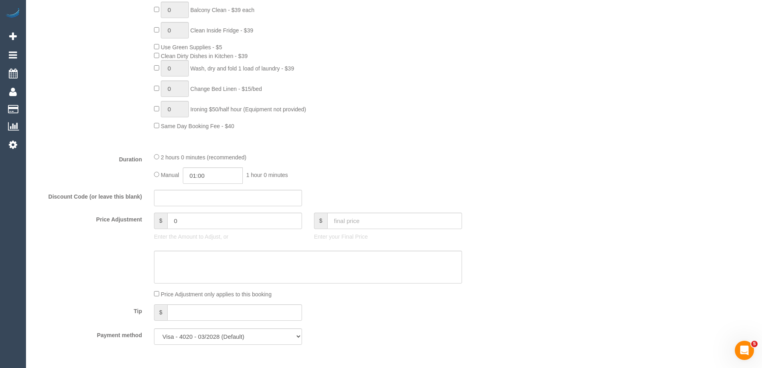
scroll to position [520, 0]
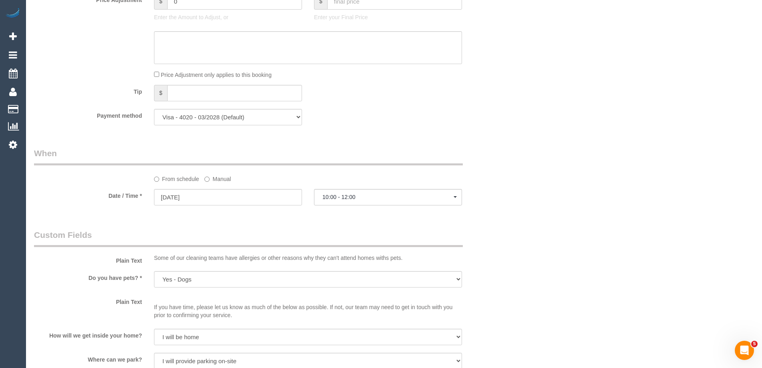
select select "spot28"
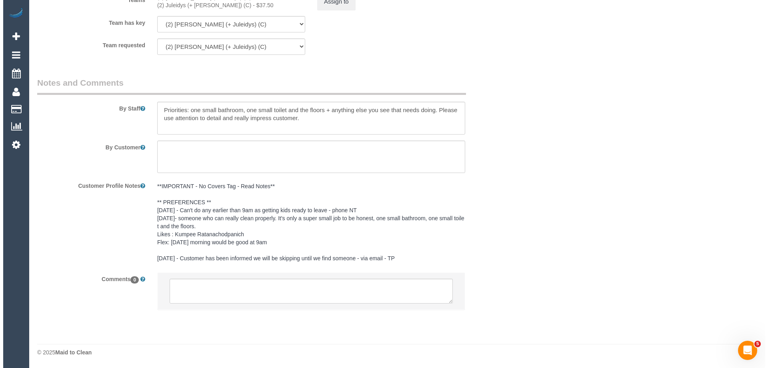
scroll to position [1194, 0]
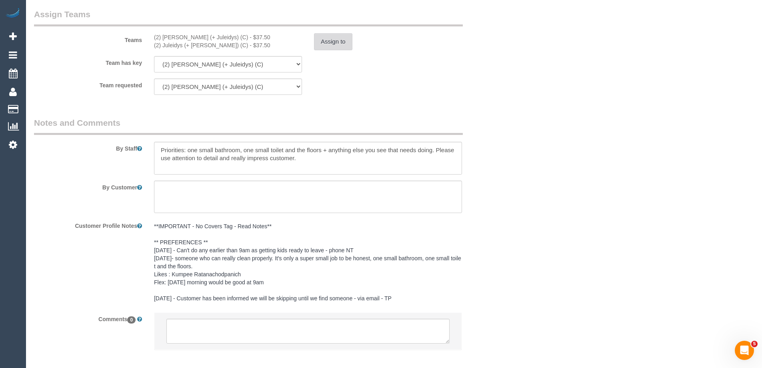
click at [334, 47] on button "Assign to" at bounding box center [333, 41] width 38 height 17
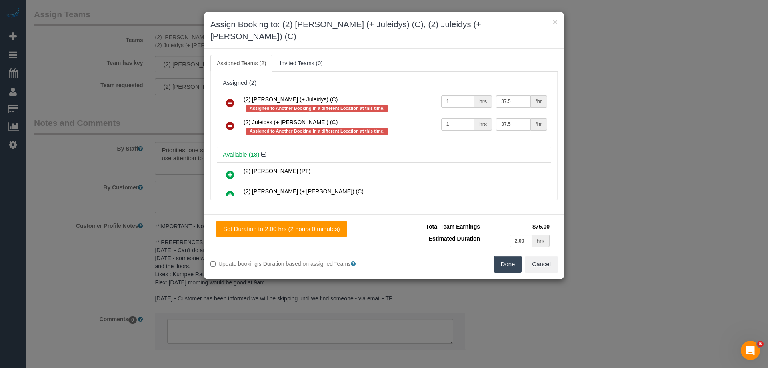
click at [233, 98] on icon at bounding box center [230, 103] width 8 height 10
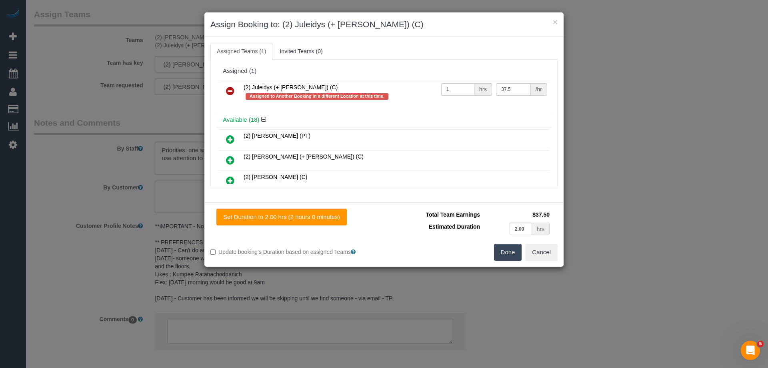
click at [233, 88] on icon at bounding box center [230, 91] width 8 height 10
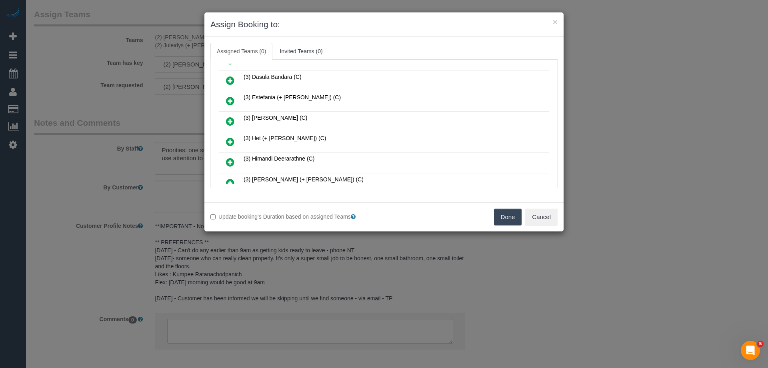
scroll to position [200, 0]
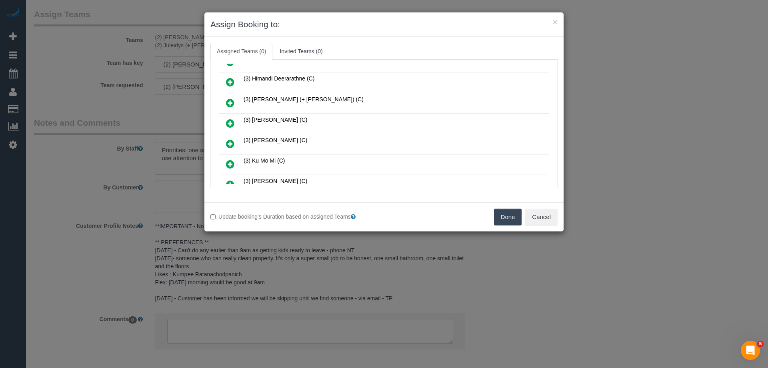
click at [227, 80] on icon at bounding box center [230, 82] width 8 height 10
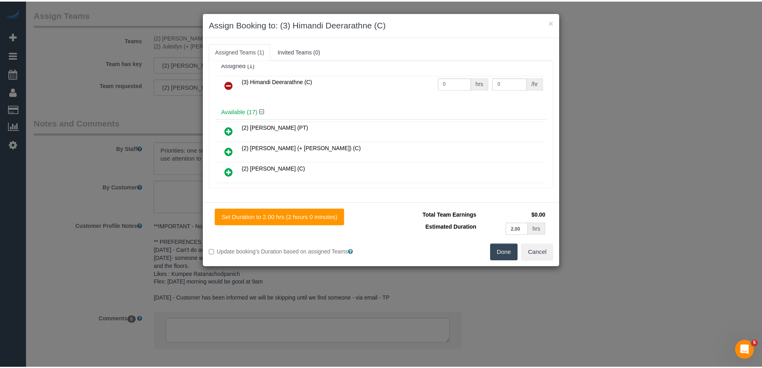
scroll to position [0, 0]
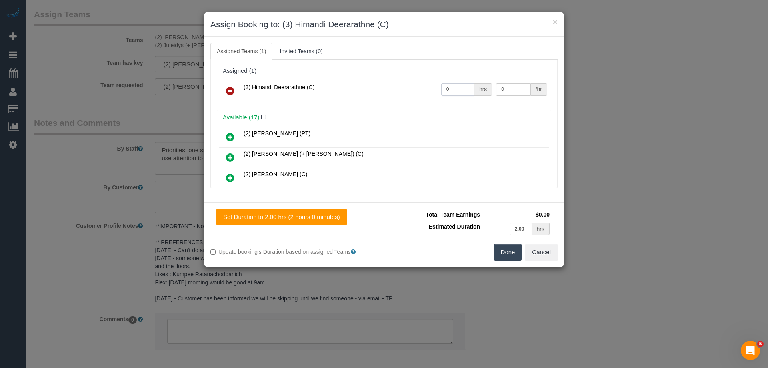
drag, startPoint x: 450, startPoint y: 89, endPoint x: 423, endPoint y: 84, distance: 27.6
click at [439, 87] on td "0 hrs" at bounding box center [466, 91] width 55 height 20
type input "2"
drag, startPoint x: 505, startPoint y: 89, endPoint x: 429, endPoint y: 81, distance: 76.4
click at [437, 82] on tr "(3) Himandi Deerarathne (C) 2 hrs 0 /hr" at bounding box center [384, 91] width 331 height 20
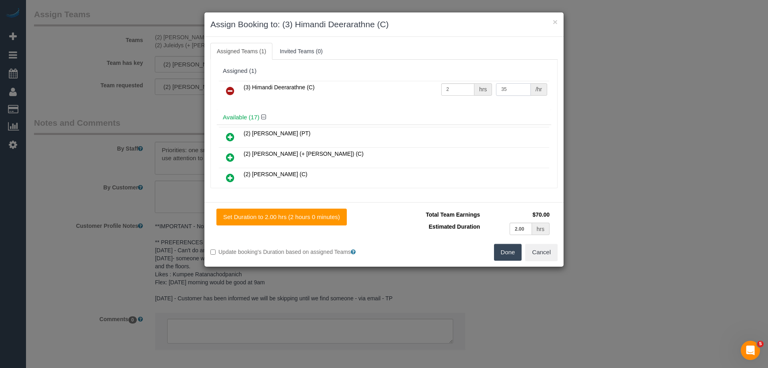
type input "35"
click at [505, 249] on button "Done" at bounding box center [508, 252] width 28 height 17
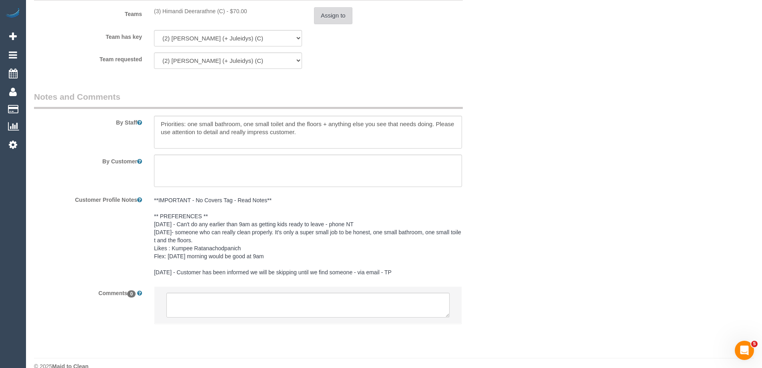
scroll to position [1234, 0]
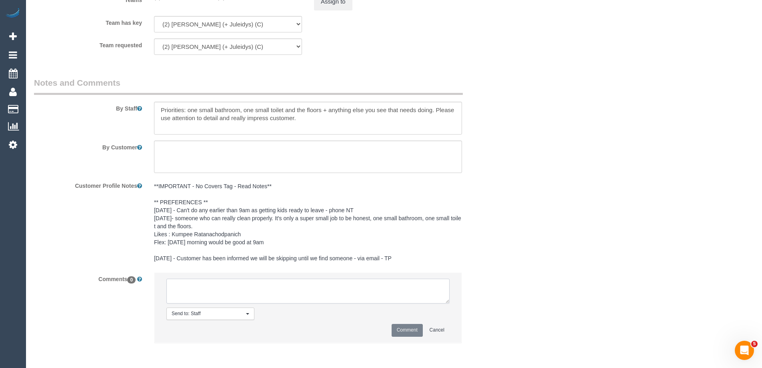
click at [215, 292] on textarea at bounding box center [307, 291] width 283 height 25
type textarea "U/A from C+J as per schedule review. Notified via email"
click at [404, 333] on button "Comment" at bounding box center [407, 330] width 31 height 12
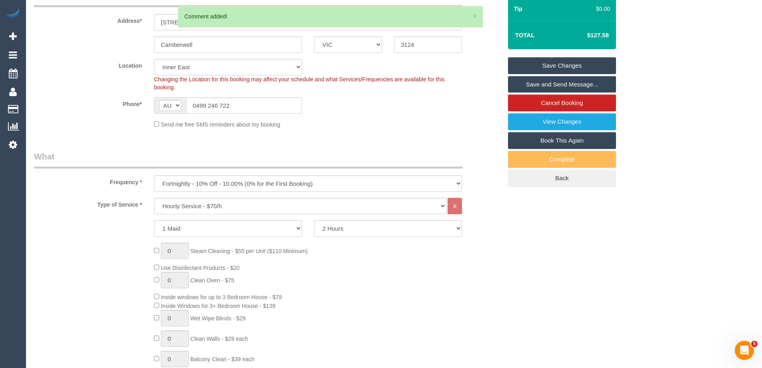
scroll to position [0, 0]
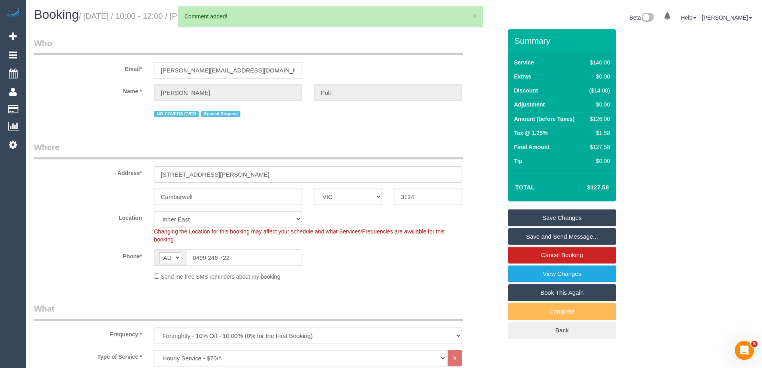
drag, startPoint x: 224, startPoint y: 65, endPoint x: 259, endPoint y: 81, distance: 38.5
click at [252, 84] on sui-booking-customer "Email* [PERSON_NAME][EMAIL_ADDRESS][DOMAIN_NAME] Name * [PERSON_NAME] [GEOGRAPH…" at bounding box center [268, 78] width 468 height 82
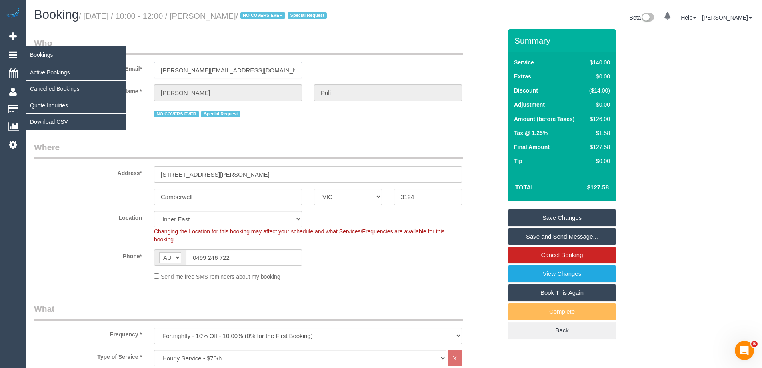
drag, startPoint x: 235, startPoint y: 72, endPoint x: 2, endPoint y: 60, distance: 233.2
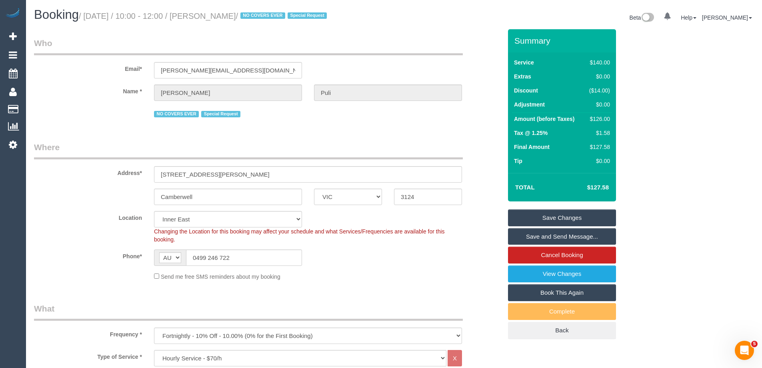
drag, startPoint x: 250, startPoint y: 14, endPoint x: 211, endPoint y: 13, distance: 39.6
click at [211, 13] on small "/ [DATE] / 10:00 - 12:00 / [PERSON_NAME] / NO COVERS EVER Special Request" at bounding box center [204, 16] width 250 height 9
copy small "[PERSON_NAME]"
click at [521, 221] on link "Save Changes" at bounding box center [562, 217] width 108 height 17
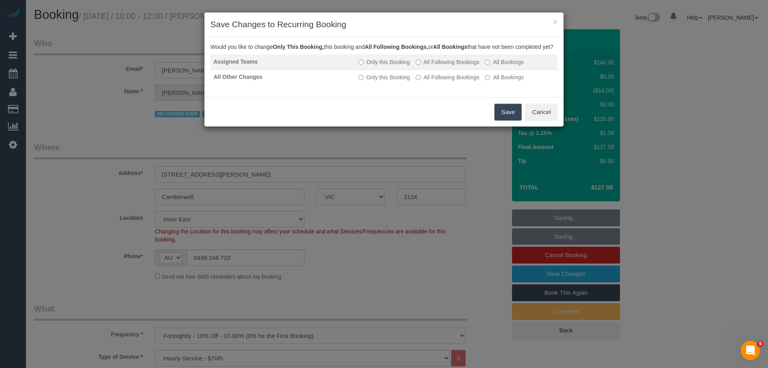
click at [435, 66] on label "All Following Bookings" at bounding box center [448, 62] width 64 height 8
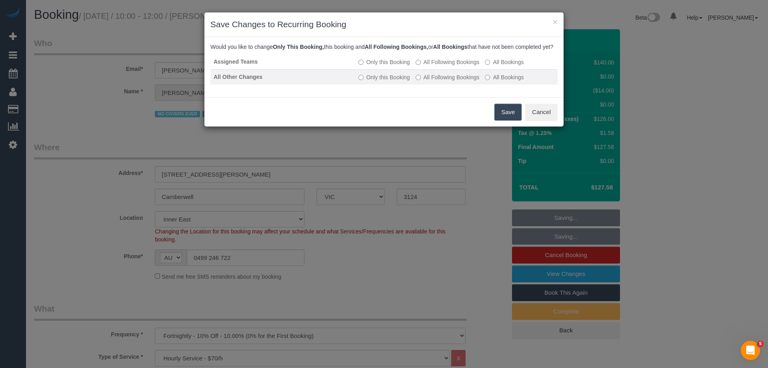
click at [436, 81] on label "All Following Bookings" at bounding box center [448, 77] width 64 height 8
click at [505, 120] on button "Save" at bounding box center [508, 112] width 27 height 17
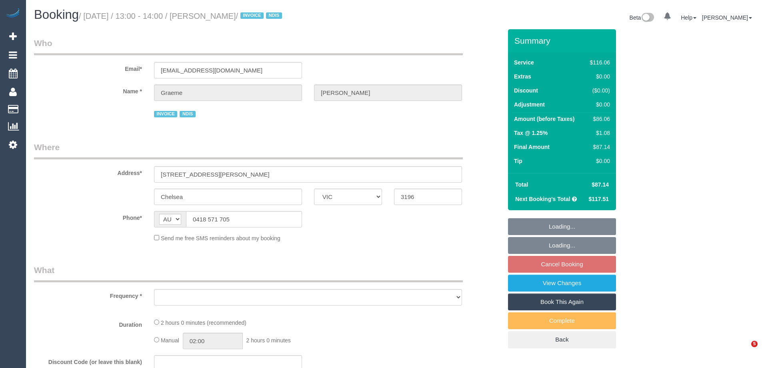
select select "VIC"
select select "object:689"
select select "number:29"
select select "number:14"
select select "number:19"
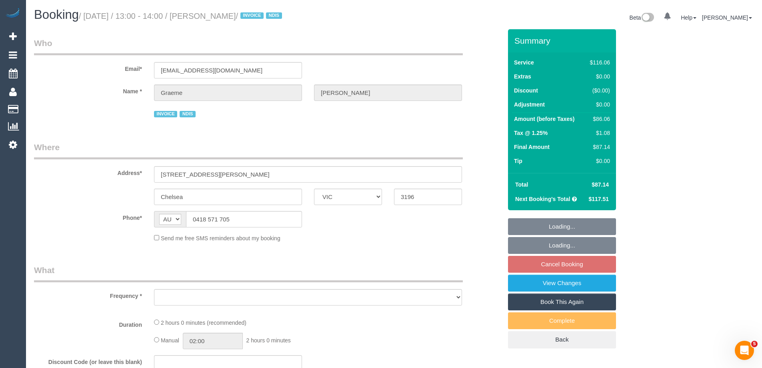
select select "number:25"
select select "number:35"
select select "number:12"
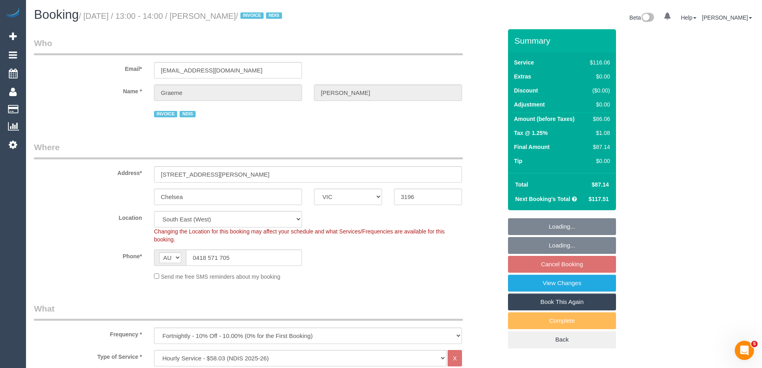
select select "object:1305"
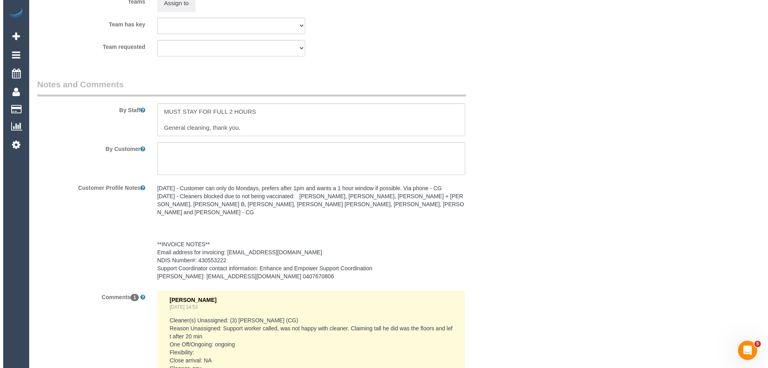
scroll to position [988, 0]
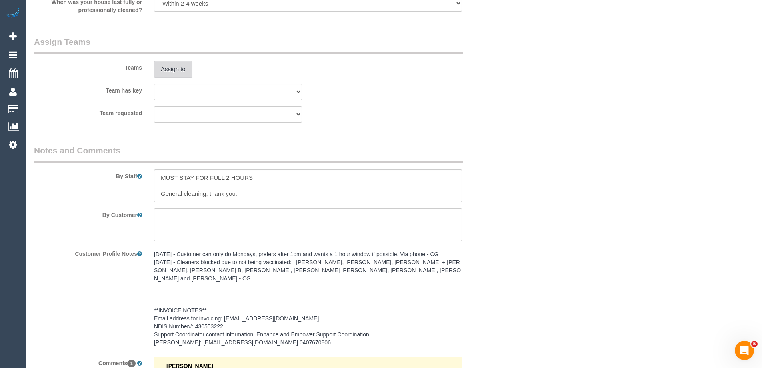
click at [176, 70] on button "Assign to" at bounding box center [173, 69] width 38 height 17
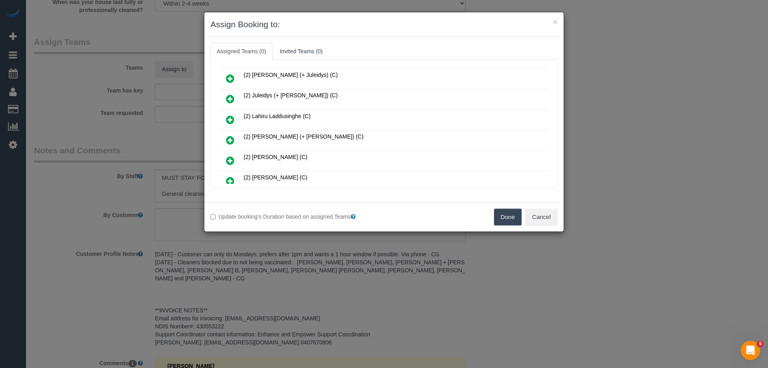
scroll to position [120, 0]
click at [231, 178] on icon at bounding box center [230, 182] width 8 height 10
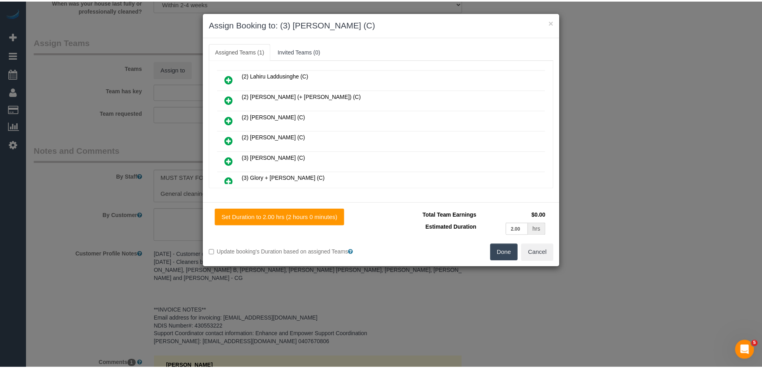
scroll to position [0, 0]
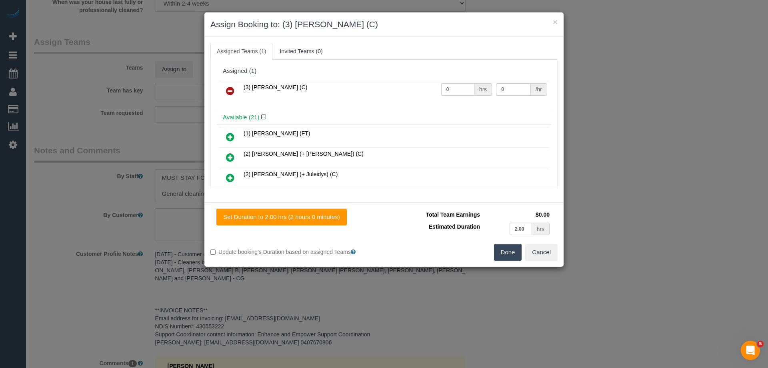
drag, startPoint x: 458, startPoint y: 91, endPoint x: 385, endPoint y: 86, distance: 72.6
click at [383, 86] on tr "(3) Dhvani Patel (C) 0 hrs 0 /hr" at bounding box center [384, 91] width 331 height 20
type input "2"
drag, startPoint x: 517, startPoint y: 88, endPoint x: 443, endPoint y: 88, distance: 74.0
click at [446, 88] on tr "(3) Dhvani Patel (C) 2 hrs 0 /hr" at bounding box center [384, 91] width 331 height 20
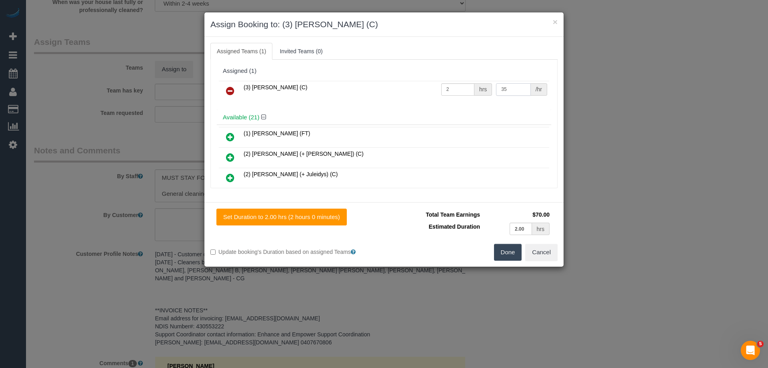
type input "35"
click at [505, 255] on button "Done" at bounding box center [508, 252] width 28 height 17
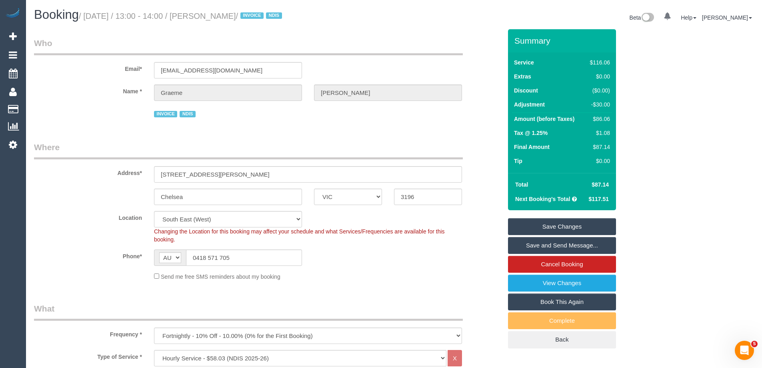
drag, startPoint x: 261, startPoint y: 16, endPoint x: 211, endPoint y: 14, distance: 50.1
click at [211, 14] on small "/ October 06, 2025 / 13:00 - 14:00 / Graeme Olver / INVOICE NDIS" at bounding box center [182, 16] width 206 height 9
copy small "[PERSON_NAME]"
click at [541, 244] on link "Save and Send Message..." at bounding box center [562, 245] width 108 height 17
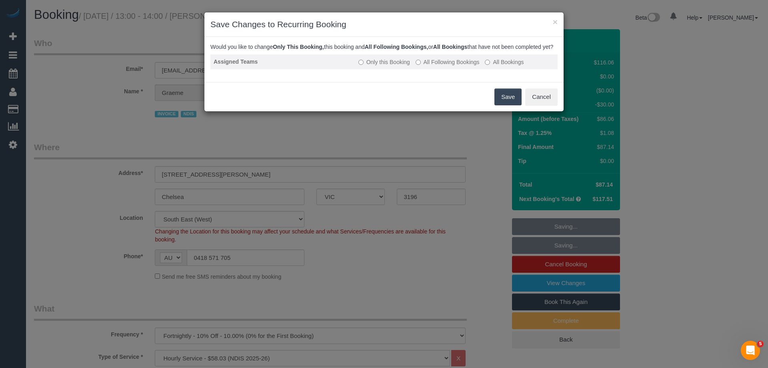
click at [449, 66] on label "All Following Bookings" at bounding box center [448, 62] width 64 height 8
click at [512, 104] on button "Save" at bounding box center [508, 96] width 27 height 17
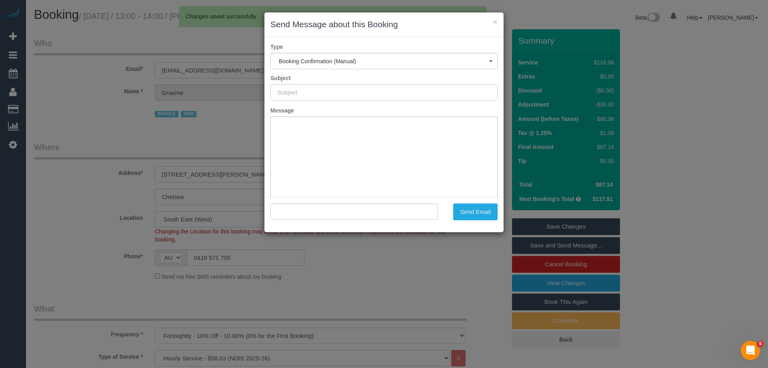
type input "Booking Confirmed"
type input ""Graeme Olver" <graemeolver5559@gmail.com>"
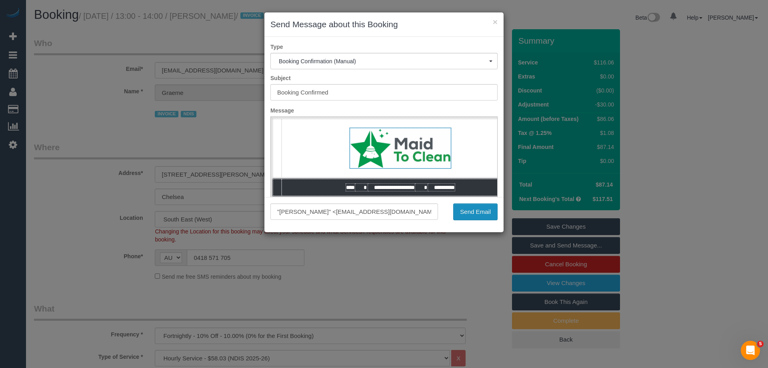
drag, startPoint x: 454, startPoint y: 215, endPoint x: 462, endPoint y: 212, distance: 8.5
click at [455, 214] on button "Send Email" at bounding box center [475, 211] width 44 height 17
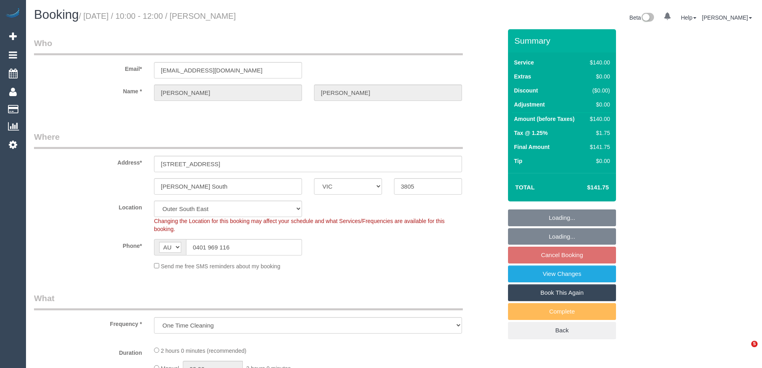
select select "VIC"
select select "object:529"
select select "string:stripe-pm_1S35Zl2GScqysDRVYC7YH6ve"
select select "spot3"
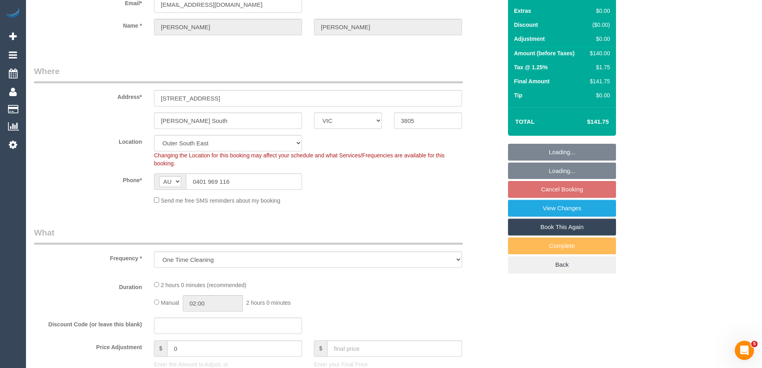
select select "number:27"
select select "number:14"
select select "number:19"
select select "number:22"
select select "number:35"
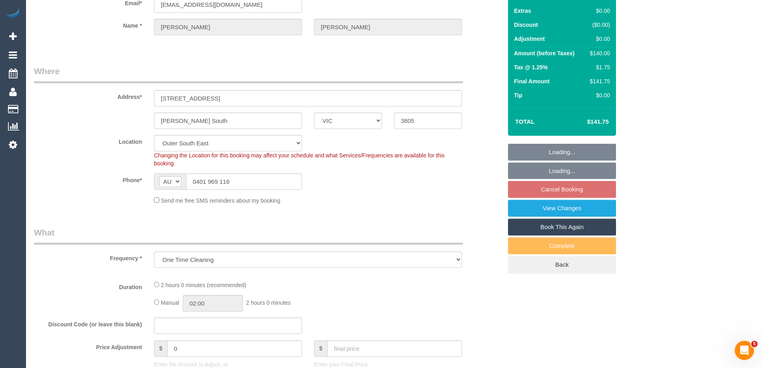
select select "number:13"
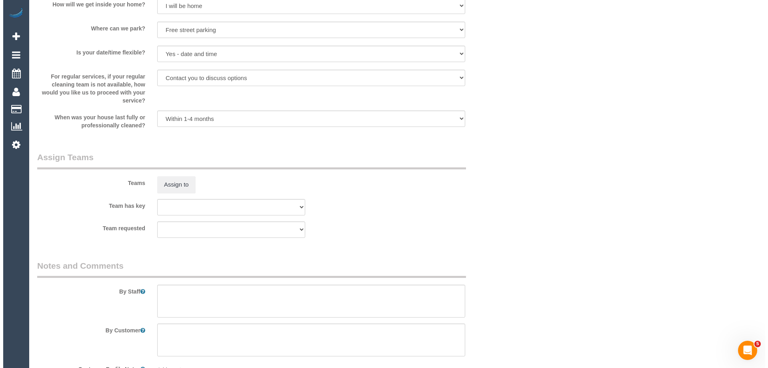
scroll to position [1148, 0]
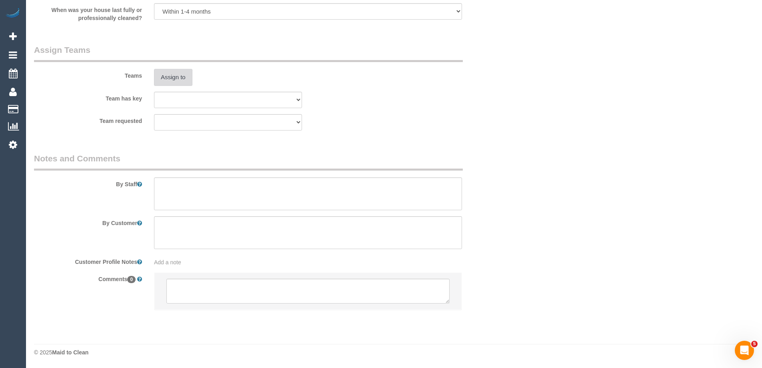
click at [188, 76] on button "Assign to" at bounding box center [173, 77] width 38 height 17
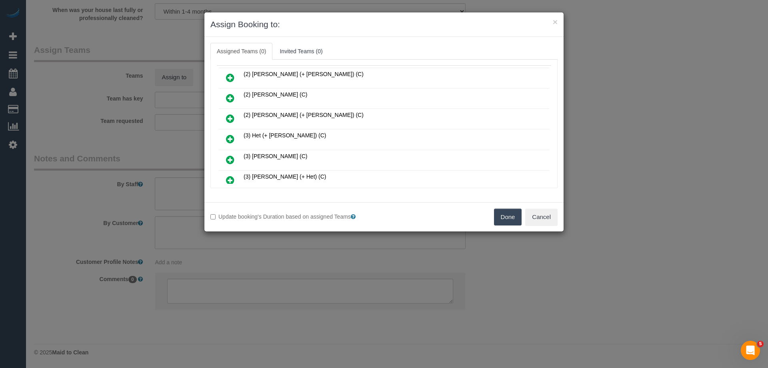
scroll to position [0, 0]
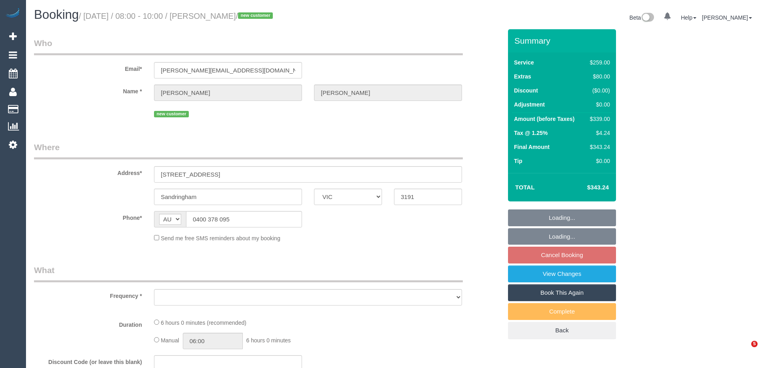
select select "VIC"
select select "object:531"
select select "string:stripe-pm_1S2Lc32GScqysDRV4qm0GIZ0"
select select "number:28"
select select "number:14"
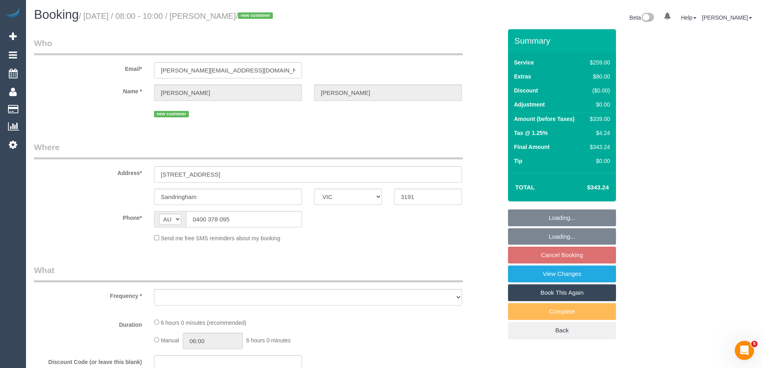
select select "number:19"
select select "number:36"
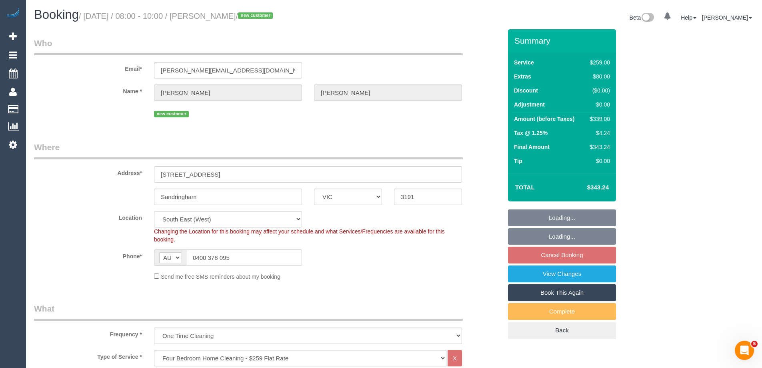
select select "object:801"
select select "spot2"
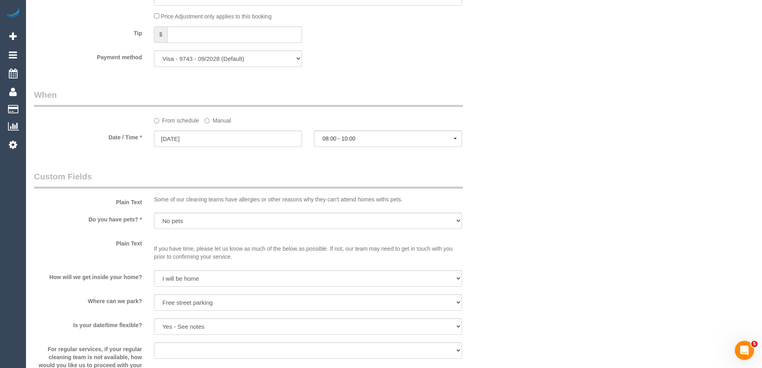
scroll to position [600, 0]
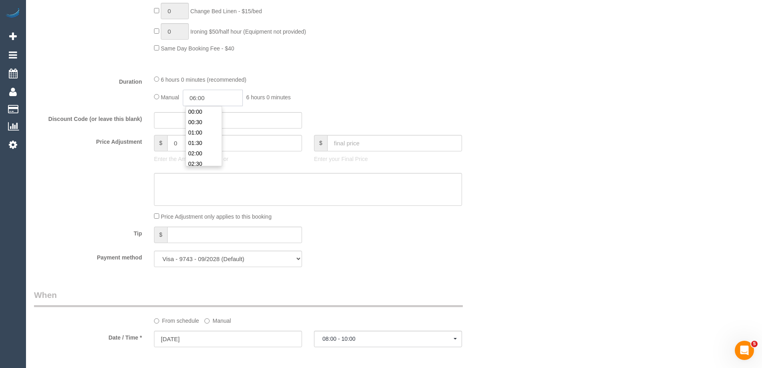
click at [204, 100] on input "06:00" at bounding box center [213, 98] width 60 height 16
type input "03:00"
click at [199, 156] on li "03:00" at bounding box center [204, 155] width 36 height 10
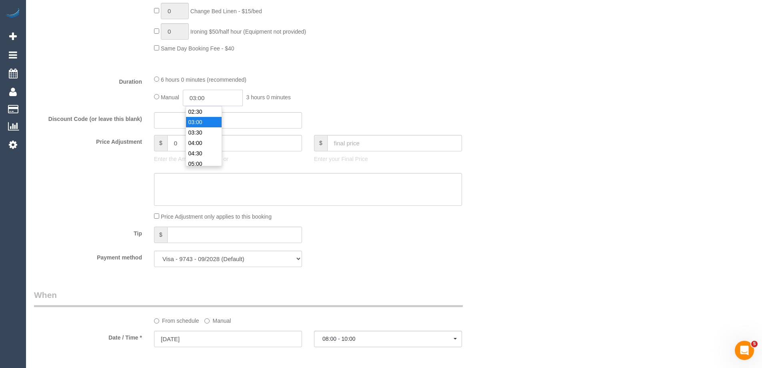
select select "spot26"
drag, startPoint x: 214, startPoint y: 98, endPoint x: 201, endPoint y: 96, distance: 13.8
click at [201, 96] on input "03:00" at bounding box center [213, 98] width 60 height 16
type input "03:15"
click at [331, 85] on div "6 hours 0 minutes (recommended) Manual 03:15 3 hours 15 minutes" at bounding box center [308, 90] width 320 height 31
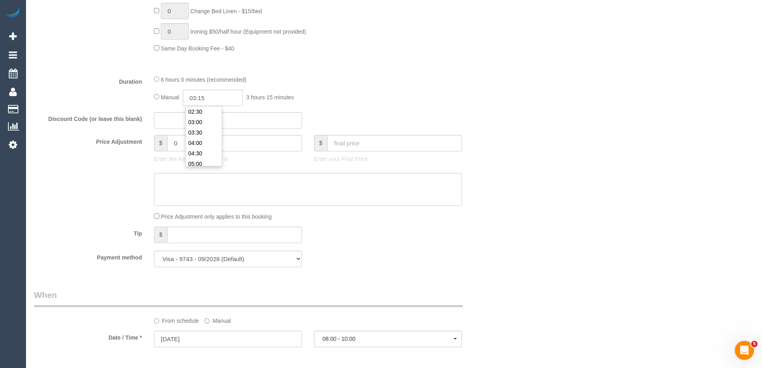
select select "spot50"
select select "spot74"
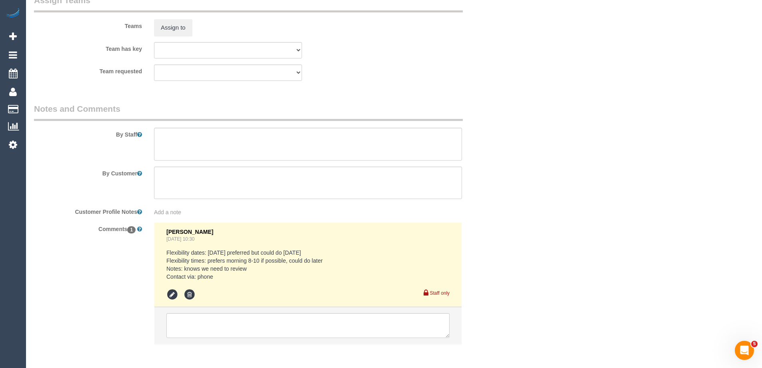
scroll to position [1264, 0]
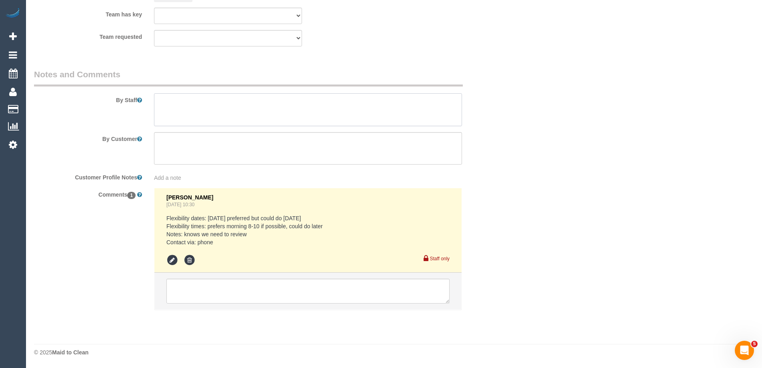
click at [168, 100] on textarea at bounding box center [308, 109] width 308 height 33
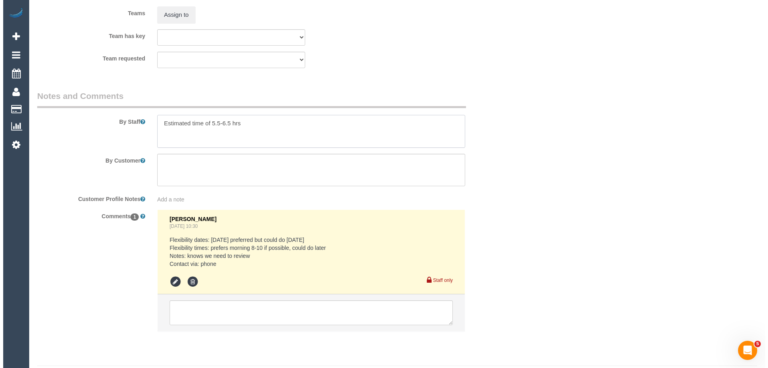
scroll to position [1224, 0]
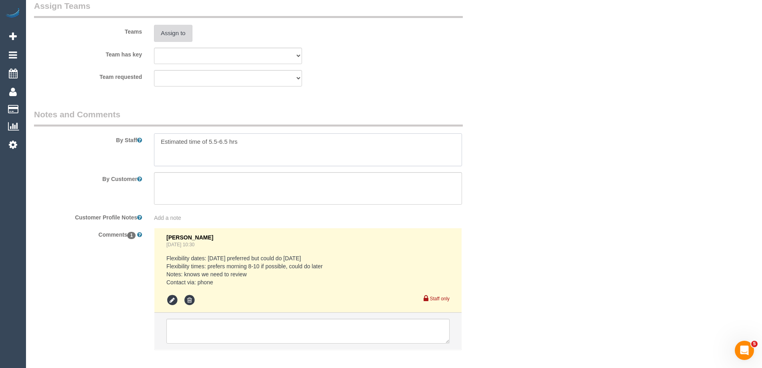
type textarea "Estimated time of 5.5-6.5 hrs"
click at [173, 36] on button "Assign to" at bounding box center [173, 33] width 38 height 17
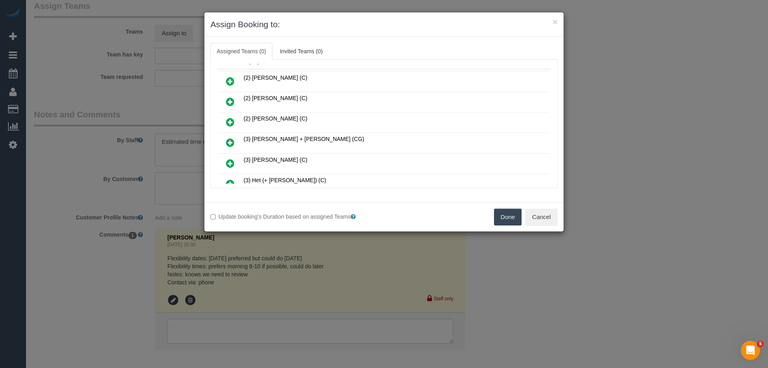
scroll to position [80, 0]
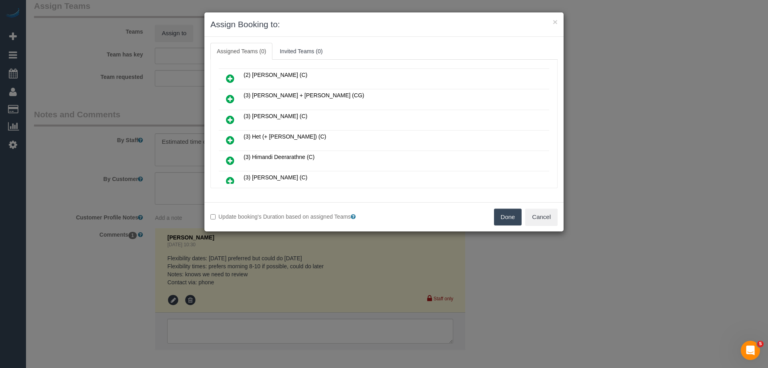
click at [230, 138] on icon at bounding box center [230, 140] width 8 height 10
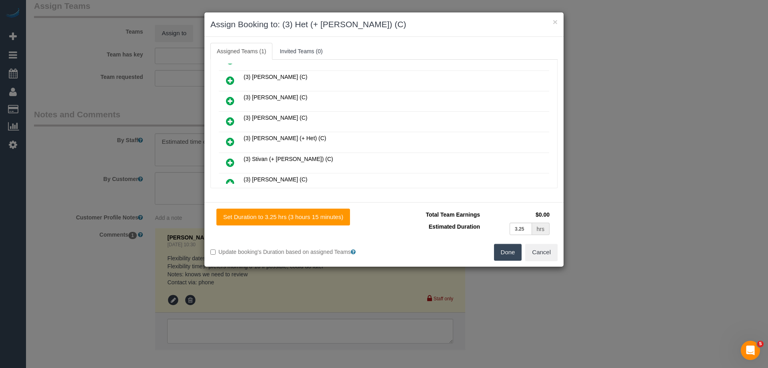
click at [232, 140] on icon at bounding box center [230, 142] width 8 height 10
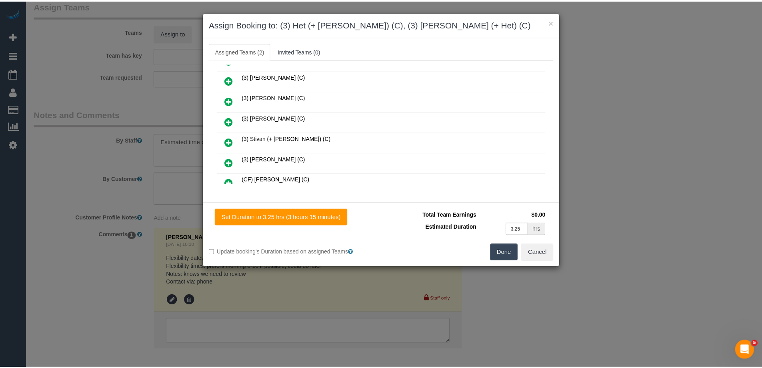
scroll to position [0, 0]
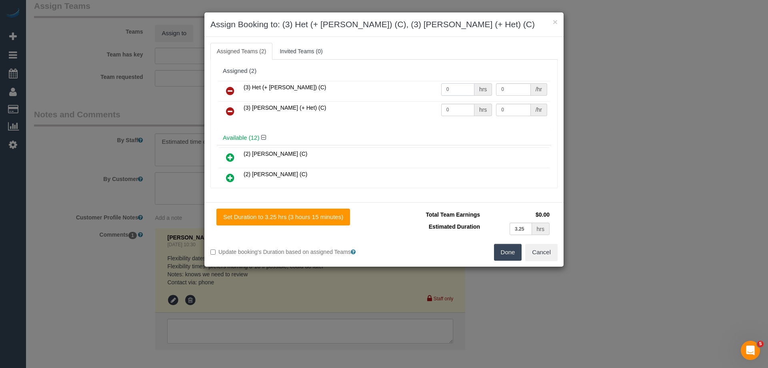
drag, startPoint x: 456, startPoint y: 90, endPoint x: 431, endPoint y: 99, distance: 27.4
click at [411, 85] on tr "(3) Het (+ [PERSON_NAME]) (C) 0 hrs 0 /hr" at bounding box center [384, 91] width 331 height 20
type input "1"
drag, startPoint x: 449, startPoint y: 107, endPoint x: 417, endPoint y: 102, distance: 32.8
click at [405, 103] on tr "(3) Ronak (+ Het) (C) 0 hrs 0 /hr" at bounding box center [384, 111] width 331 height 20
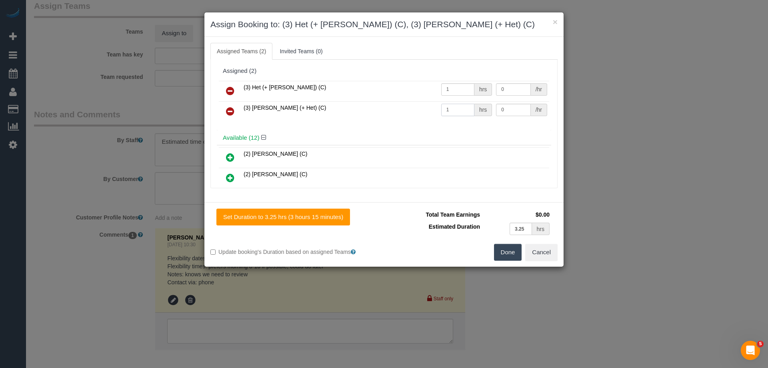
type input "1"
drag, startPoint x: 506, startPoint y: 108, endPoint x: 437, endPoint y: 102, distance: 69.9
click at [434, 102] on tr "(3) Ronak (+ Het) (C) 1 hrs 0 /hr" at bounding box center [384, 111] width 331 height 20
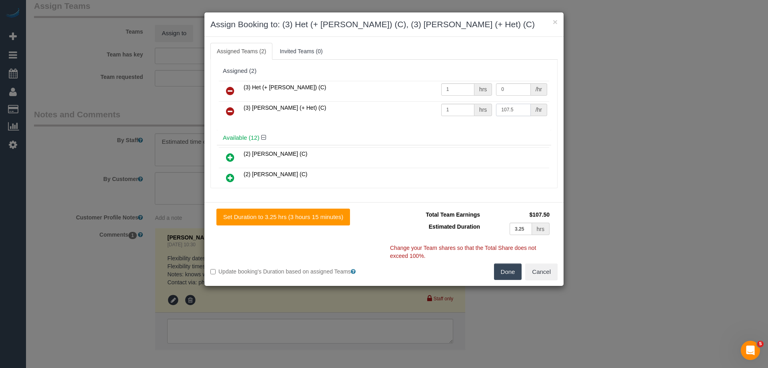
type input "107.5"
drag, startPoint x: 508, startPoint y: 89, endPoint x: 456, endPoint y: 85, distance: 52.2
click at [456, 85] on tr "(3) Het (+ Ronak) (C) 1 hrs 0 /hr" at bounding box center [384, 91] width 331 height 20
type input "107.5"
click at [513, 272] on button "Done" at bounding box center [508, 271] width 28 height 17
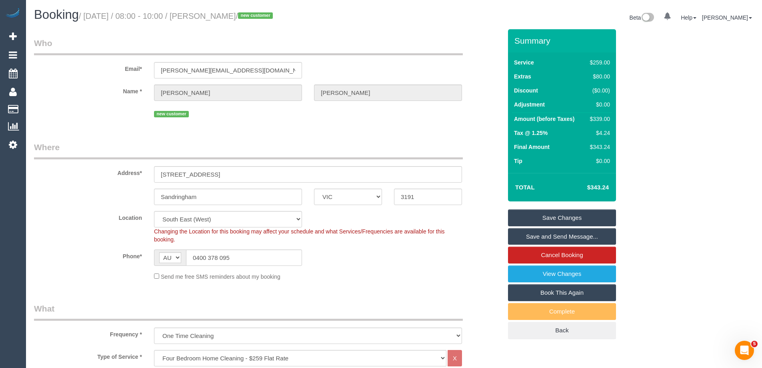
drag, startPoint x: 277, startPoint y: 17, endPoint x: 212, endPoint y: 16, distance: 65.6
click at [212, 16] on small "/ October 06, 2025 / 08:00 - 10:00 / Christine Simmons / new customer" at bounding box center [177, 16] width 196 height 9
copy small "Christine Simmons"
click at [544, 217] on link "Save Changes" at bounding box center [562, 217] width 108 height 17
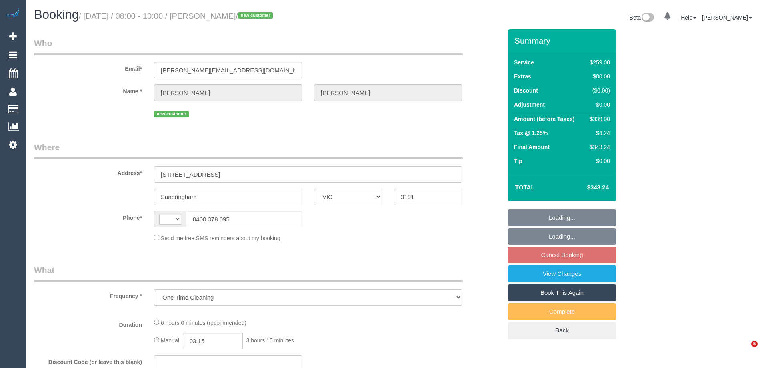
select select "VIC"
select select "string:stripe-pm_1S2Lc32GScqysDRV4qm0GIZ0"
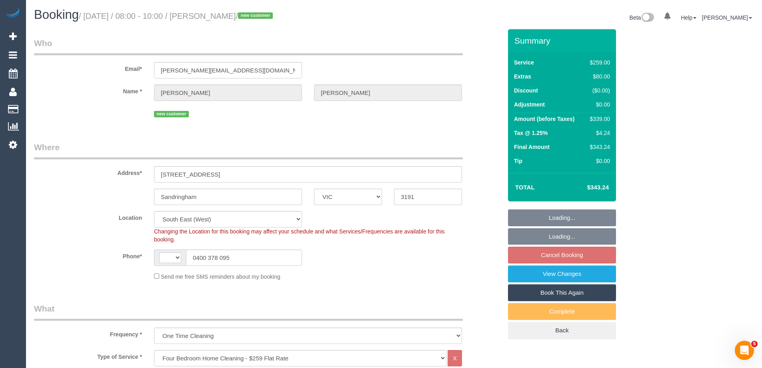
select select "object:665"
select select "string:AU"
select select "number:28"
select select "number:14"
select select "number:19"
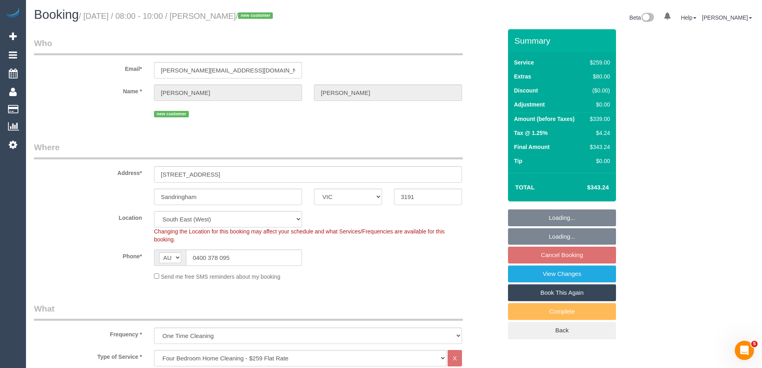
select select "number:36"
select select "spot2"
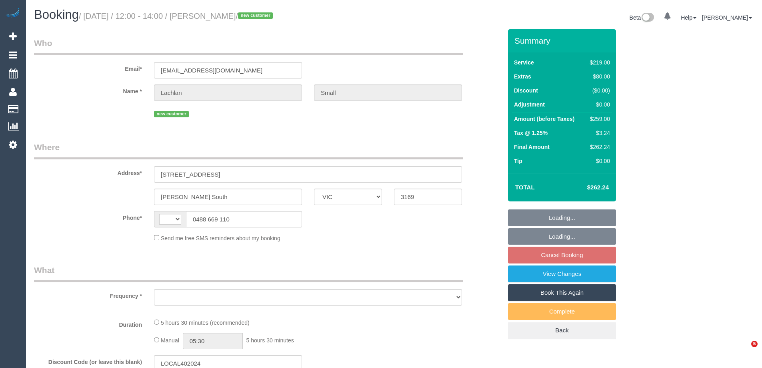
select select "VIC"
select select "string:AU"
select select "string:stripe-pm_1SDDiG2GScqysDRVHMltbVfm"
select select "object:531"
select select "number:28"
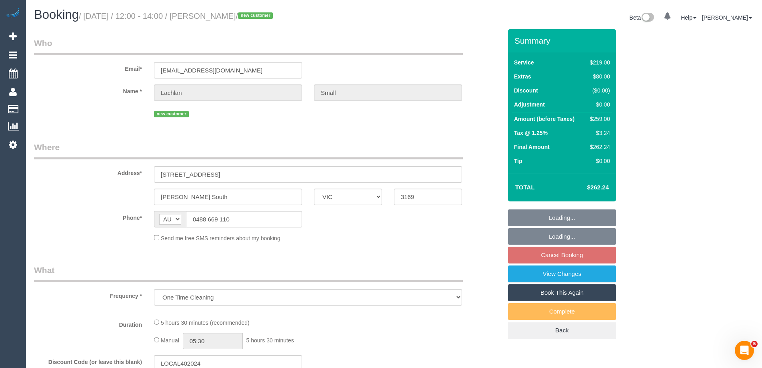
select select "number:14"
select select "number:19"
select select "number:24"
select select "number:26"
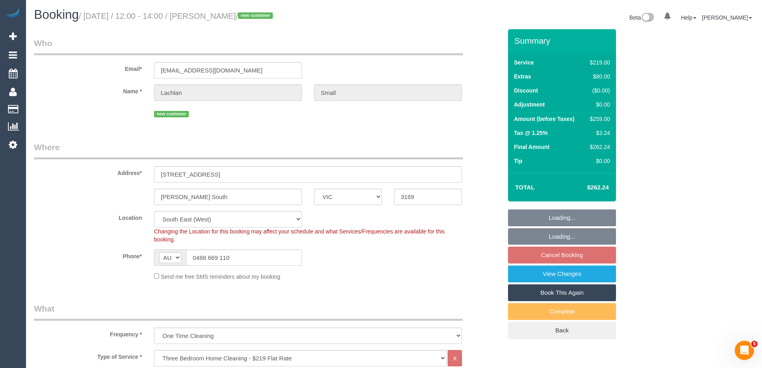
select select "object:780"
select select "spot3"
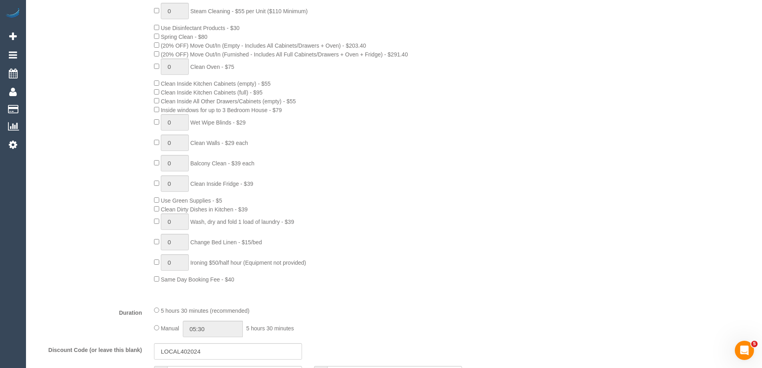
scroll to position [480, 0]
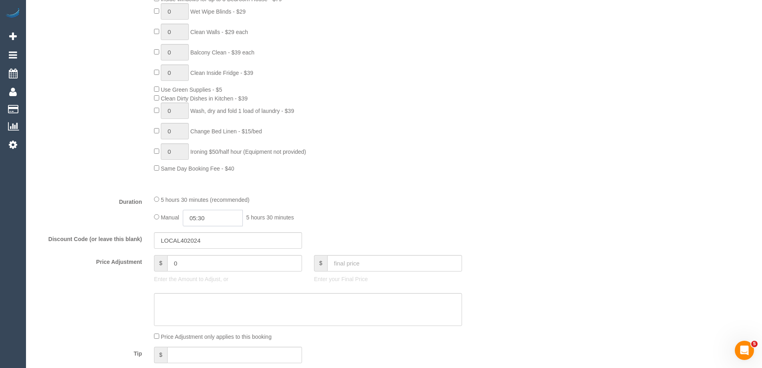
click at [207, 218] on input "05:30" at bounding box center [213, 218] width 60 height 16
type input "02:30"
click at [199, 275] on li "02:30" at bounding box center [204, 275] width 36 height 10
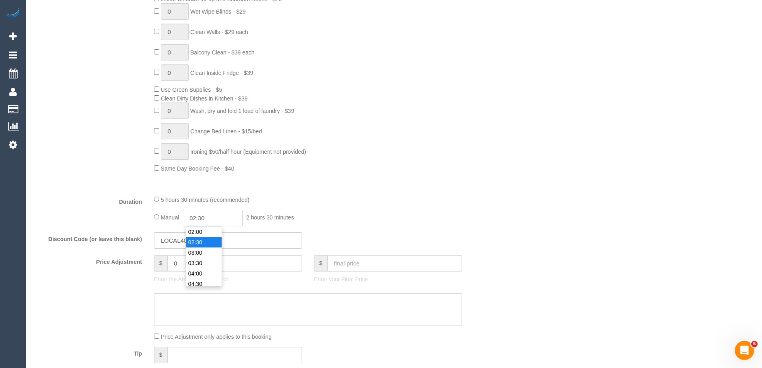
drag, startPoint x: 212, startPoint y: 219, endPoint x: 202, endPoint y: 217, distance: 9.8
click at [202, 217] on input "02:30" at bounding box center [213, 218] width 60 height 16
select select "spot27"
type input "02:45"
click at [378, 171] on div "0 Steam Cleaning - $55 per Unit ($110 Minimum) Use Disinfectant Products - $30 …" at bounding box center [328, 32] width 360 height 281
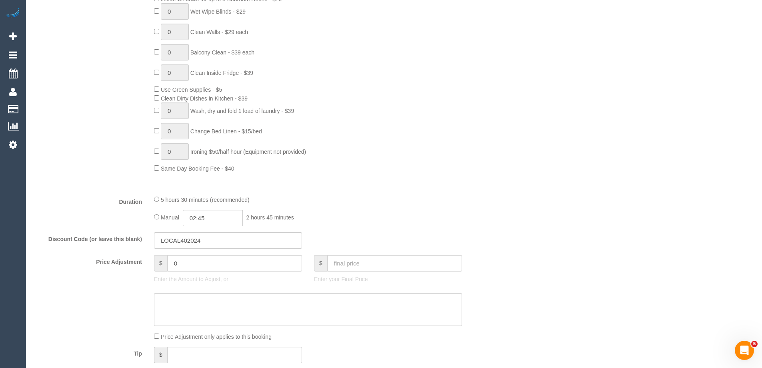
select select "spot51"
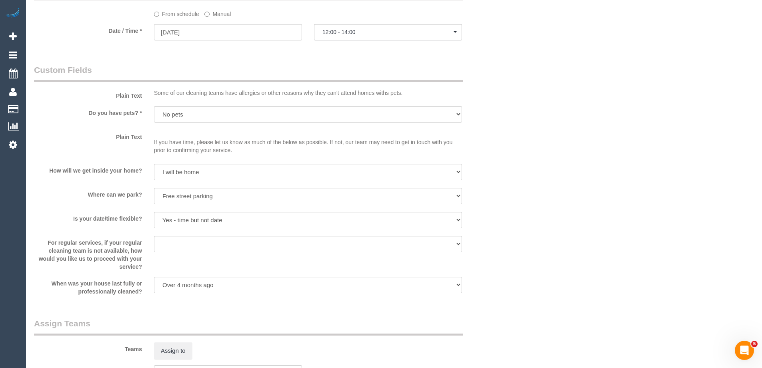
select select "spot75"
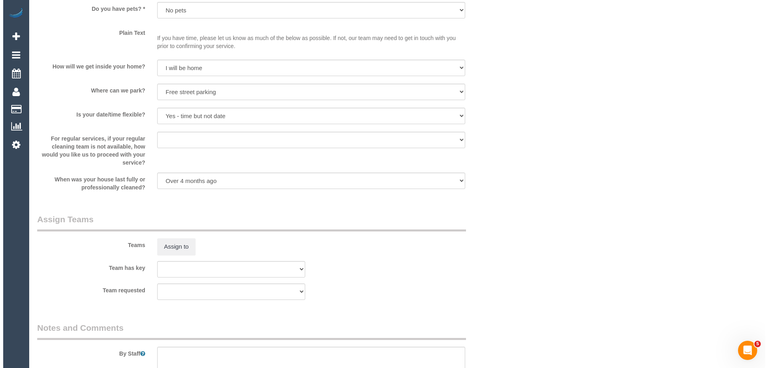
scroll to position [1180, 0]
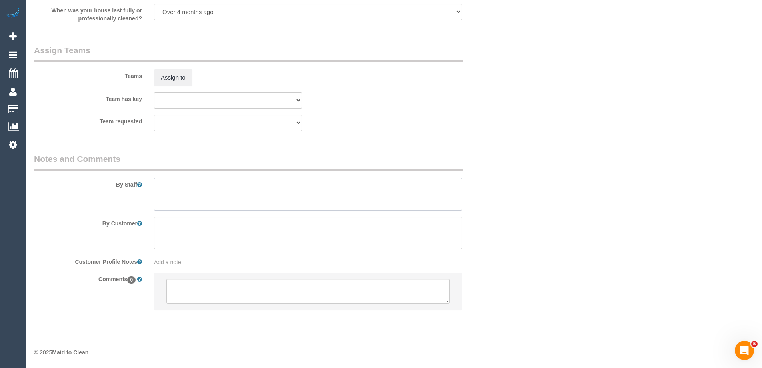
click at [161, 196] on textarea at bounding box center [308, 194] width 308 height 33
type textarea "Estimated time of 4.5-5.5 hrs"
click at [184, 78] on button "Assign to" at bounding box center [173, 77] width 38 height 17
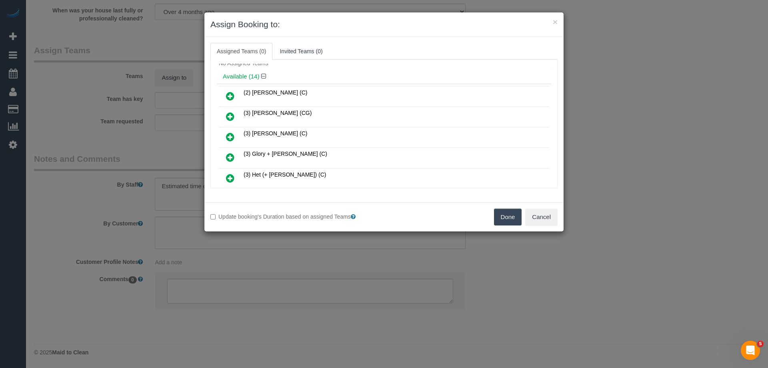
scroll to position [40, 0]
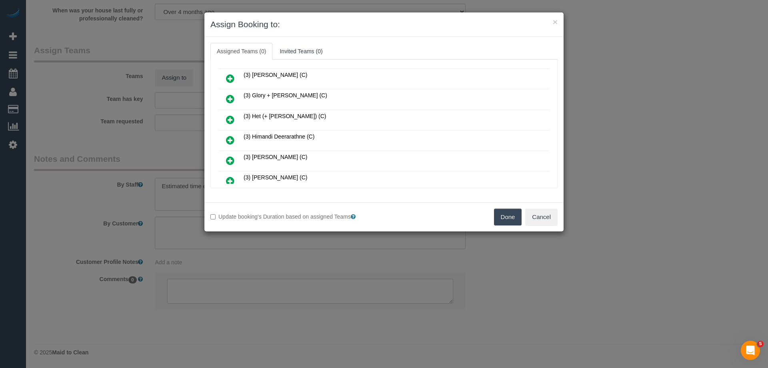
click at [233, 118] on icon at bounding box center [230, 120] width 8 height 10
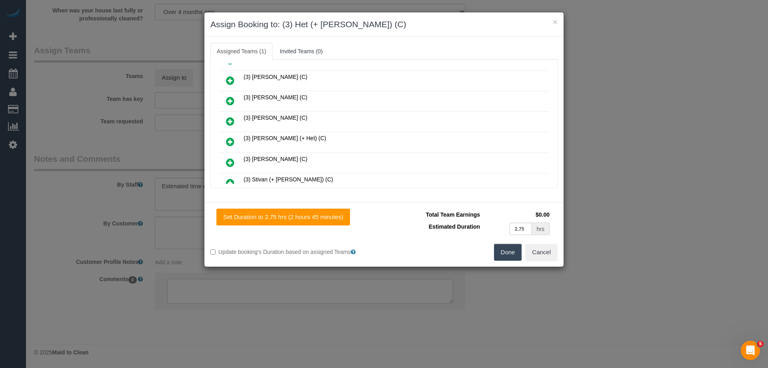
click at [231, 138] on icon at bounding box center [230, 142] width 8 height 10
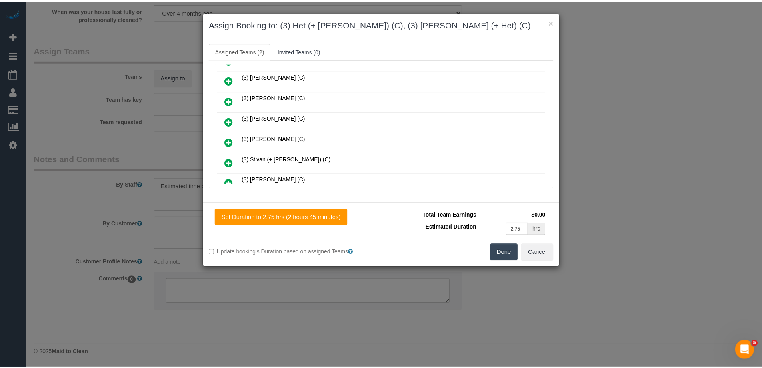
scroll to position [0, 0]
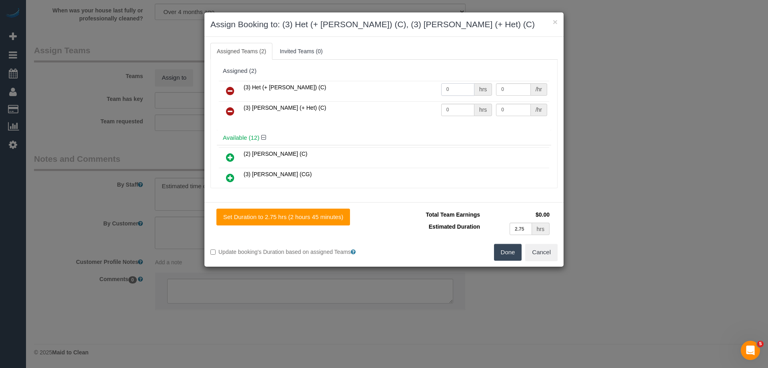
drag, startPoint x: 468, startPoint y: 90, endPoint x: 387, endPoint y: 86, distance: 81.3
click at [387, 86] on tr "(3) Het (+ [PERSON_NAME]) (C) 0 hrs 0 /hr" at bounding box center [384, 91] width 331 height 20
type input "1"
drag, startPoint x: 444, startPoint y: 107, endPoint x: 417, endPoint y: 104, distance: 27.3
click at [412, 105] on tr "(3) [PERSON_NAME] (+ Het) (C) 0 hrs 0 /hr" at bounding box center [384, 111] width 331 height 20
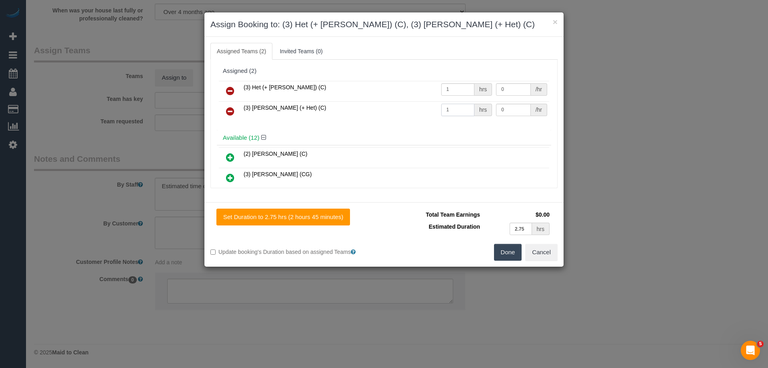
type input "1"
drag, startPoint x: 505, startPoint y: 88, endPoint x: 451, endPoint y: 83, distance: 54.3
click at [451, 83] on tr "(3) Het (+ [PERSON_NAME]) (C) 1 hrs 0 /hr" at bounding box center [384, 91] width 331 height 20
type input "92.5"
drag, startPoint x: 505, startPoint y: 107, endPoint x: 470, endPoint y: 106, distance: 34.8
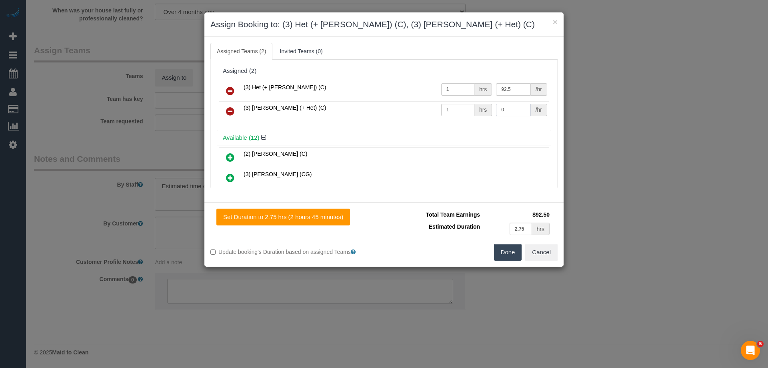
click at [470, 106] on tr "(3) Ronak (+ Het) (C) 1 hrs 0 /hr" at bounding box center [384, 111] width 331 height 20
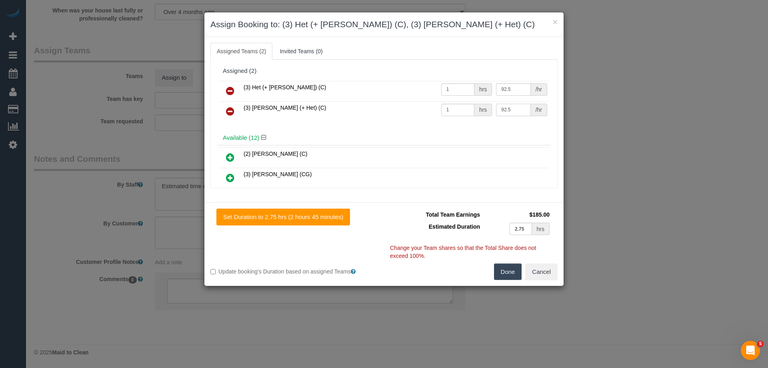
type input "92.5"
click at [506, 272] on button "Done" at bounding box center [508, 271] width 28 height 17
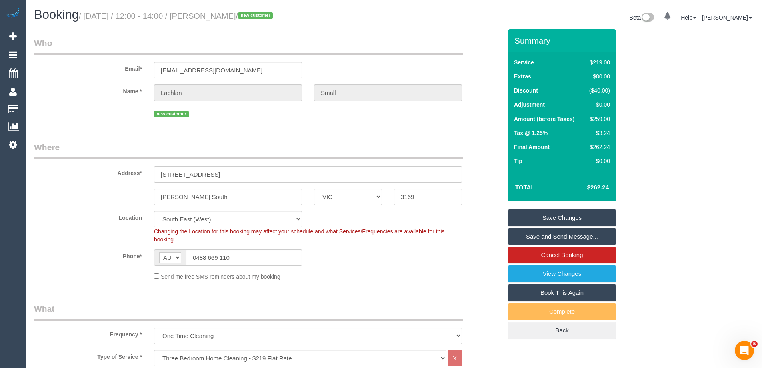
drag, startPoint x: 260, startPoint y: 16, endPoint x: 211, endPoint y: 14, distance: 49.7
click at [211, 14] on small "/ October 06, 2025 / 12:00 - 14:00 / Lachlan Small / new customer" at bounding box center [177, 16] width 196 height 9
copy small "Lachlan Small"
click at [523, 215] on link "Save Changes" at bounding box center [562, 217] width 108 height 17
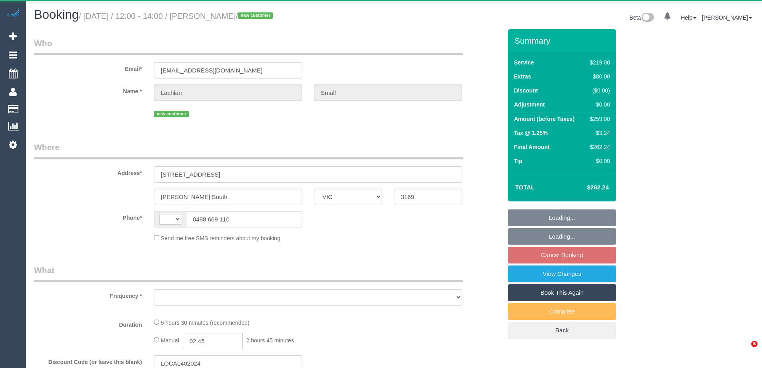
select select "VIC"
select select "string:stripe-pm_1SDDiG2GScqysDRVHMltbVfm"
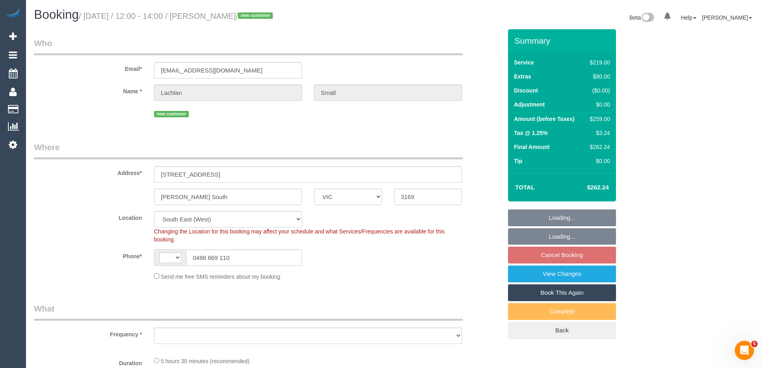
select select "string:AU"
select select "object:689"
select select "number:28"
select select "number:14"
select select "number:19"
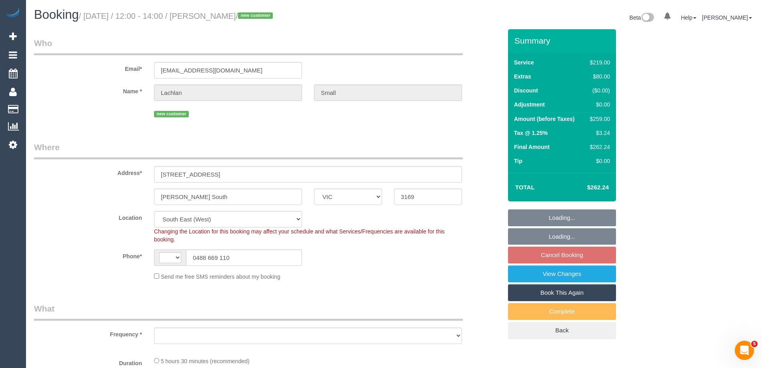
select select "number:24"
select select "number:26"
select select "object:1330"
select select "spot3"
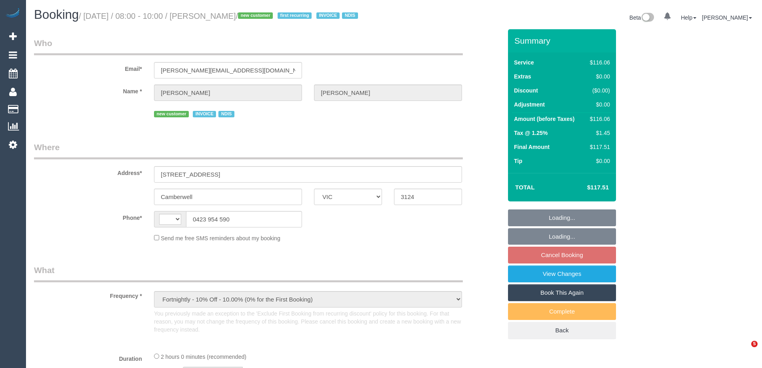
select select "VIC"
select select "string:AU"
select select "number:28"
select select "number:14"
select select "number:19"
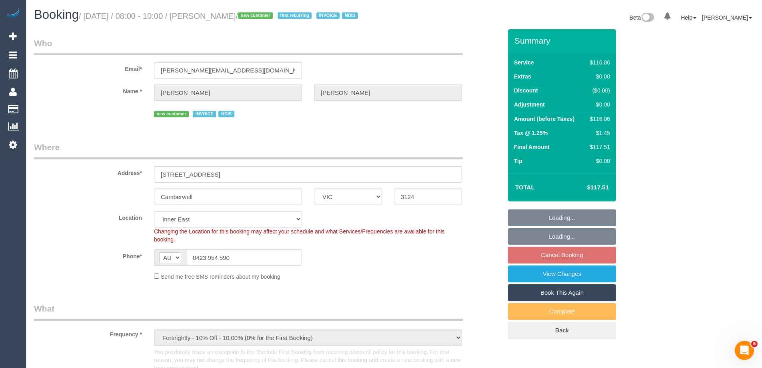
select select "object:763"
select select "spot2"
